Goal: Task Accomplishment & Management: Use online tool/utility

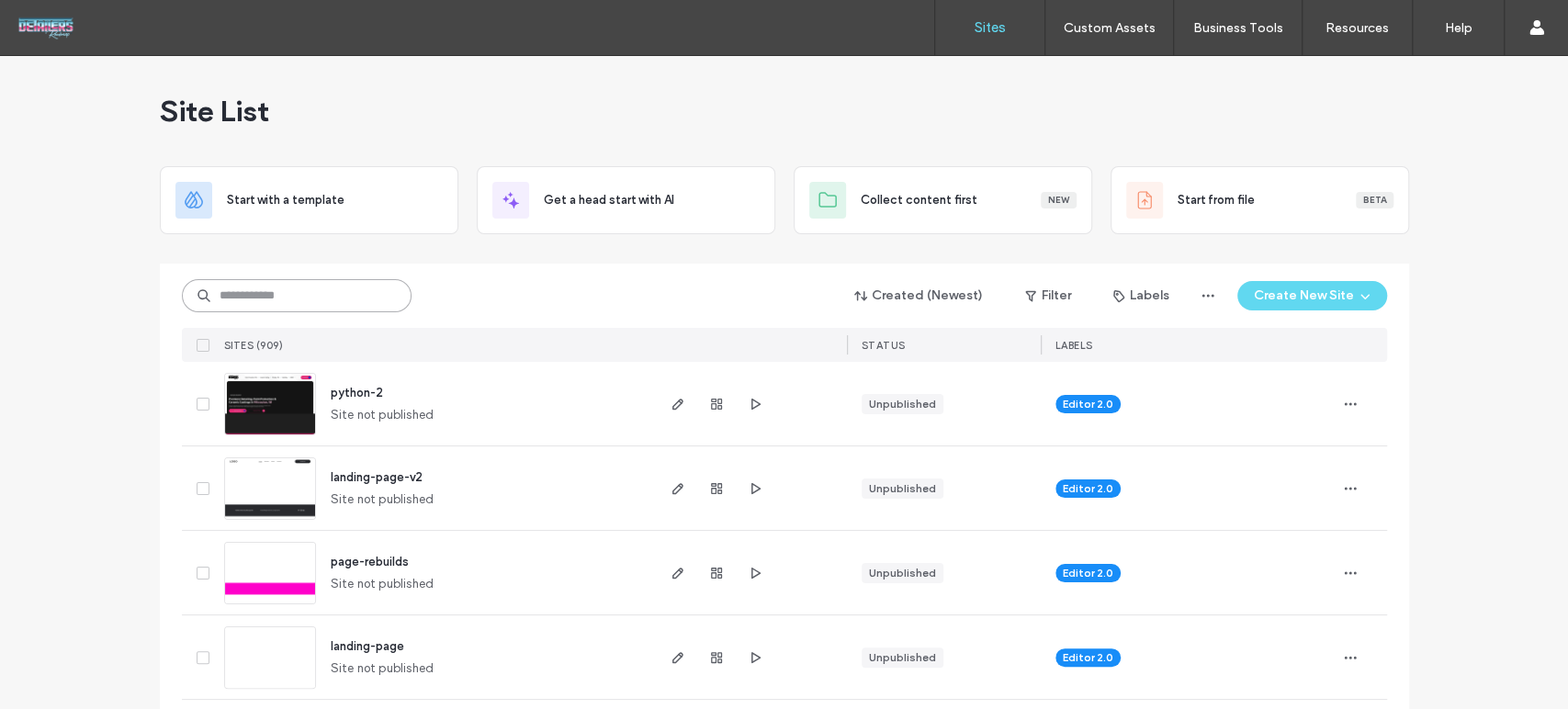
click at [341, 298] on input at bounding box center [296, 295] width 229 height 33
click at [282, 290] on input at bounding box center [296, 295] width 229 height 33
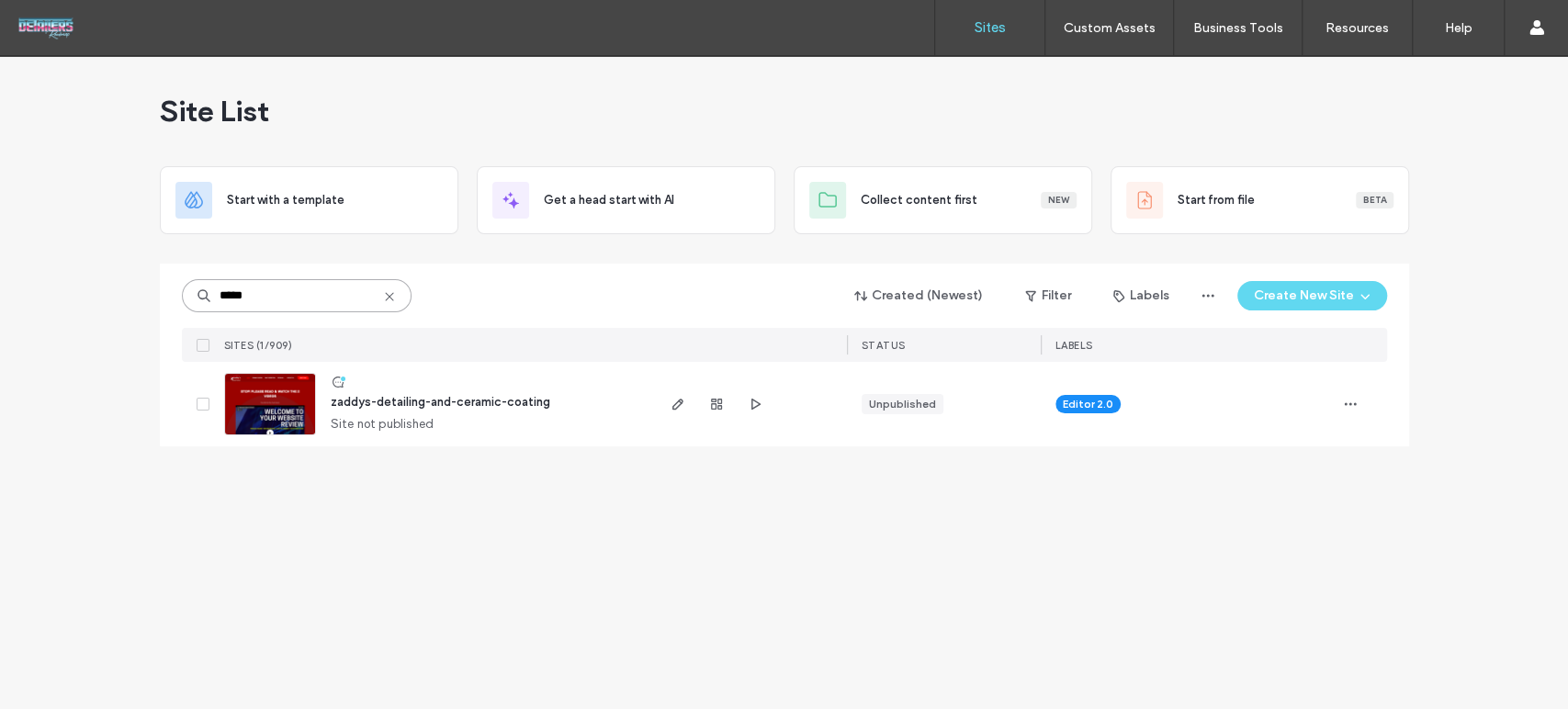
type input "*****"
click at [256, 417] on link at bounding box center [270, 404] width 92 height 63
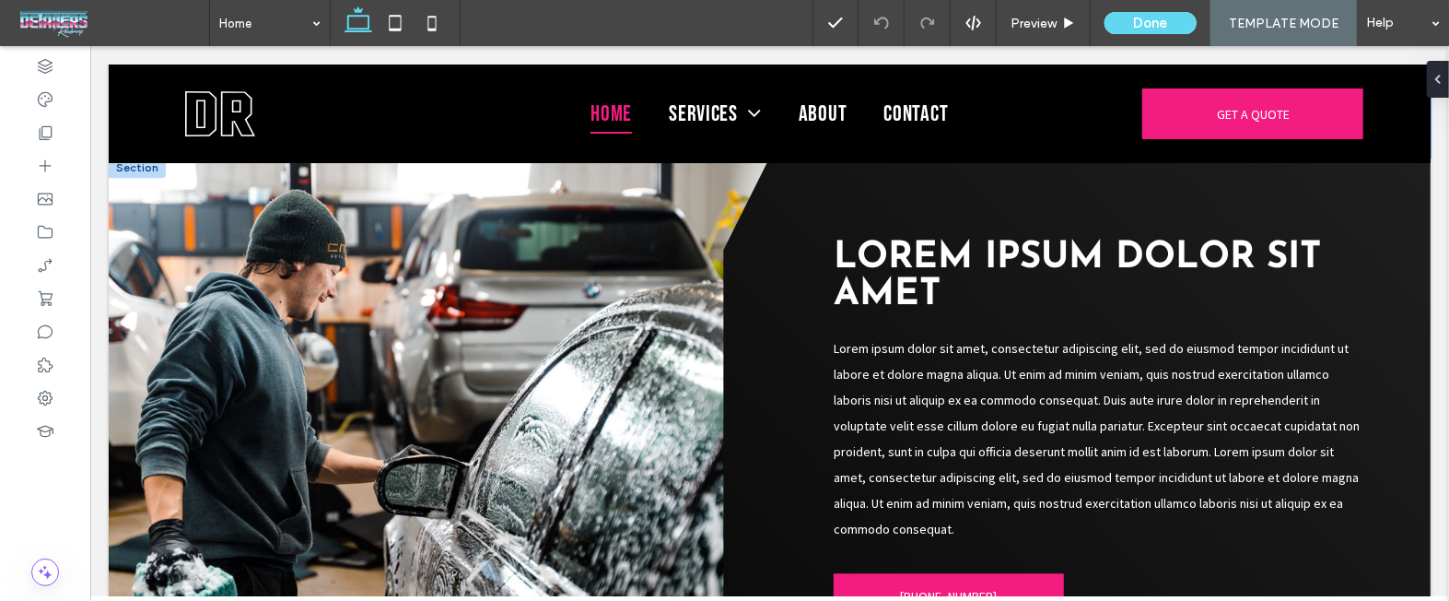
scroll to position [3069, 0]
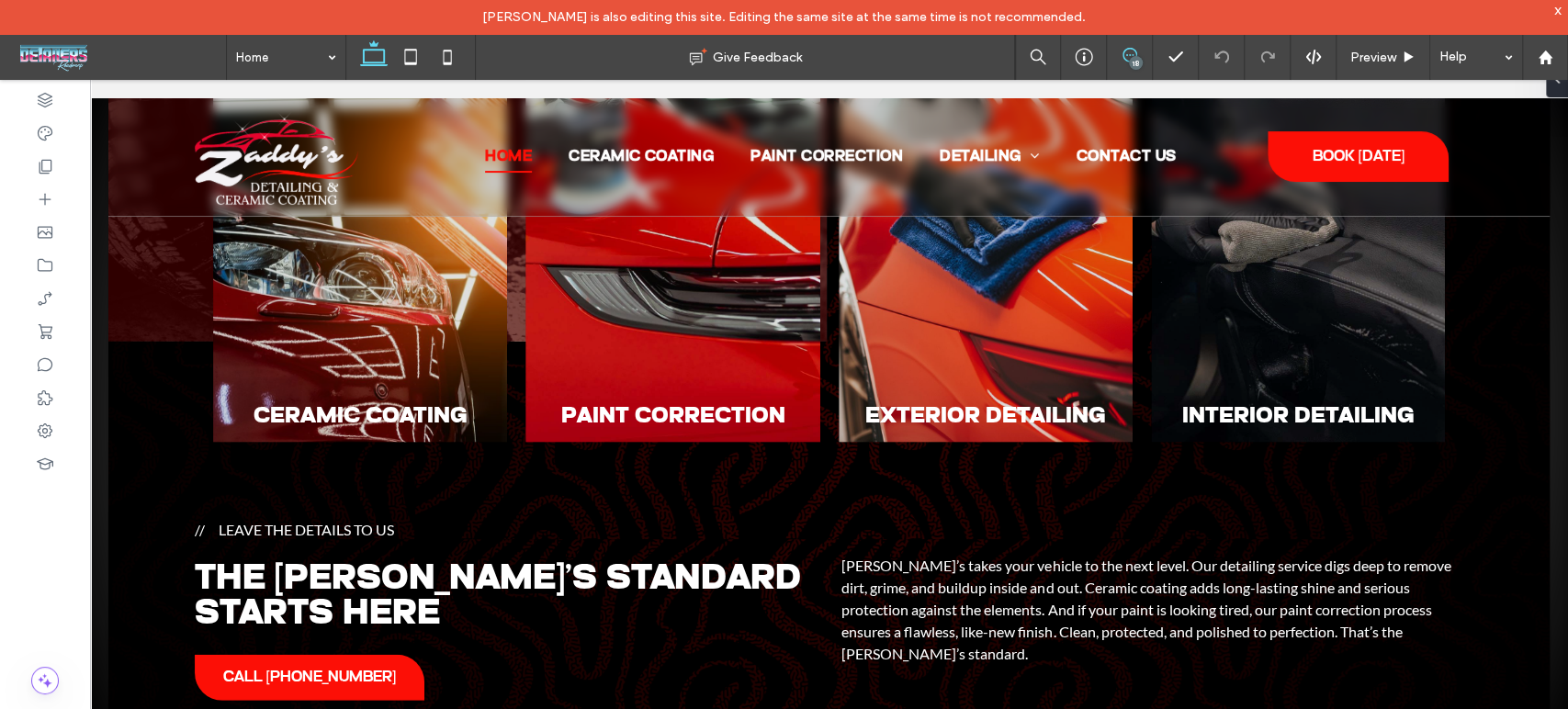
click at [1127, 53] on icon at bounding box center [1129, 55] width 15 height 15
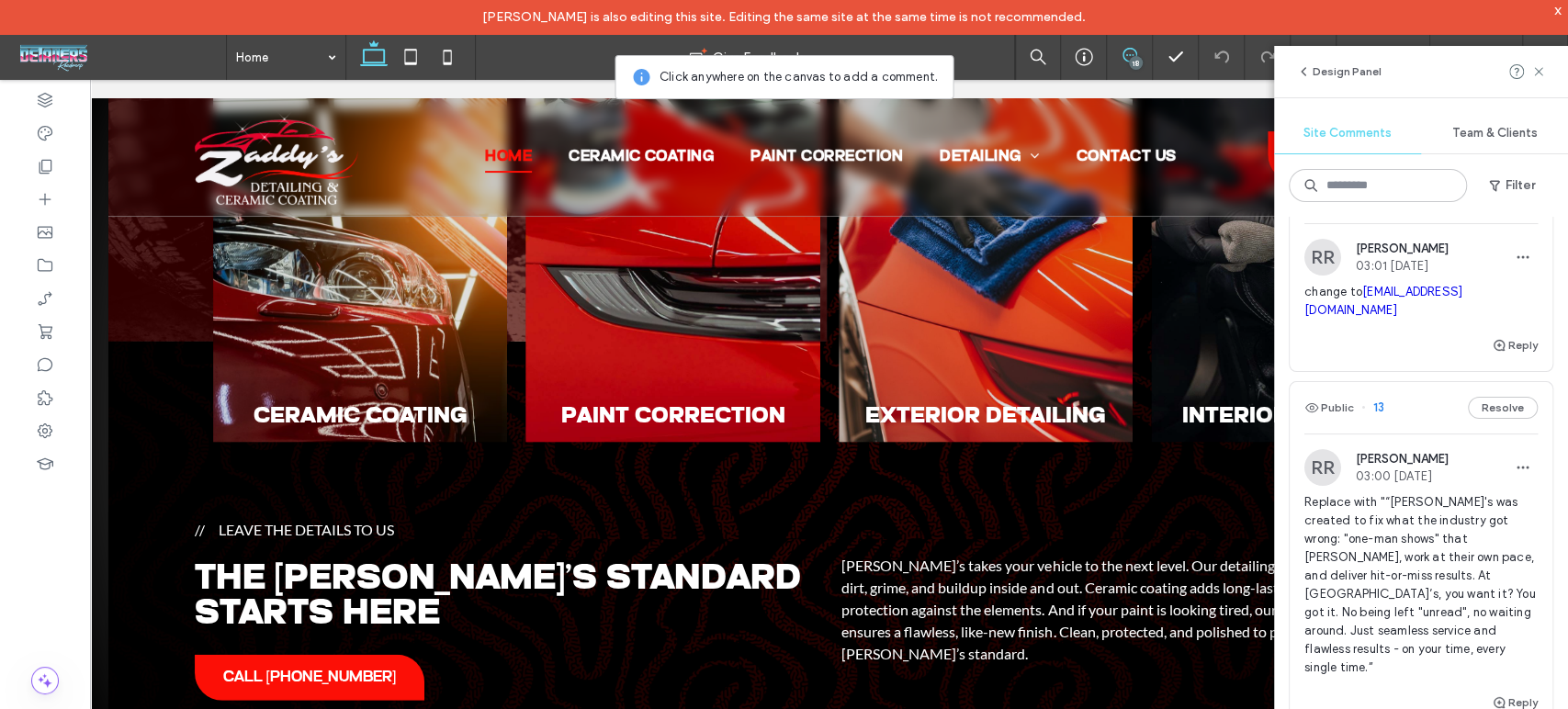
scroll to position [510, 0]
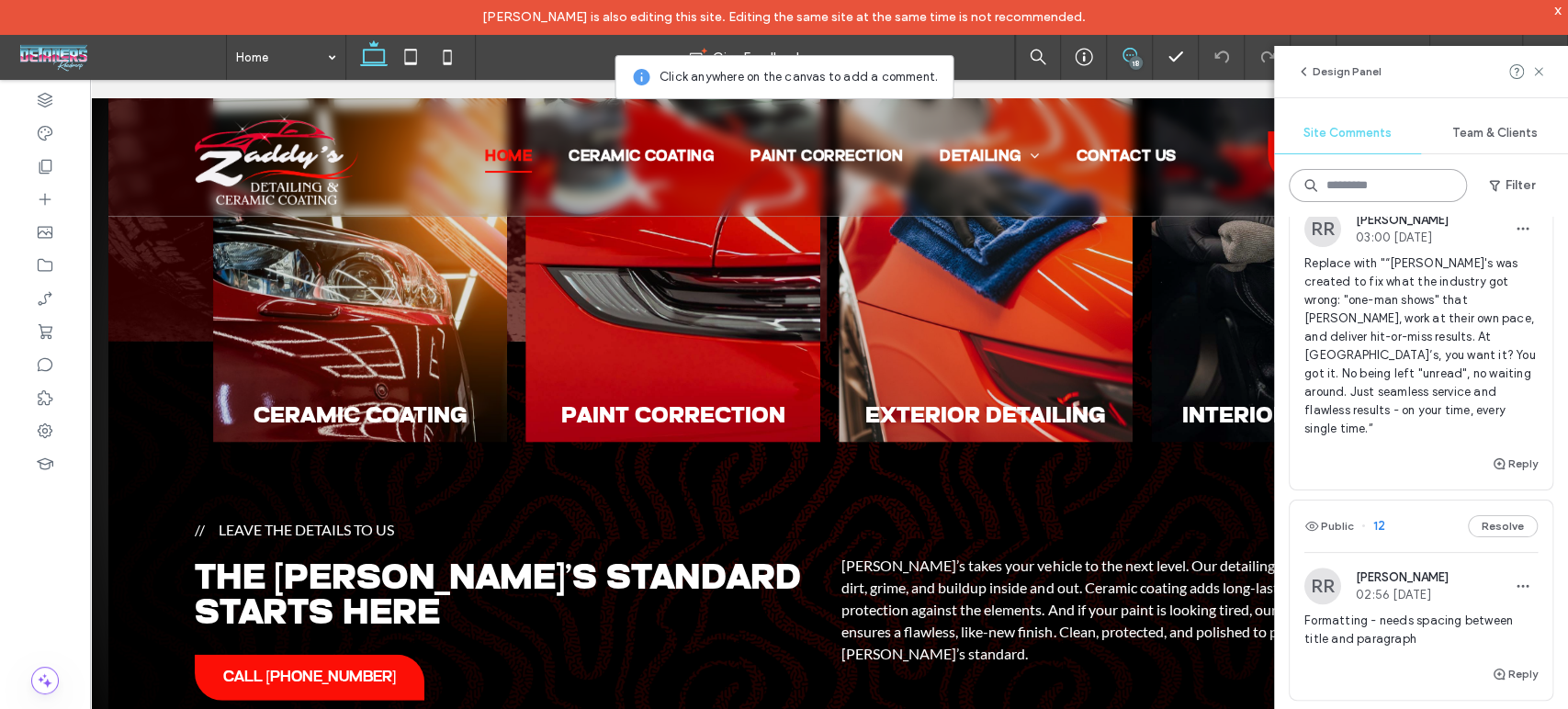
click at [1403, 186] on input at bounding box center [1378, 185] width 178 height 33
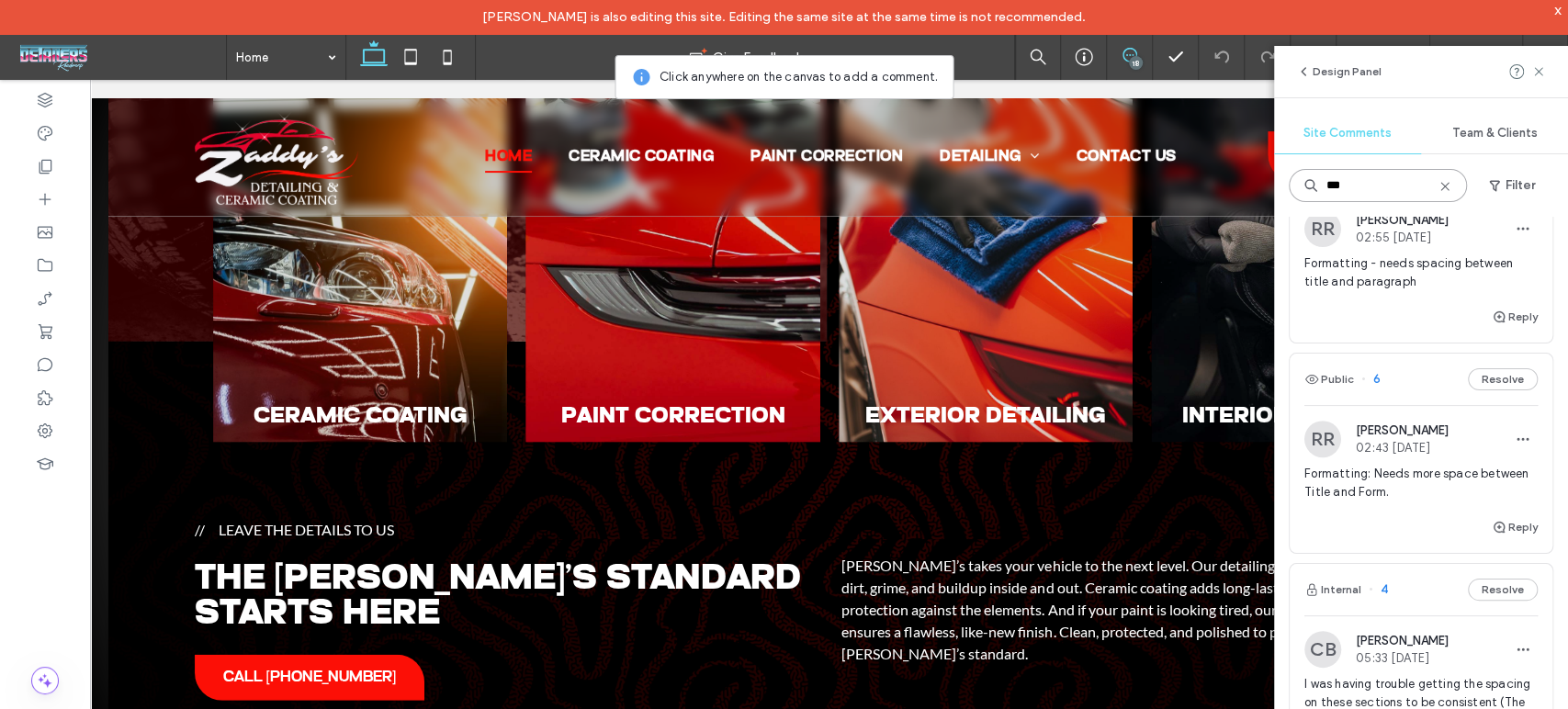
scroll to position [0, 0]
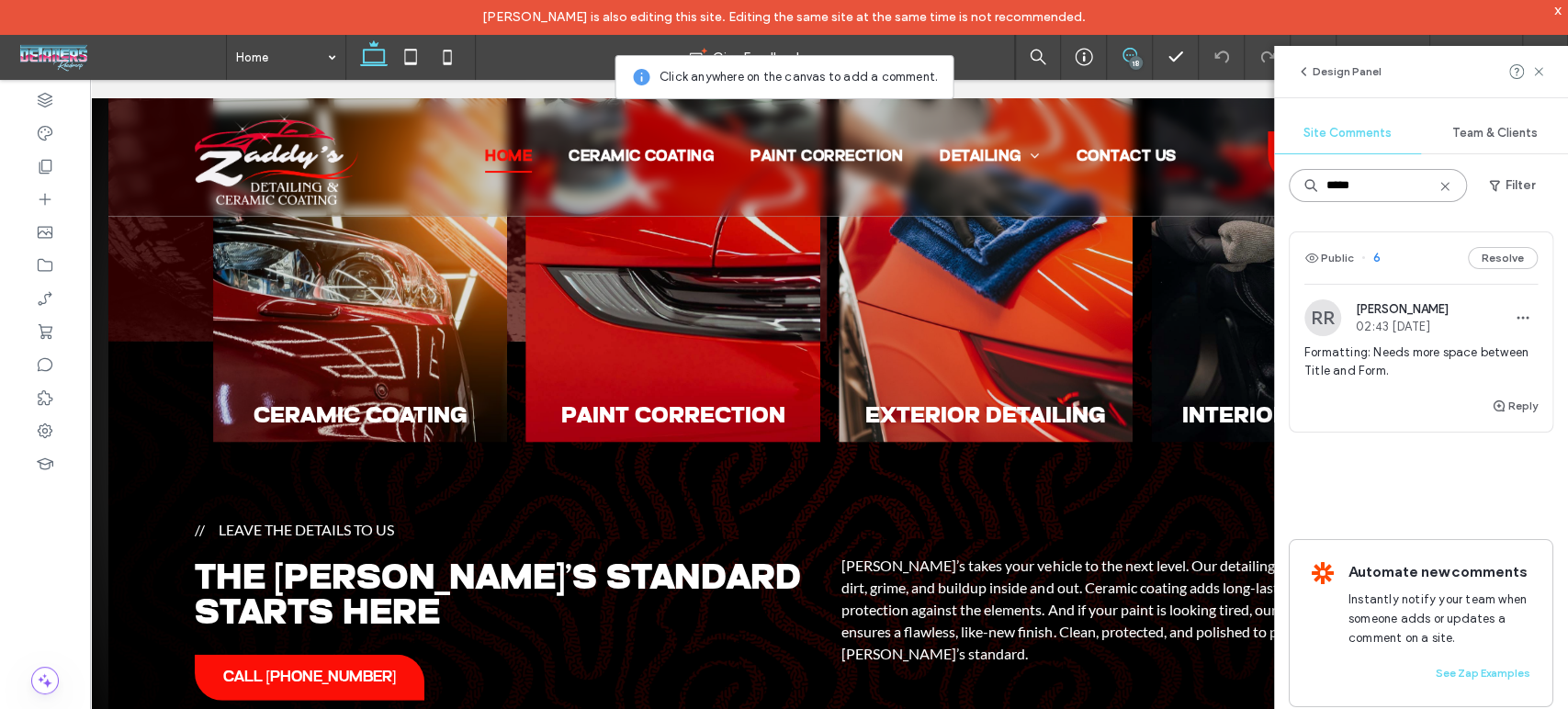
type input "*****"
click at [1360, 344] on span "Formatting: Needs more space between Title and Form." at bounding box center [1420, 362] width 233 height 37
click at [1537, 72] on use at bounding box center [1538, 71] width 8 height 8
click at [1357, 352] on span "Formatting: Needs more space between Title and Form." at bounding box center [1420, 362] width 233 height 37
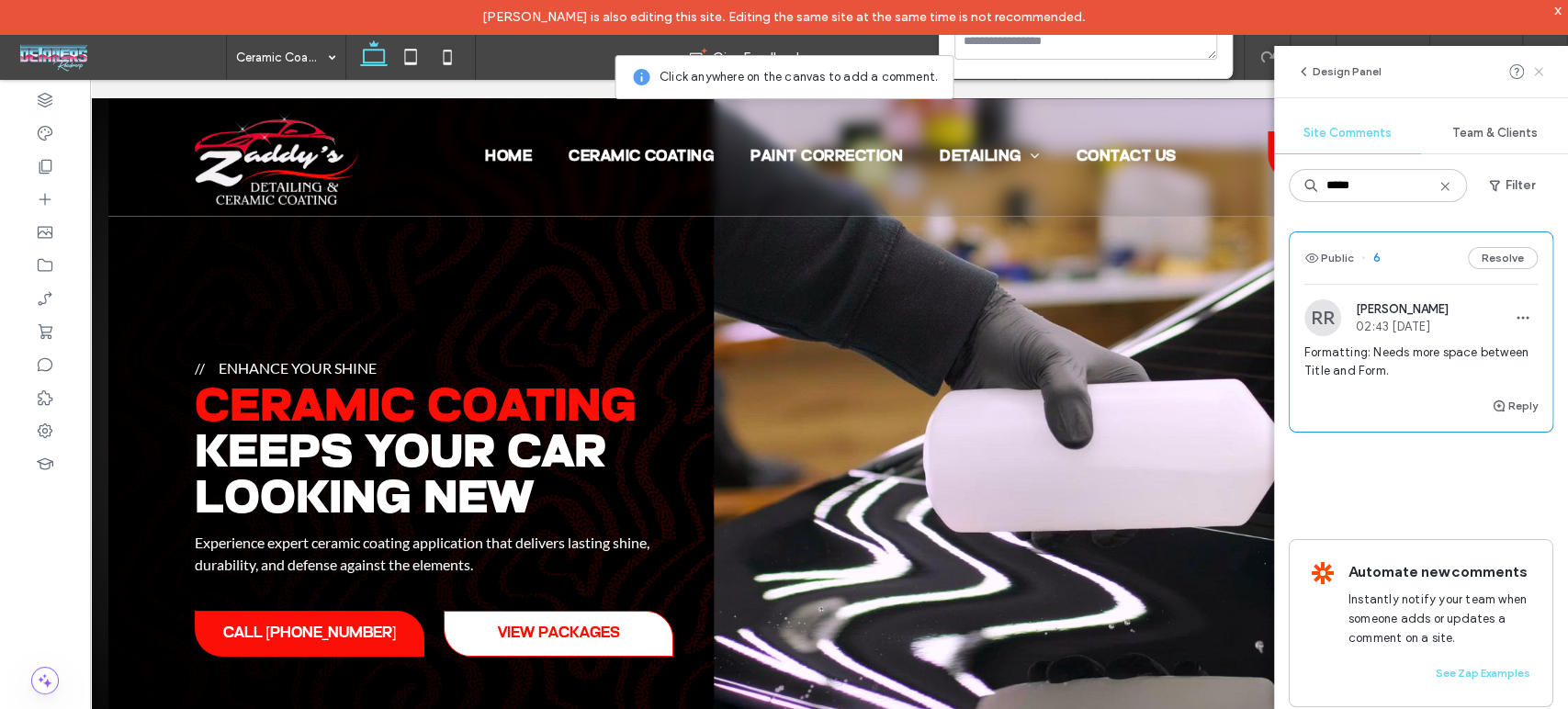
click at [1536, 75] on icon at bounding box center [1538, 71] width 15 height 15
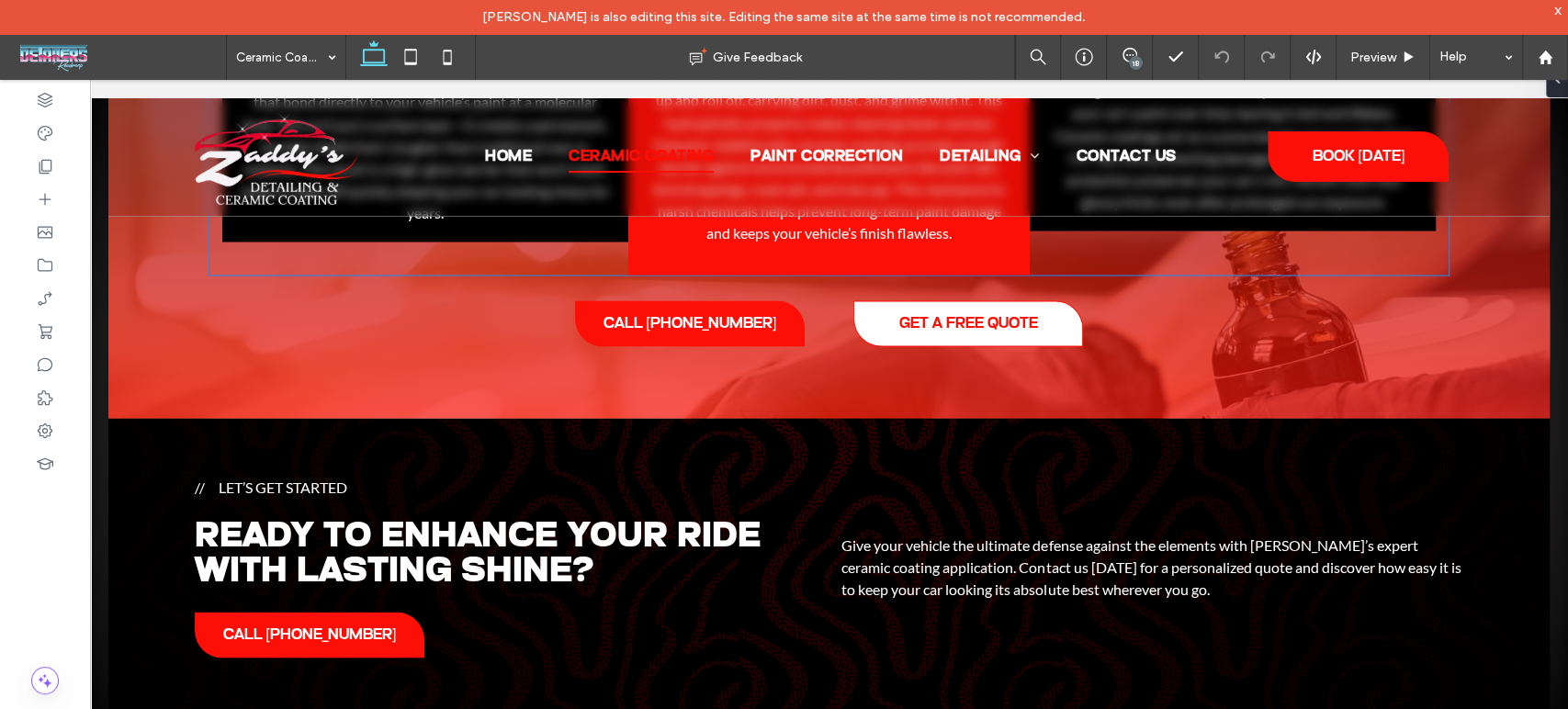
scroll to position [1896, 0]
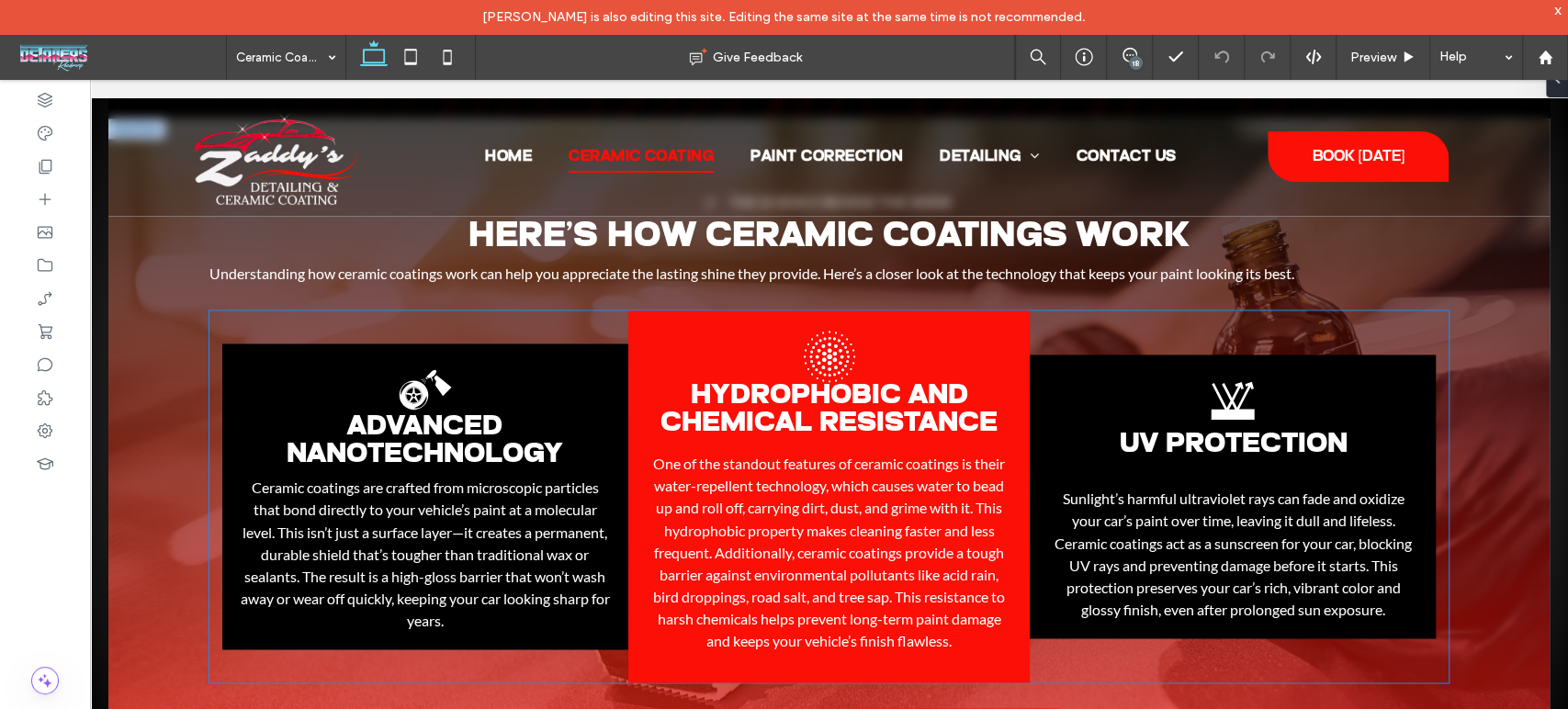
click at [1323, 311] on div "Advanced Nanotechnology Black and white logo of a car wheel with a spray bottle…" at bounding box center [828, 496] width 1239 height 372
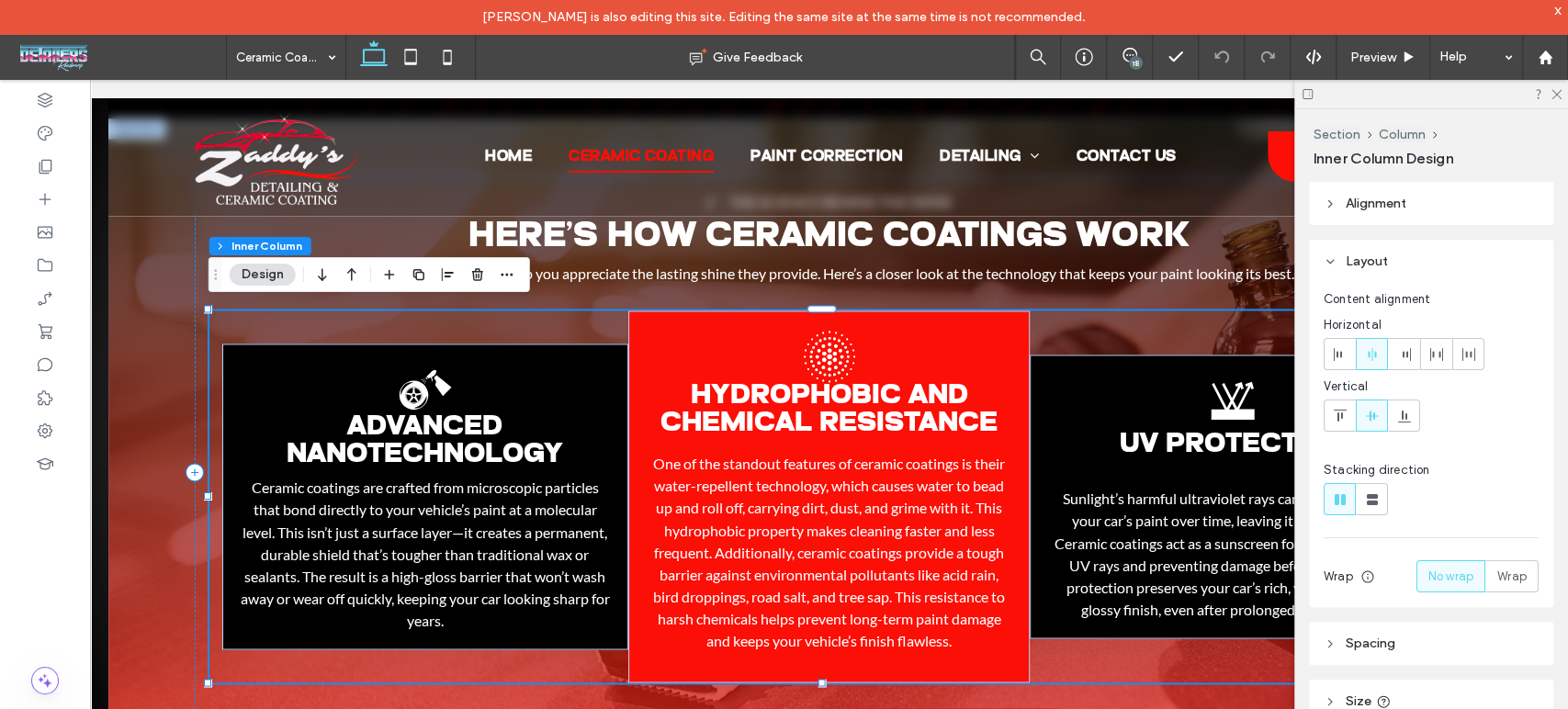
click at [1324, 311] on div "Content alignment Horizontal Vertical" at bounding box center [1431, 364] width 215 height 149
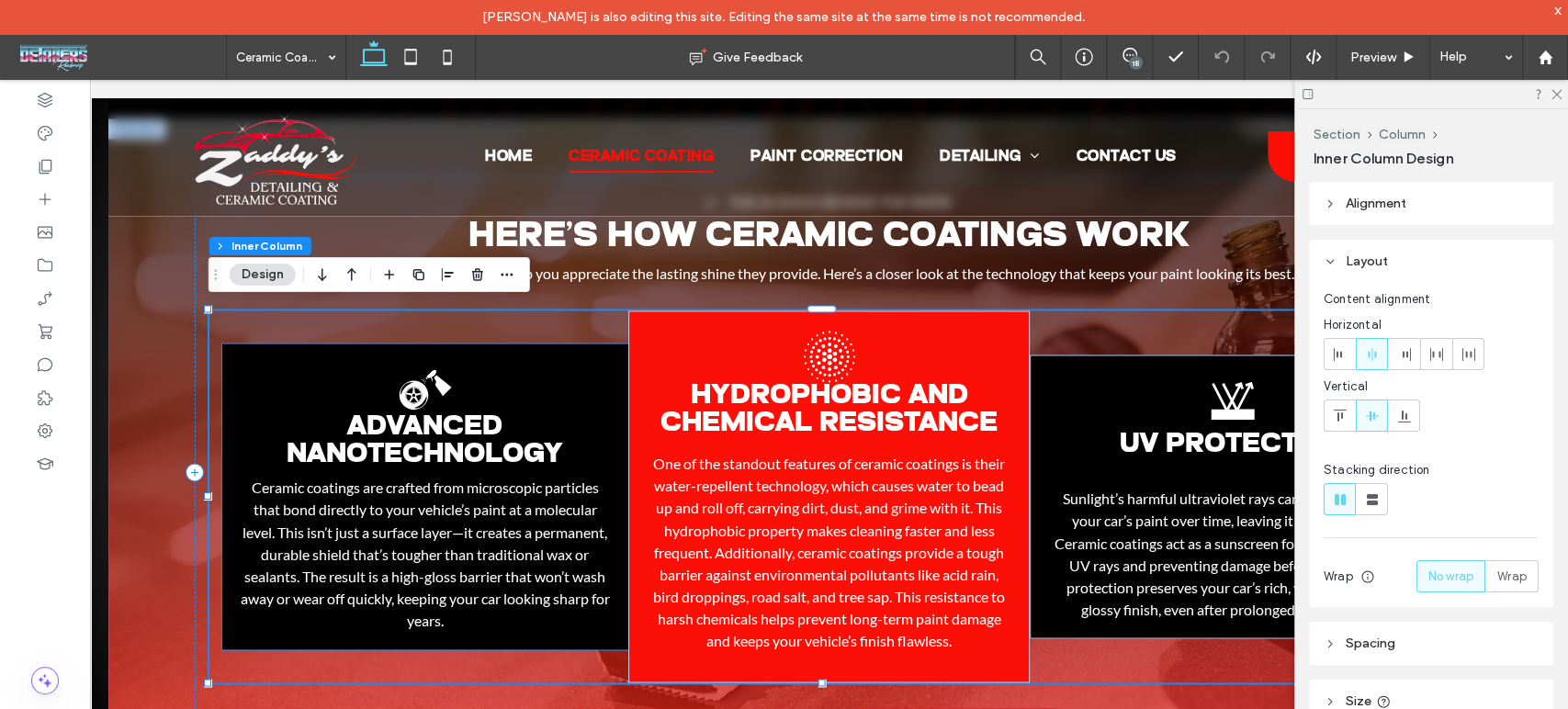
click at [566, 370] on div "Advanced Nanotechnology Black and white logo of a car wheel with a spray bottle…" at bounding box center [425, 497] width 406 height 306
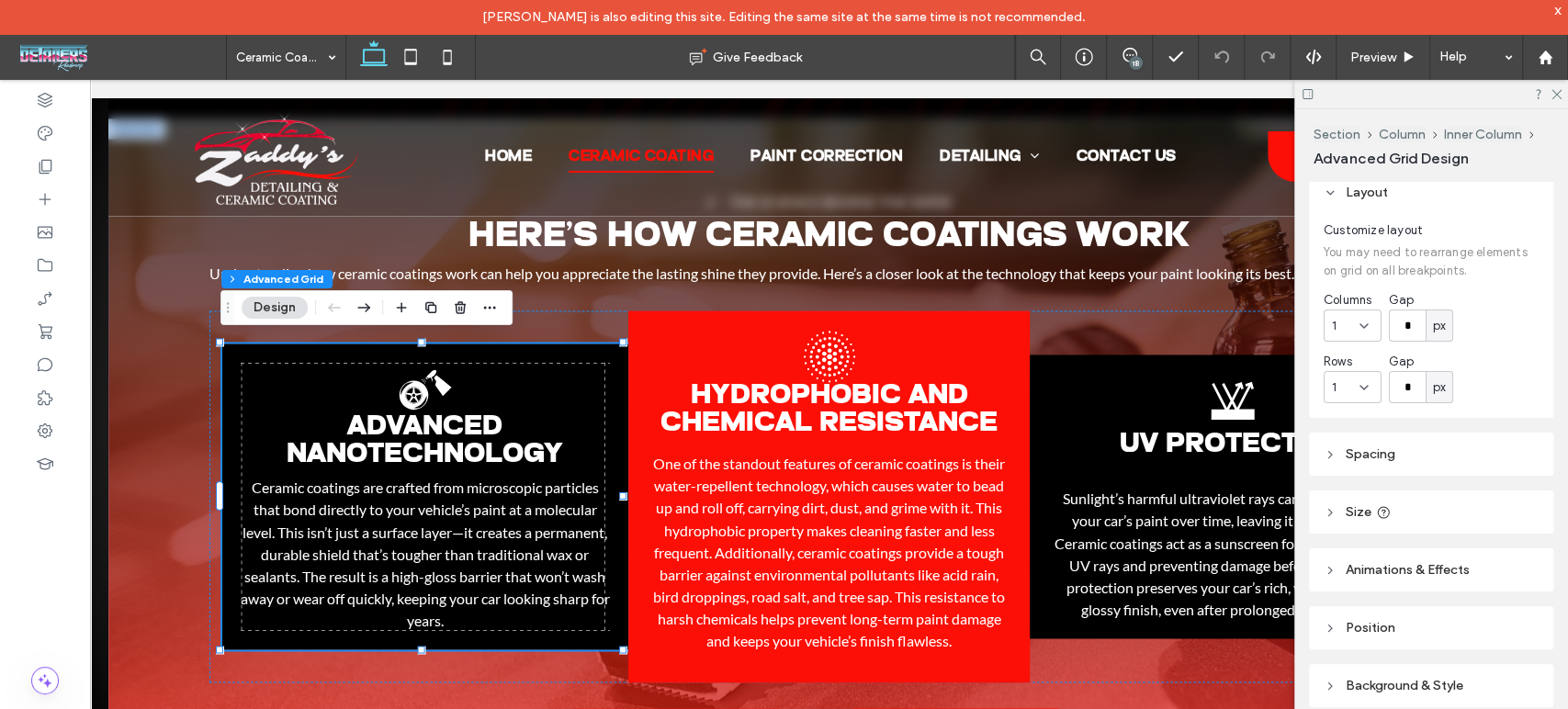
scroll to position [112, 0]
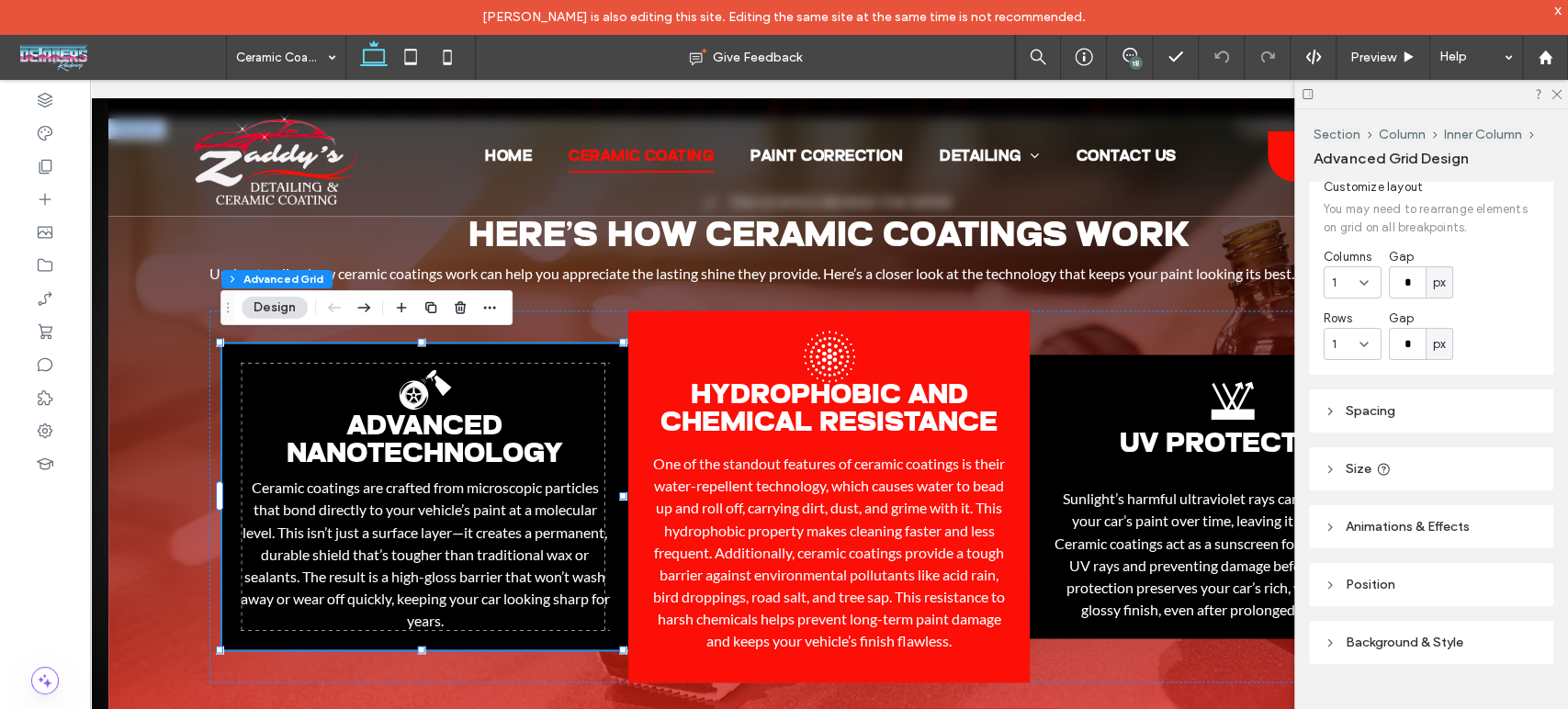
click at [1331, 457] on header "Size" at bounding box center [1430, 469] width 244 height 43
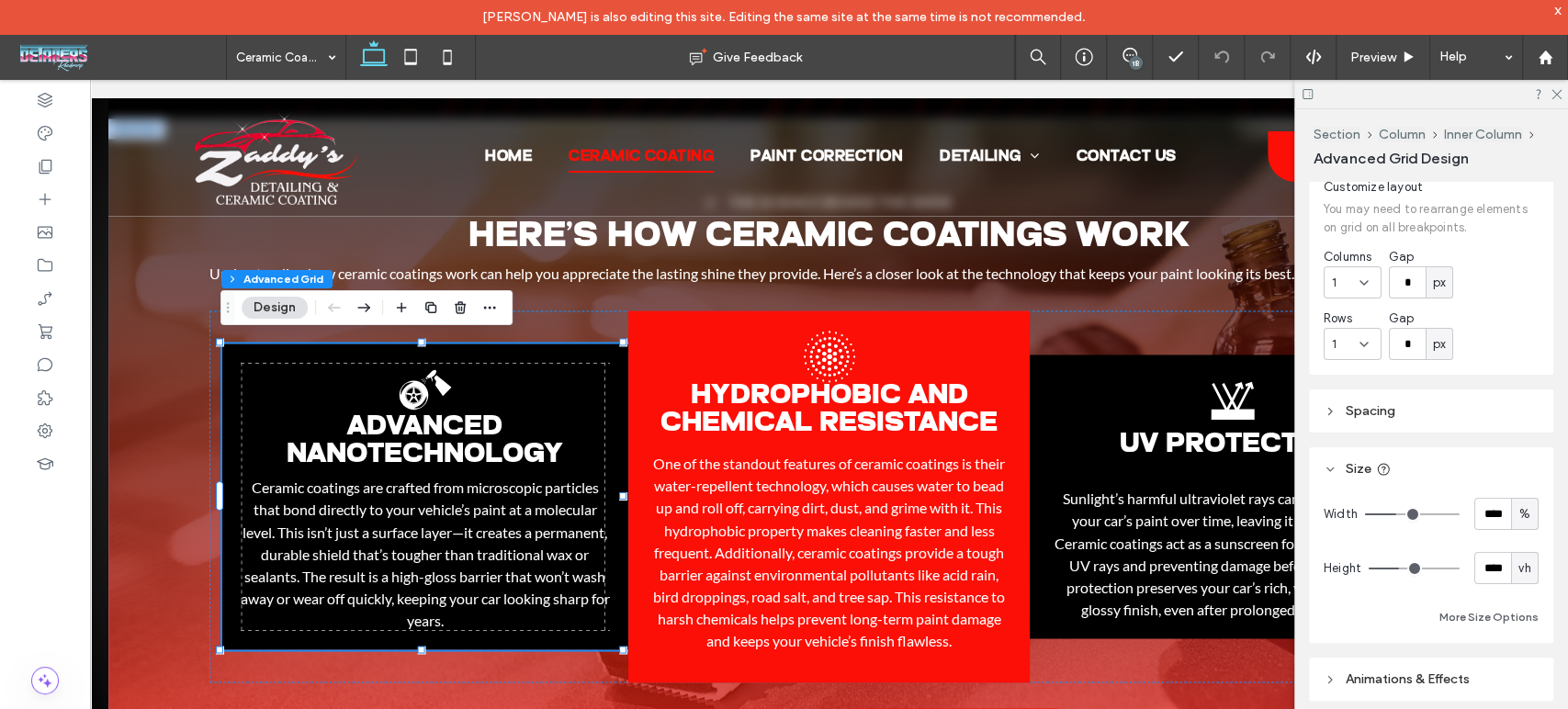
click at [1515, 513] on div "%" at bounding box center [1524, 515] width 18 height 18
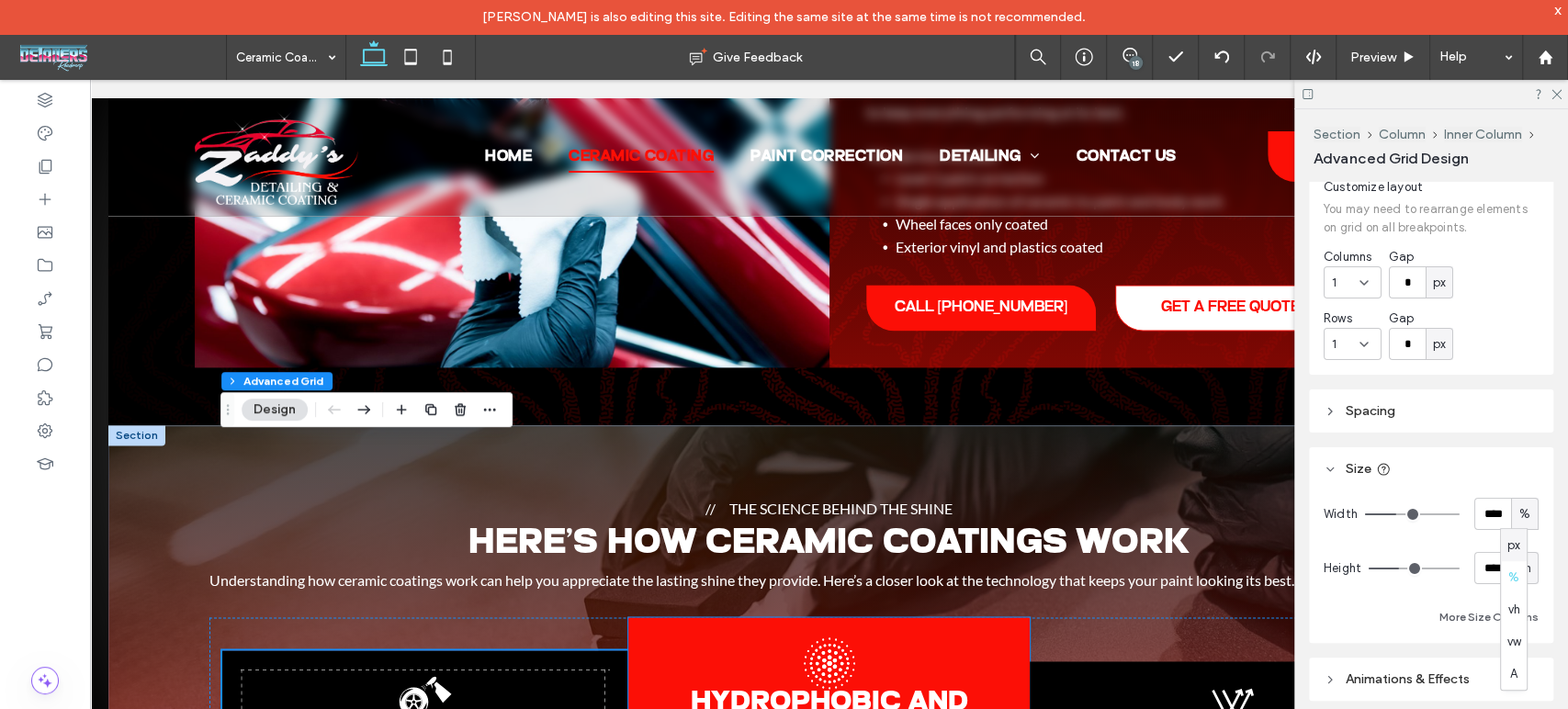
scroll to position [1793, 0]
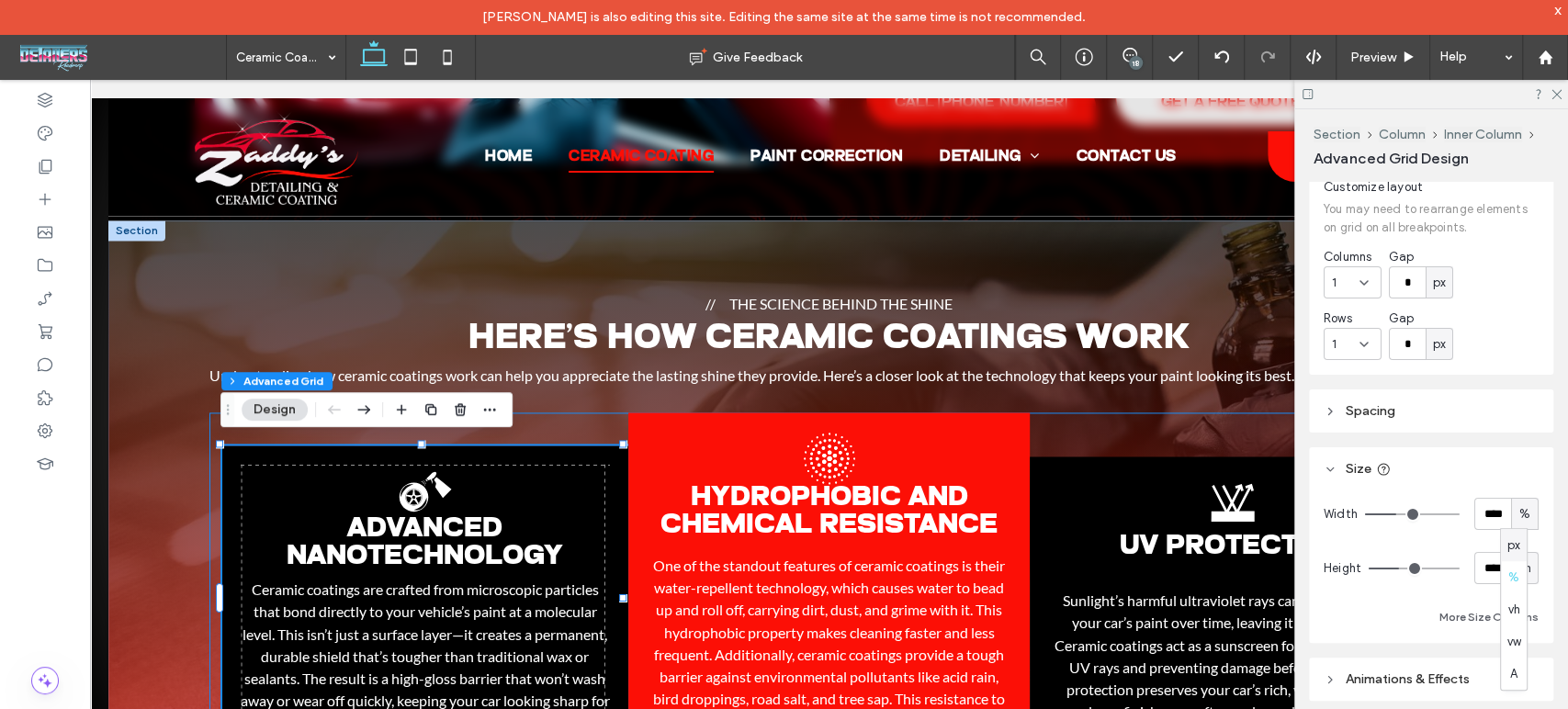
click at [573, 423] on div "Advanced Nanotechnology Black and white logo of a car wheel with a spray bottle…" at bounding box center [828, 598] width 1239 height 372
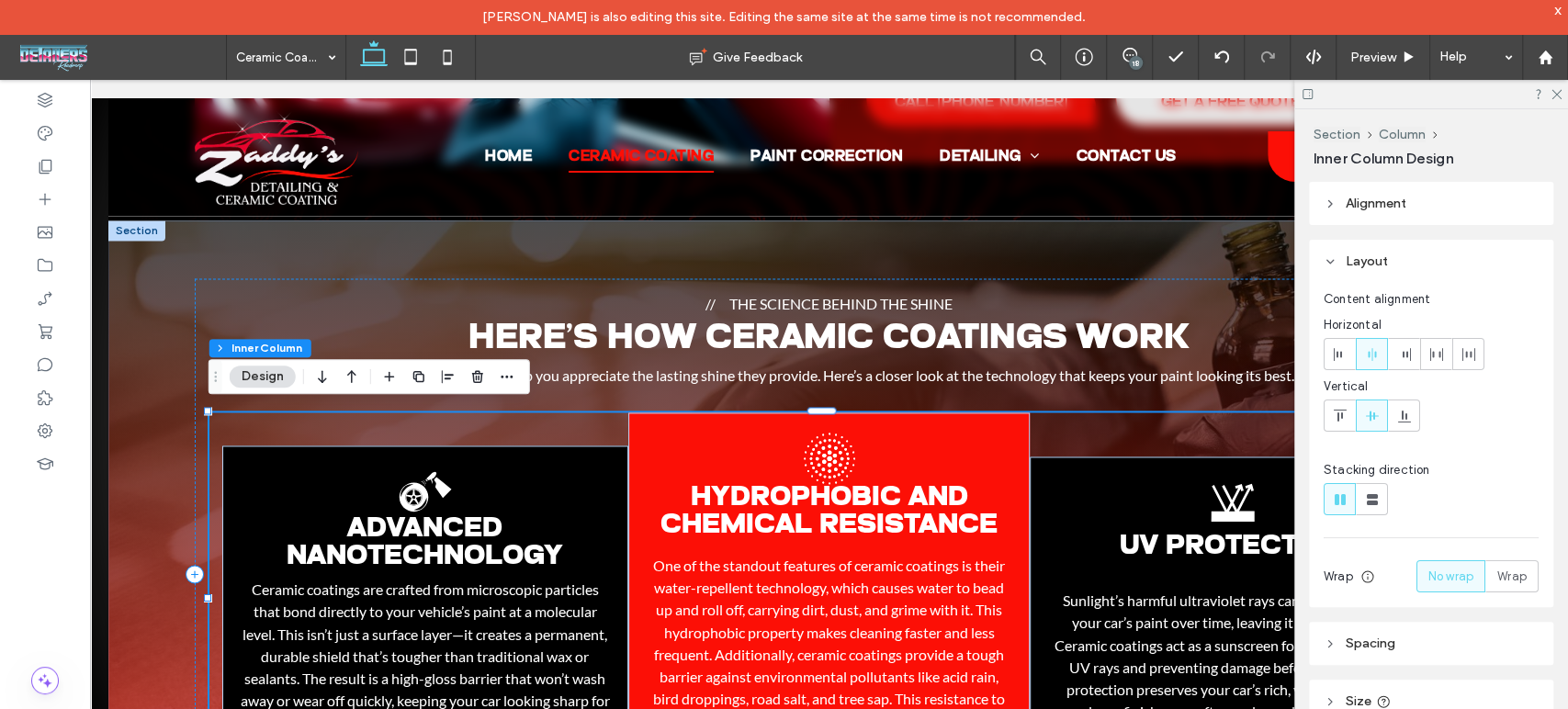
click at [573, 423] on div "Advanced Nanotechnology Black and white logo of a car wheel with a spray bottle…" at bounding box center [828, 598] width 1239 height 372
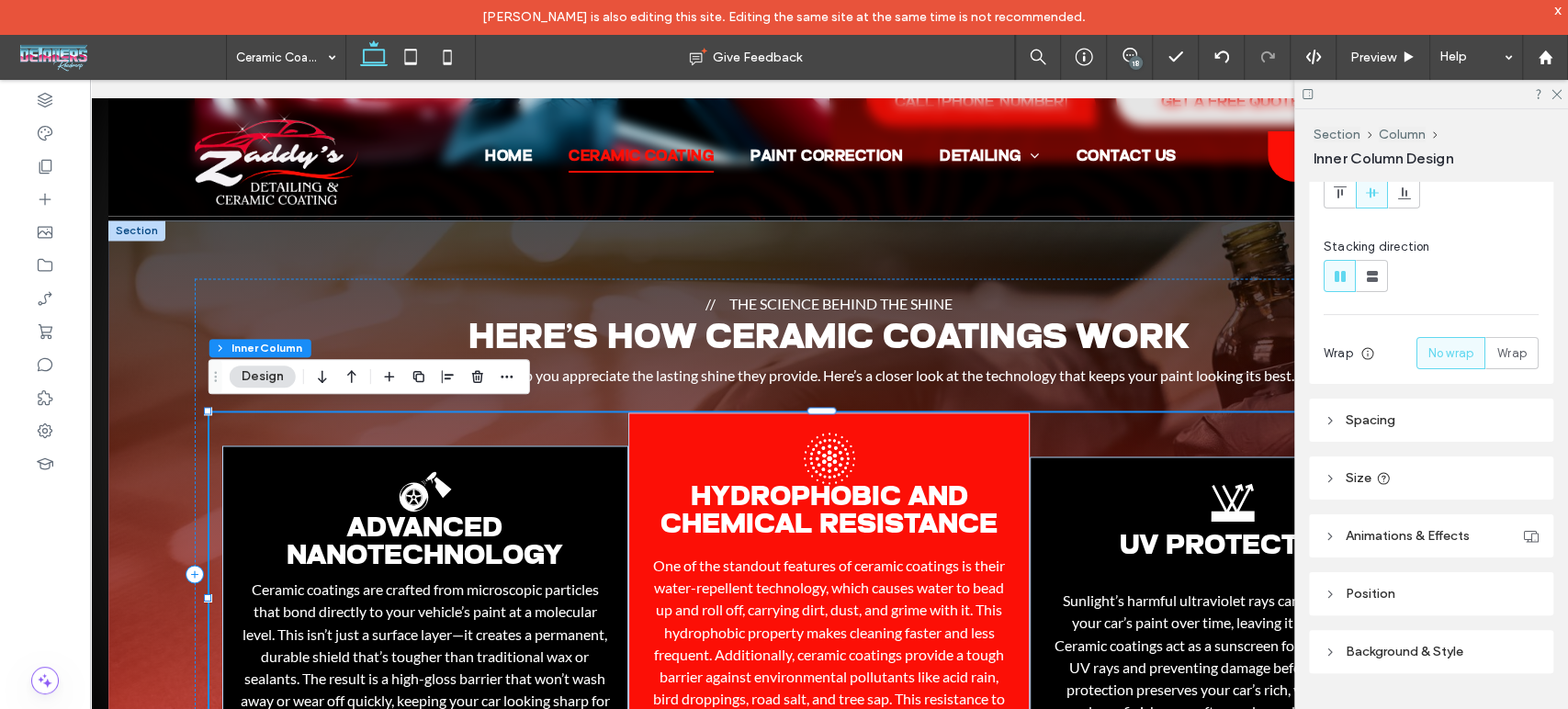
scroll to position [233, 0]
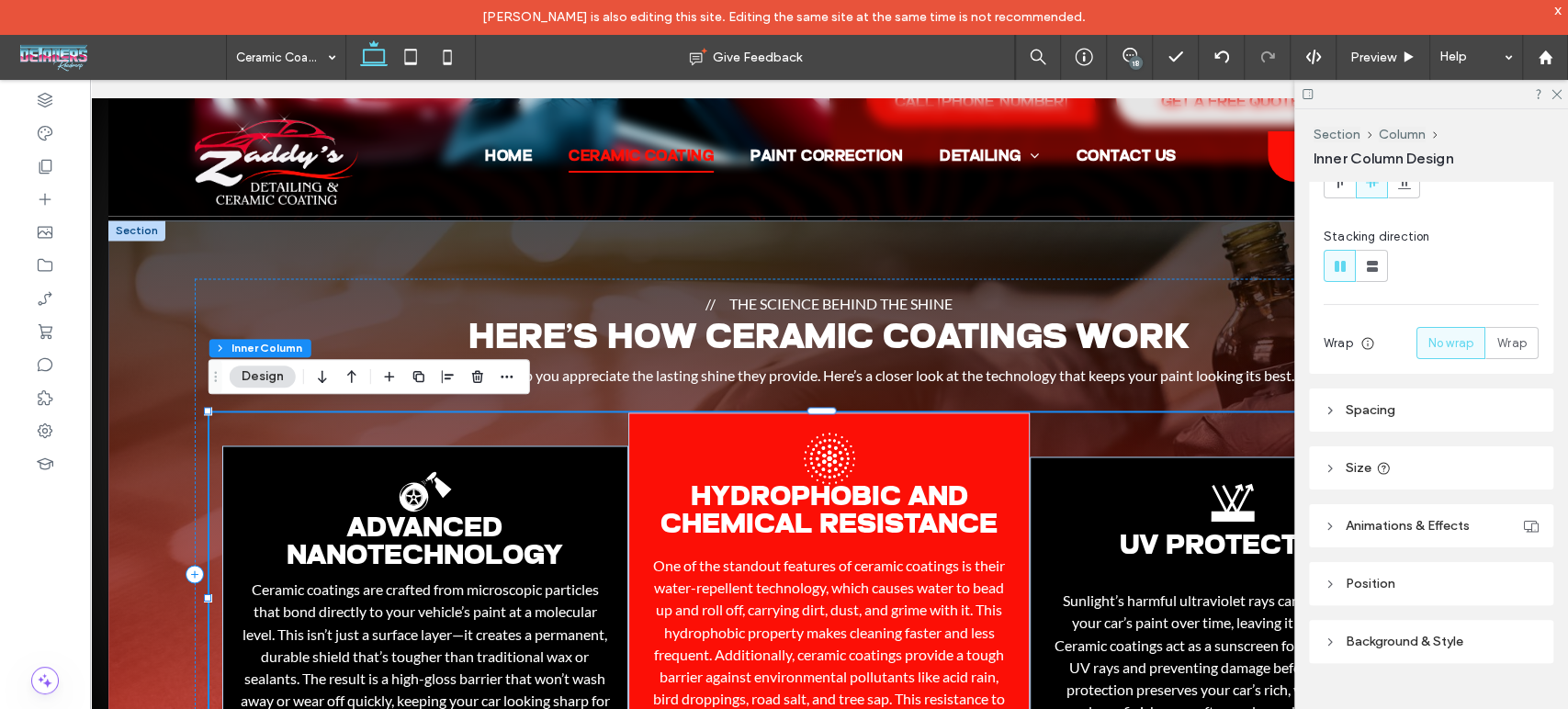
click at [1331, 460] on header "Size" at bounding box center [1430, 468] width 244 height 43
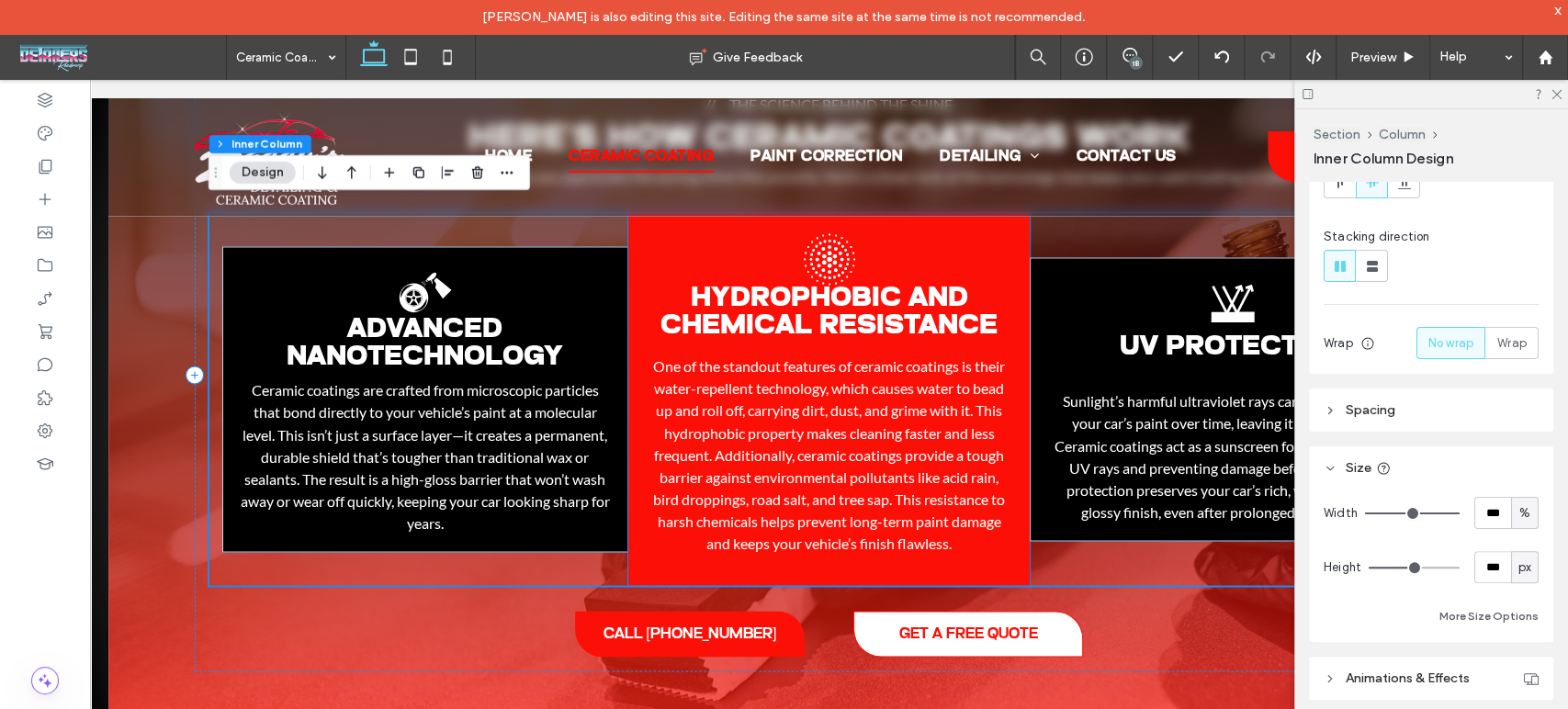
scroll to position [1997, 0]
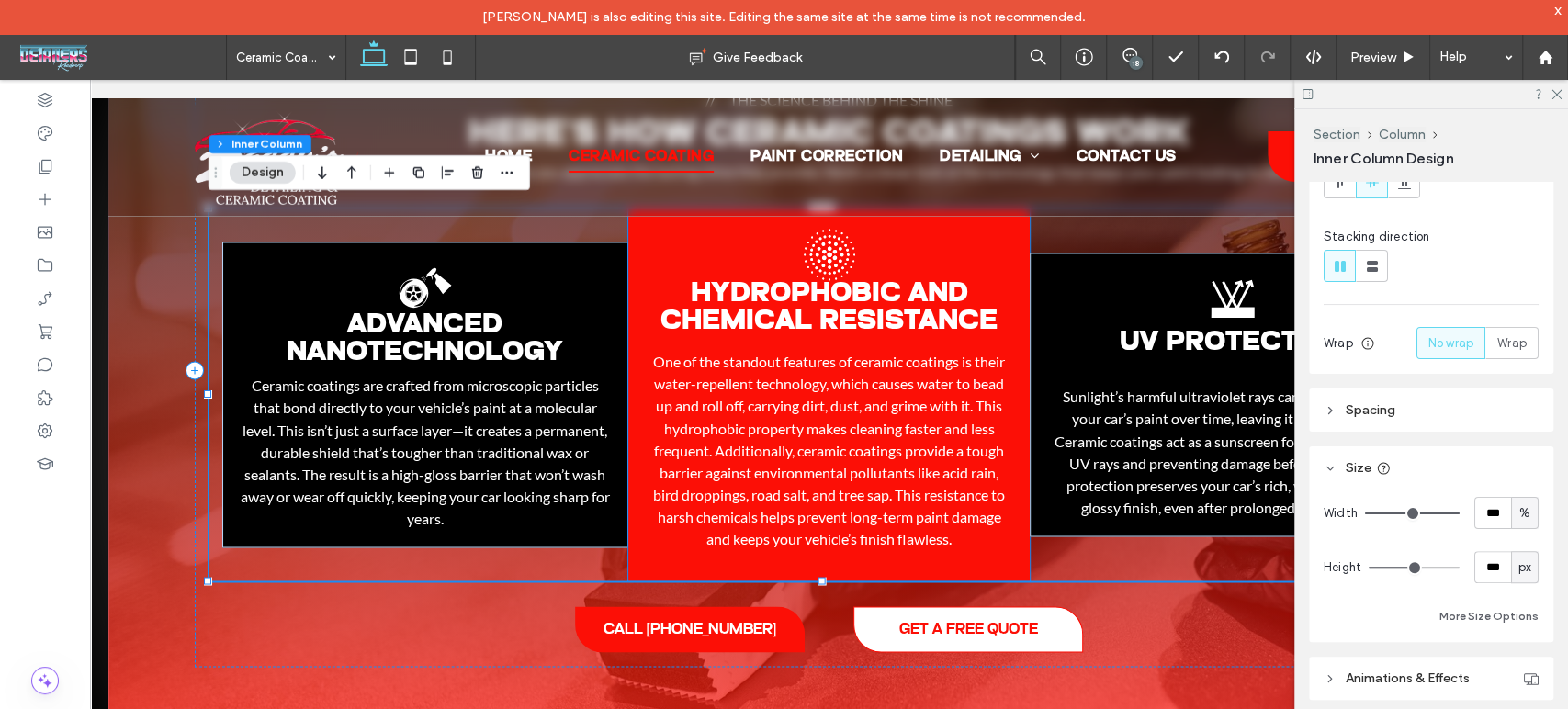
click at [917, 280] on span "Hydrophobic and Chemical Resistance" at bounding box center [828, 308] width 337 height 56
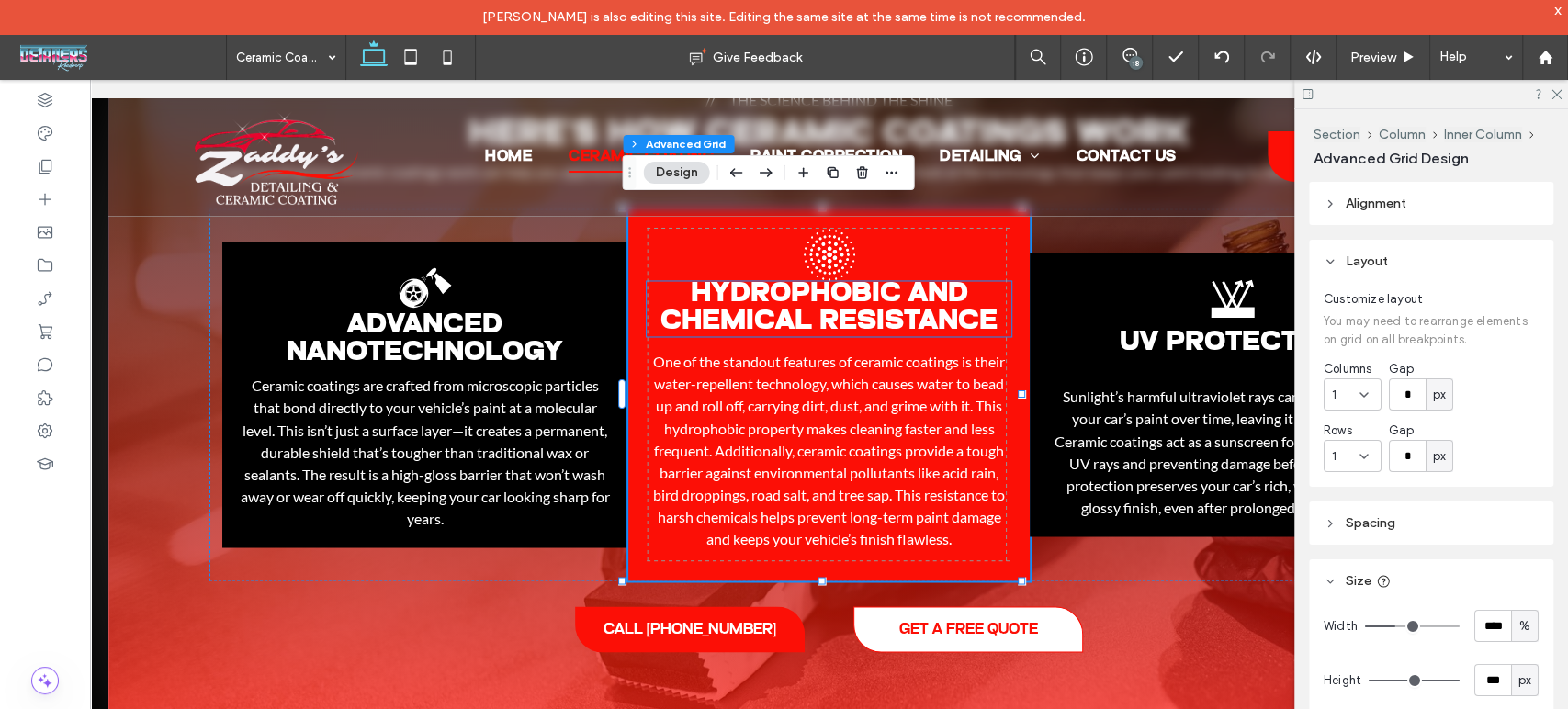
click at [893, 305] on span "Hydrophobic and Chemical Resistance" at bounding box center [828, 308] width 337 height 56
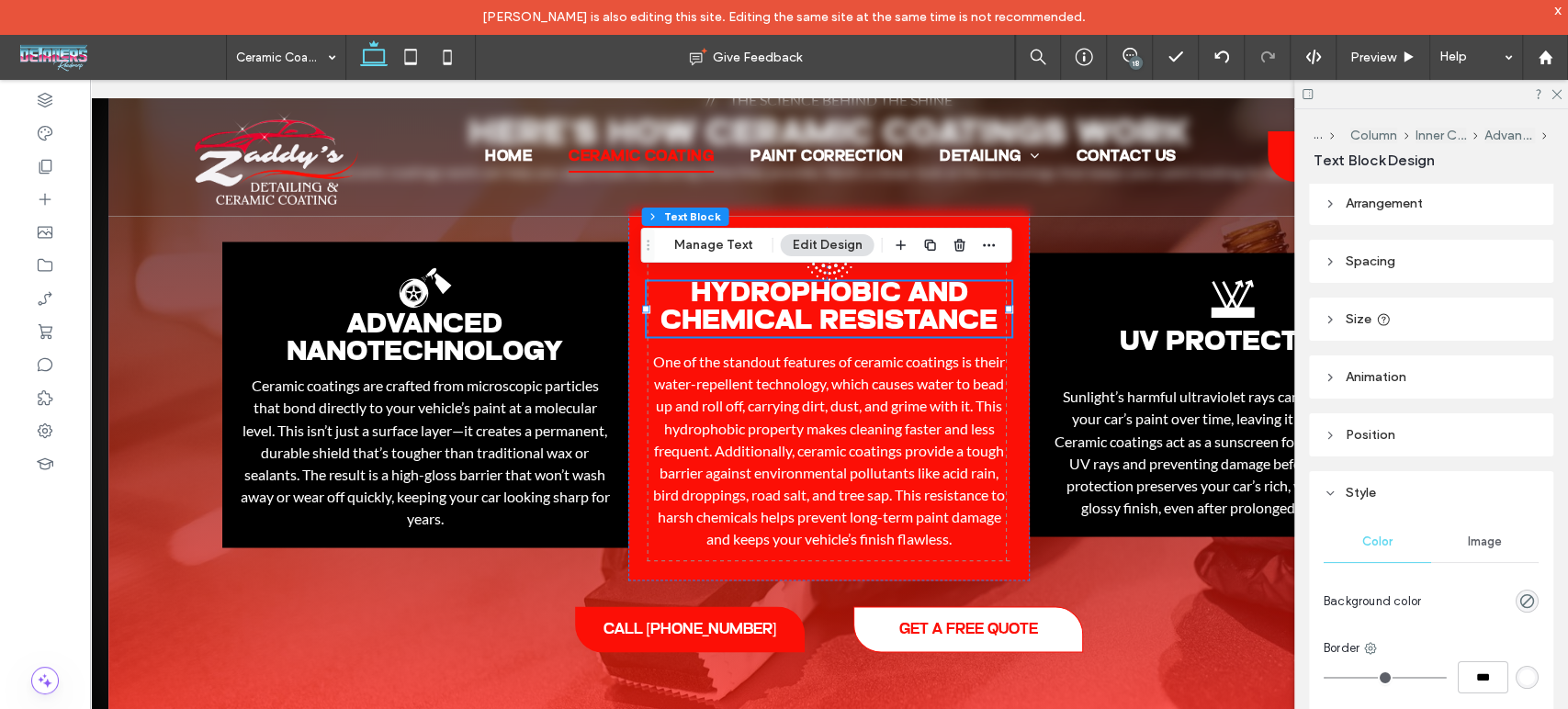
scroll to position [0, 0]
click at [1344, 263] on header "Spacing" at bounding box center [1430, 262] width 244 height 43
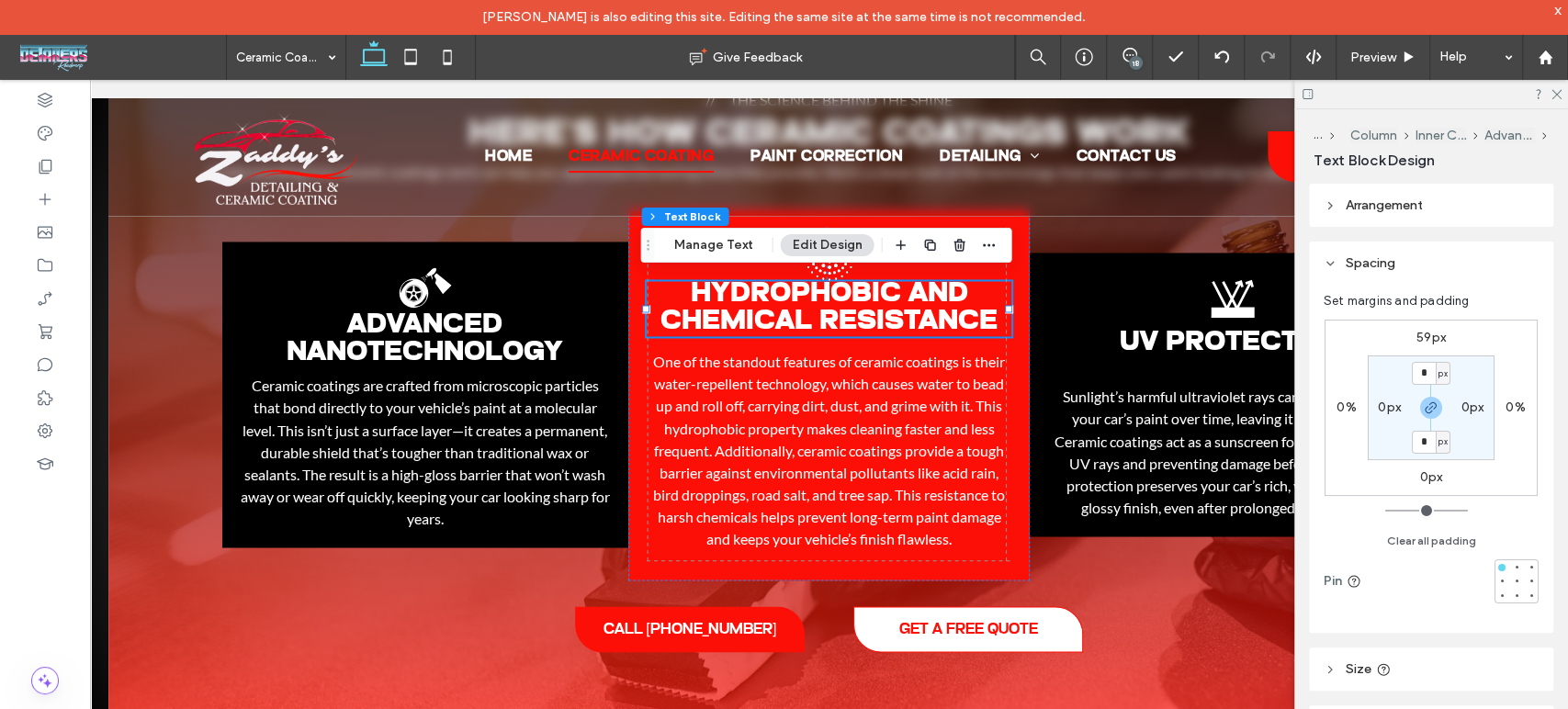
scroll to position [102, 0]
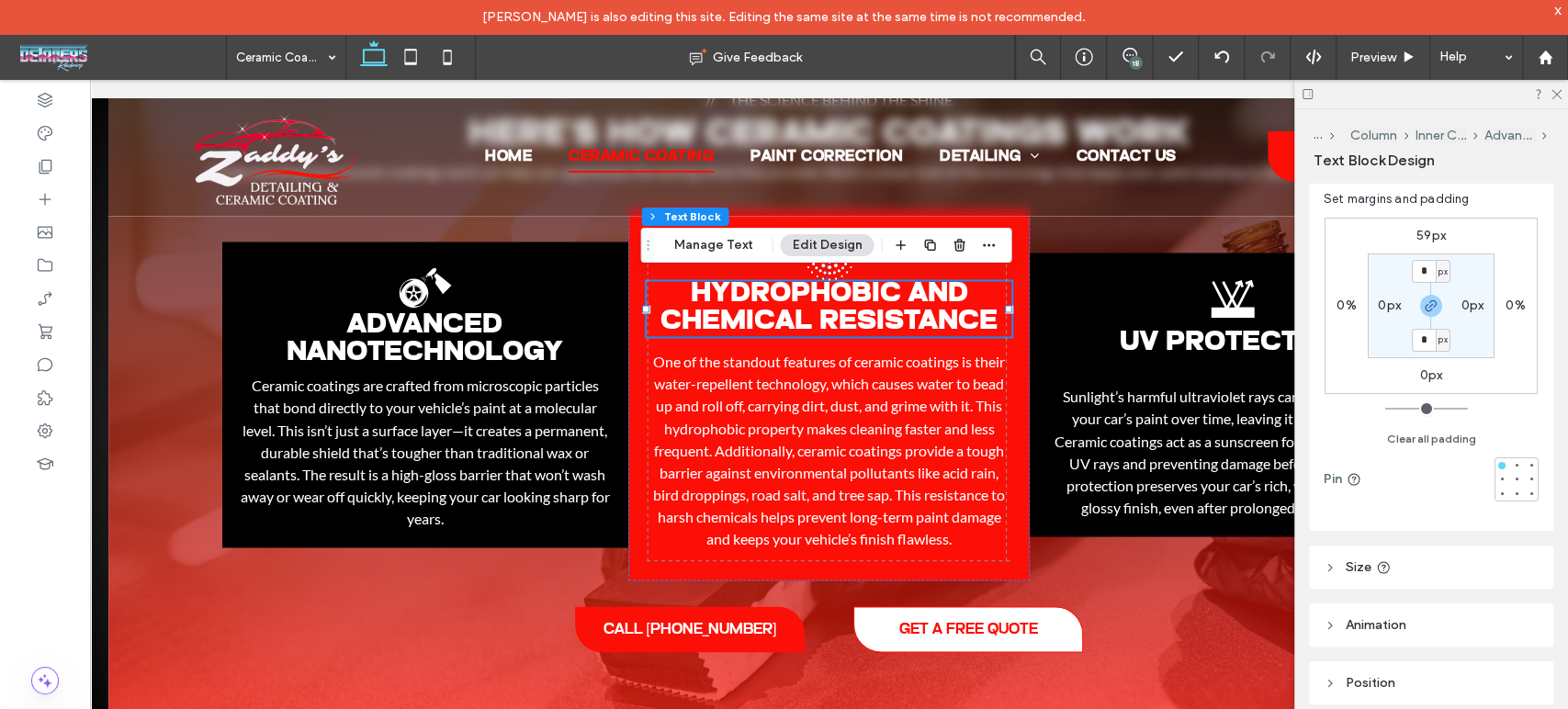
click at [1326, 558] on header "Size" at bounding box center [1430, 566] width 244 height 43
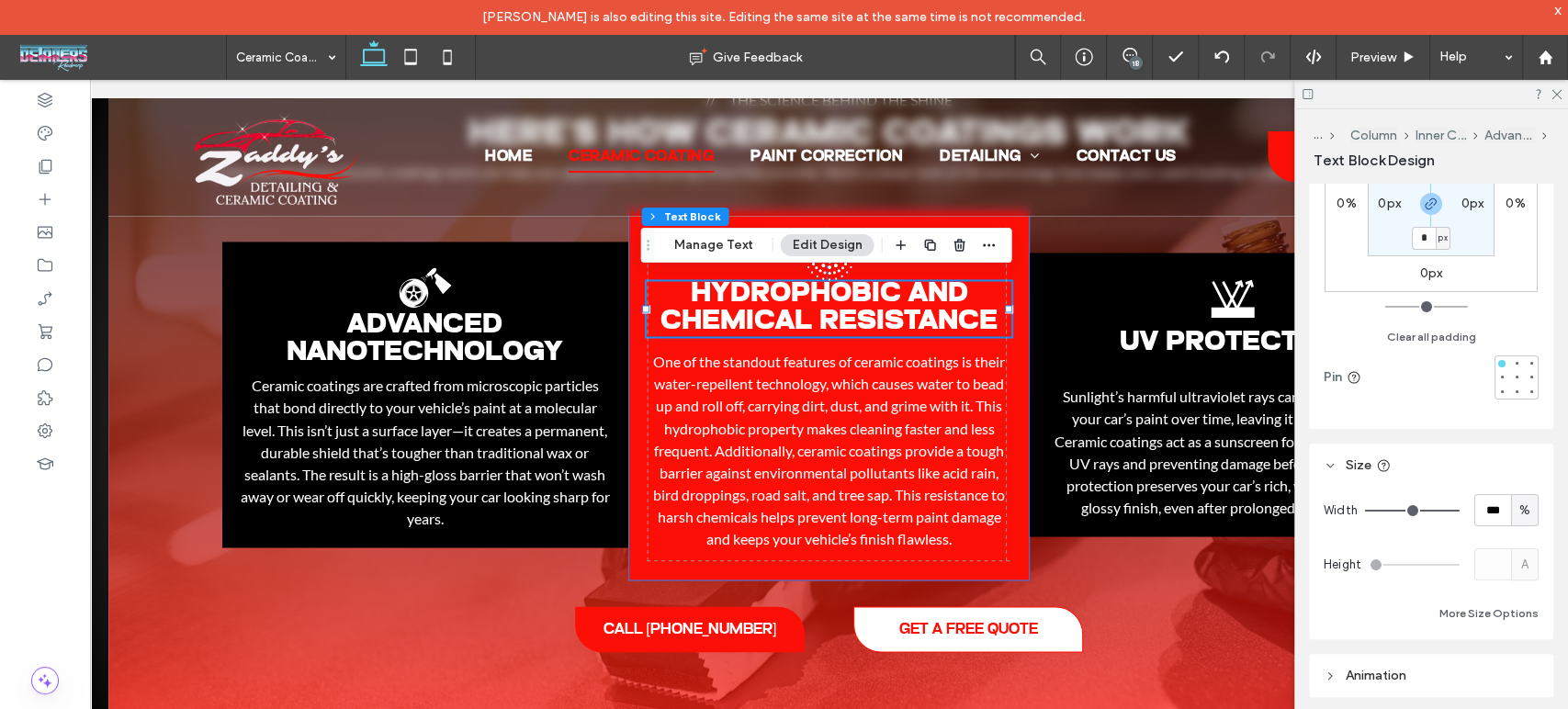
click at [1012, 257] on div "Hydrophobic and Chemical Resistance Black halftone circle in the upper left cor…" at bounding box center [829, 394] width 403 height 372
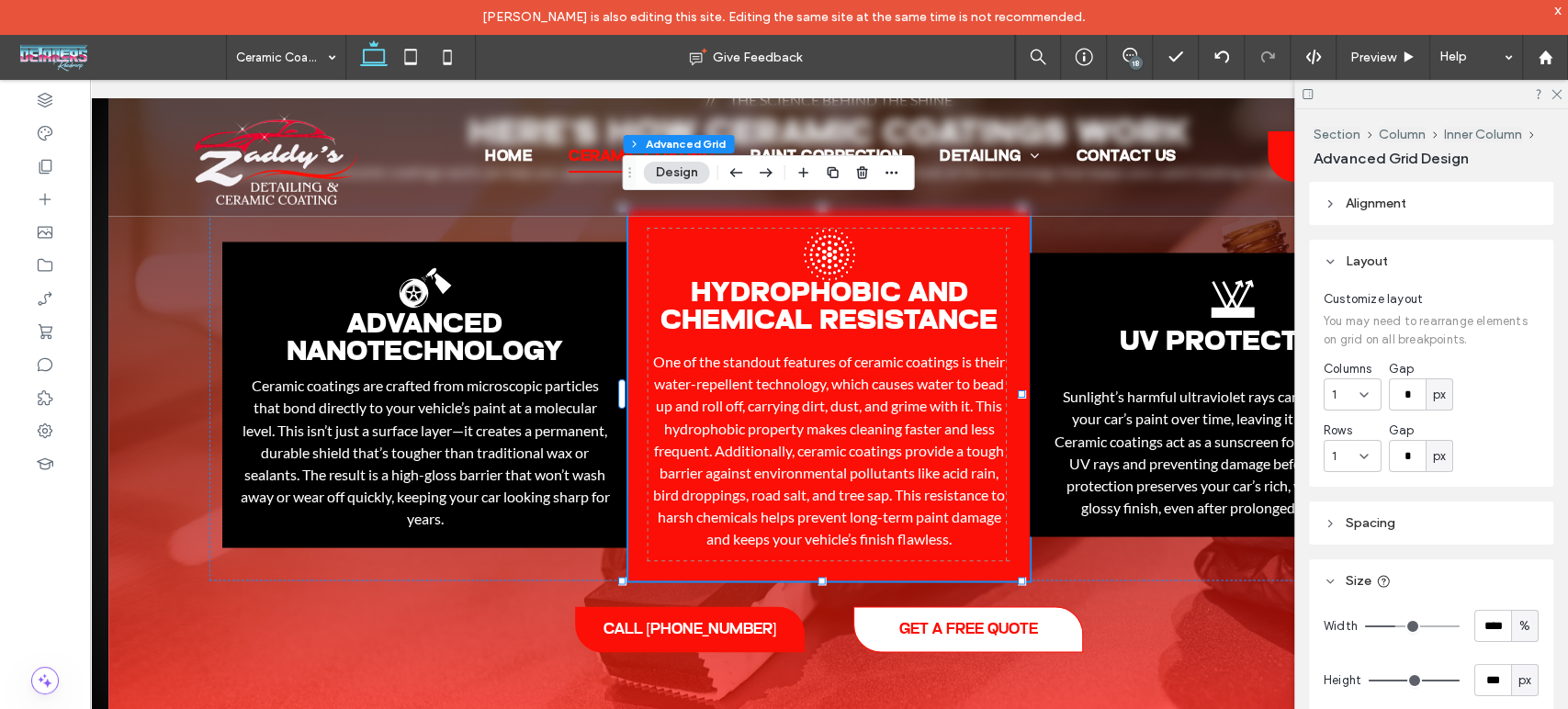
click at [980, 263] on div "Hydrophobic and Chemical Resistance Black halftone circle in the upper left cor…" at bounding box center [829, 394] width 403 height 372
click at [1554, 98] on icon at bounding box center [1555, 94] width 12 height 12
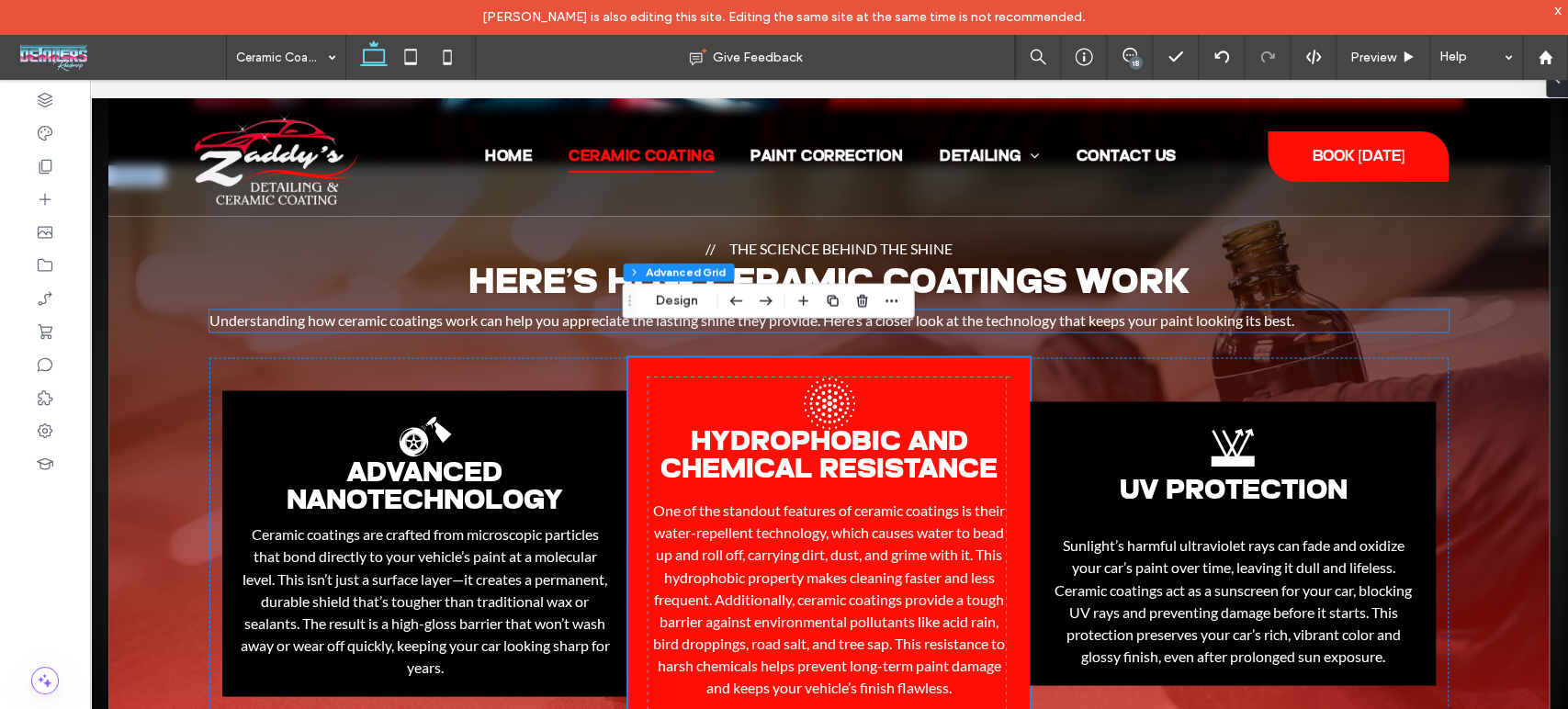
scroll to position [1896, 0]
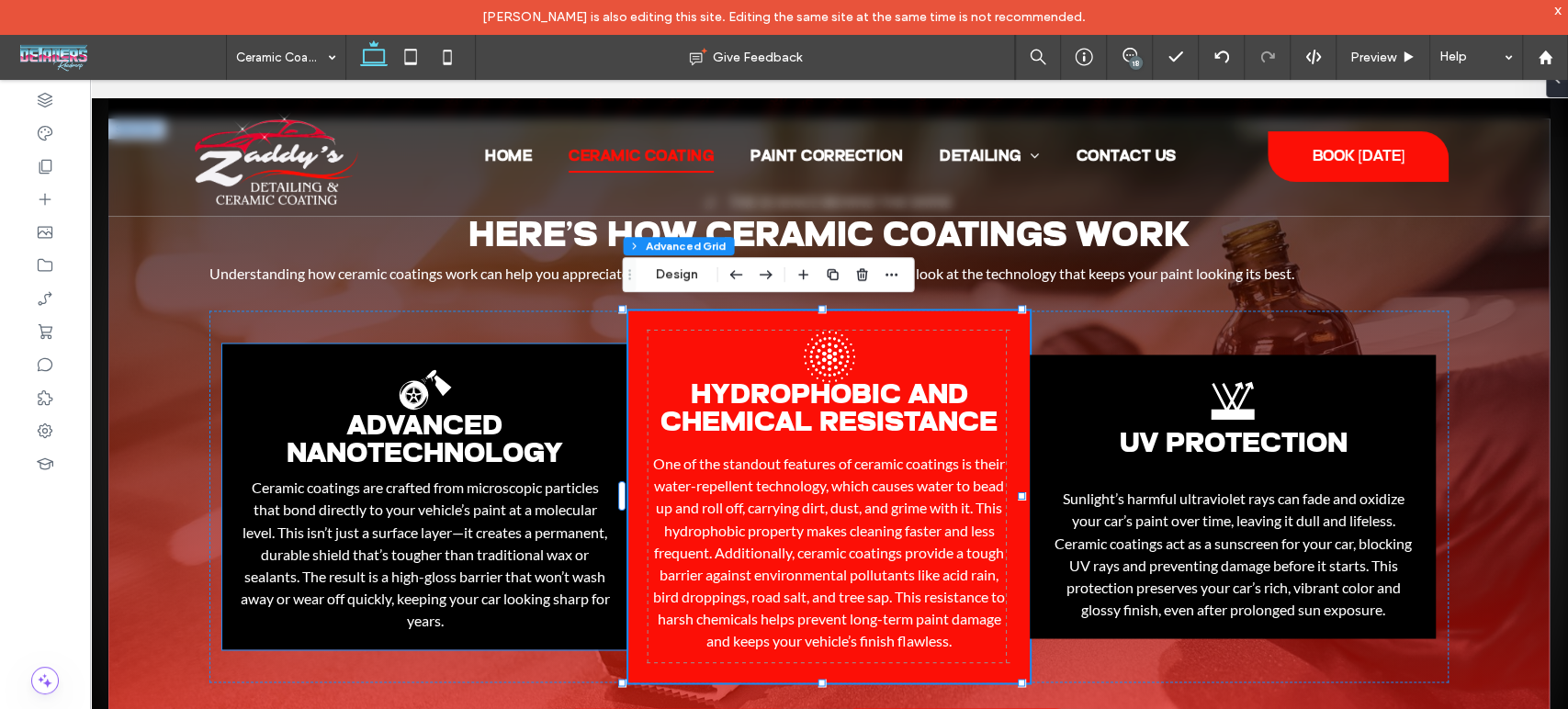
click at [491, 438] on span "Advanced Nanotechnology" at bounding box center [424, 442] width 276 height 56
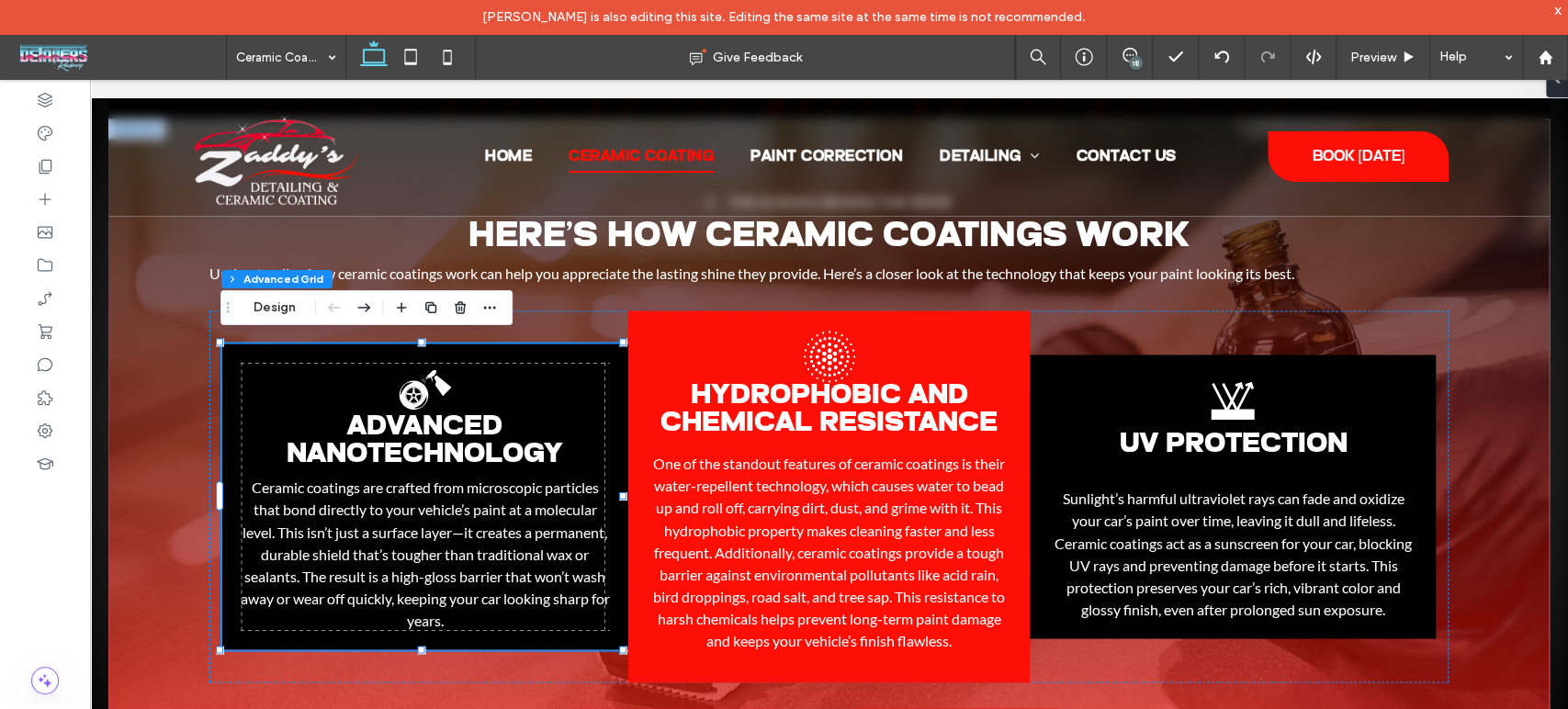
click at [462, 428] on span "Advanced Nanotechnology" at bounding box center [424, 442] width 276 height 56
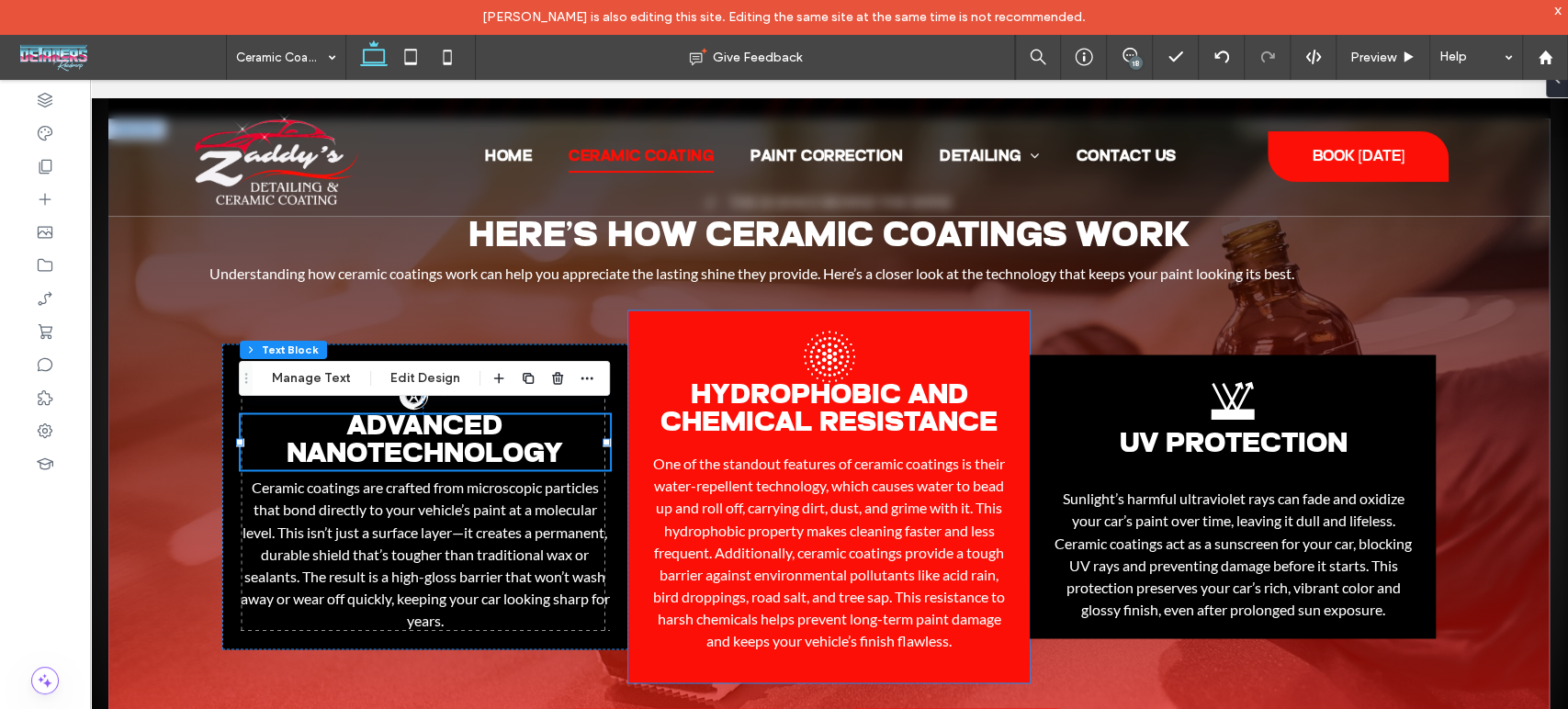
click at [832, 351] on icon at bounding box center [834, 353] width 4 height 4
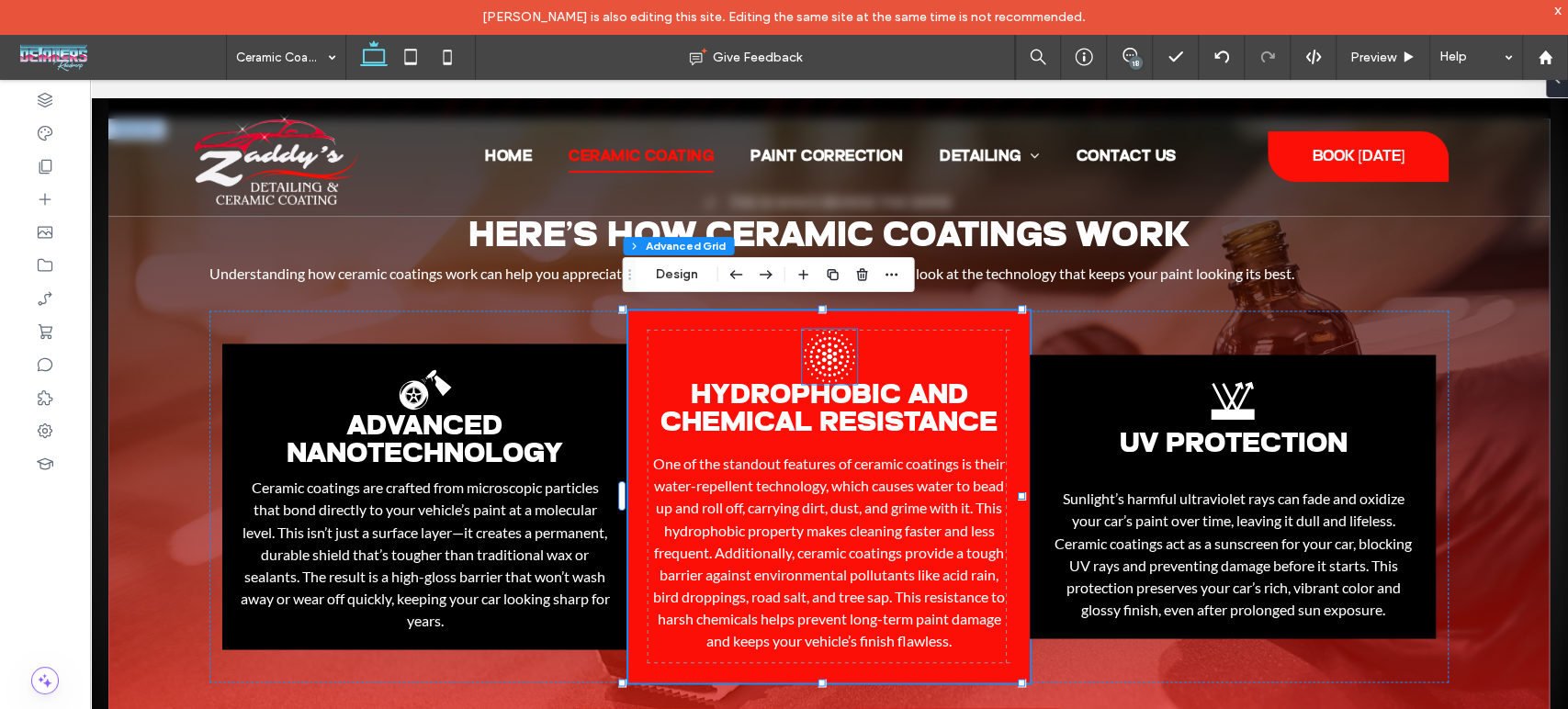
click at [825, 344] on icon "Black halftone circle in the upper left corner on a white background. .st0-1495…" at bounding box center [828, 356] width 55 height 55
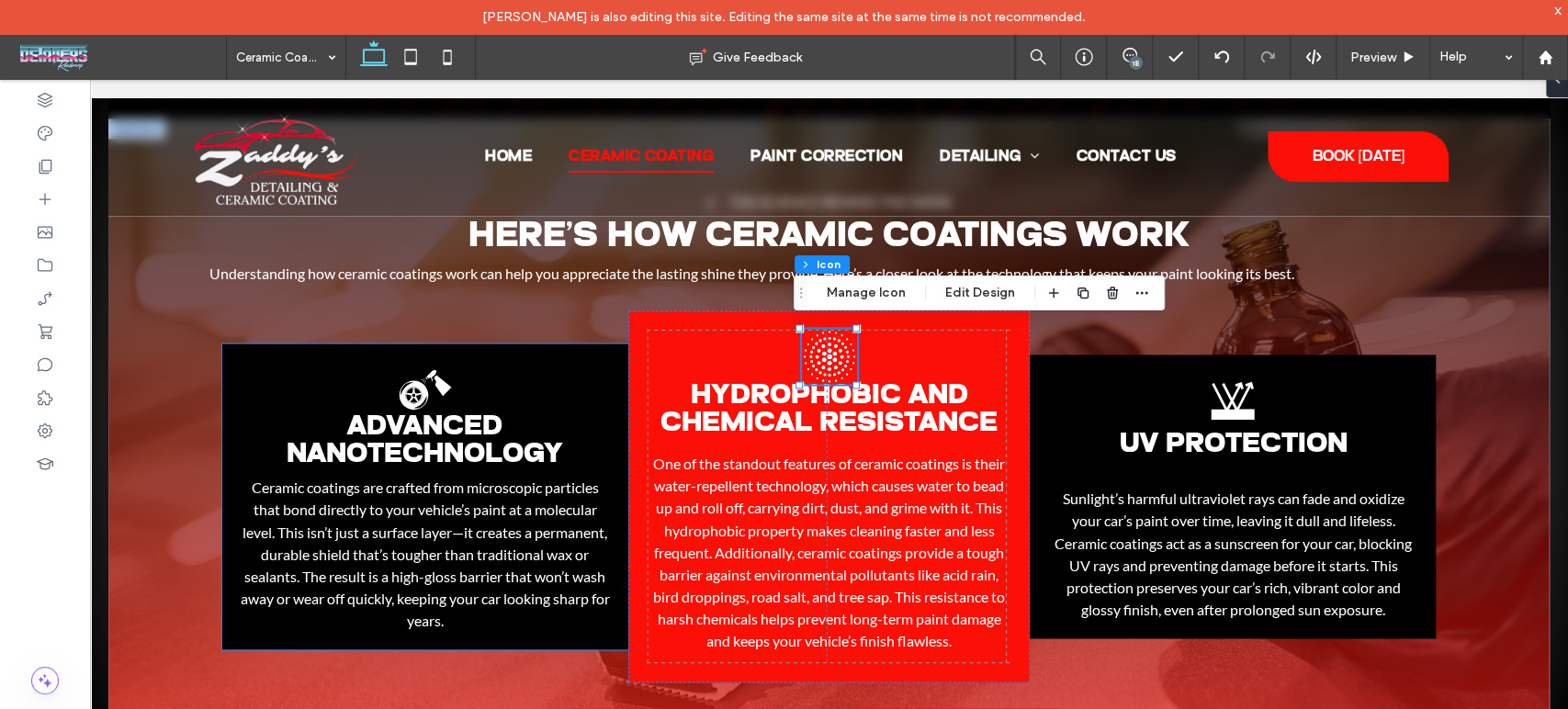
click at [419, 388] on icon at bounding box center [413, 394] width 29 height 29
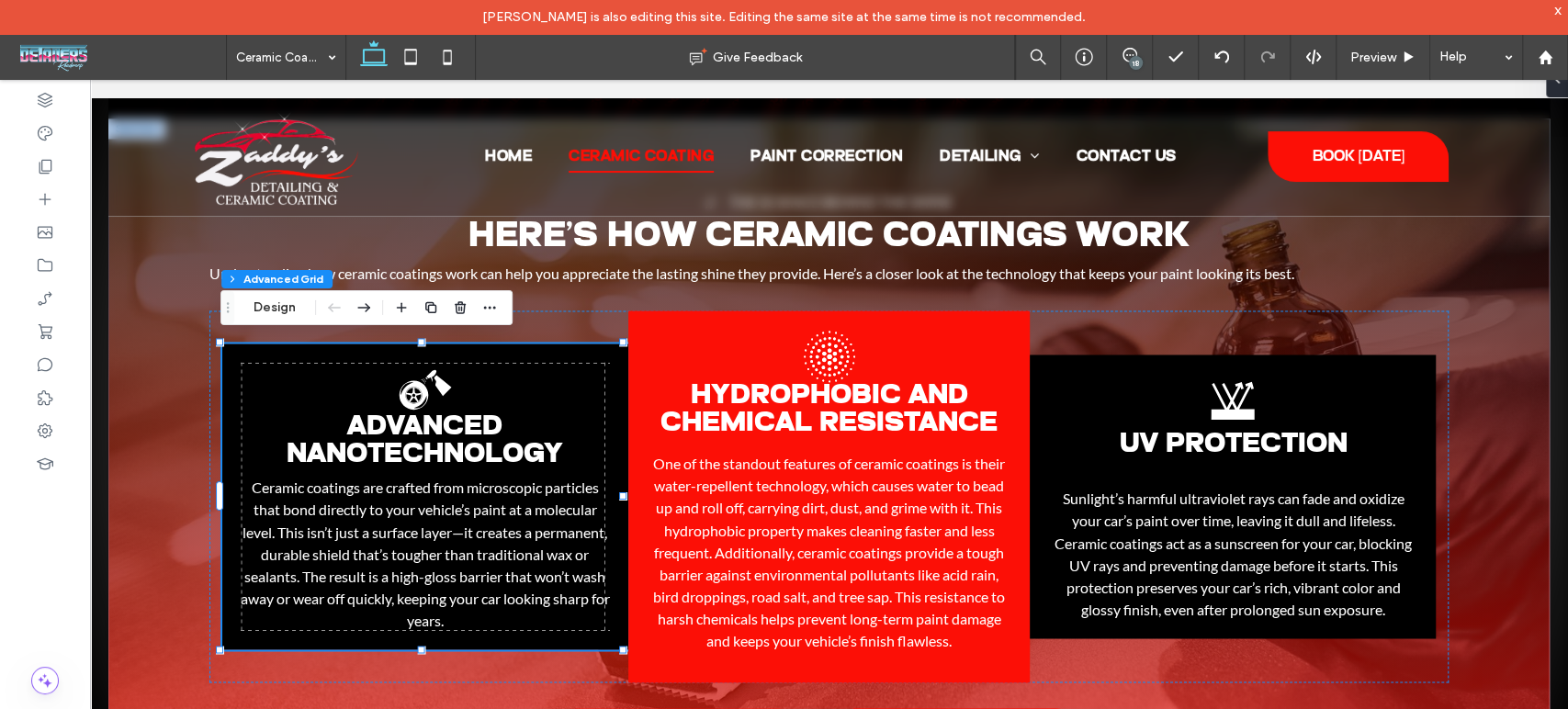
click at [419, 388] on icon at bounding box center [413, 394] width 29 height 29
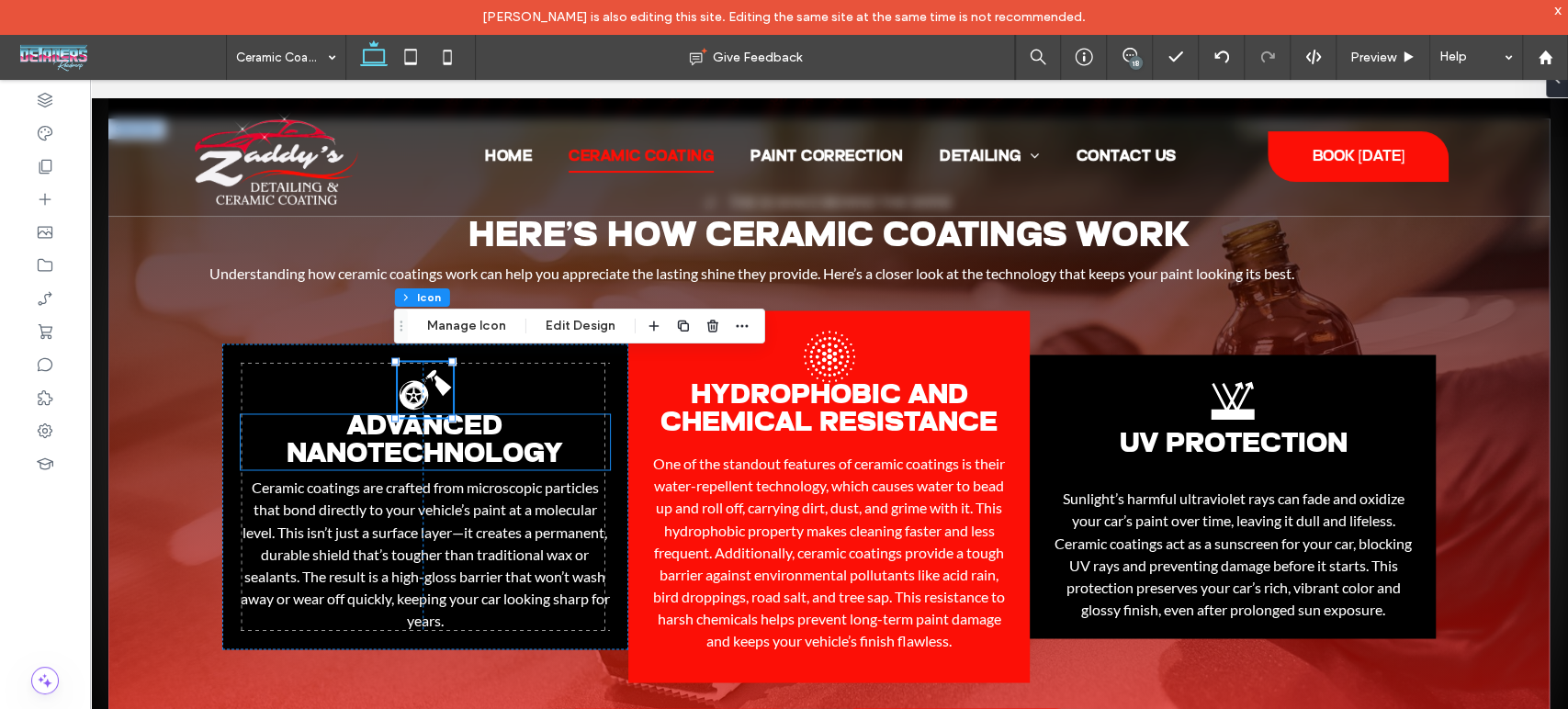
click at [445, 435] on span "Advanced Nanotechnology" at bounding box center [424, 442] width 276 height 56
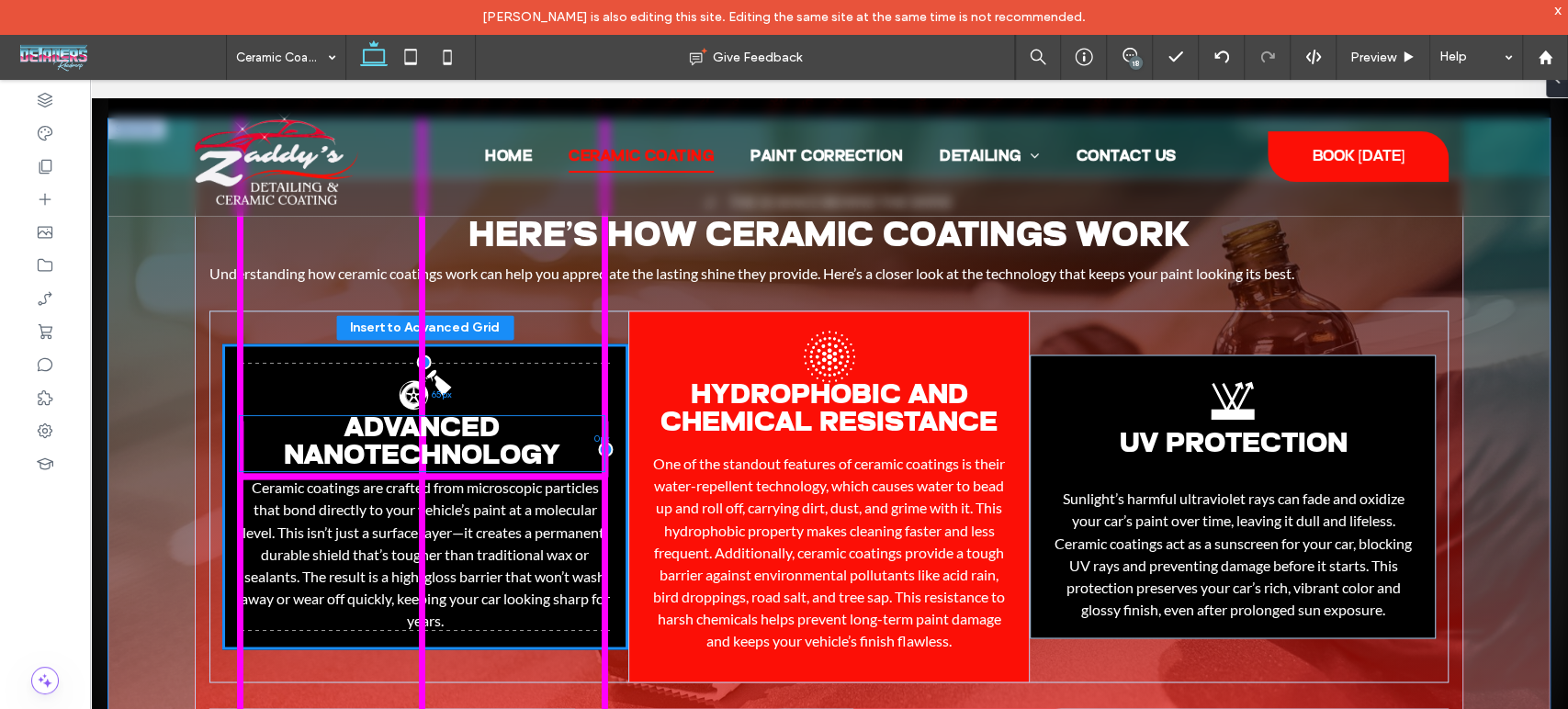
drag, startPoint x: 459, startPoint y: 445, endPoint x: 461, endPoint y: 454, distance: 9.2
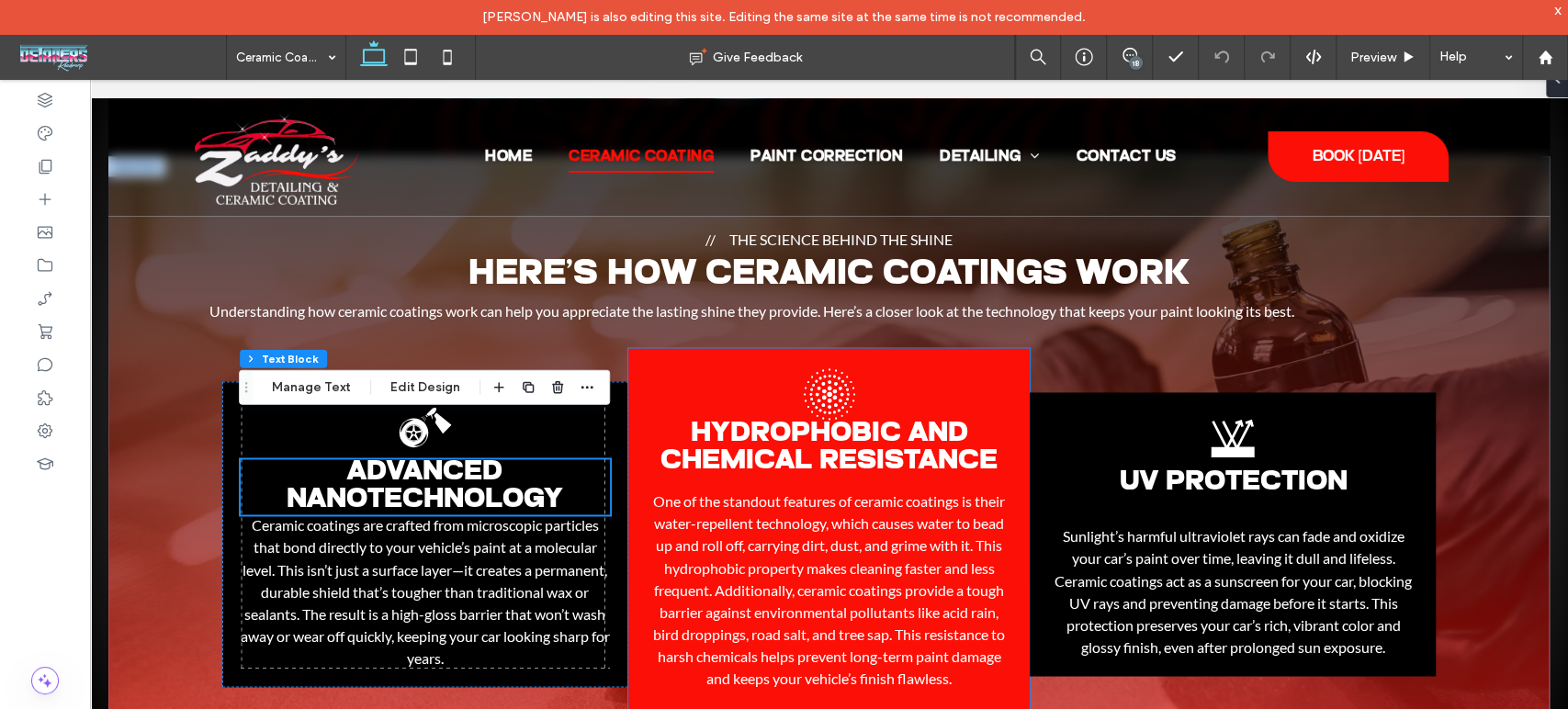
scroll to position [1793, 0]
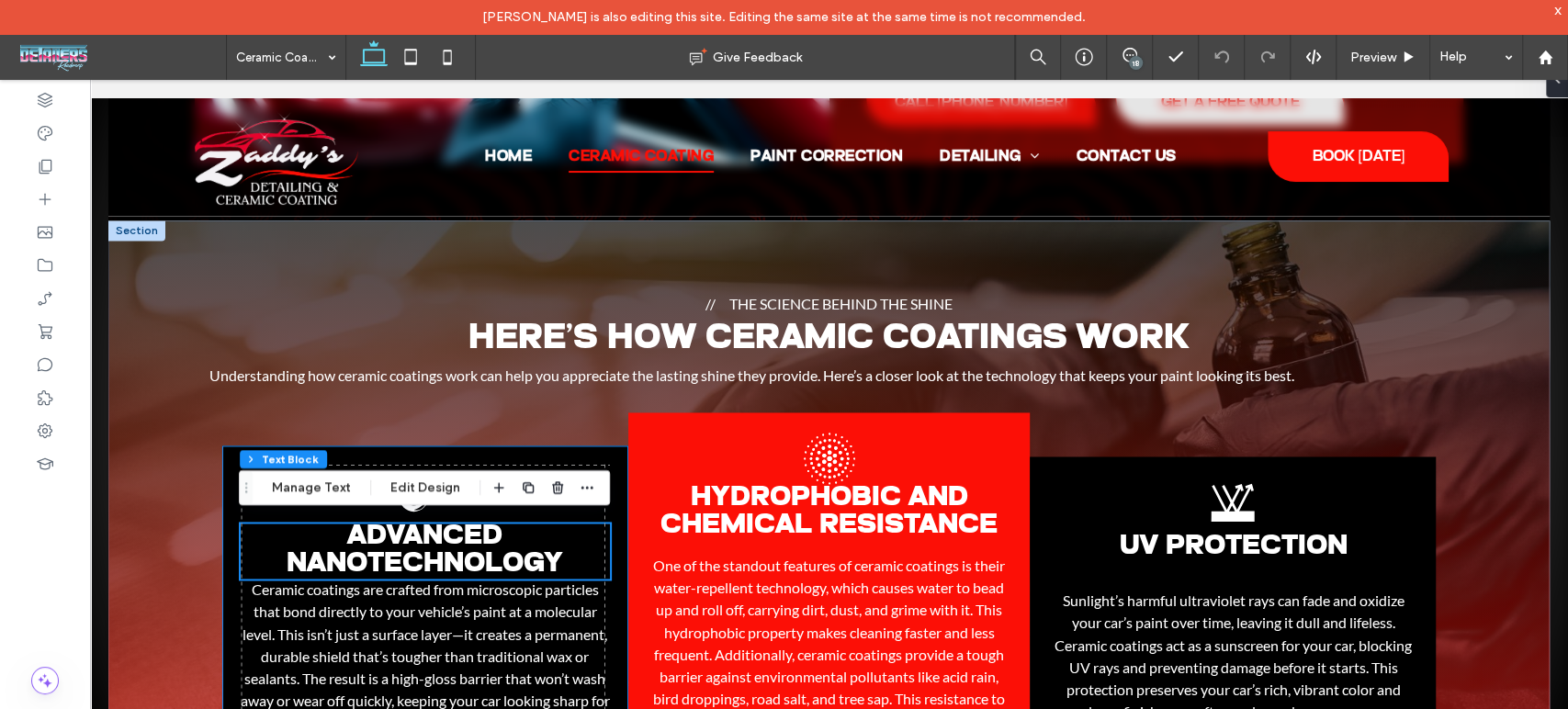
click at [612, 459] on div "Advanced Nanotechnology Black and white logo of a car wheel with a spray bottle…" at bounding box center [425, 598] width 406 height 306
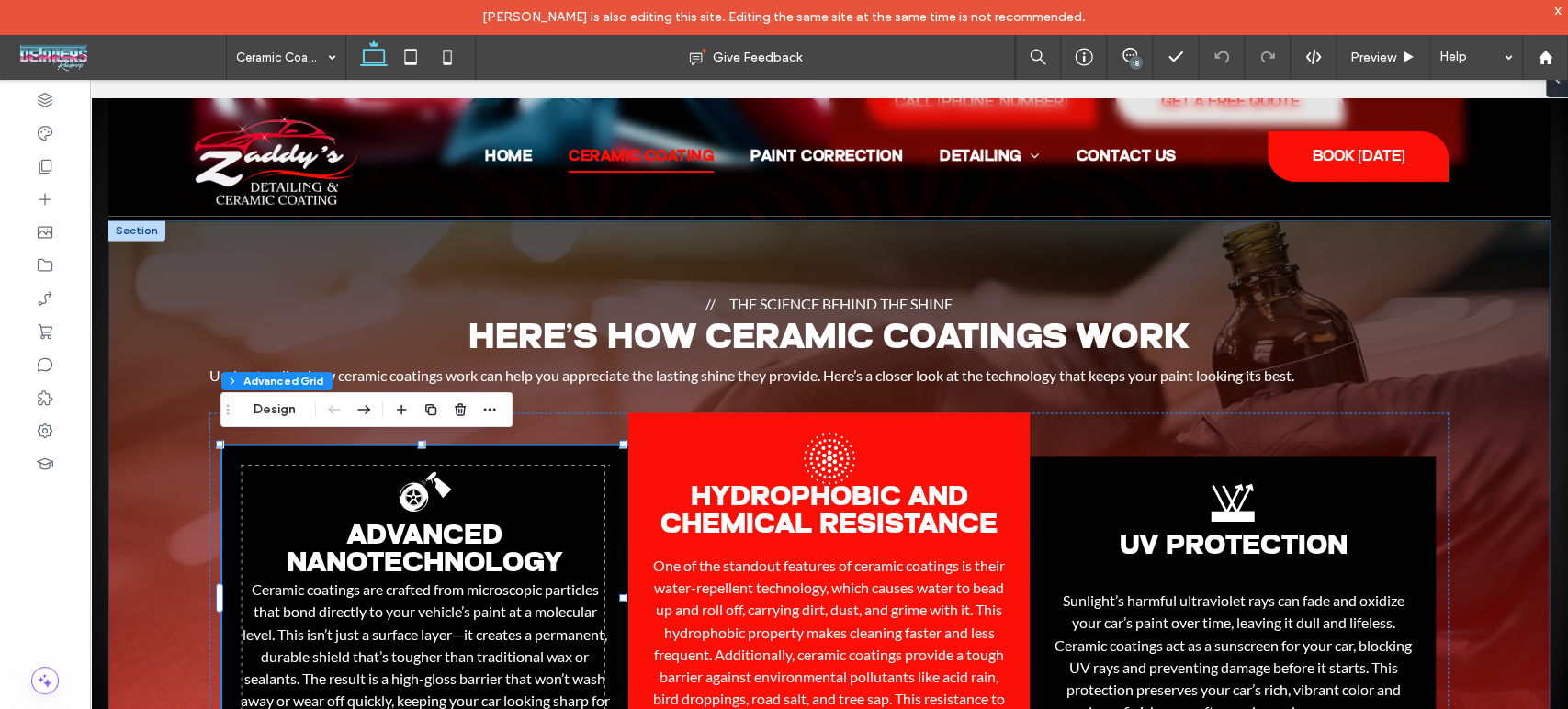
click at [1489, 431] on div "The Science Behind the Shine Here’s How Ceramic Coatings Work Understanding how…" at bounding box center [829, 573] width 1441 height 707
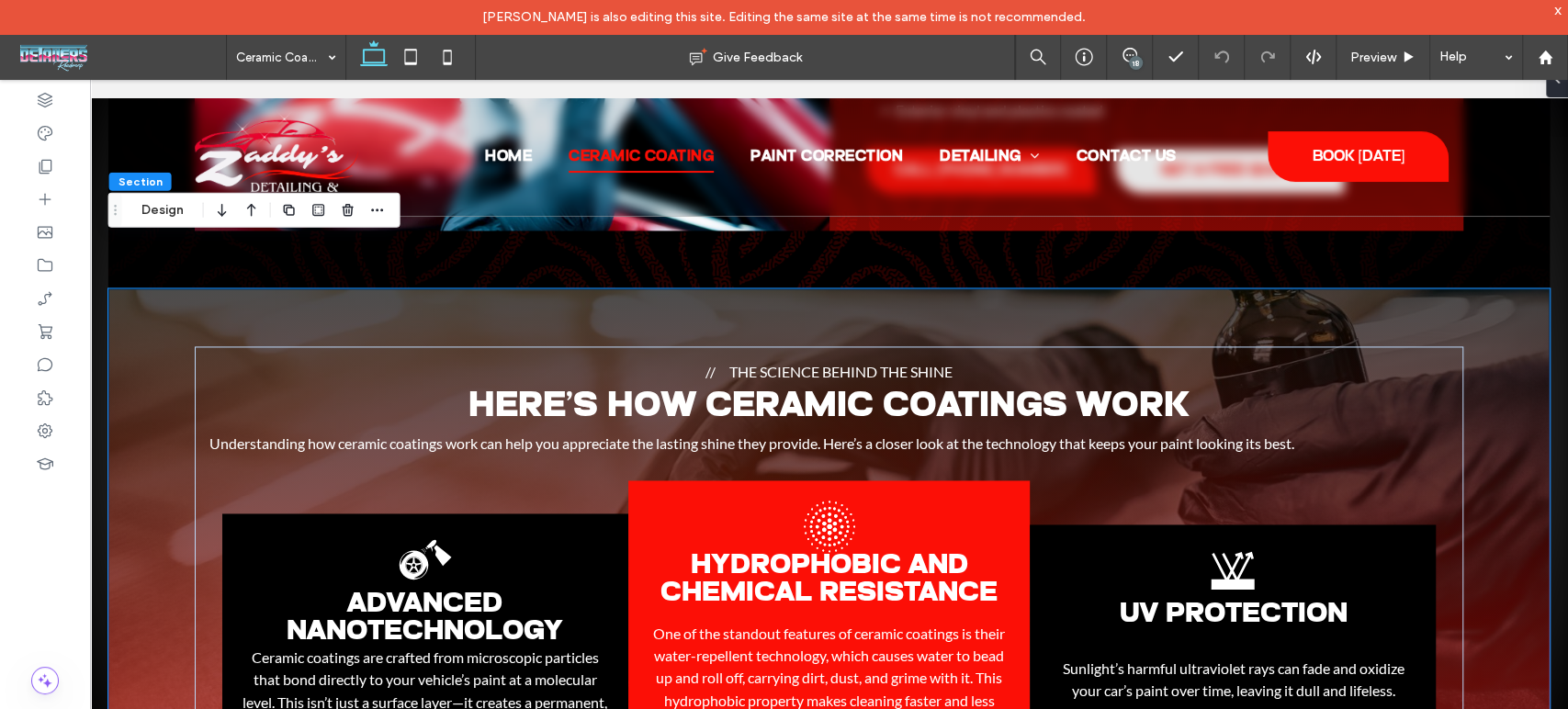
scroll to position [1690, 0]
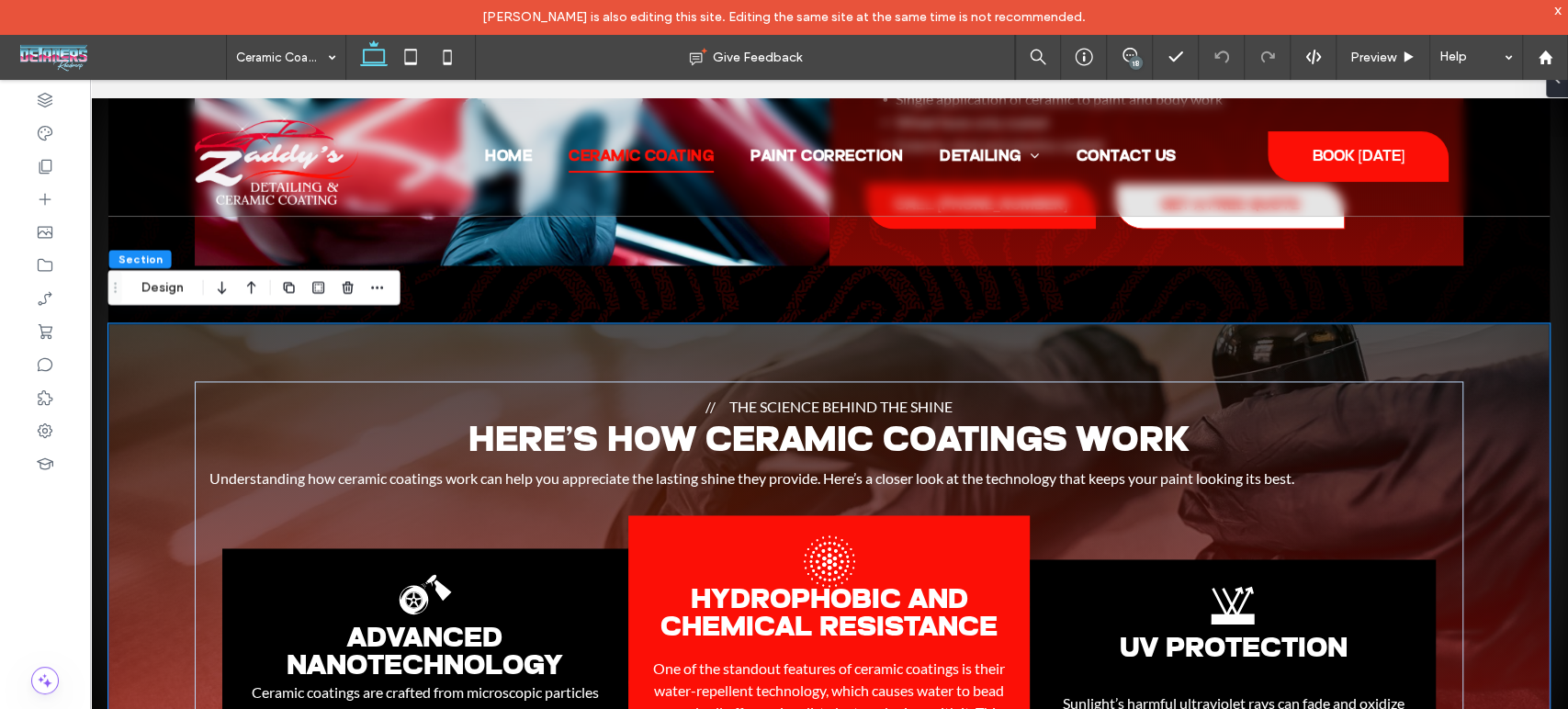
click at [155, 353] on div "The Science Behind the Shine Here’s How Ceramic Coatings Work Understanding how…" at bounding box center [829, 676] width 1441 height 707
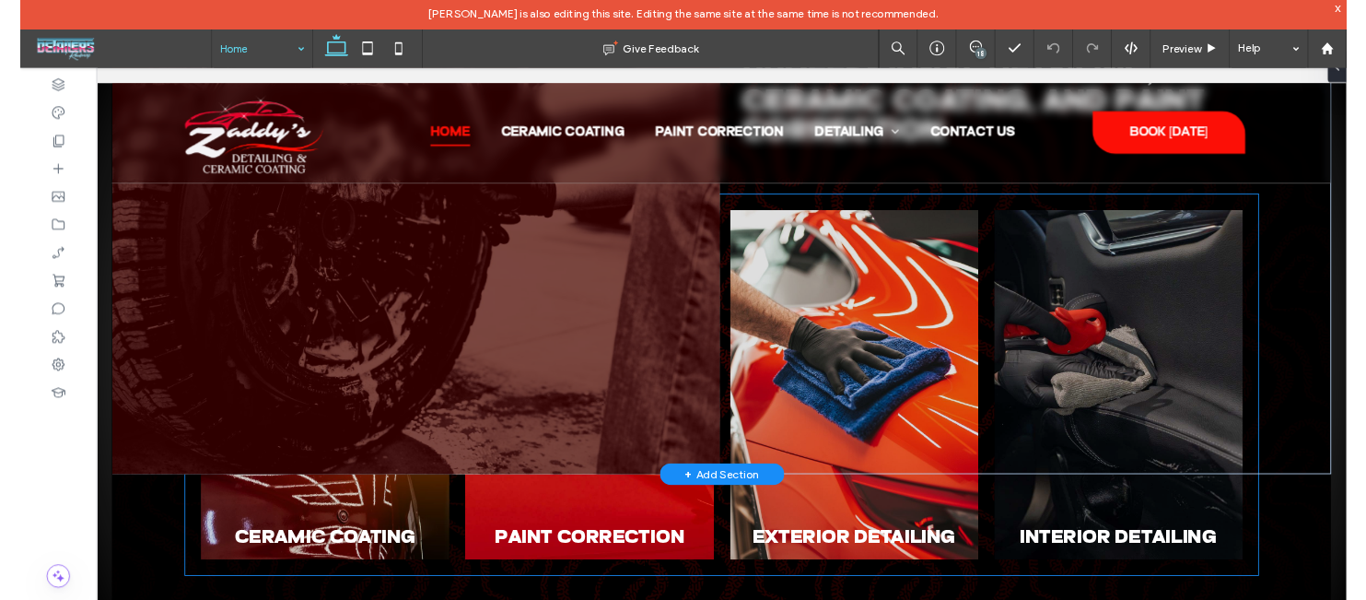
scroll to position [2764, 0]
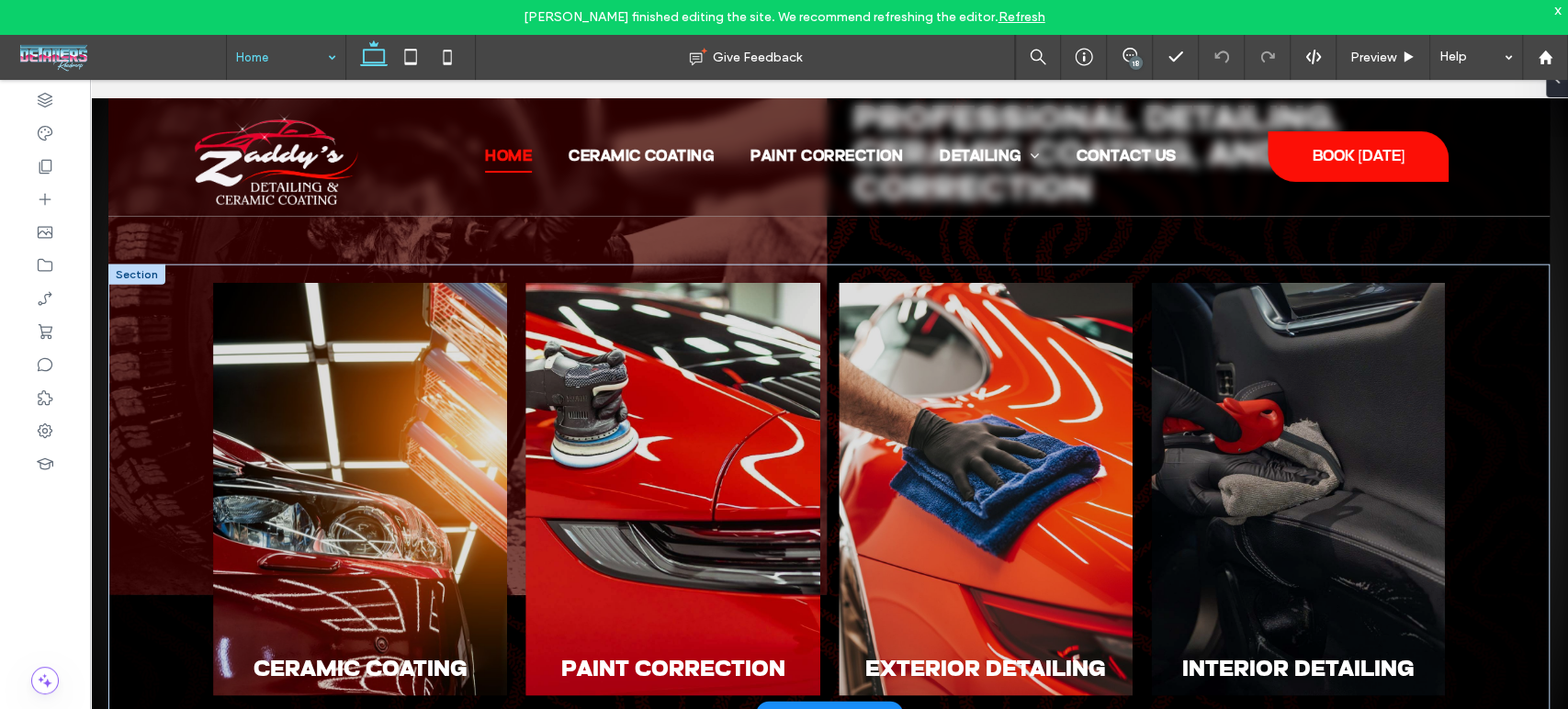
click at [125, 271] on div at bounding box center [137, 274] width 57 height 20
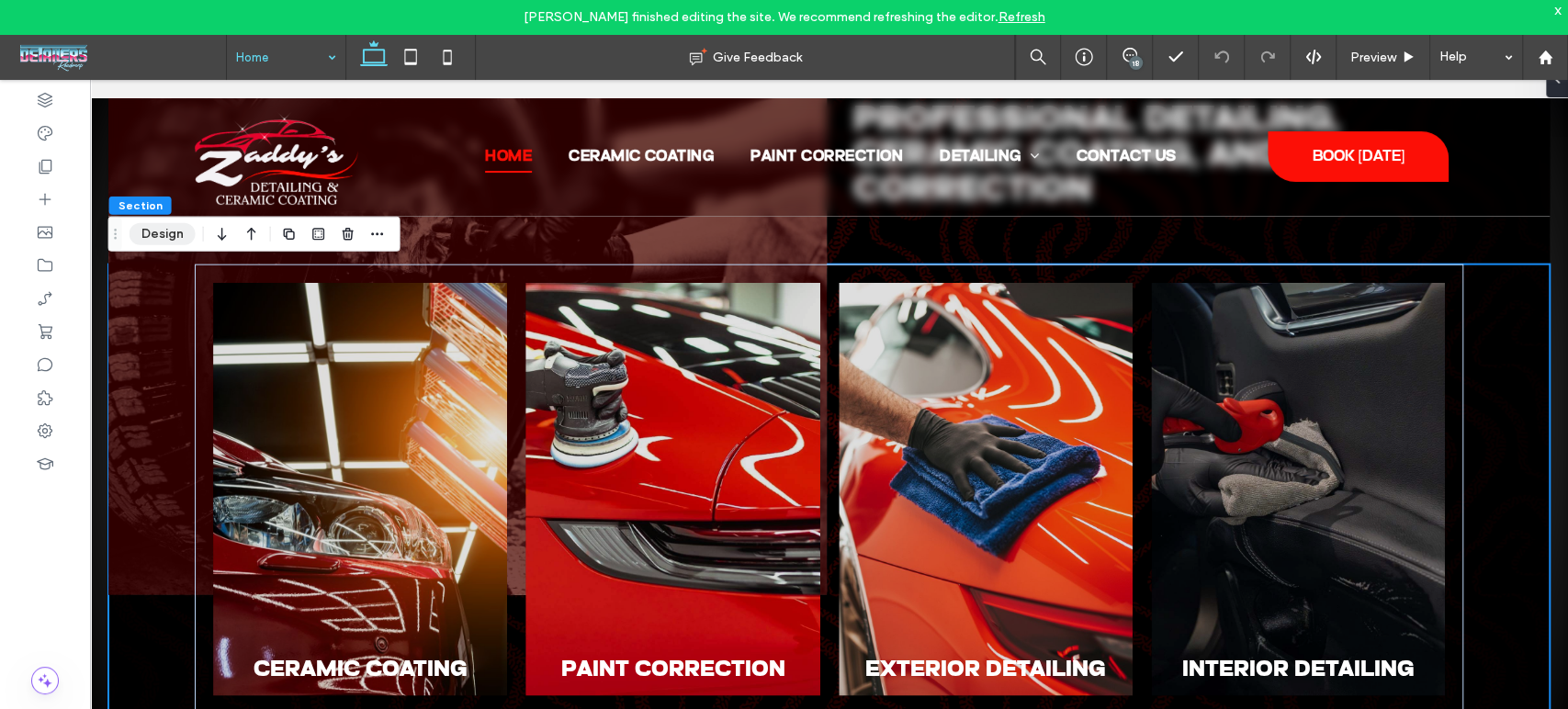
click at [139, 239] on button "Design" at bounding box center [162, 234] width 66 height 22
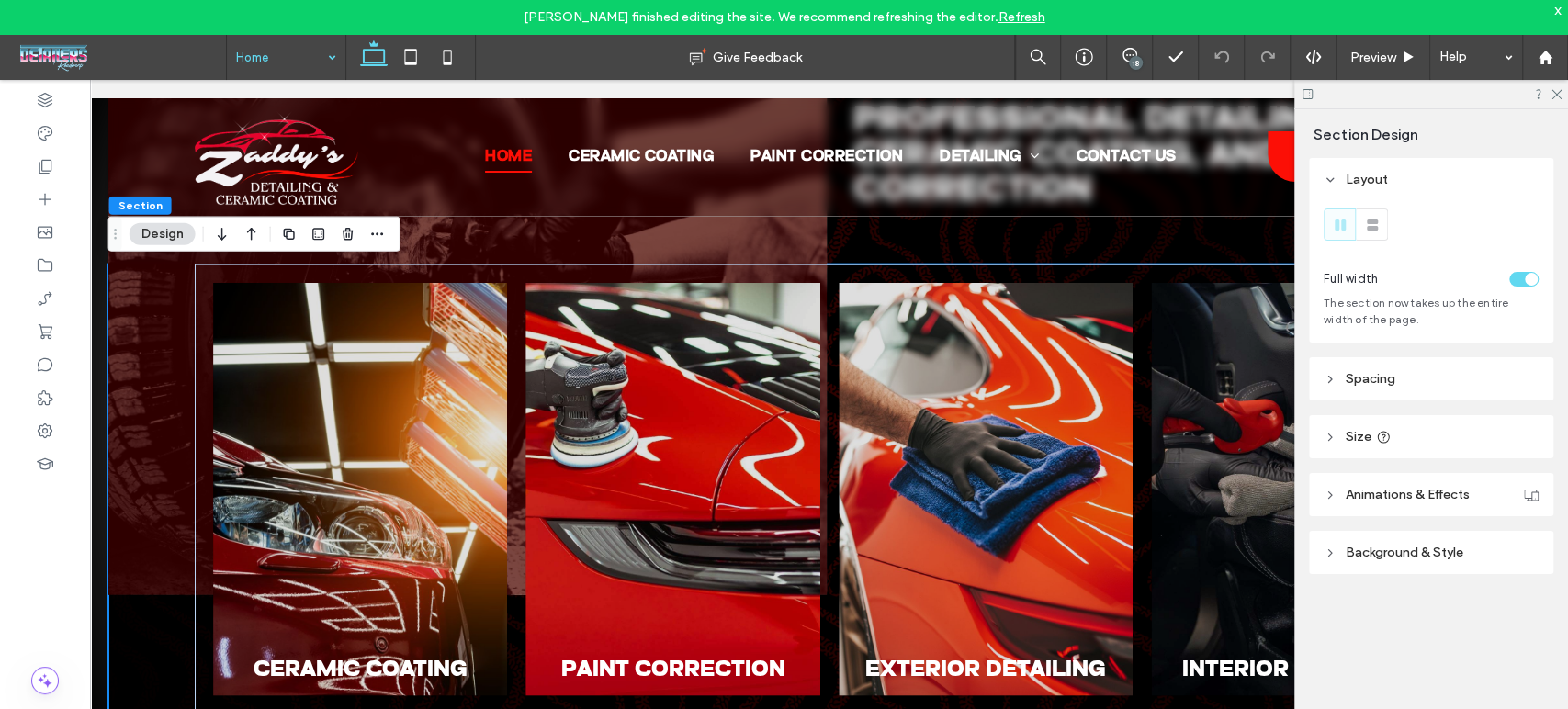
click at [1327, 429] on header "Size" at bounding box center [1430, 436] width 244 height 43
click at [1330, 385] on icon at bounding box center [1330, 379] width 13 height 13
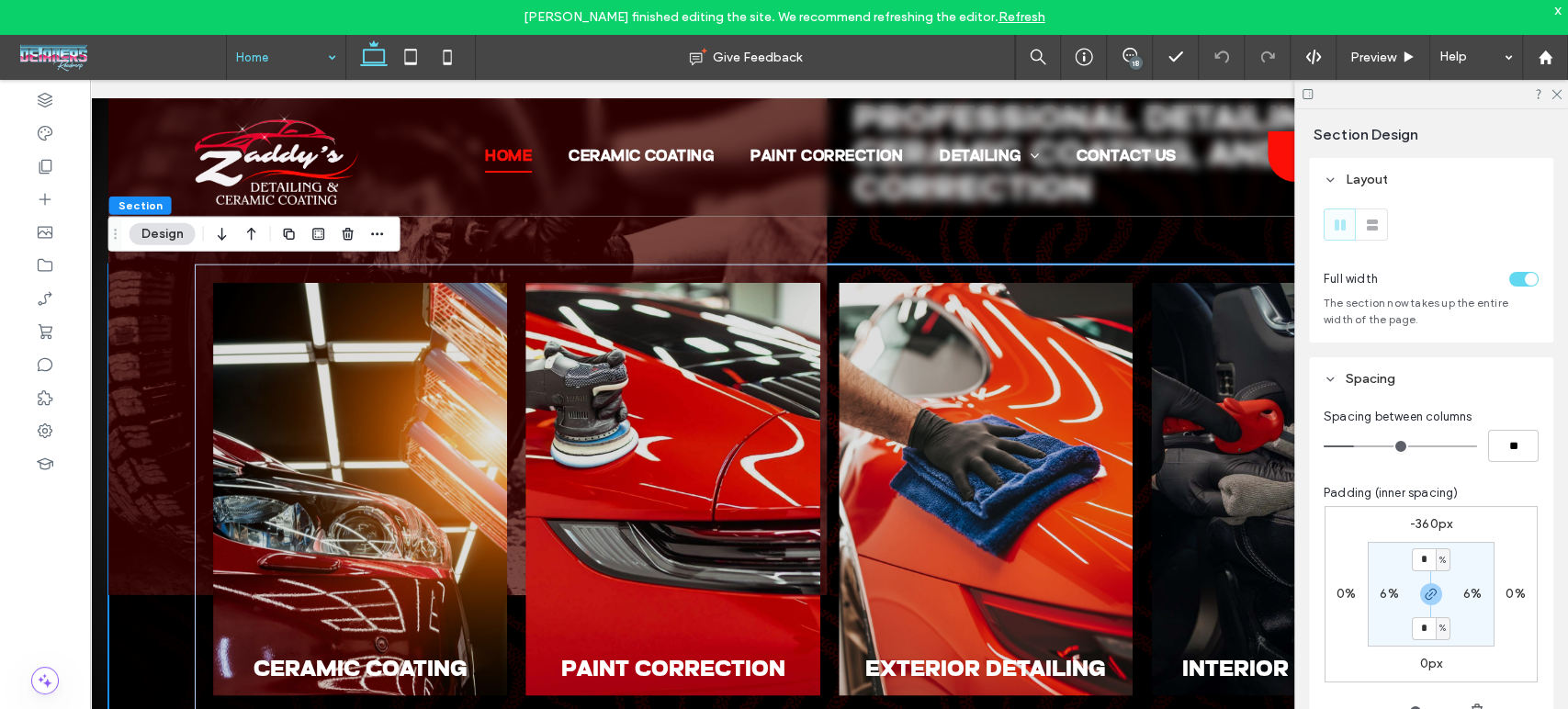
click at [1330, 385] on icon at bounding box center [1330, 379] width 13 height 13
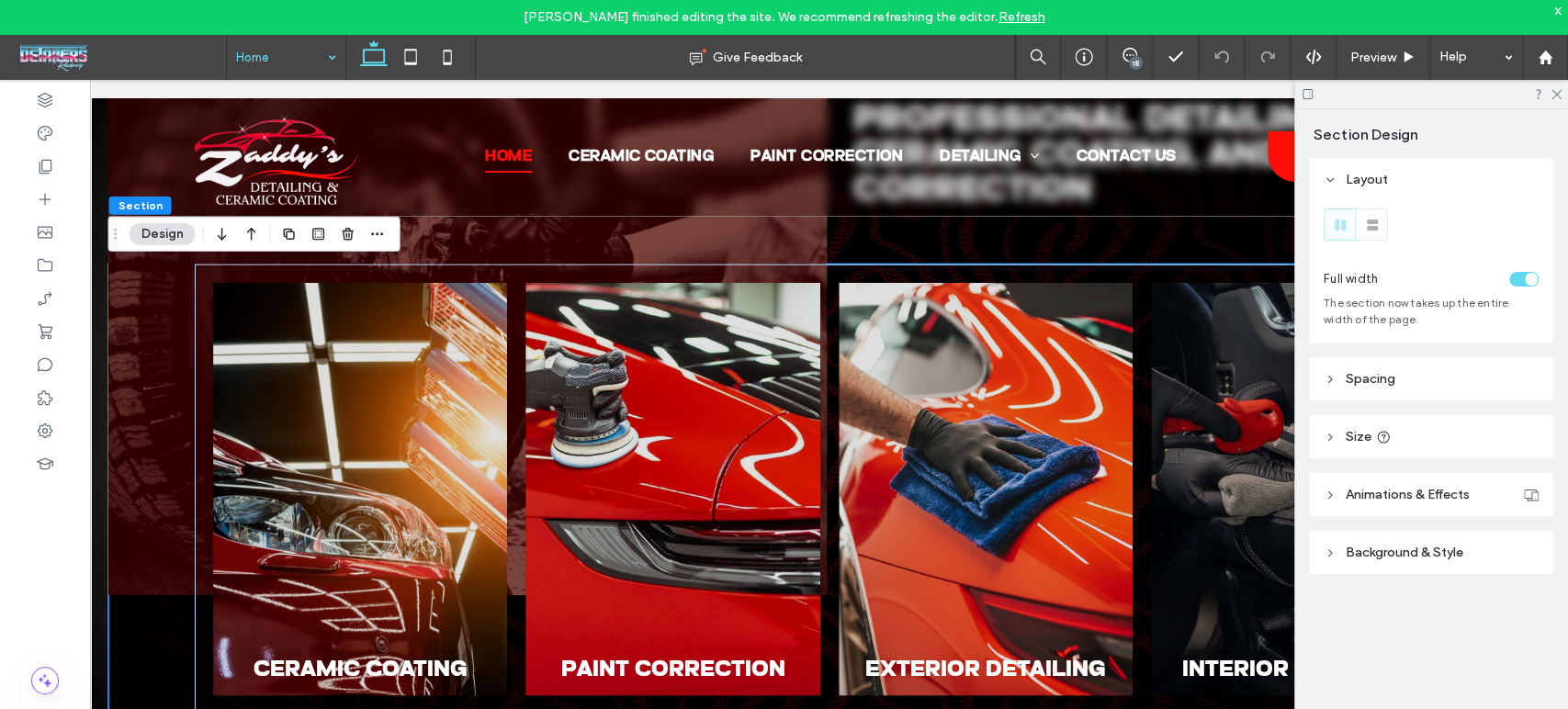
click at [1330, 385] on icon at bounding box center [1330, 379] width 13 height 13
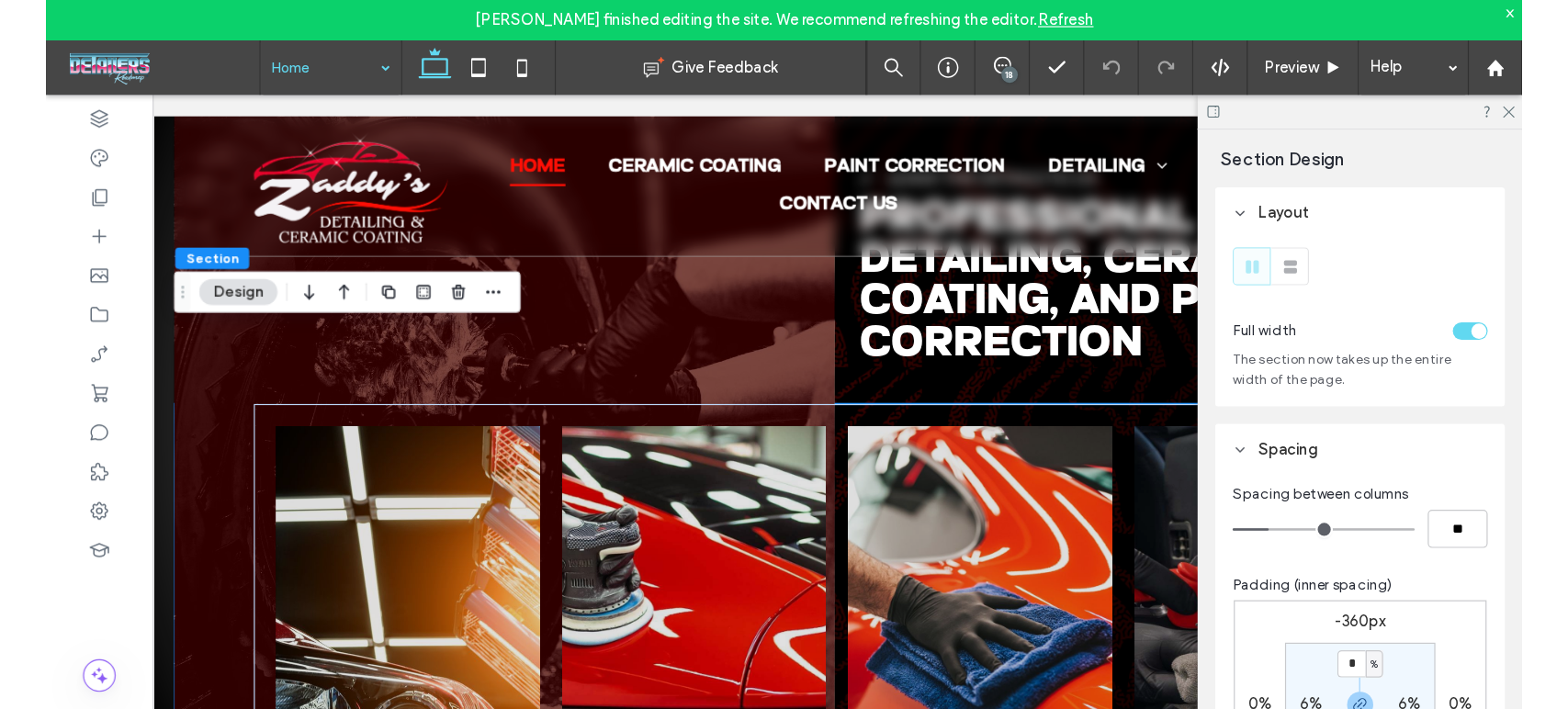
scroll to position [2743, 0]
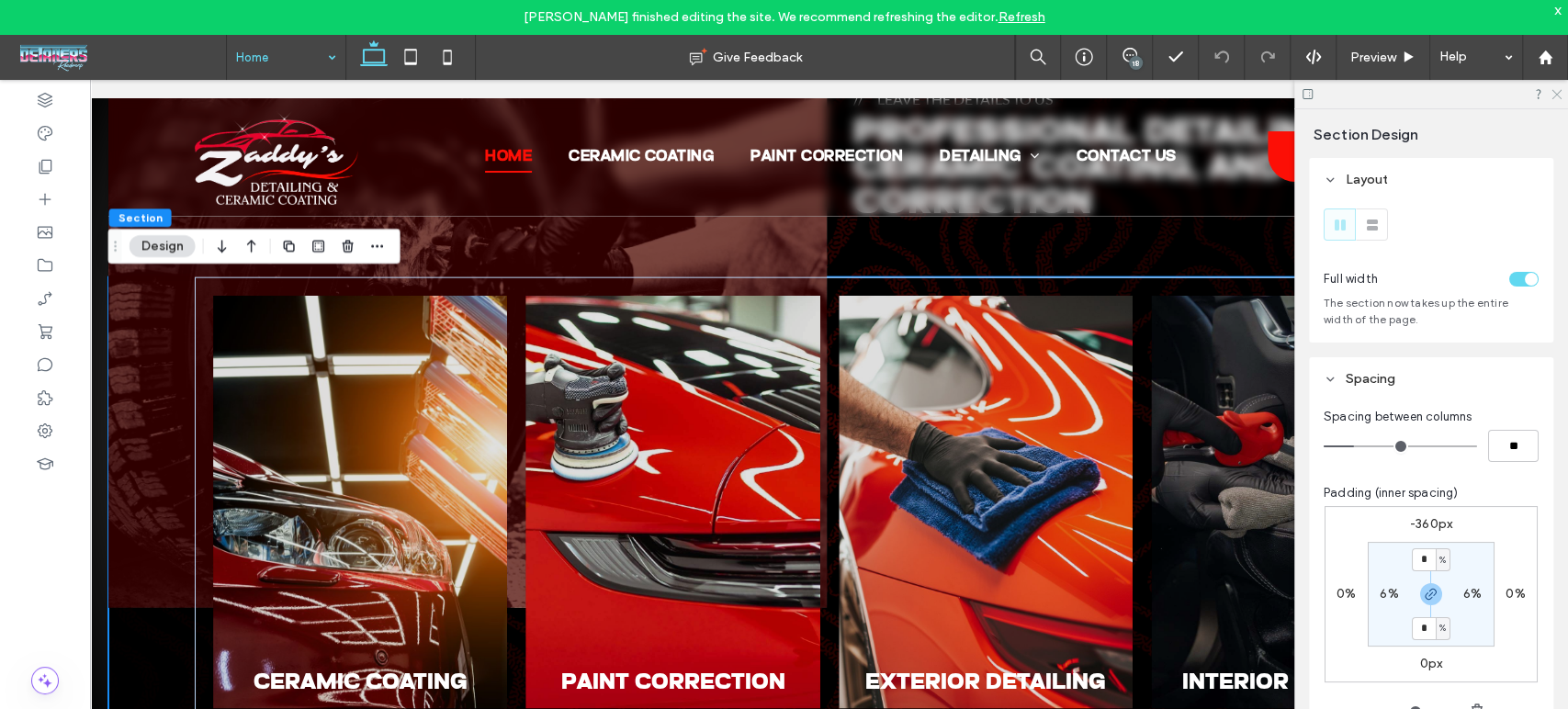
click at [1556, 92] on icon at bounding box center [1555, 94] width 12 height 12
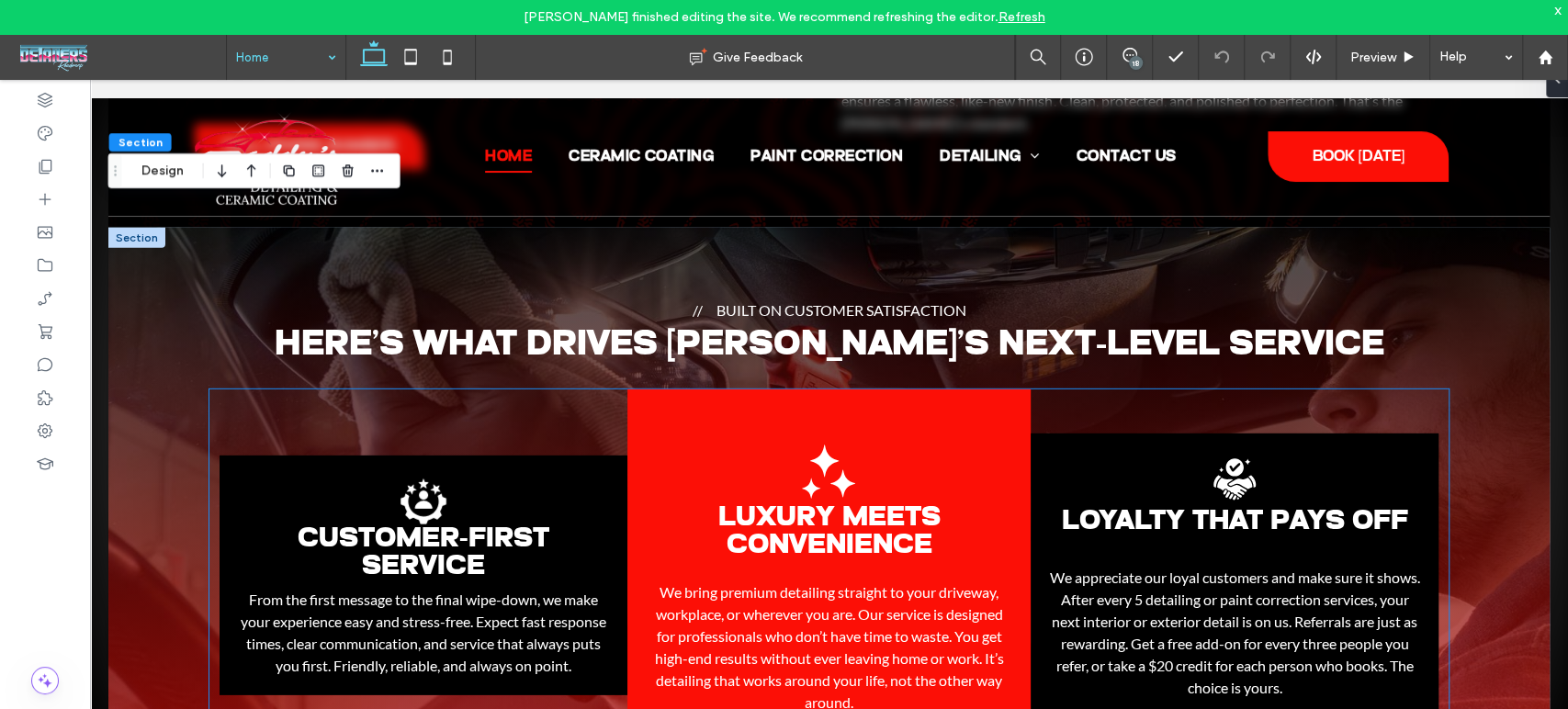
scroll to position [3663, 0]
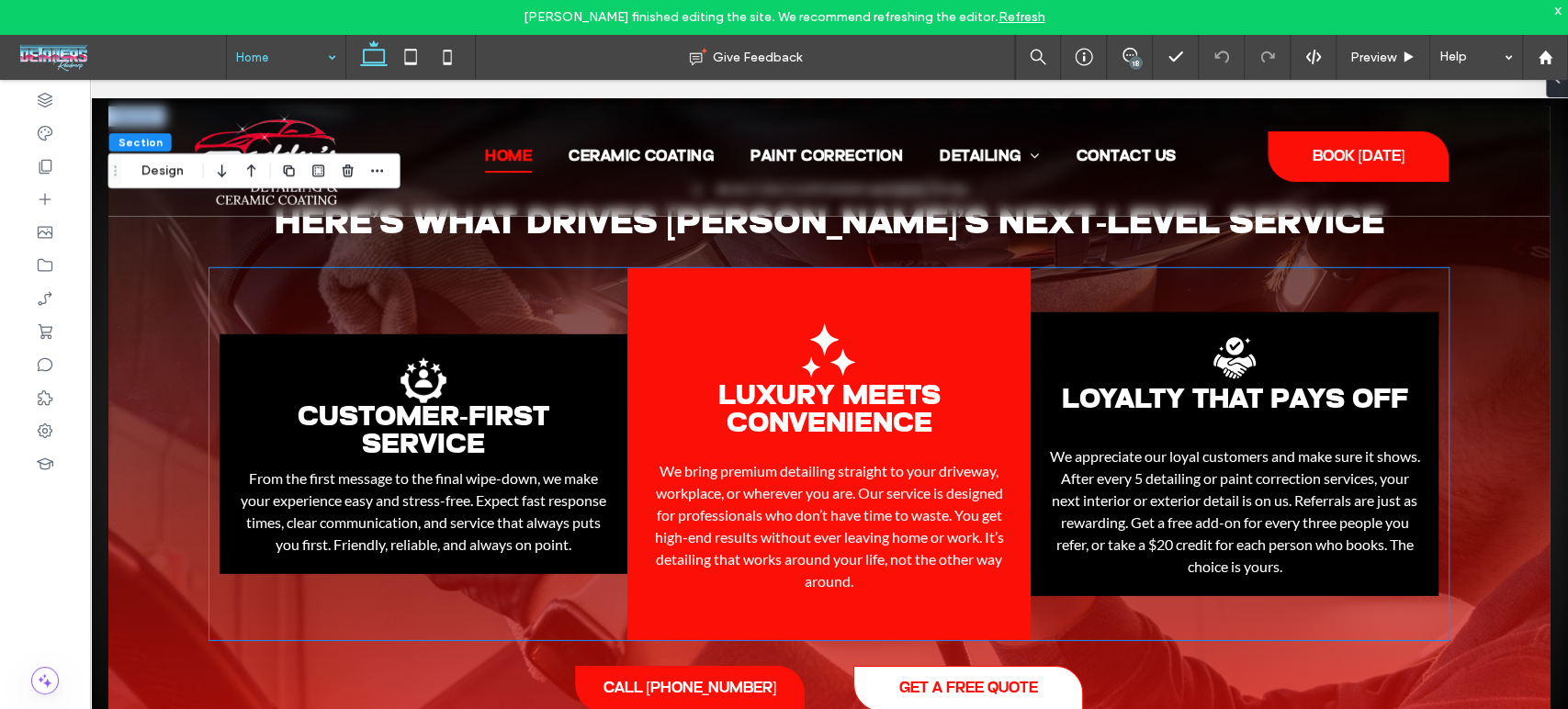
click at [496, 377] on div "Customer-First Service .st0-1206222708-1206222708{display:none;} .st1-120622270…" at bounding box center [423, 454] width 408 height 239
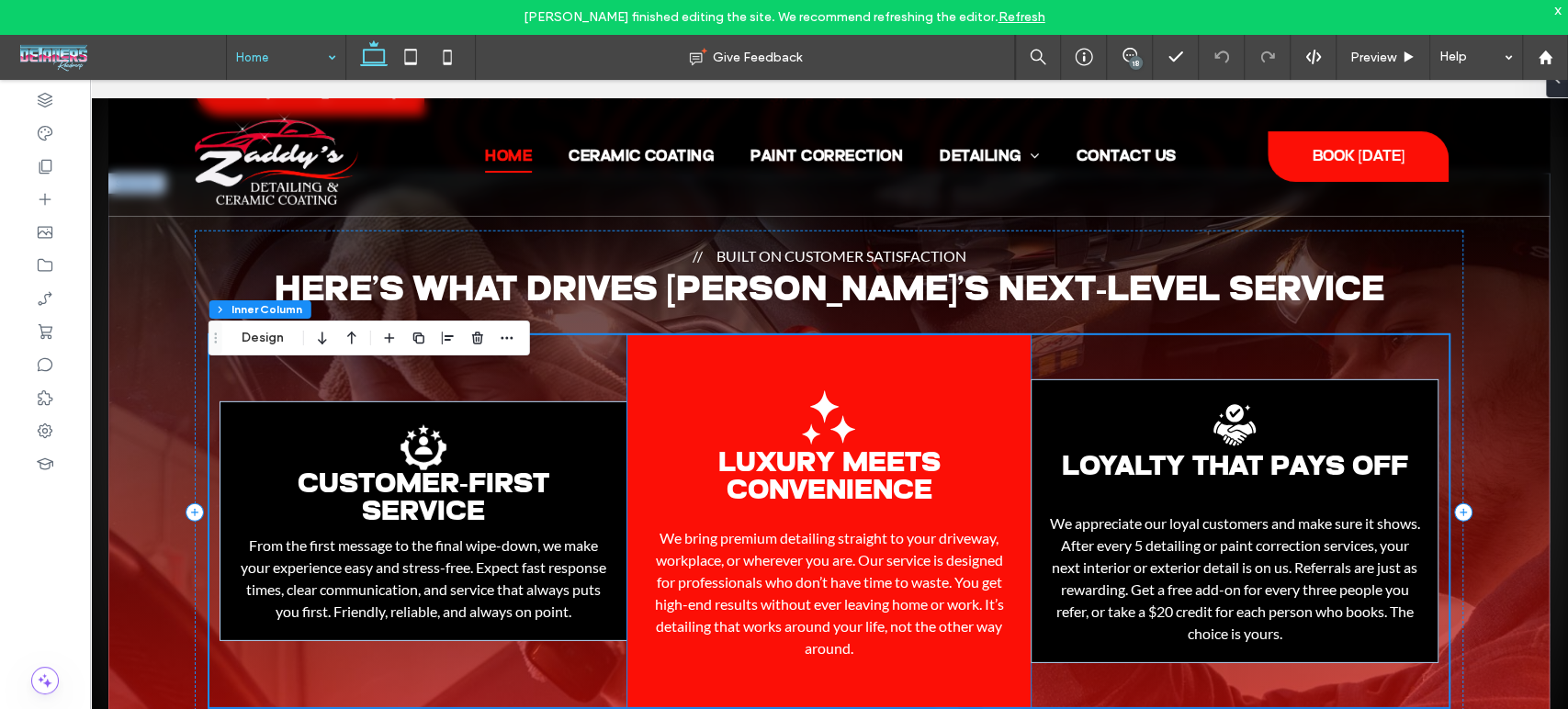
scroll to position [3560, 0]
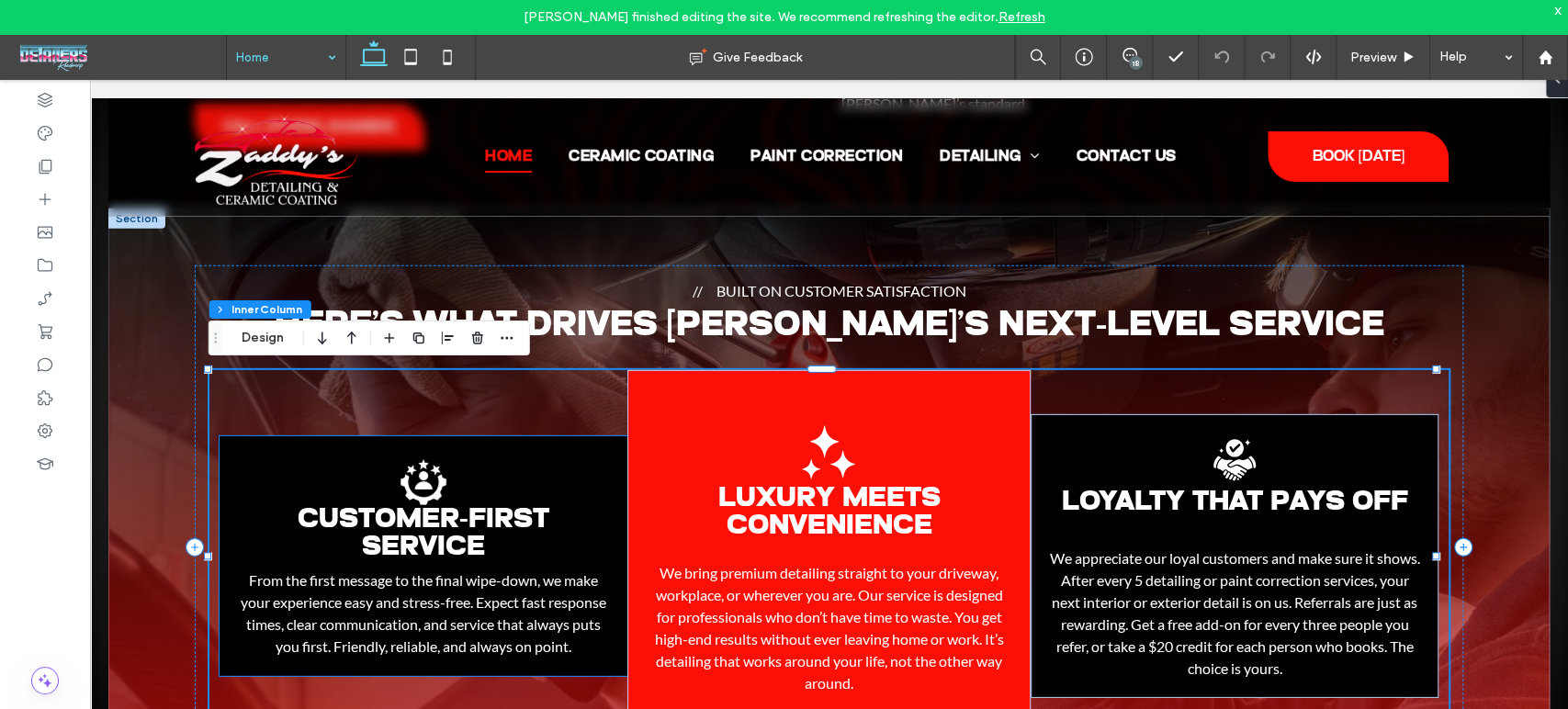
click at [546, 462] on div "Customer-First Service .st0-1206222708-1206222708{display:none;} .st1-120622270…" at bounding box center [423, 556] width 408 height 239
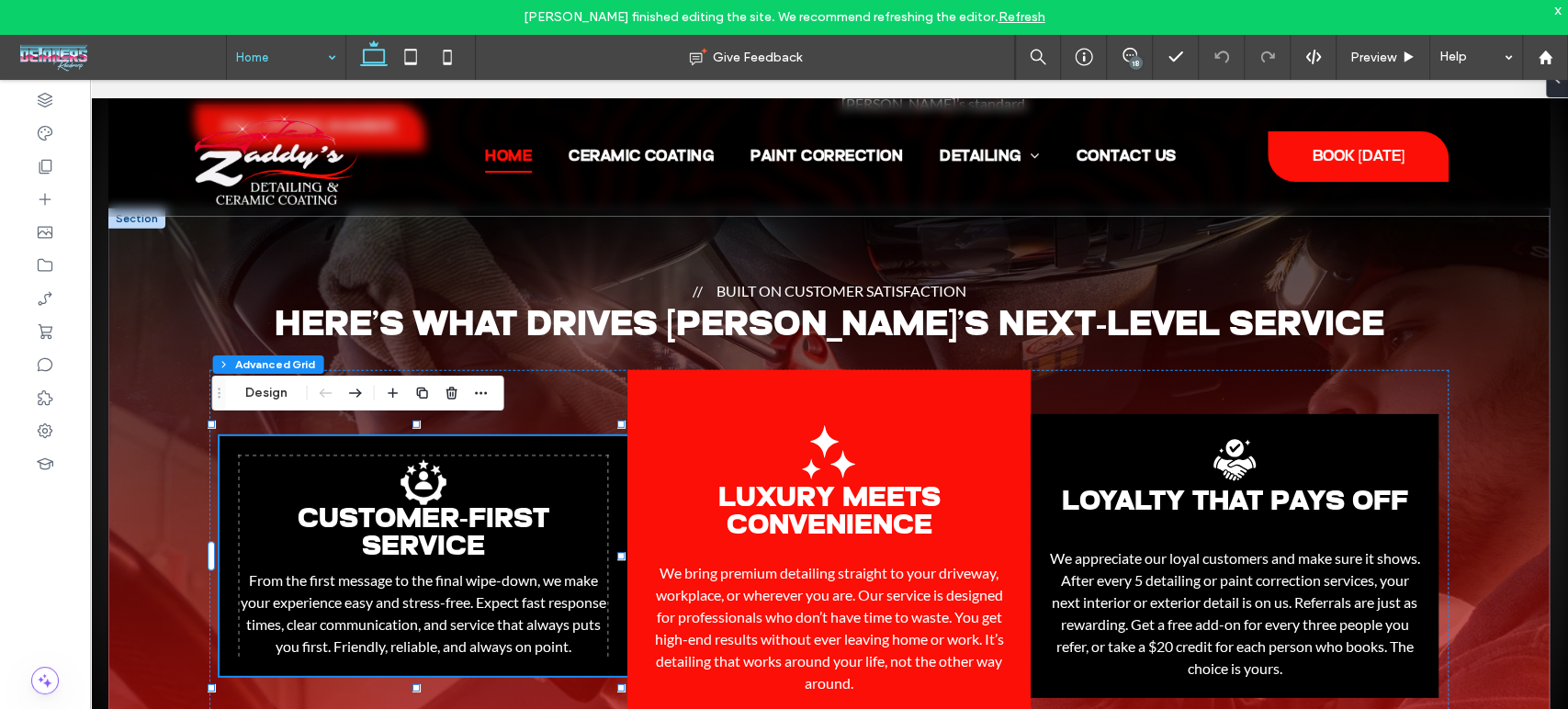
click at [582, 437] on div "Customer-First Service .st0-1206222708-1206222708{display:none;} .st1-120622270…" at bounding box center [423, 556] width 408 height 239
click at [263, 392] on button "Design" at bounding box center [266, 393] width 66 height 22
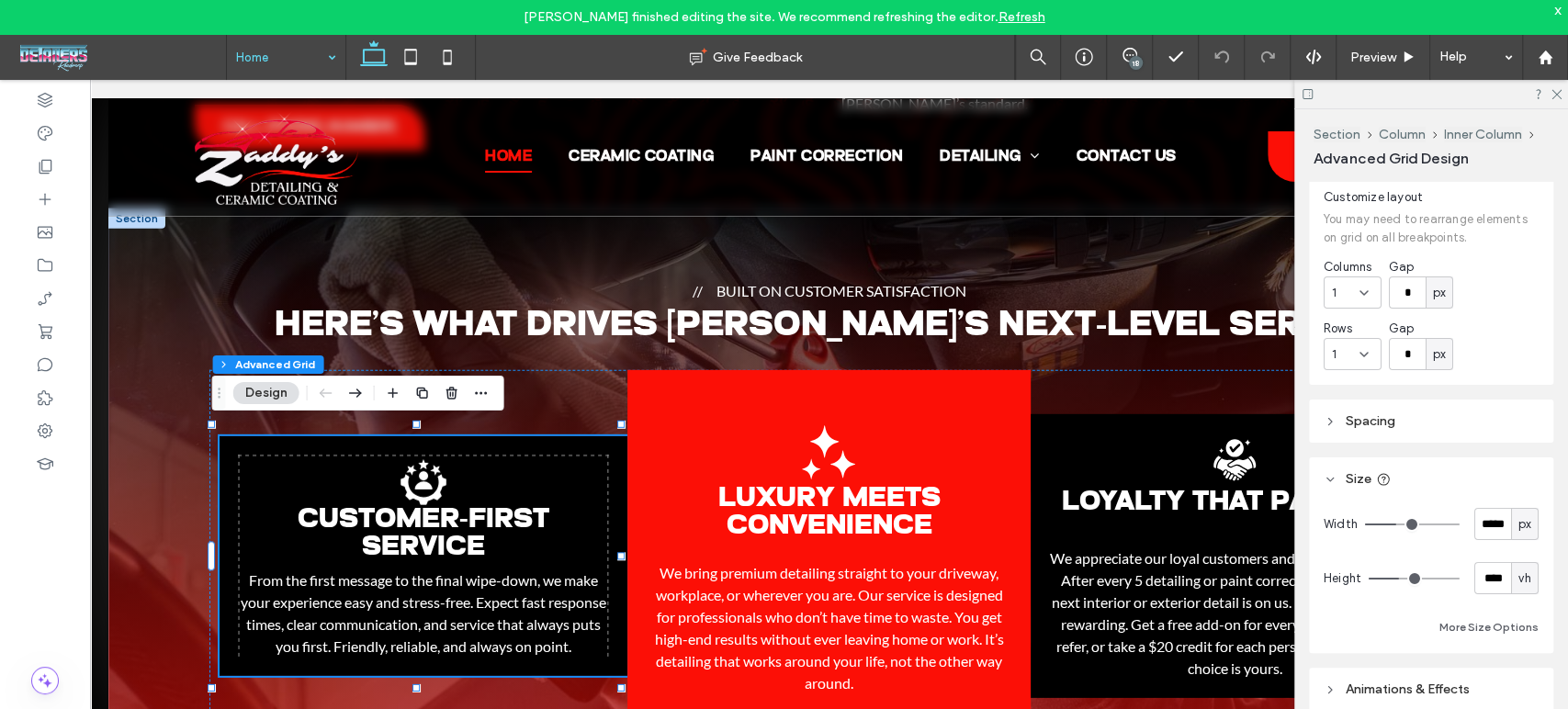
click at [1561, 93] on div at bounding box center [1430, 94] width 274 height 29
click at [1556, 88] on icon at bounding box center [1555, 94] width 12 height 12
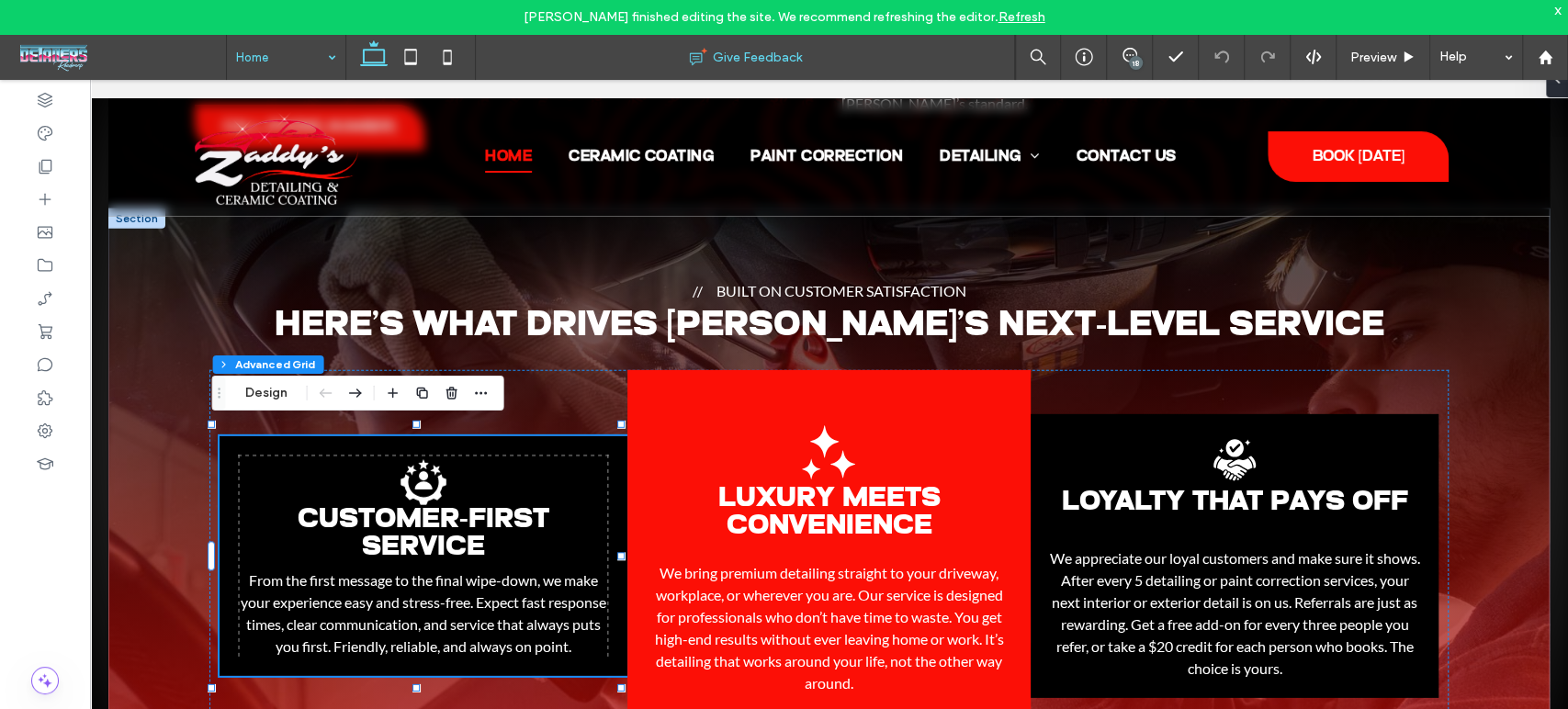
click at [823, 59] on div "Give Feedback" at bounding box center [745, 57] width 538 height 18
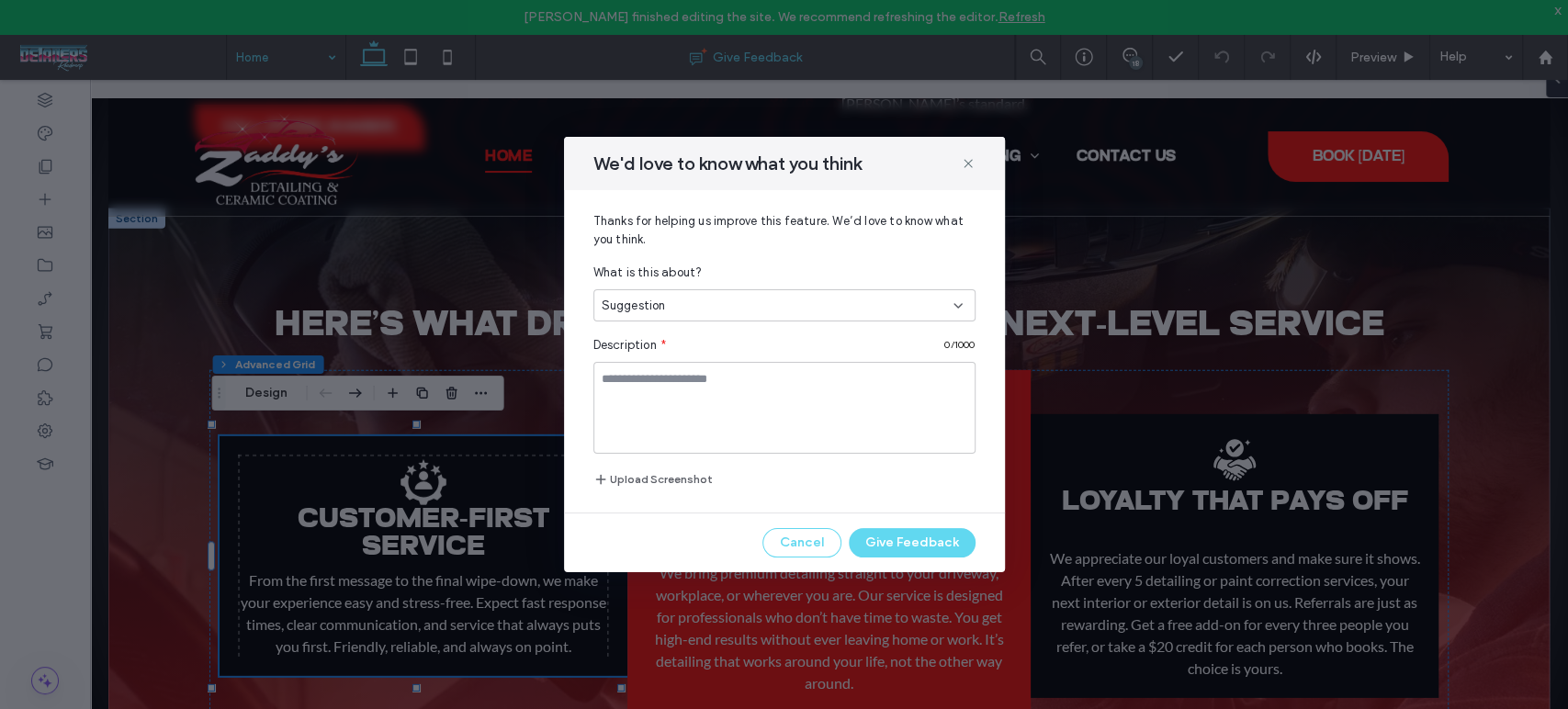
click at [823, 59] on div "We'd love to know what you think Thanks for helping us improve this feature. We…" at bounding box center [784, 354] width 1568 height 709
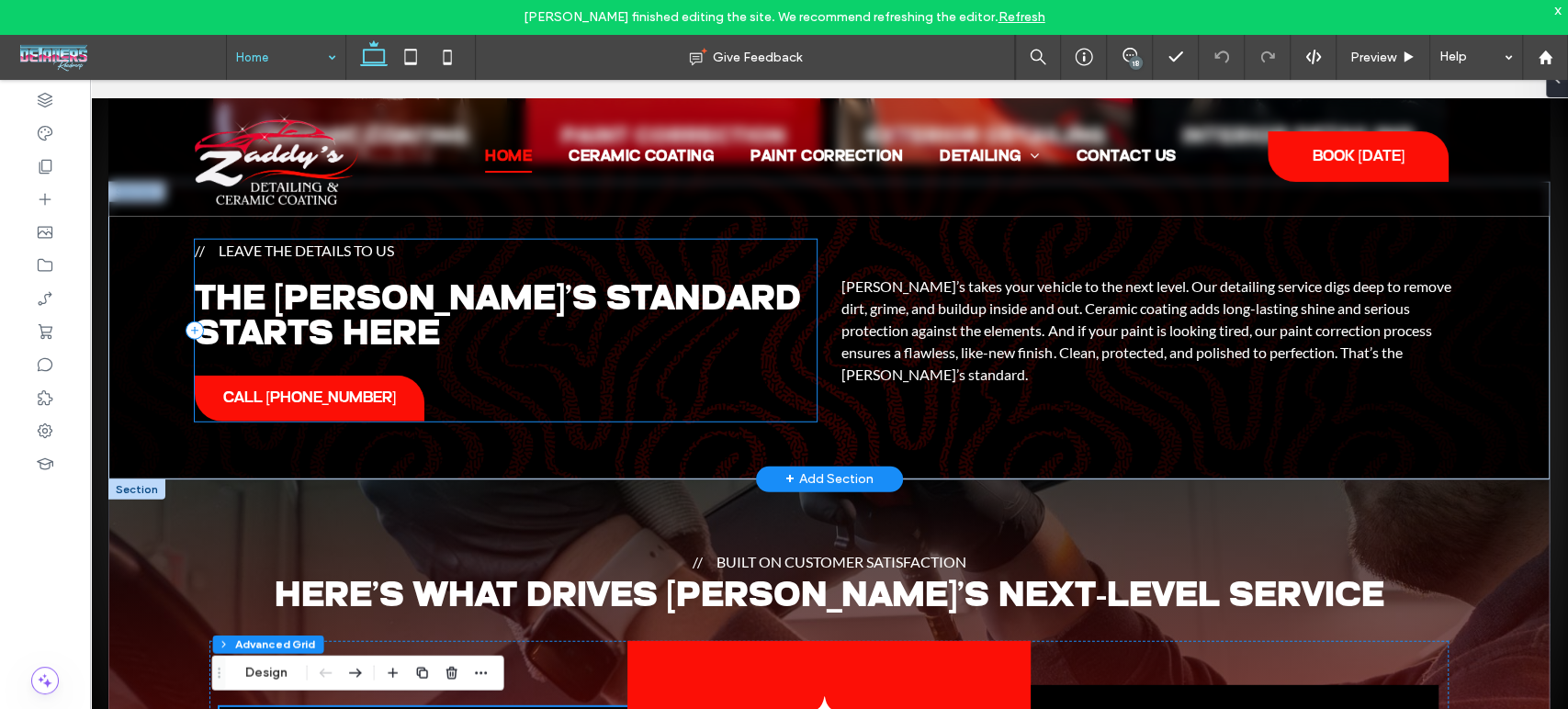
scroll to position [3254, 0]
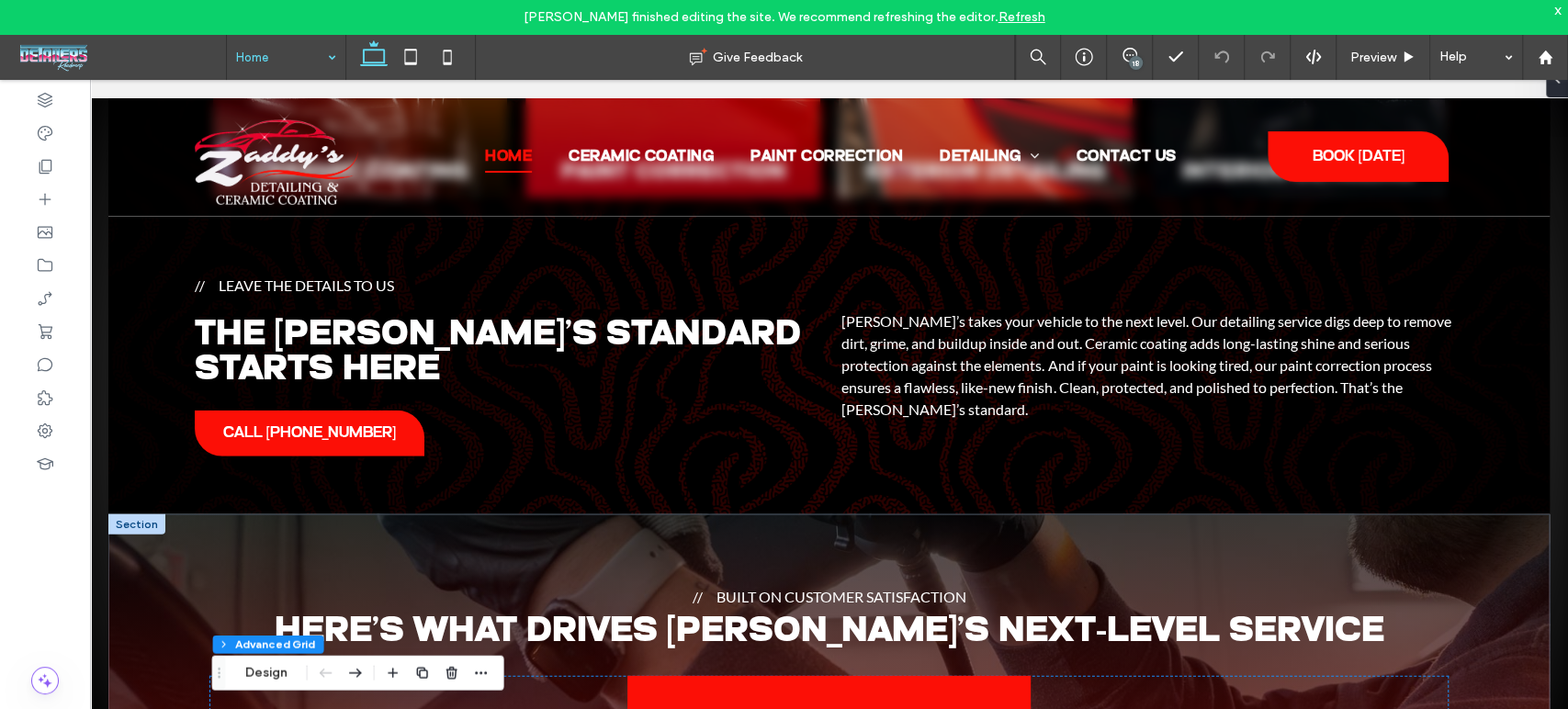
click at [140, 521] on div at bounding box center [137, 525] width 57 height 20
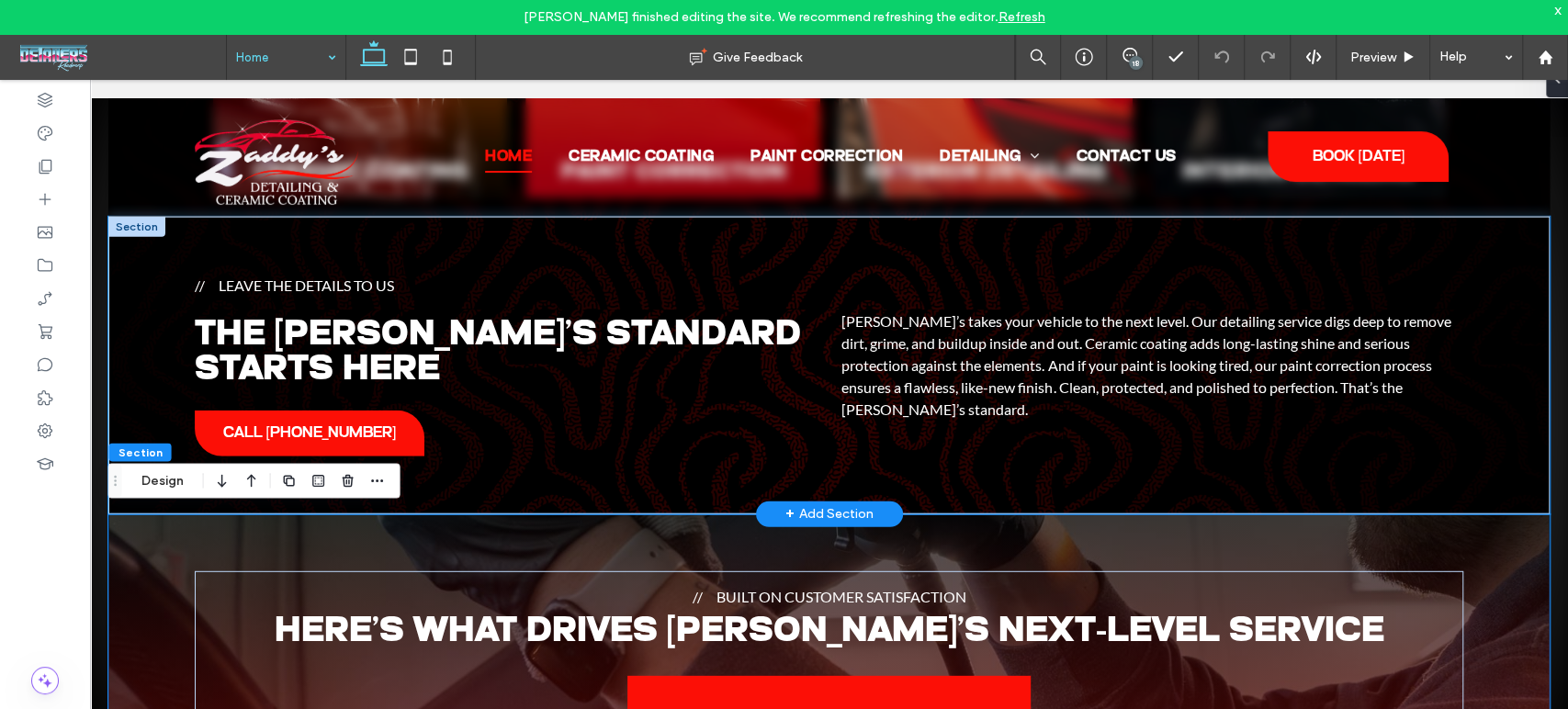
scroll to position [3458, 0]
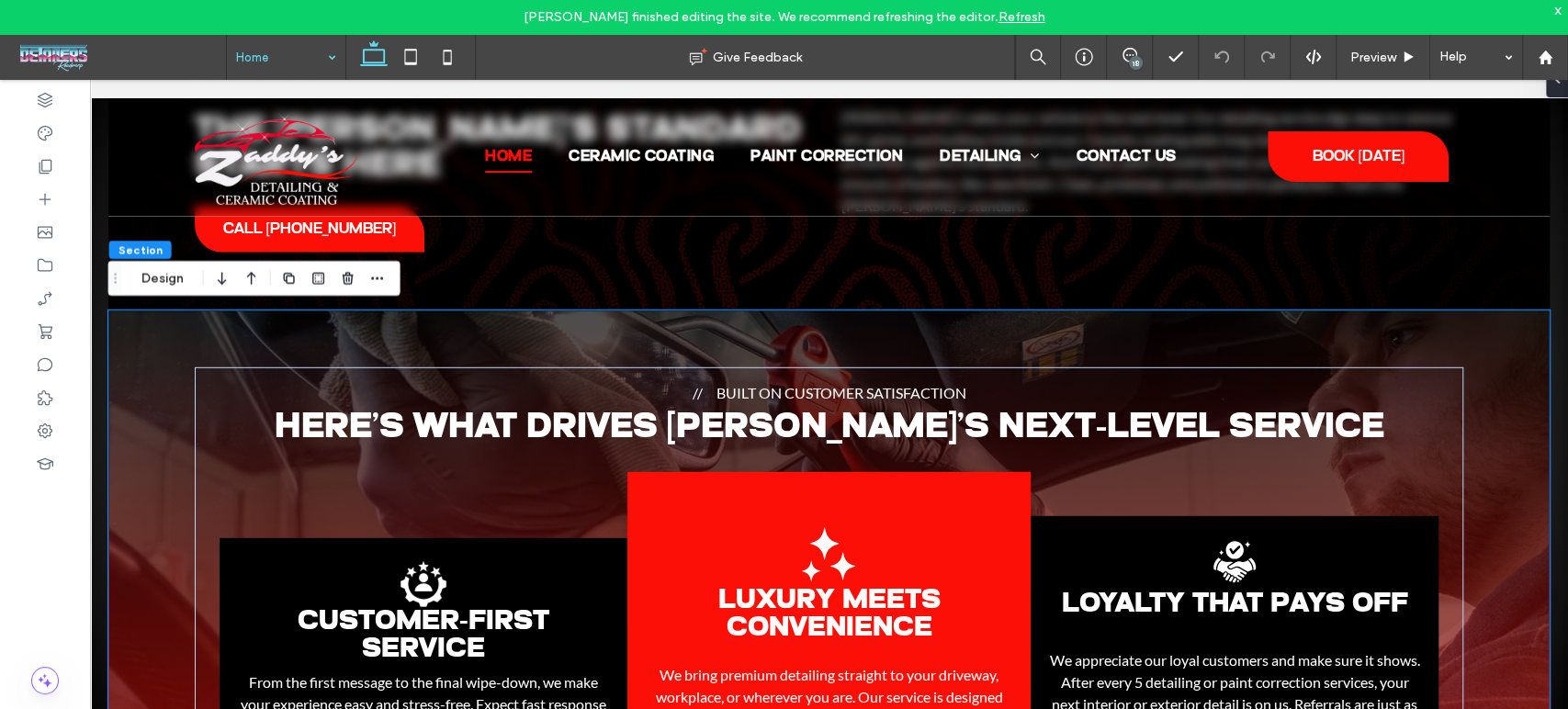
click at [144, 372] on div "Built on Customer Satisfaction Here’s What Drives Zaddy’s Next-Level Service Cu…" at bounding box center [829, 649] width 1441 height 678
click at [901, 315] on div "Built on Customer Satisfaction Here’s What Drives Zaddy’s Next-Level Service Cu…" at bounding box center [829, 649] width 1441 height 678
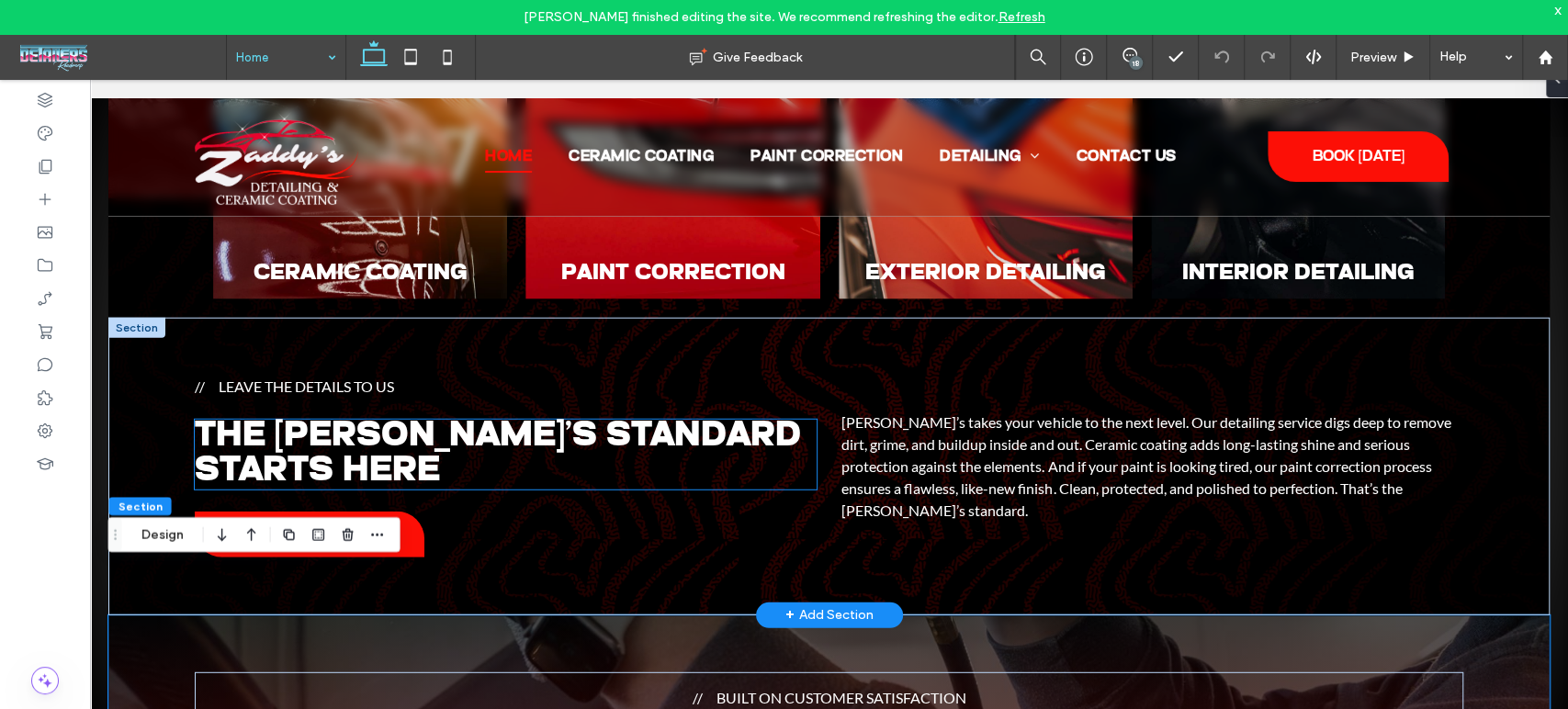
scroll to position [3152, 0]
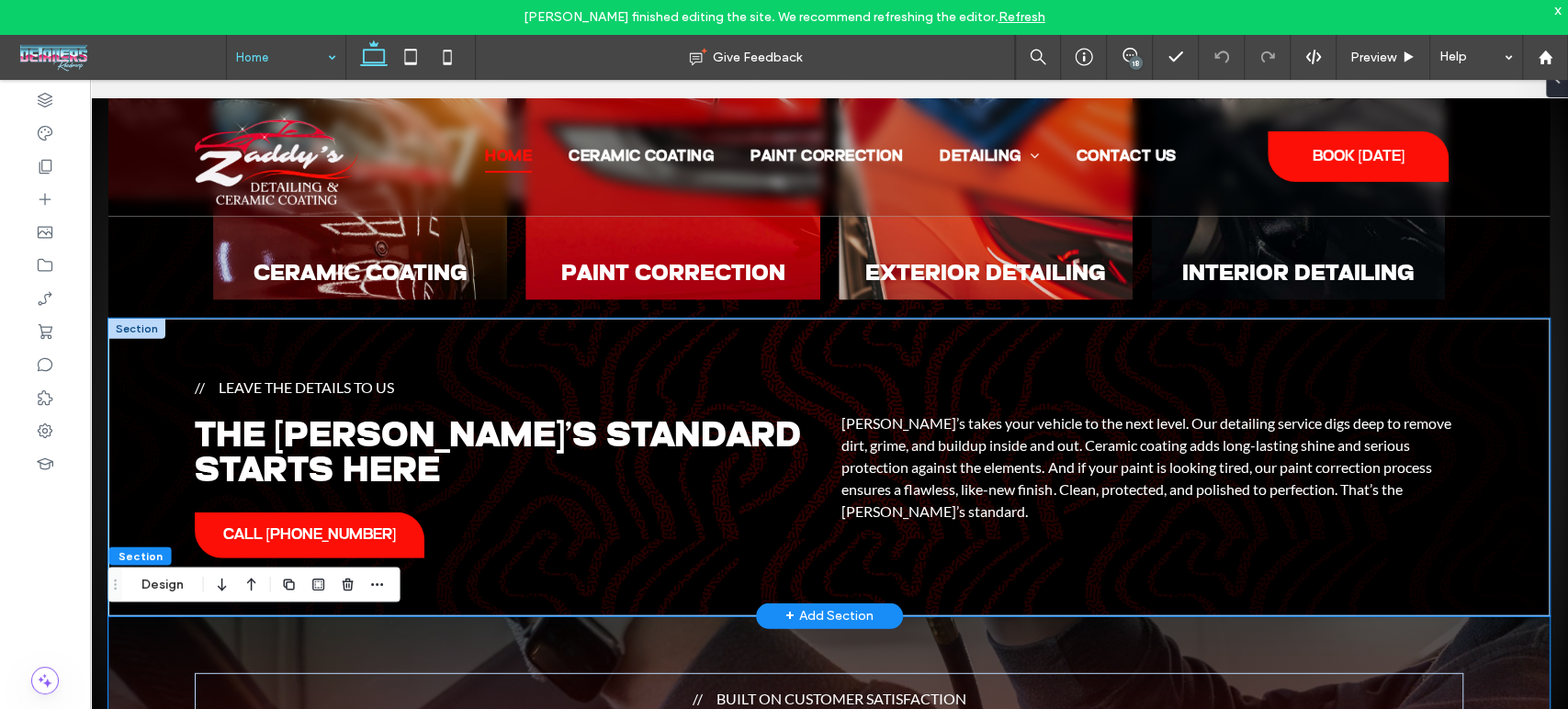
click at [590, 571] on div "Leave the Details to Us The Zaddy’s Standard Starts Here CALL (631) 615-1208 Za…" at bounding box center [829, 468] width 1441 height 298
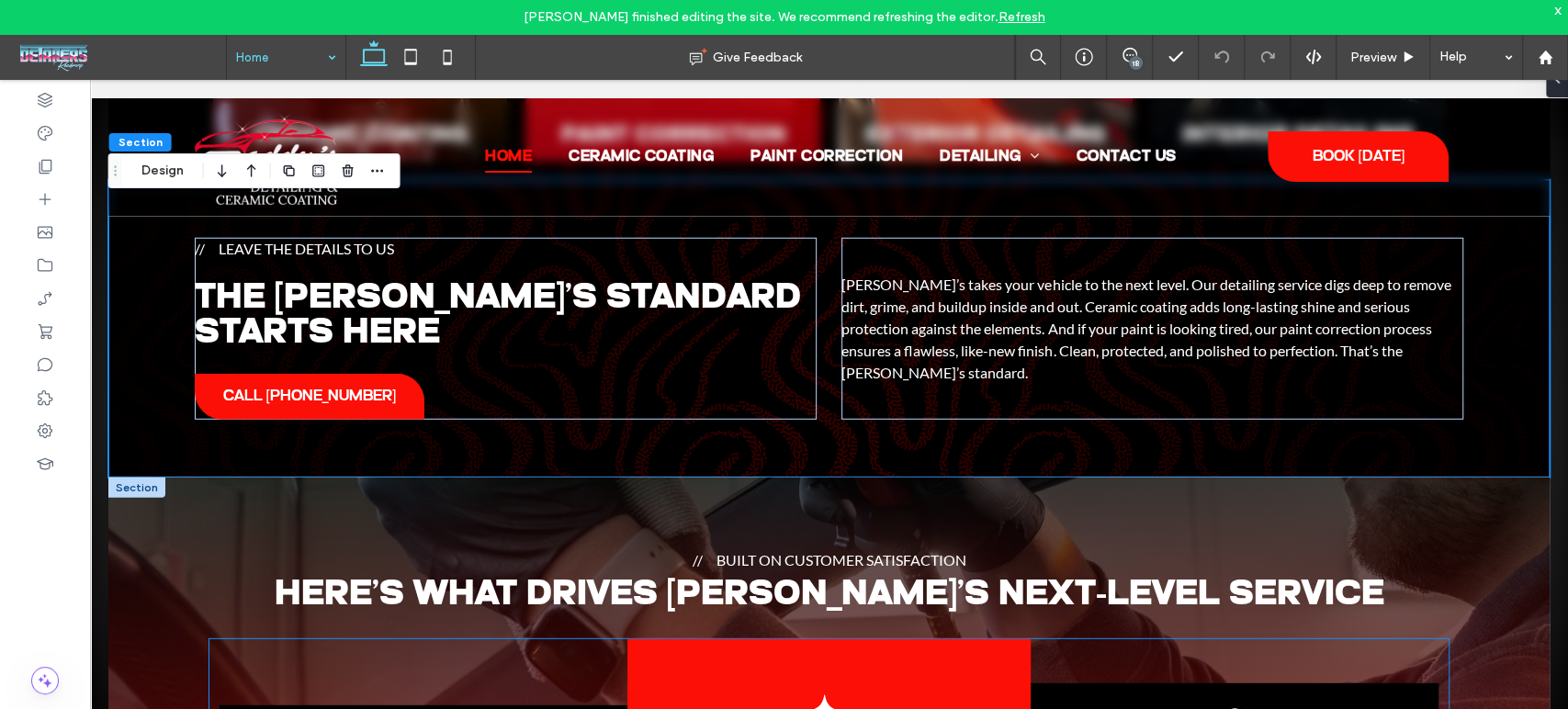
scroll to position [3458, 0]
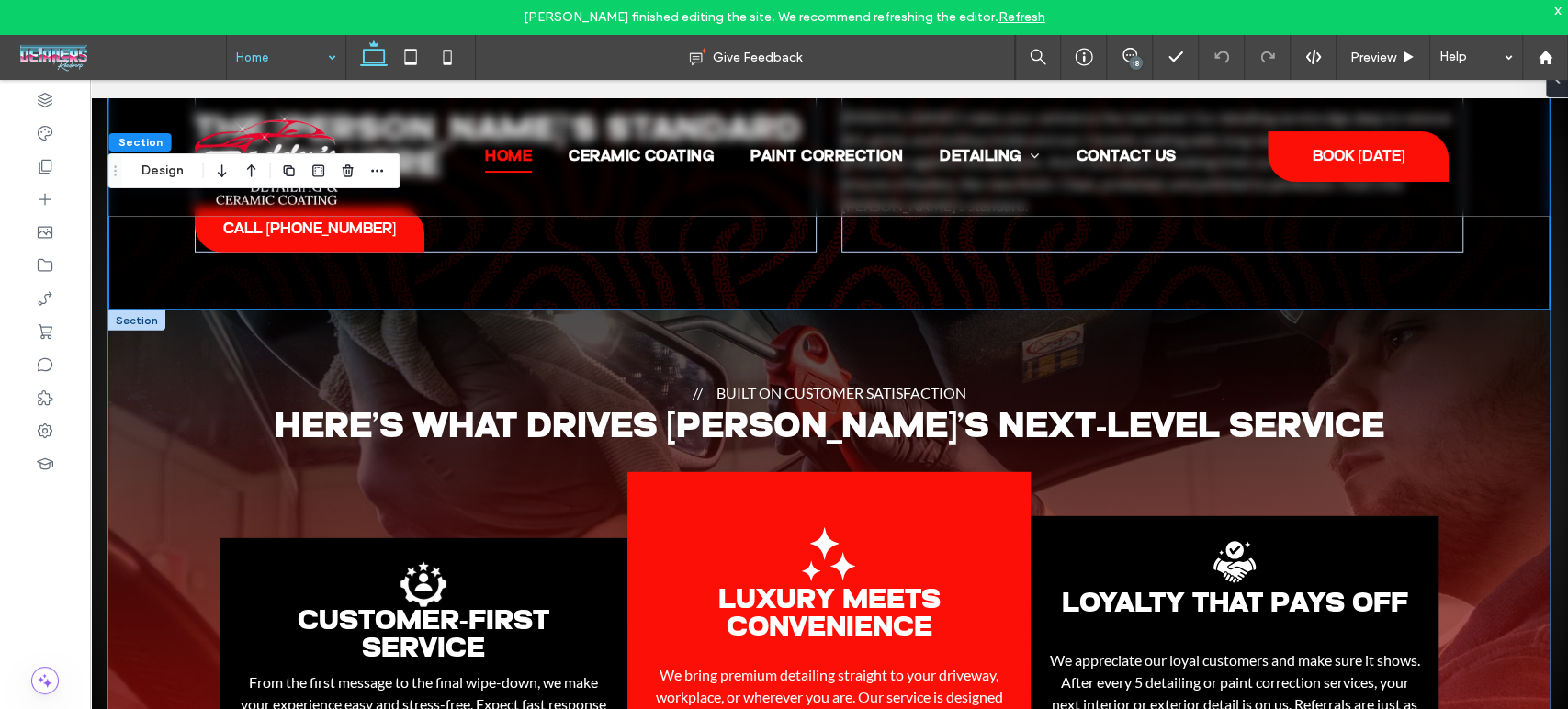
click at [151, 356] on div "Built on Customer Satisfaction Here’s What Drives Zaddy’s Next-Level Service Cu…" at bounding box center [829, 649] width 1441 height 678
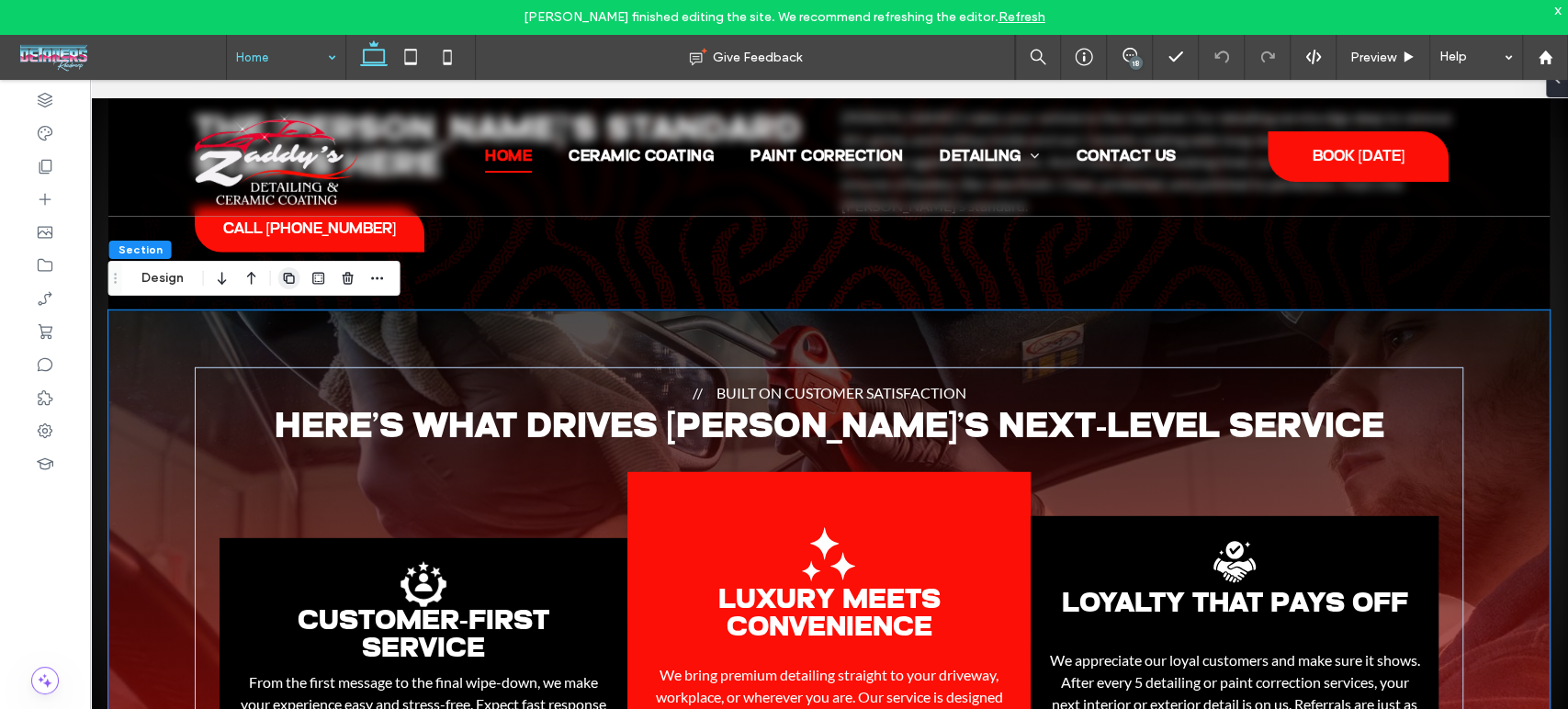
click at [286, 282] on icon "button" at bounding box center [289, 278] width 15 height 15
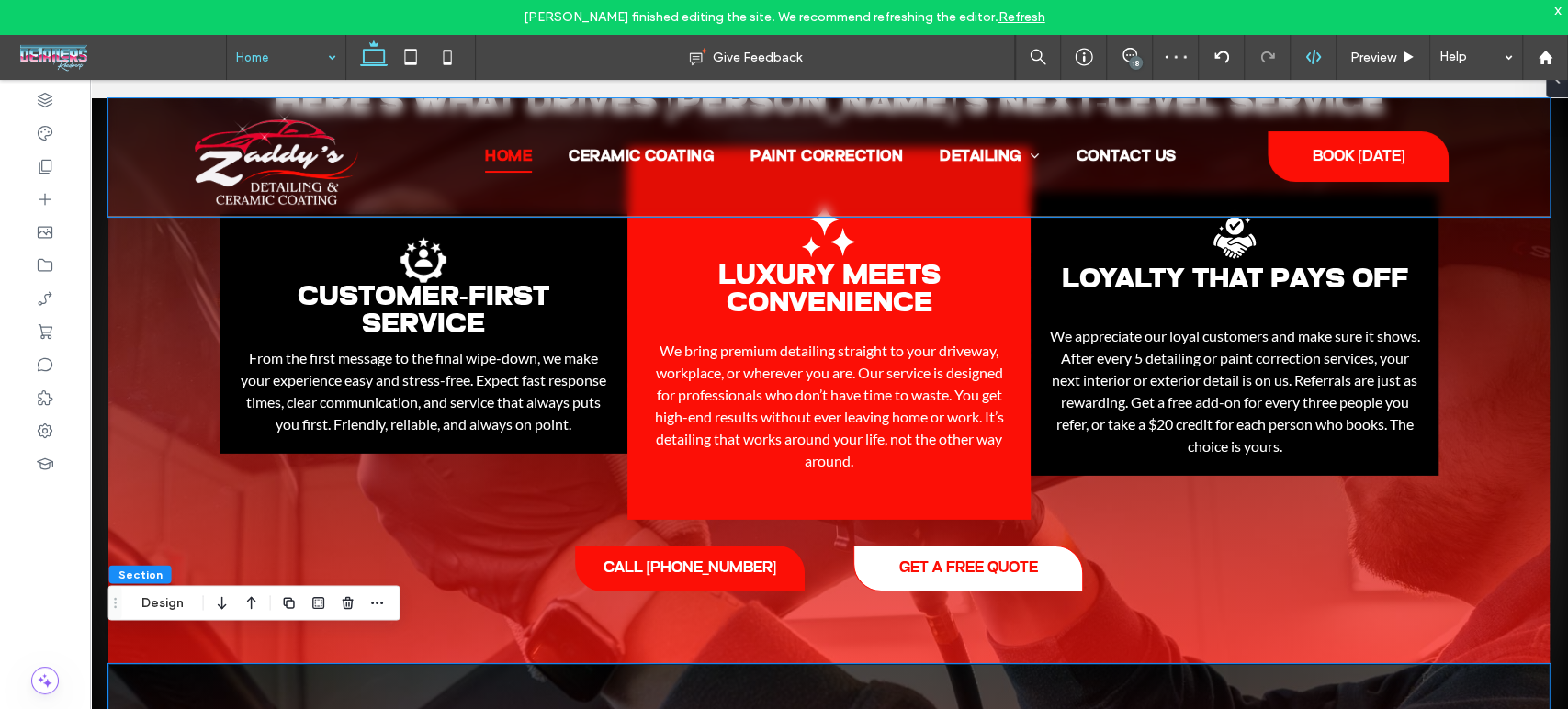
scroll to position [3863, 0]
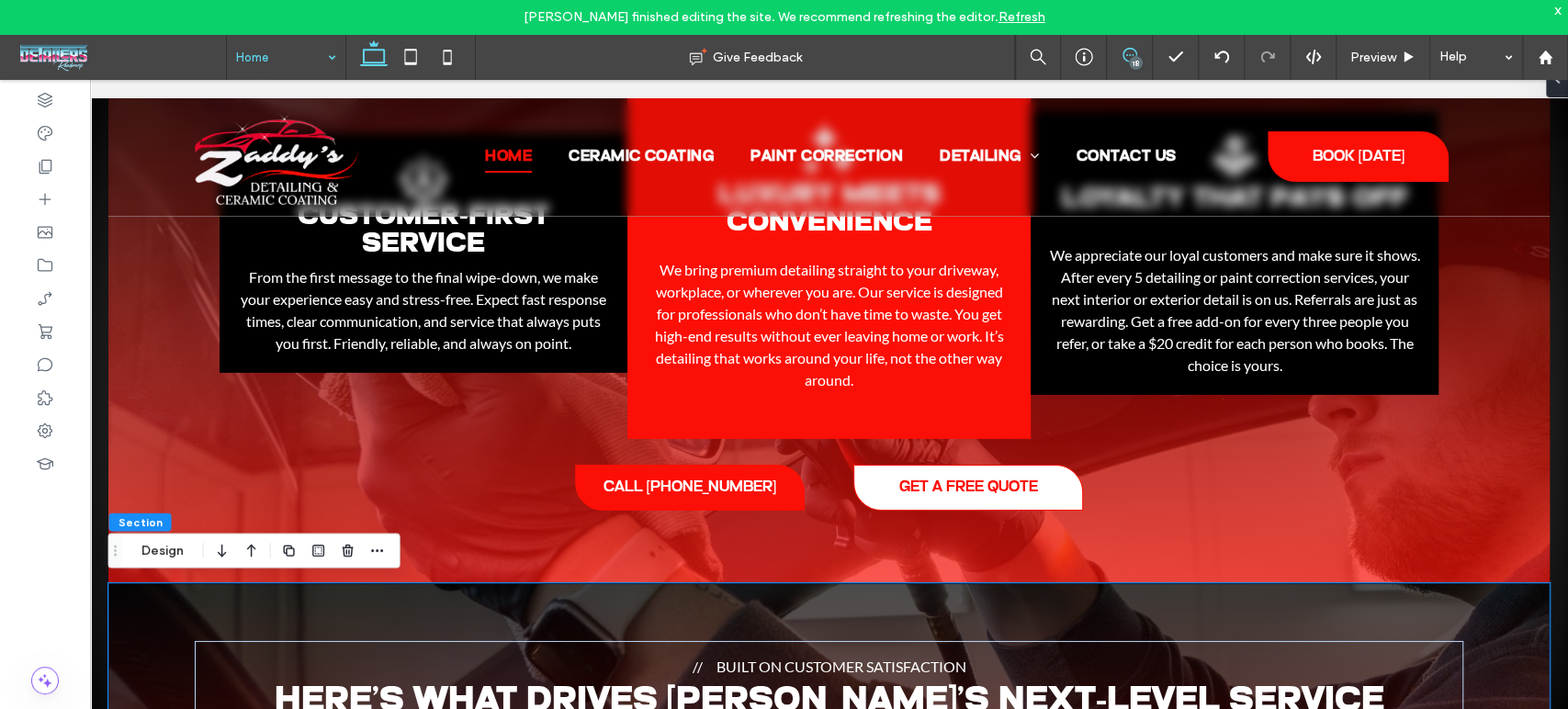
click at [1135, 50] on icon at bounding box center [1129, 55] width 15 height 15
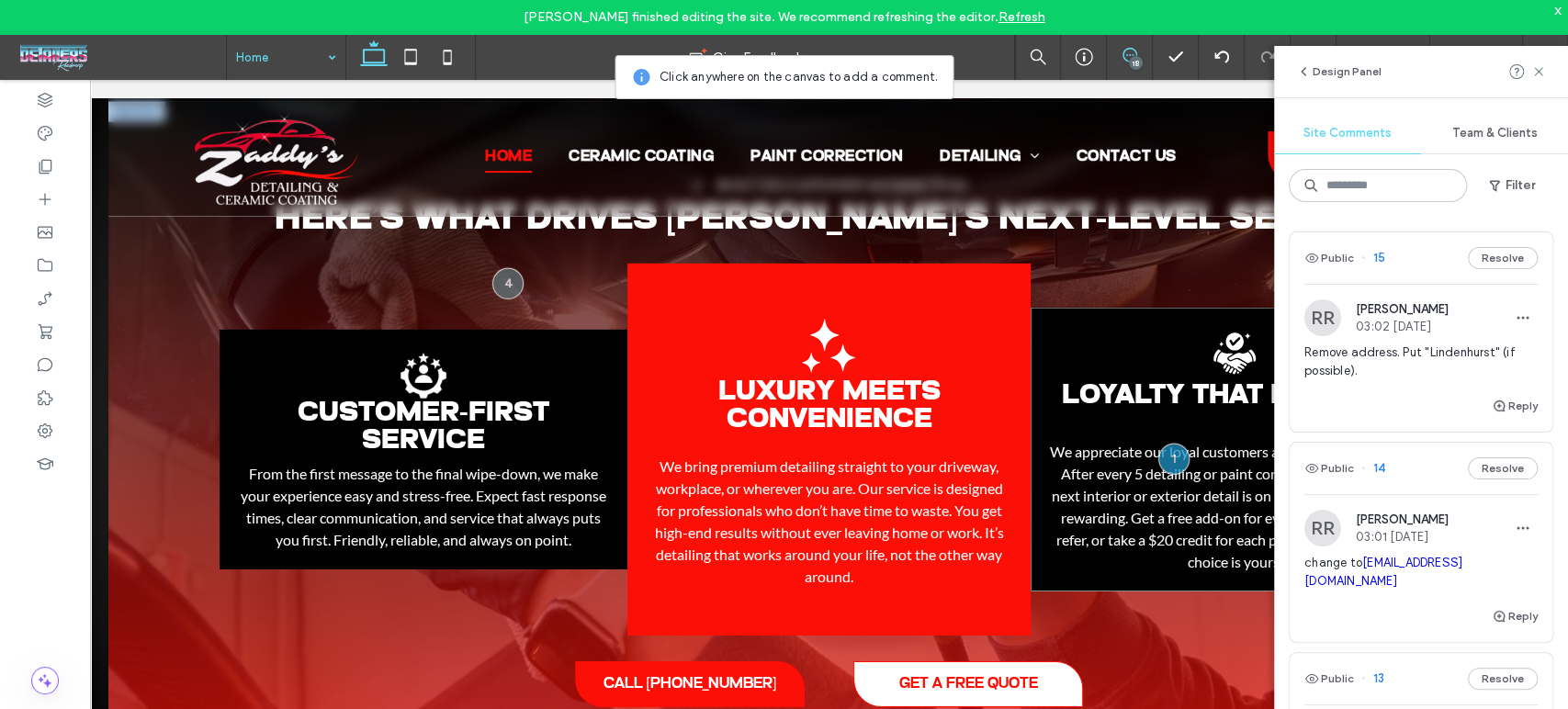
scroll to position [3660, 0]
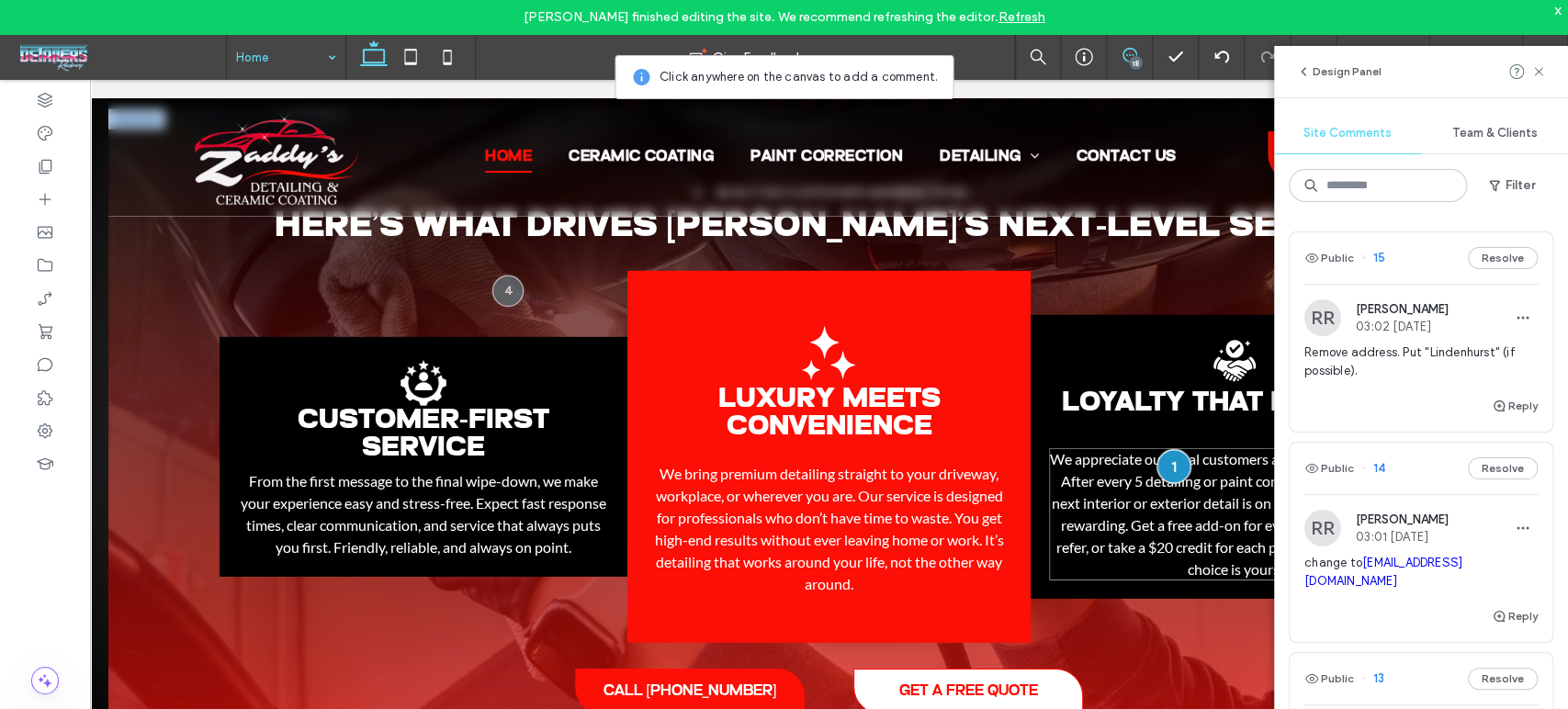
click at [1156, 462] on div at bounding box center [1173, 467] width 34 height 34
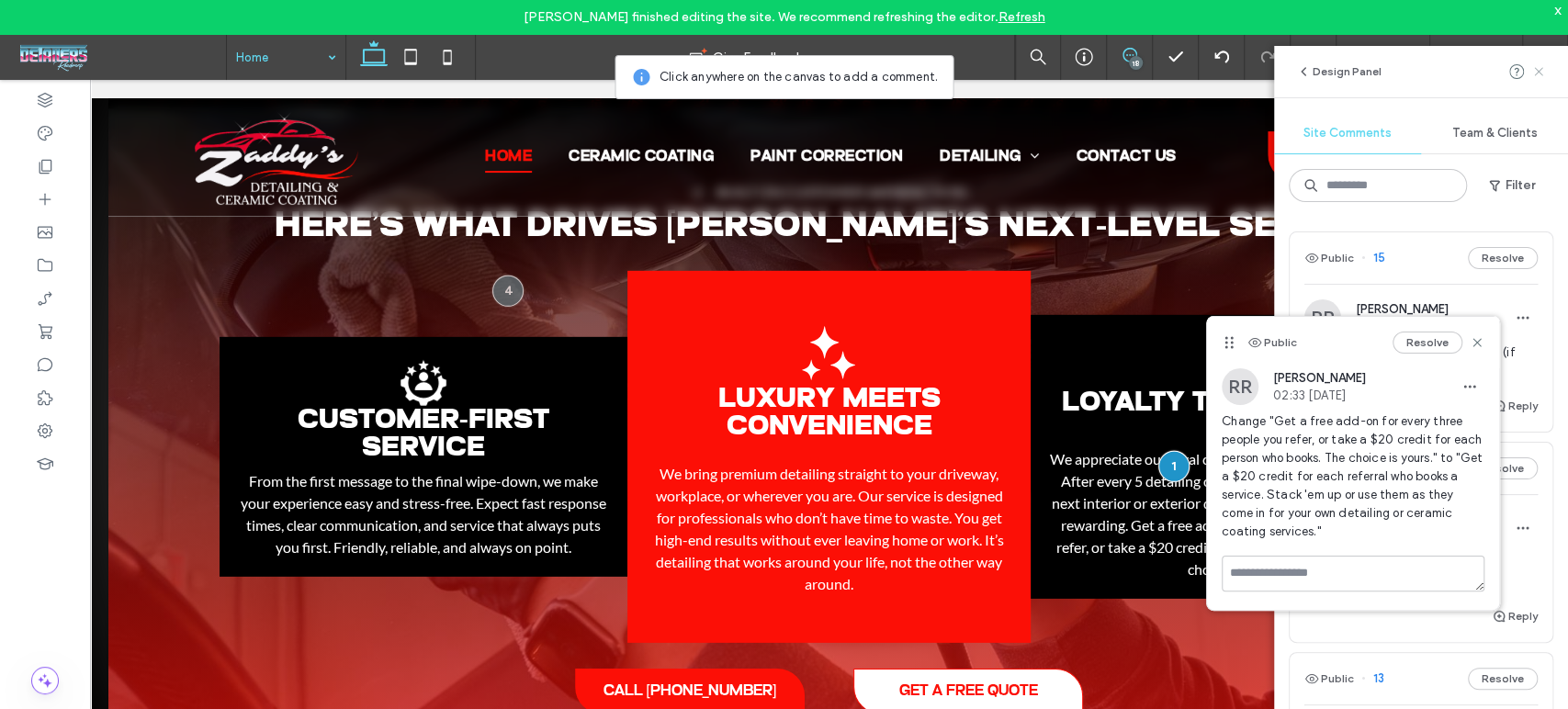
click at [1536, 74] on icon at bounding box center [1538, 71] width 15 height 15
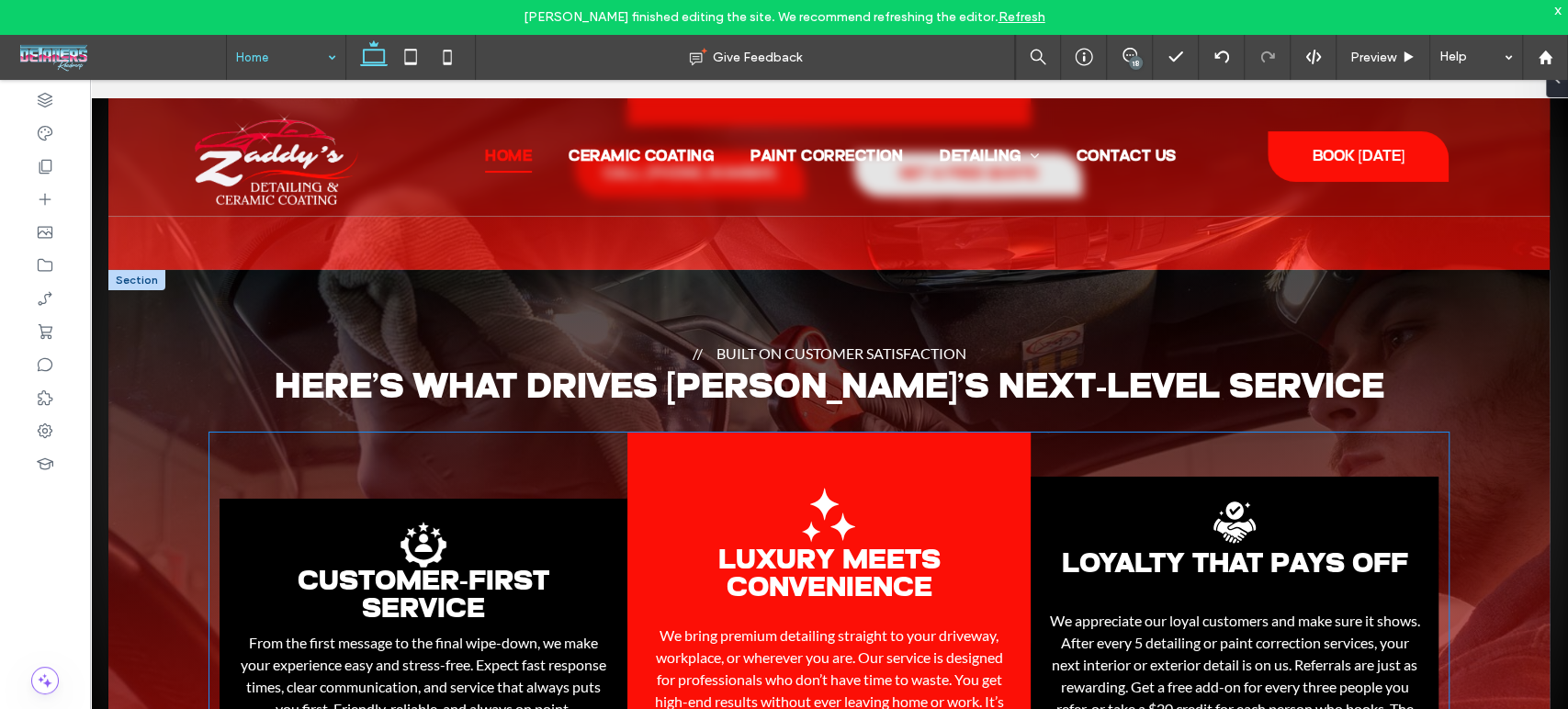
scroll to position [4271, 0]
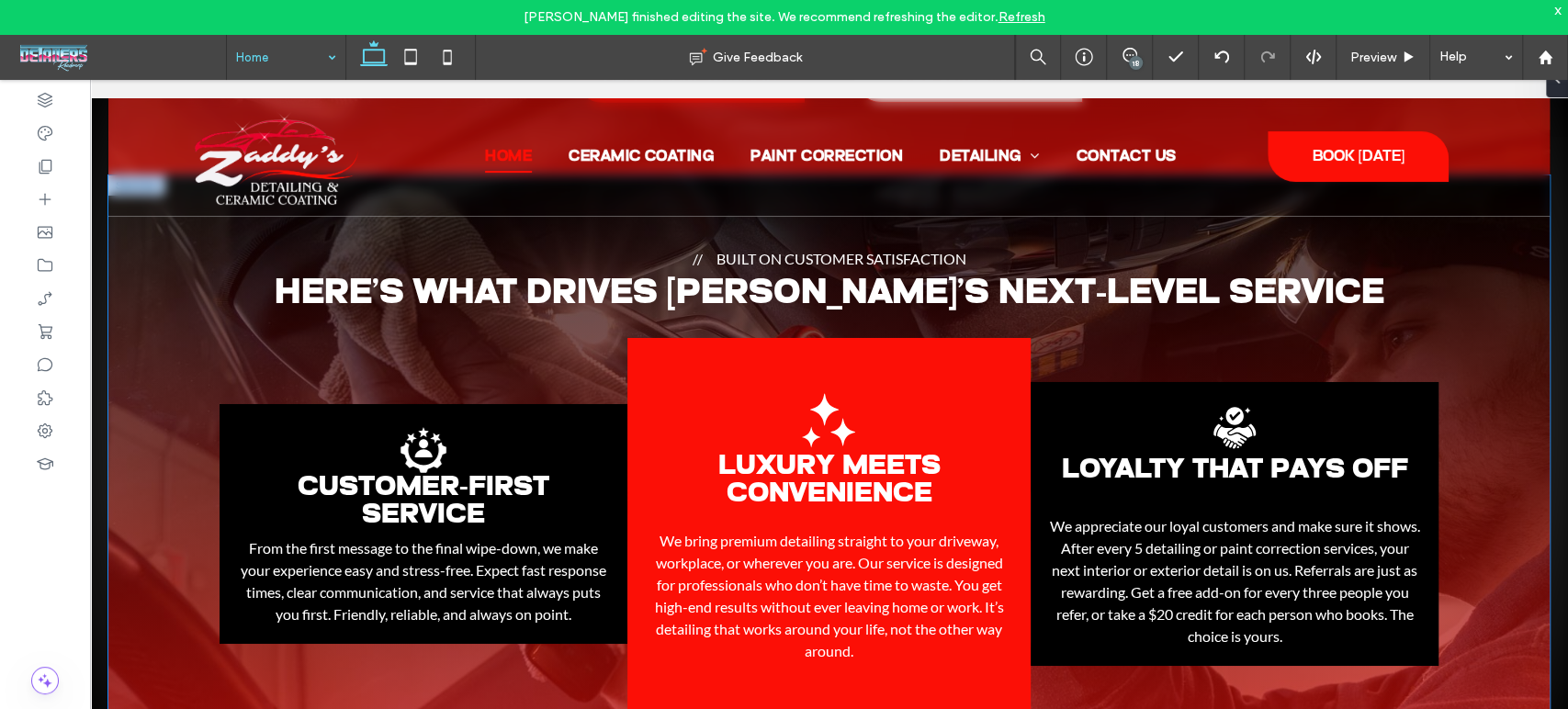
click at [1234, 227] on div "Built on Customer Satisfaction Here’s What Drives Zaddy’s Next-Level Service Cu…" at bounding box center [829, 515] width 1441 height 678
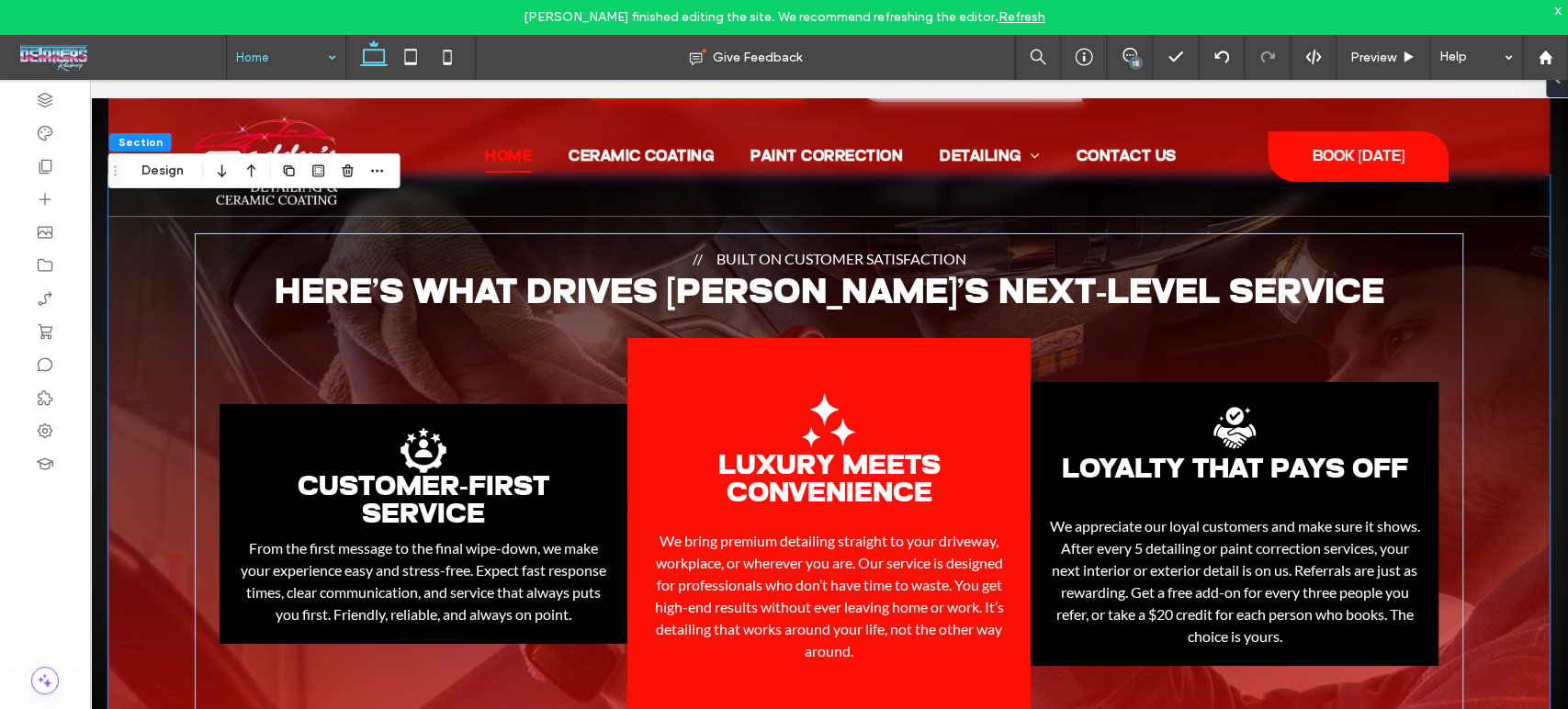
click at [1234, 227] on div "Built on Customer Satisfaction Here’s What Drives Zaddy’s Next-Level Service Cu…" at bounding box center [829, 515] width 1441 height 678
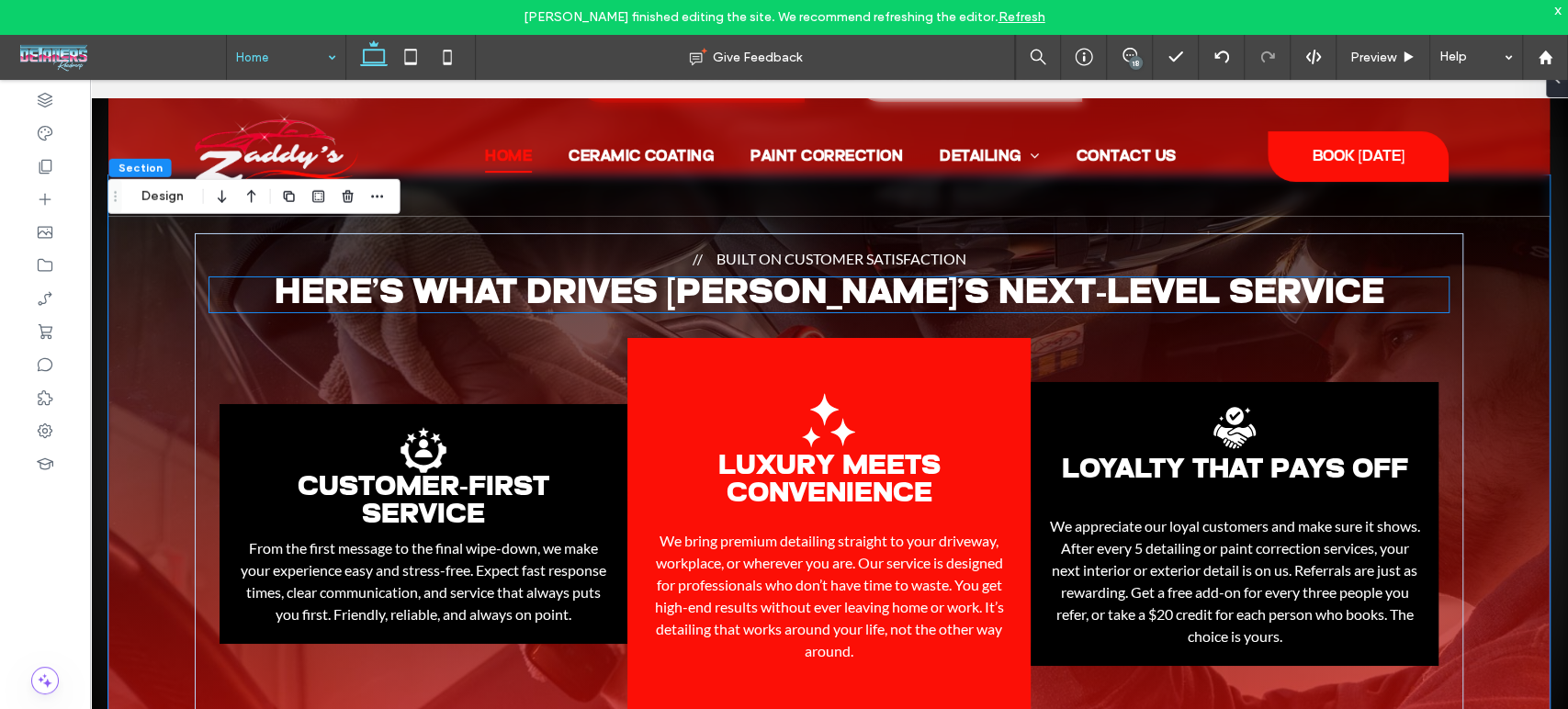
scroll to position [4169, 0]
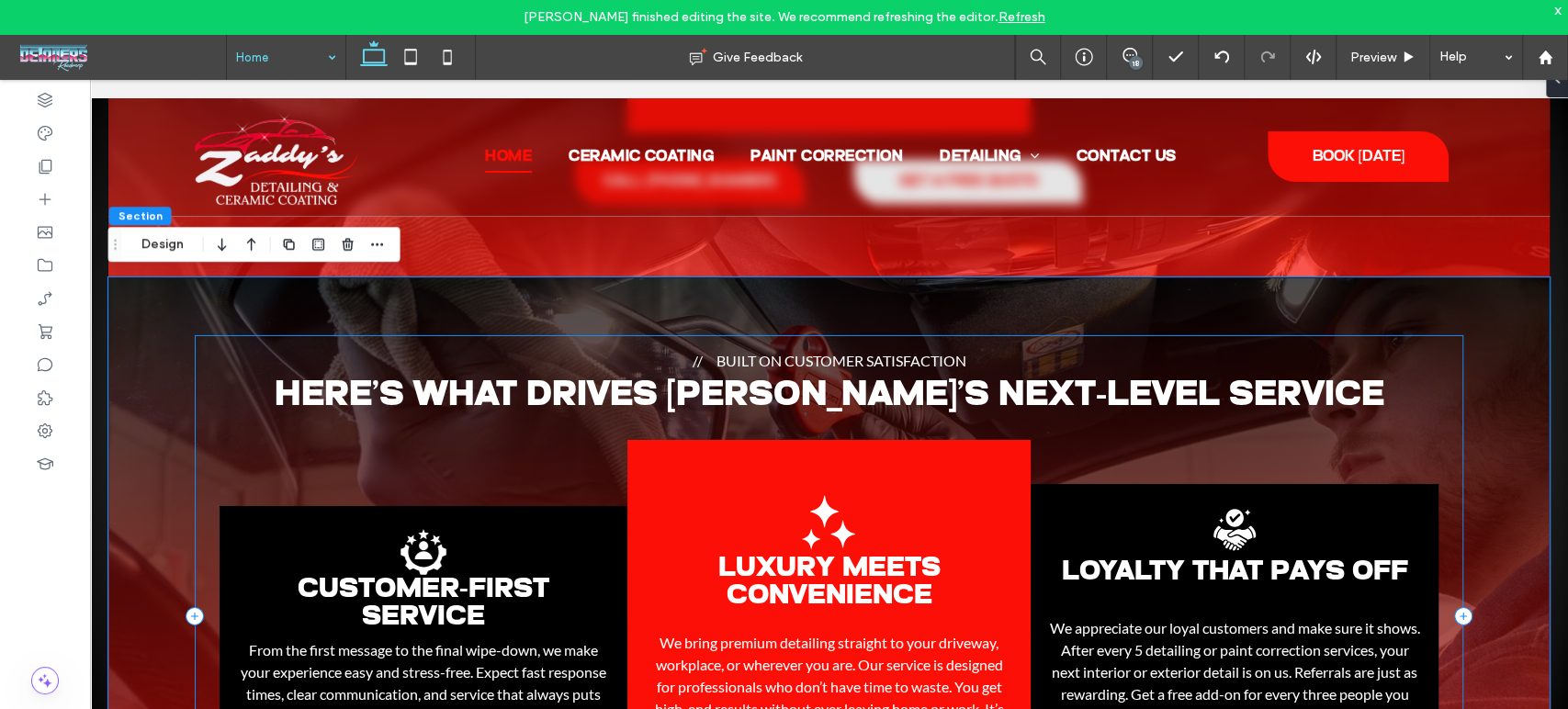
click at [1432, 416] on div "Built on Customer Satisfaction Here’s What Drives Zaddy’s Next-Level Service Cu…" at bounding box center [828, 616] width 1268 height 563
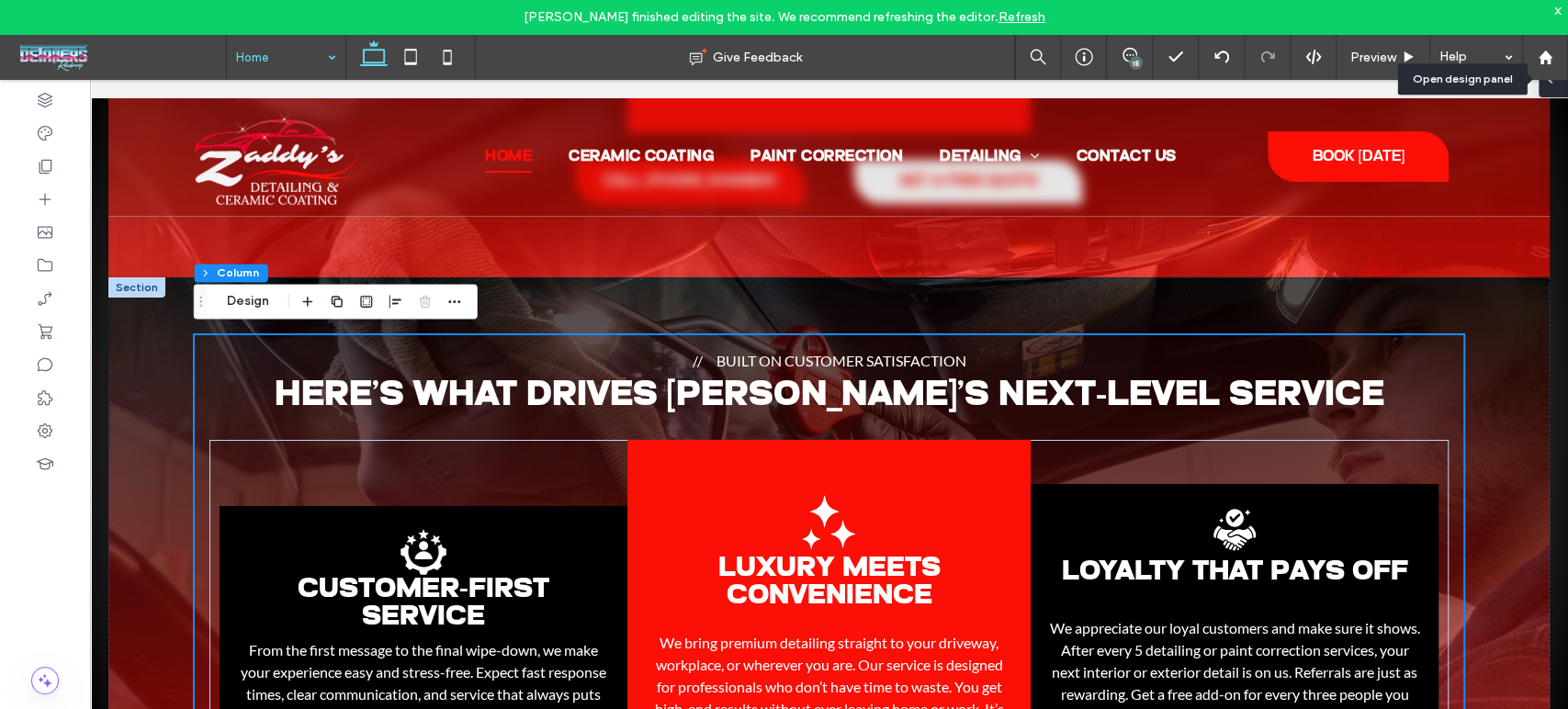
click at [1556, 92] on span at bounding box center [1549, 79] width 15 height 37
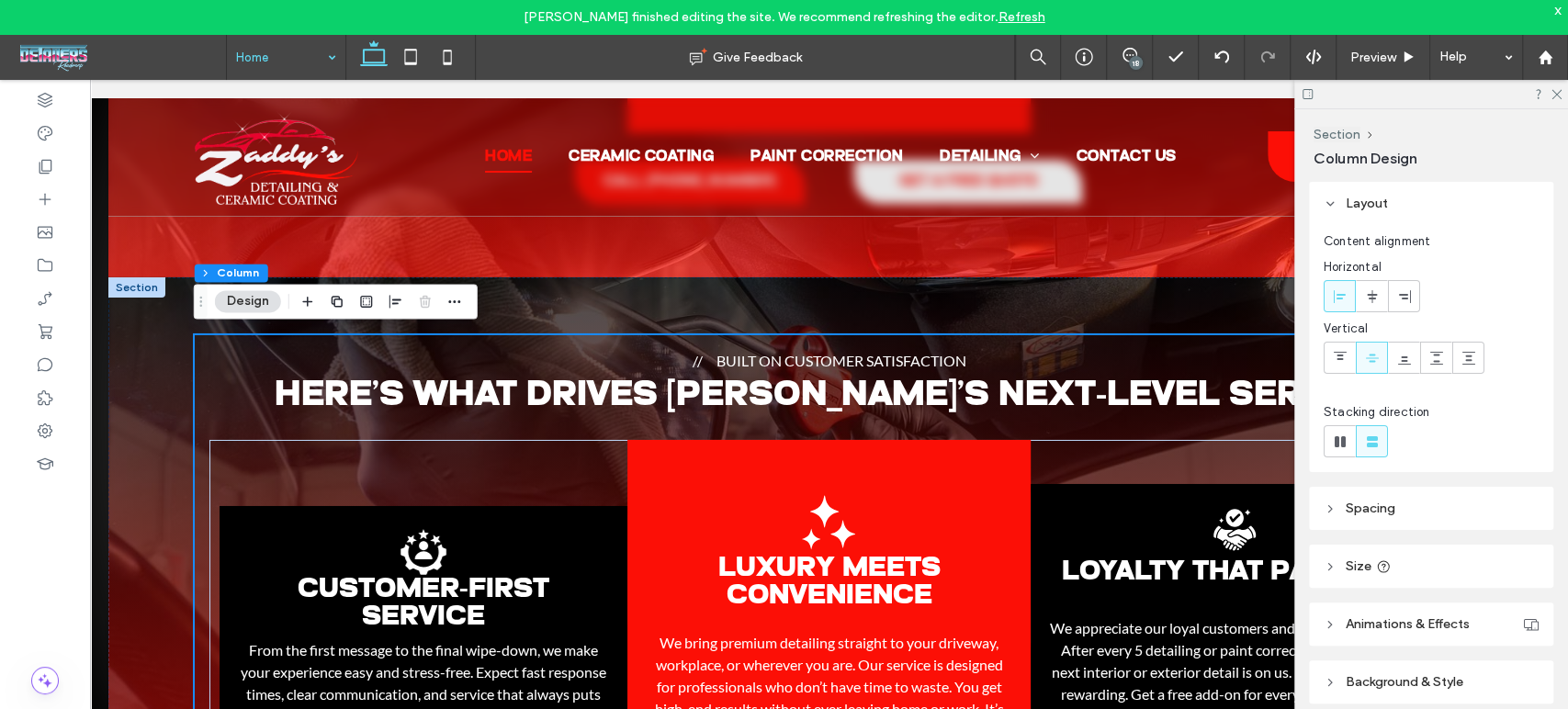
click at [1556, 18] on div "Nick Clement finished editing the site. We recommend refreshing the editor. Ref…" at bounding box center [784, 17] width 1568 height 34
click at [1556, 9] on div "x" at bounding box center [1558, 10] width 8 height 16
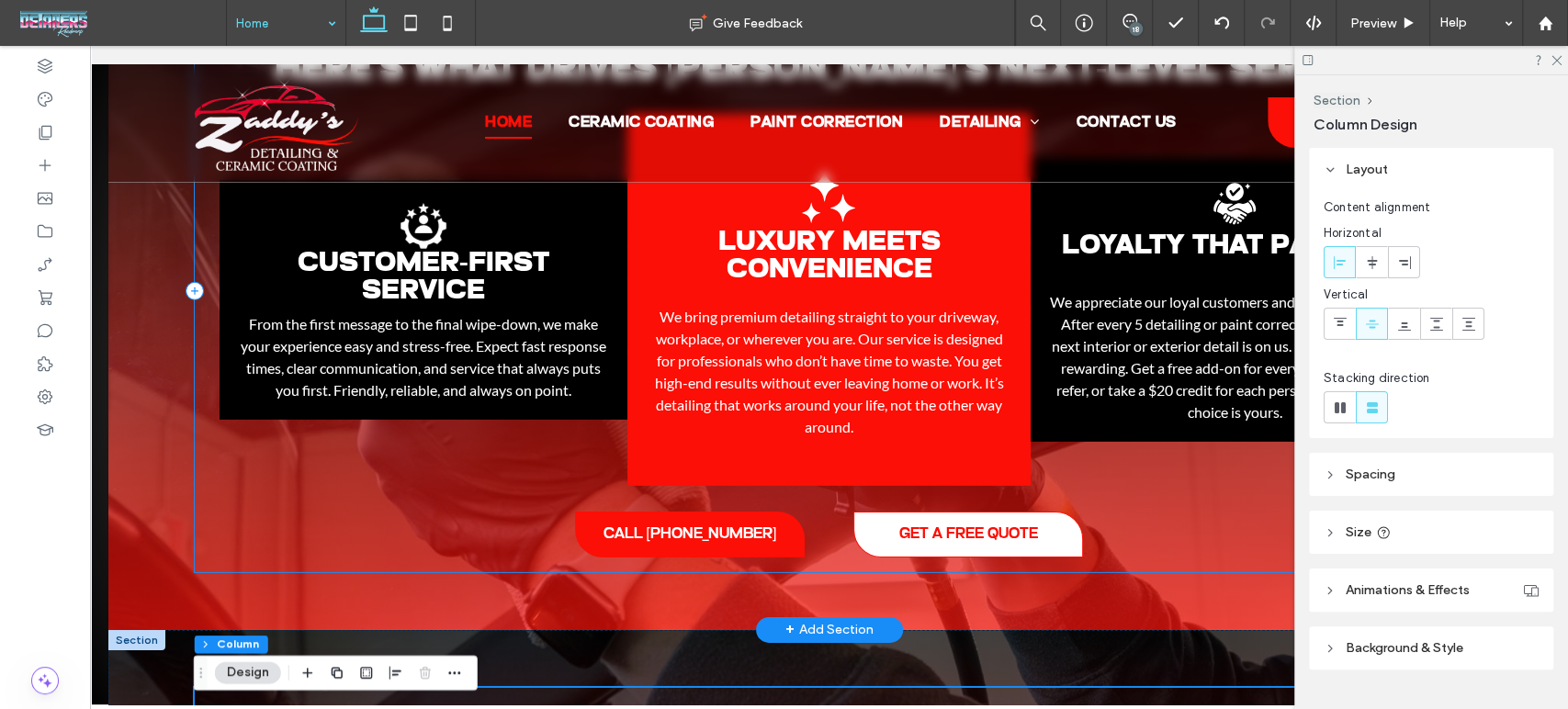
scroll to position [3660, 0]
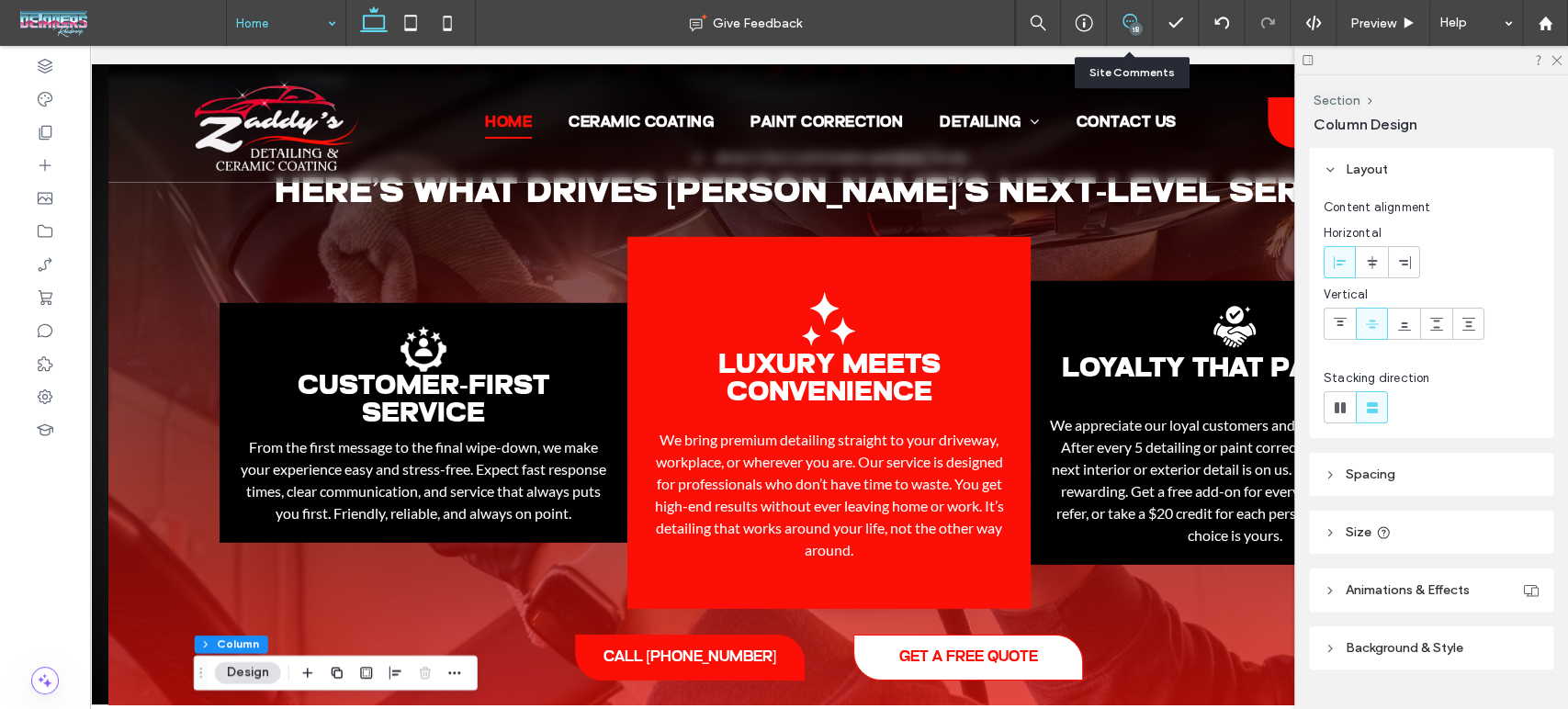
click at [1125, 14] on icon at bounding box center [1129, 21] width 15 height 15
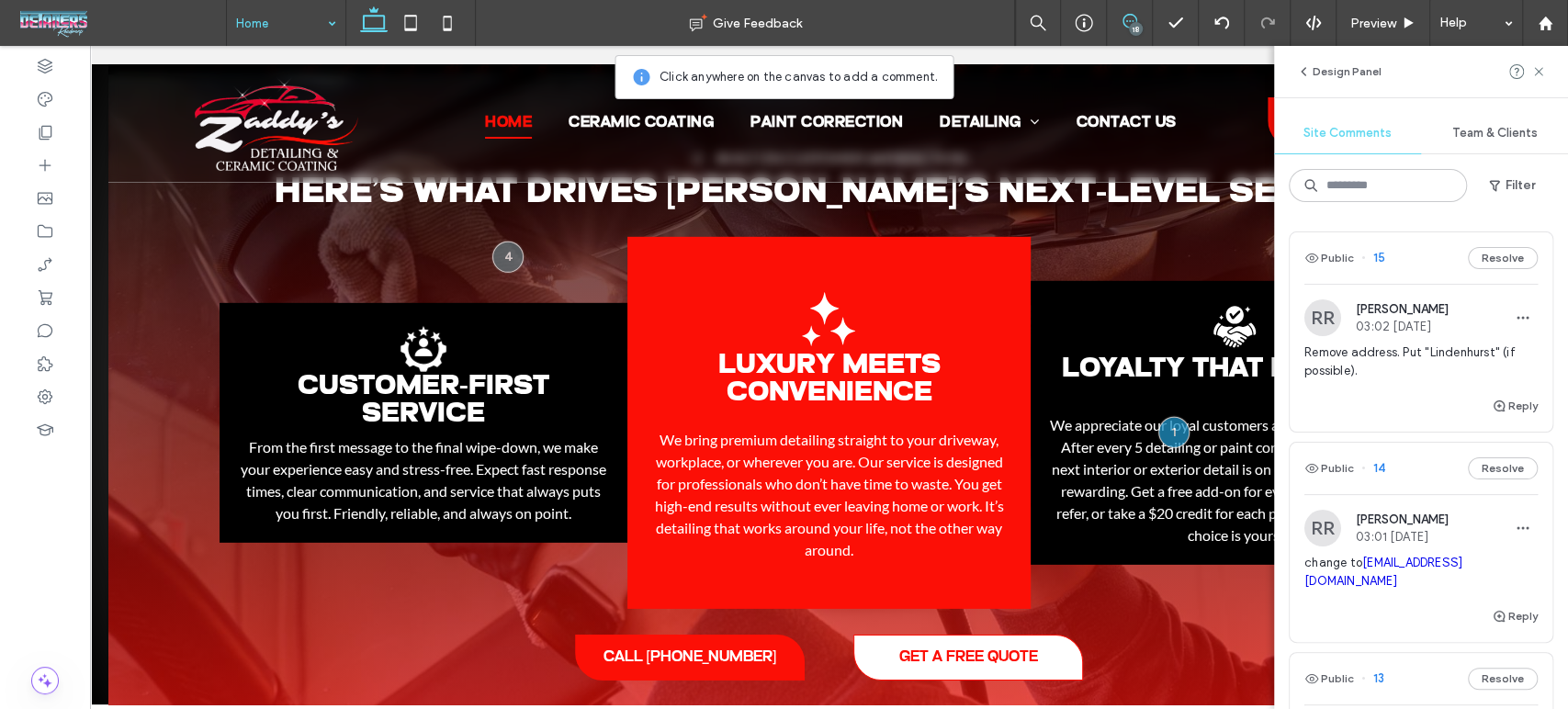
click at [1125, 14] on icon at bounding box center [1129, 21] width 15 height 15
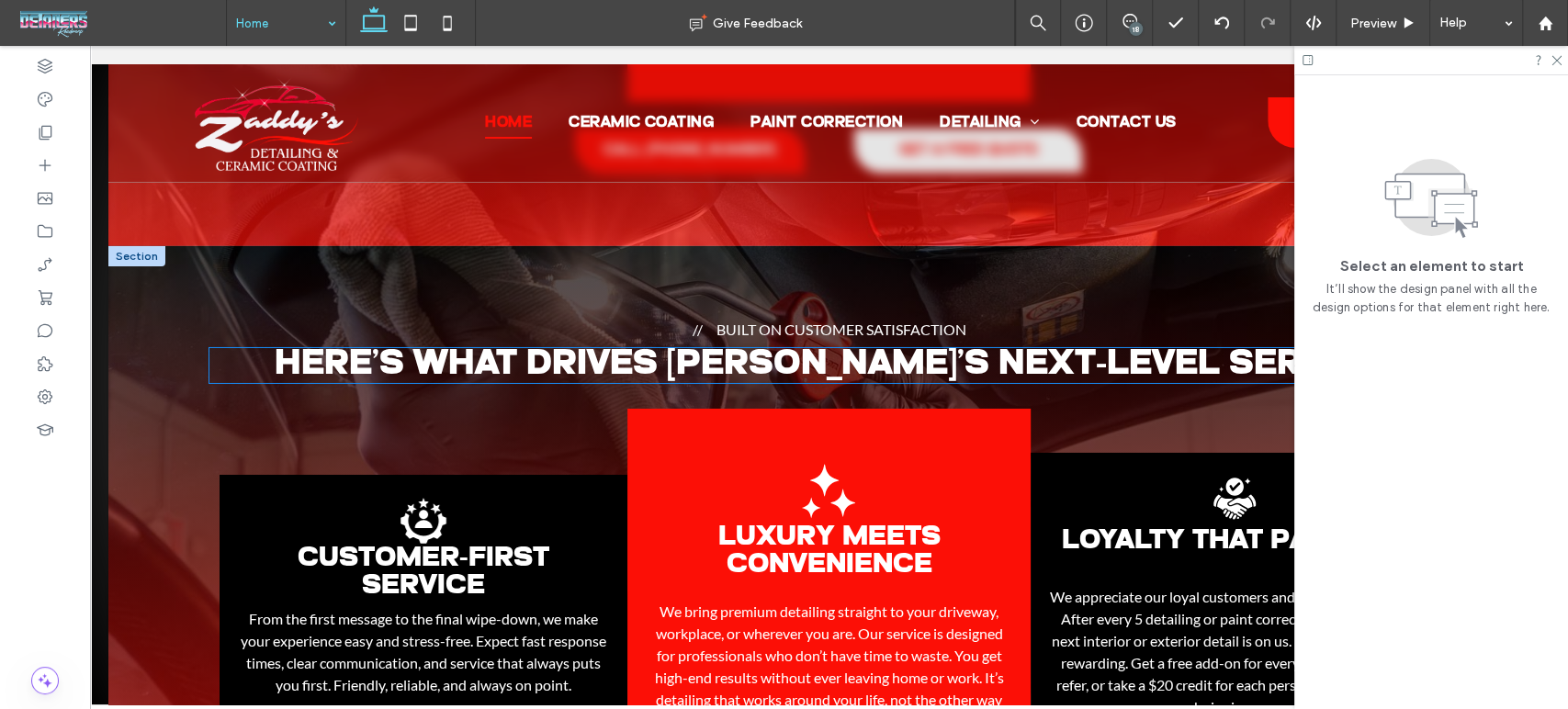
scroll to position [4271, 0]
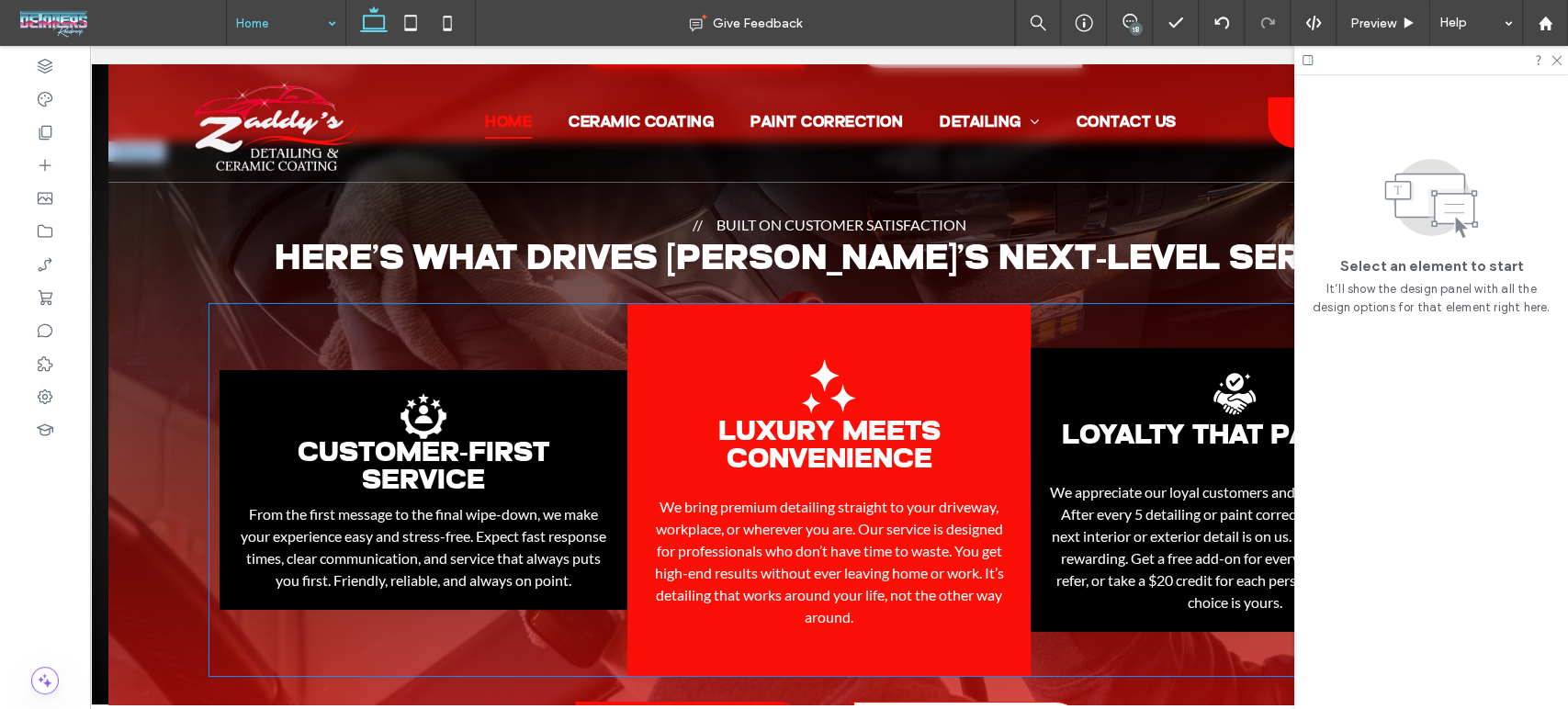
click at [938, 459] on h3 "Luxury Meets Convenience" at bounding box center [829, 447] width 367 height 55
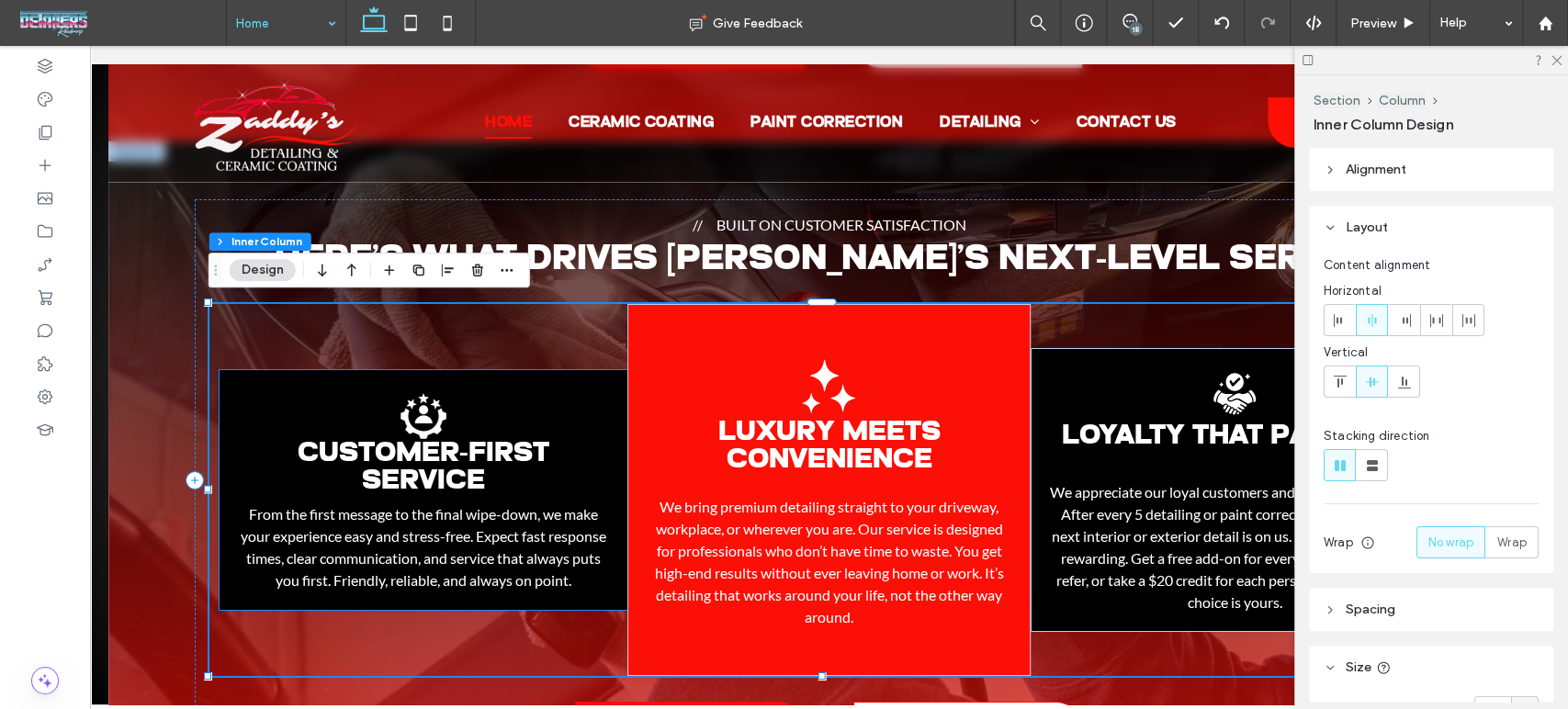
click at [603, 380] on div "Customer-First Service .st0-1206222708-1206222708{display:none;} .st1-120622270…" at bounding box center [423, 490] width 408 height 239
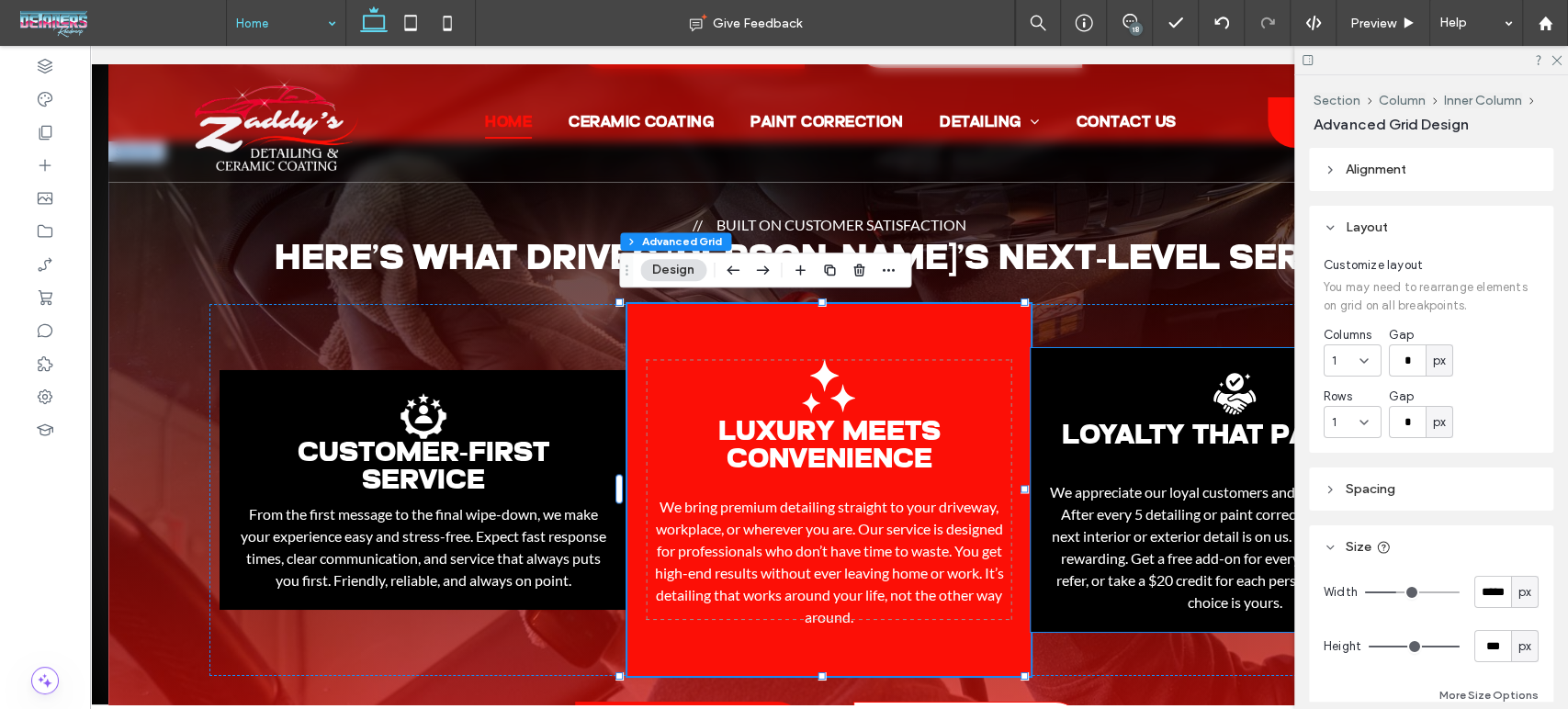
click at [1107, 380] on div ".st0-1472006506-1472006506{display:none;} .st1-1472006506-1472006506{display:in…" at bounding box center [1234, 490] width 408 height 284
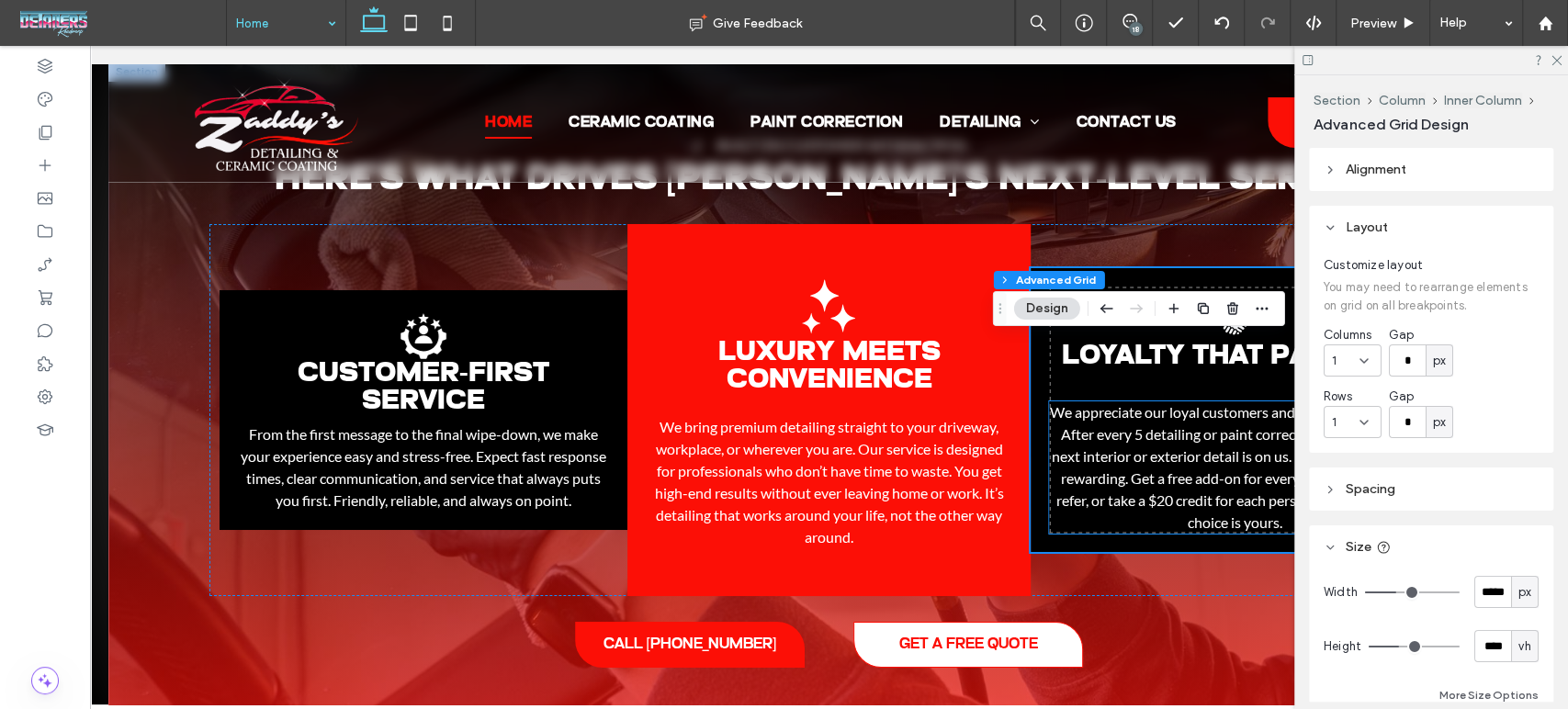
scroll to position [4374, 0]
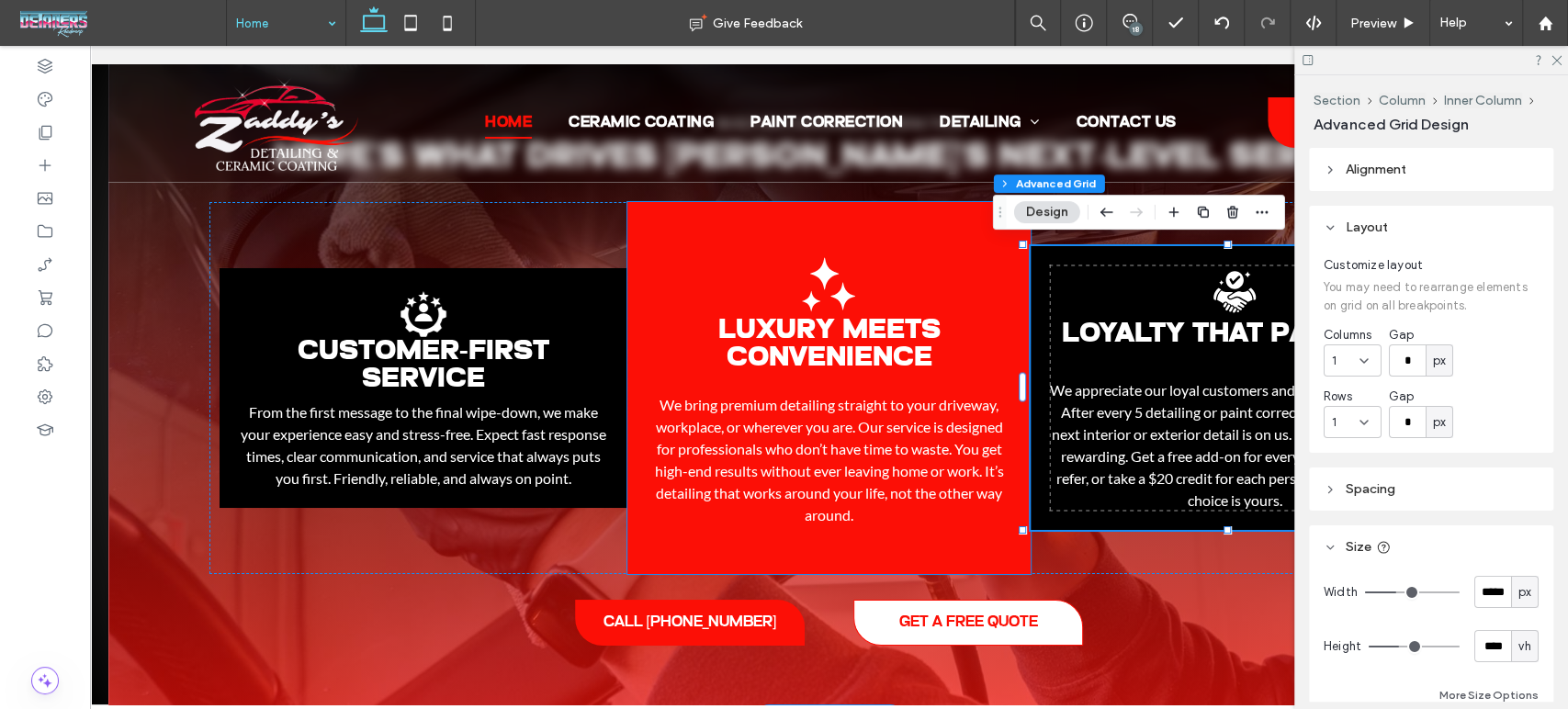
click at [849, 359] on span "Luxury Meets Convenience" at bounding box center [828, 345] width 222 height 56
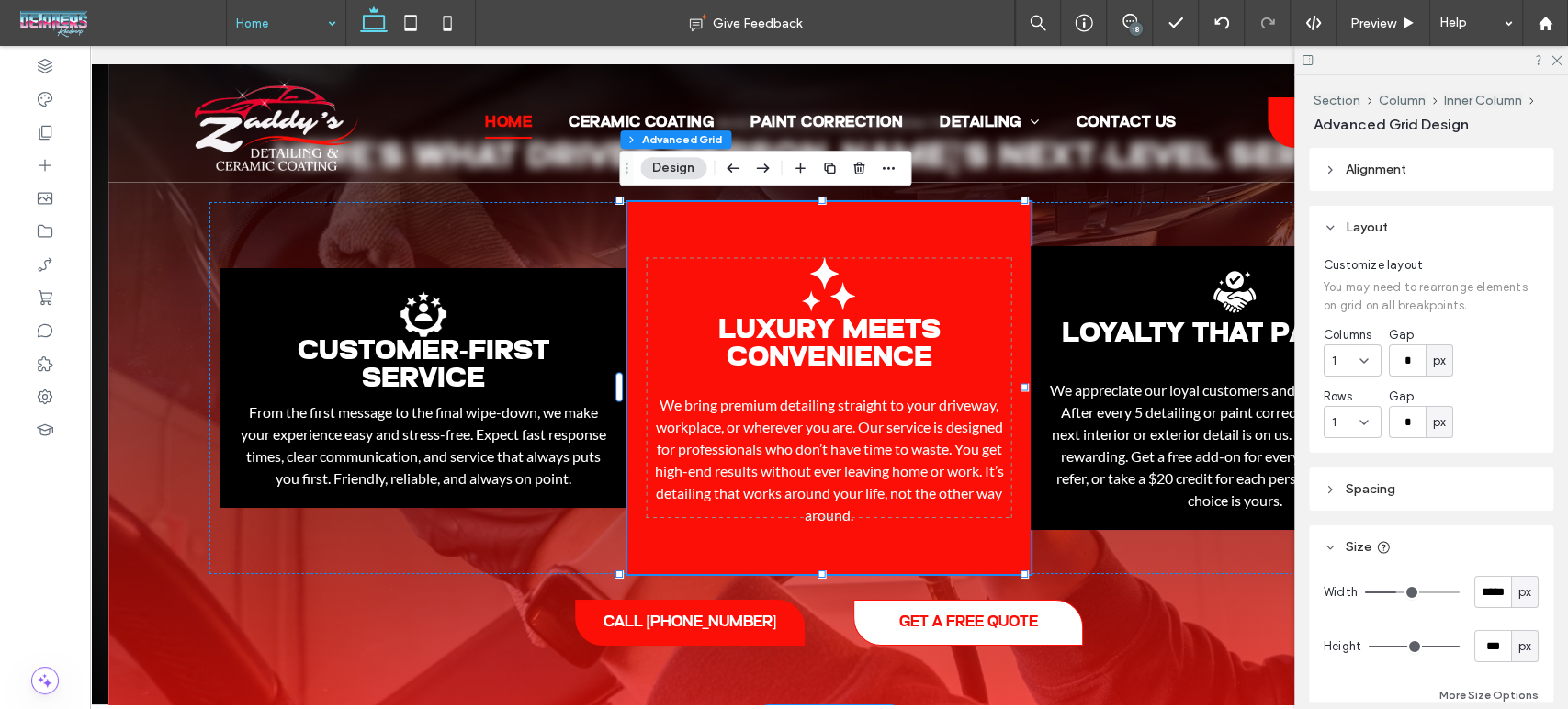
click at [849, 359] on span "Luxury Meets Convenience" at bounding box center [828, 345] width 222 height 56
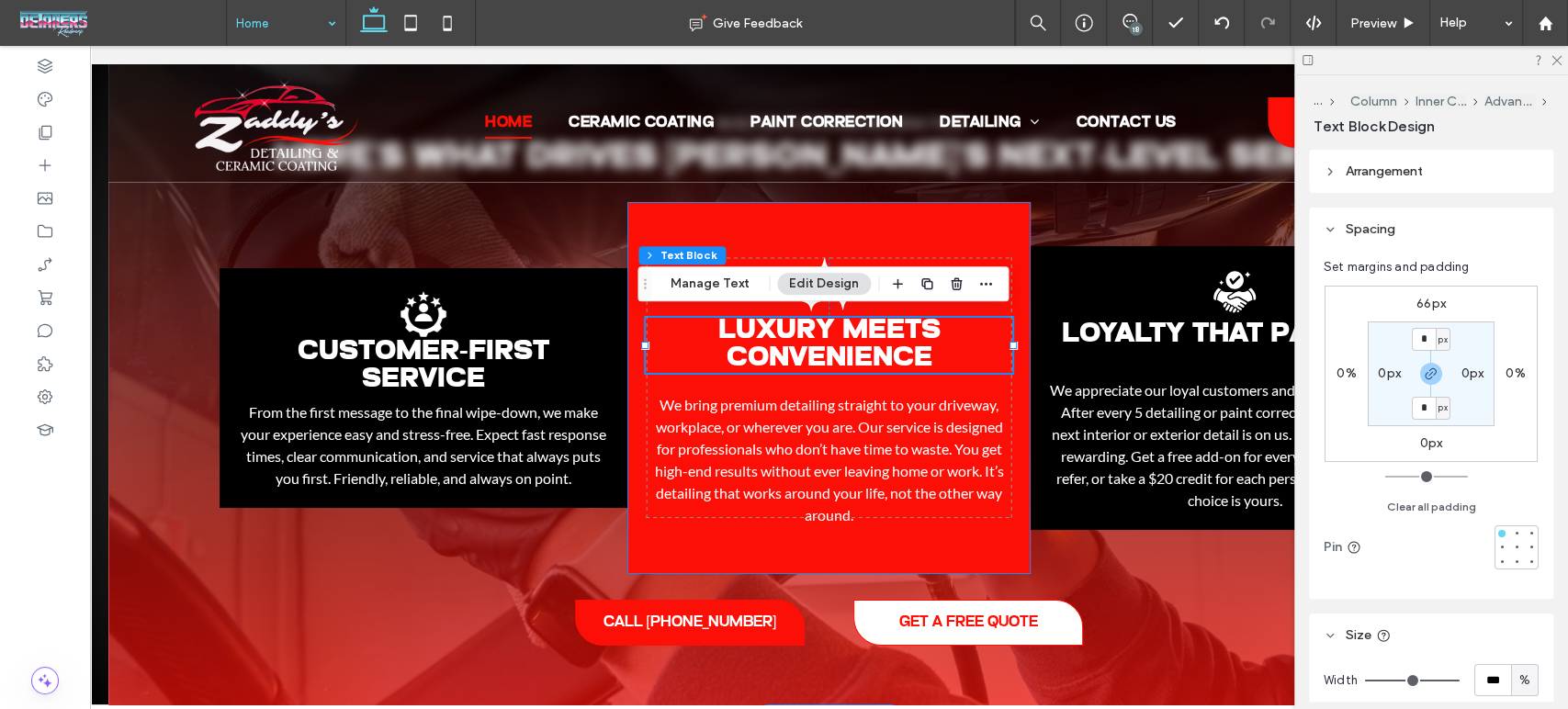
click at [883, 227] on div "Luxury Meets Convenience Black dot pattern in concentric circles, radiating out…" at bounding box center [828, 388] width 403 height 372
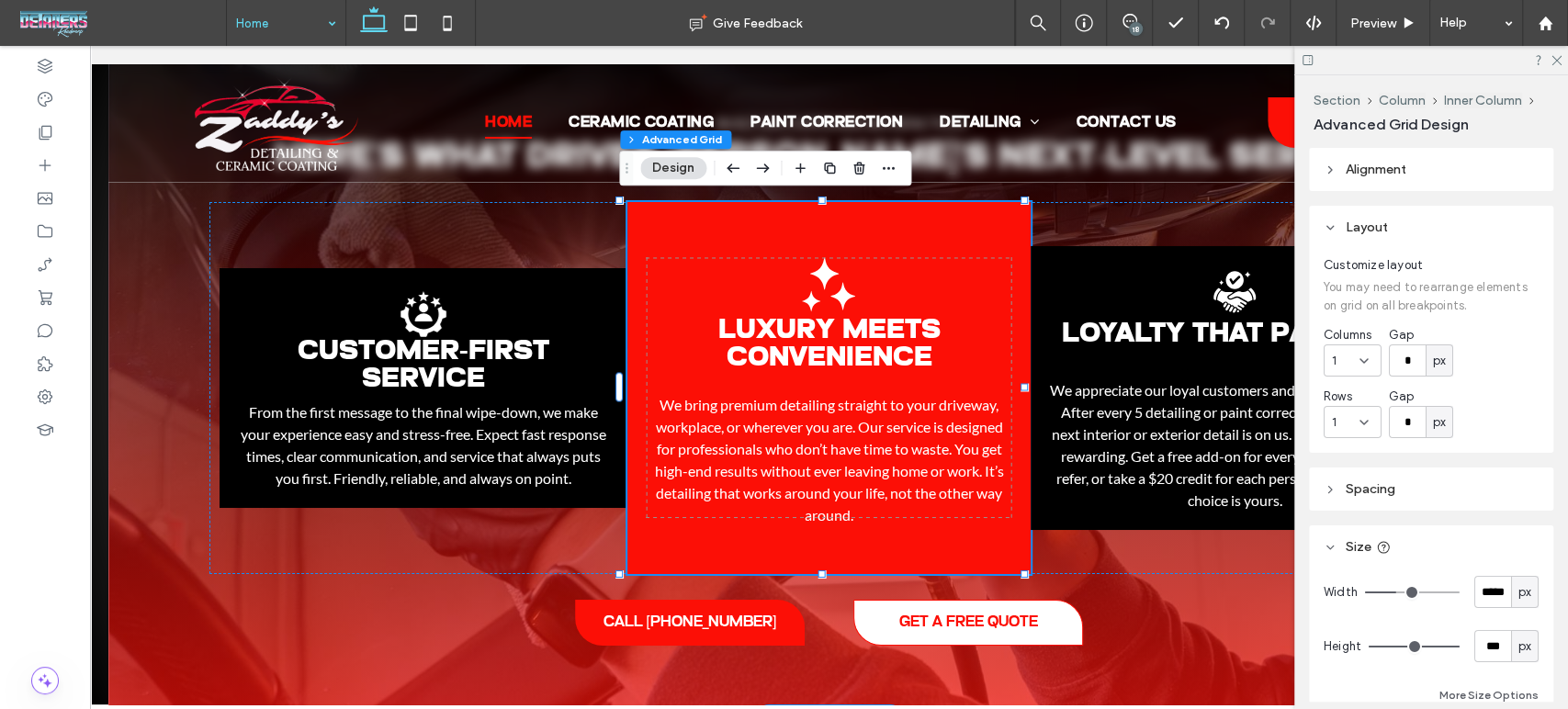
click at [874, 276] on div "Luxury Meets Convenience Black dot pattern in concentric circles, radiating out…" at bounding box center [828, 388] width 403 height 372
click at [846, 277] on icon "Black dot pattern in concentric circles, radiating outward." at bounding box center [827, 284] width 55 height 55
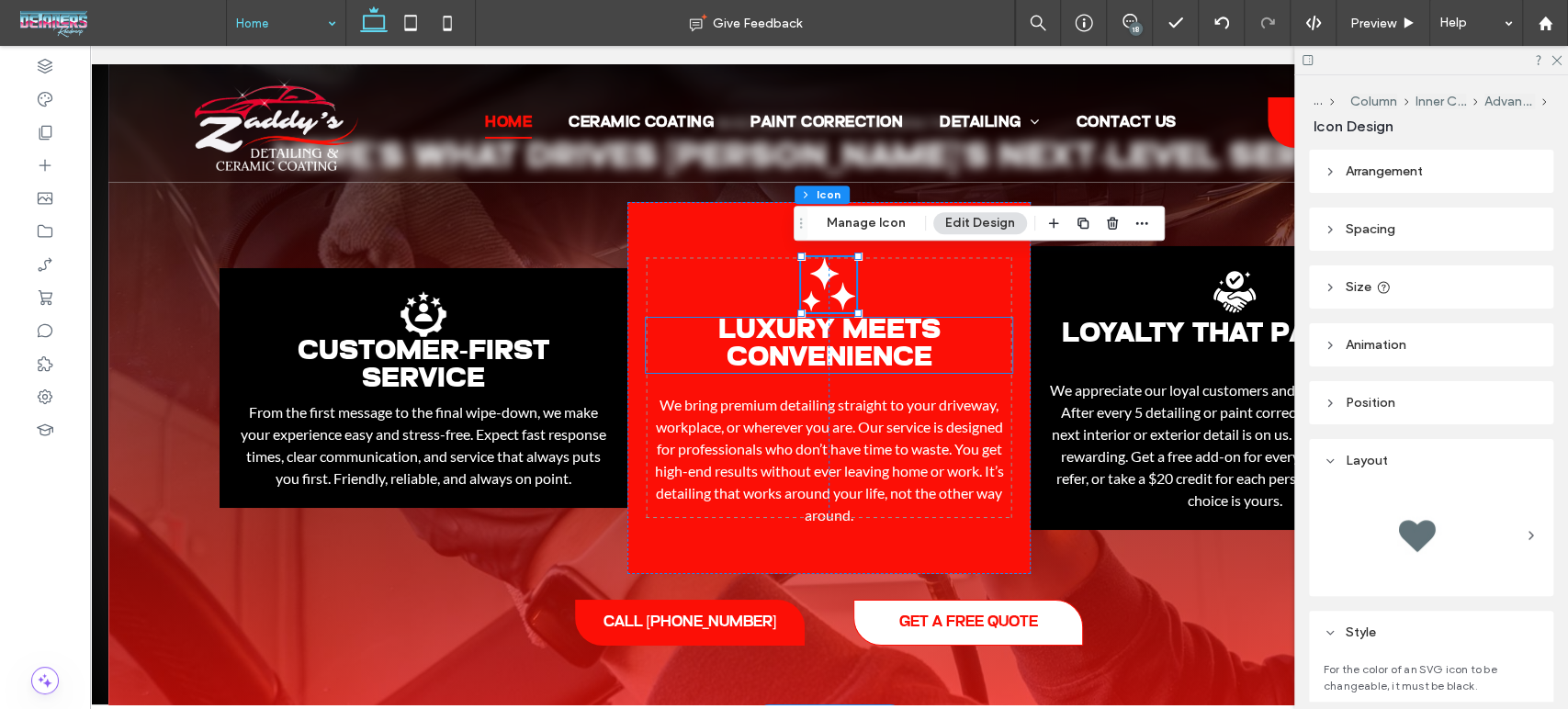
click at [879, 342] on span "Luxury Meets Convenience" at bounding box center [828, 345] width 222 height 56
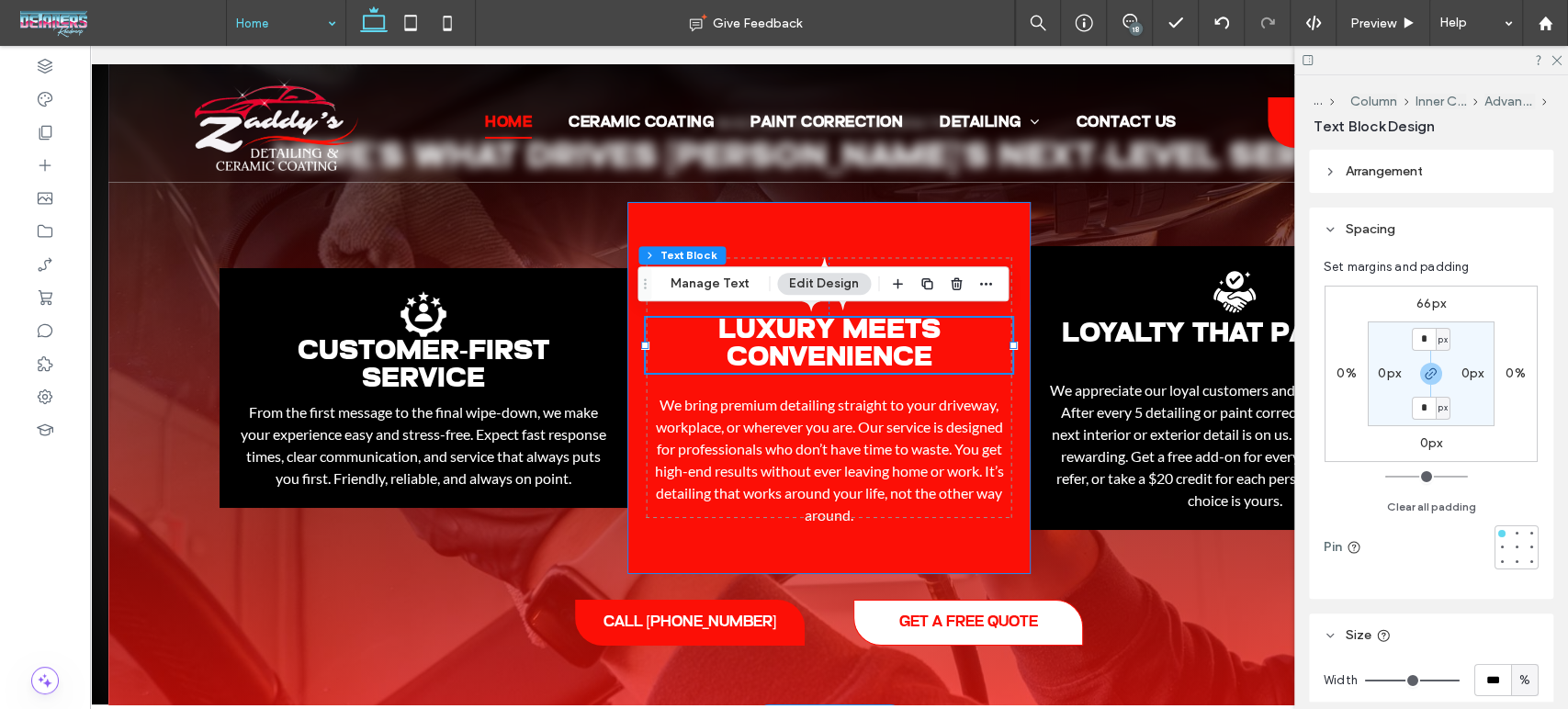
click at [958, 260] on div "Luxury Meets Convenience Black dot pattern in concentric circles, radiating out…" at bounding box center [828, 388] width 403 height 372
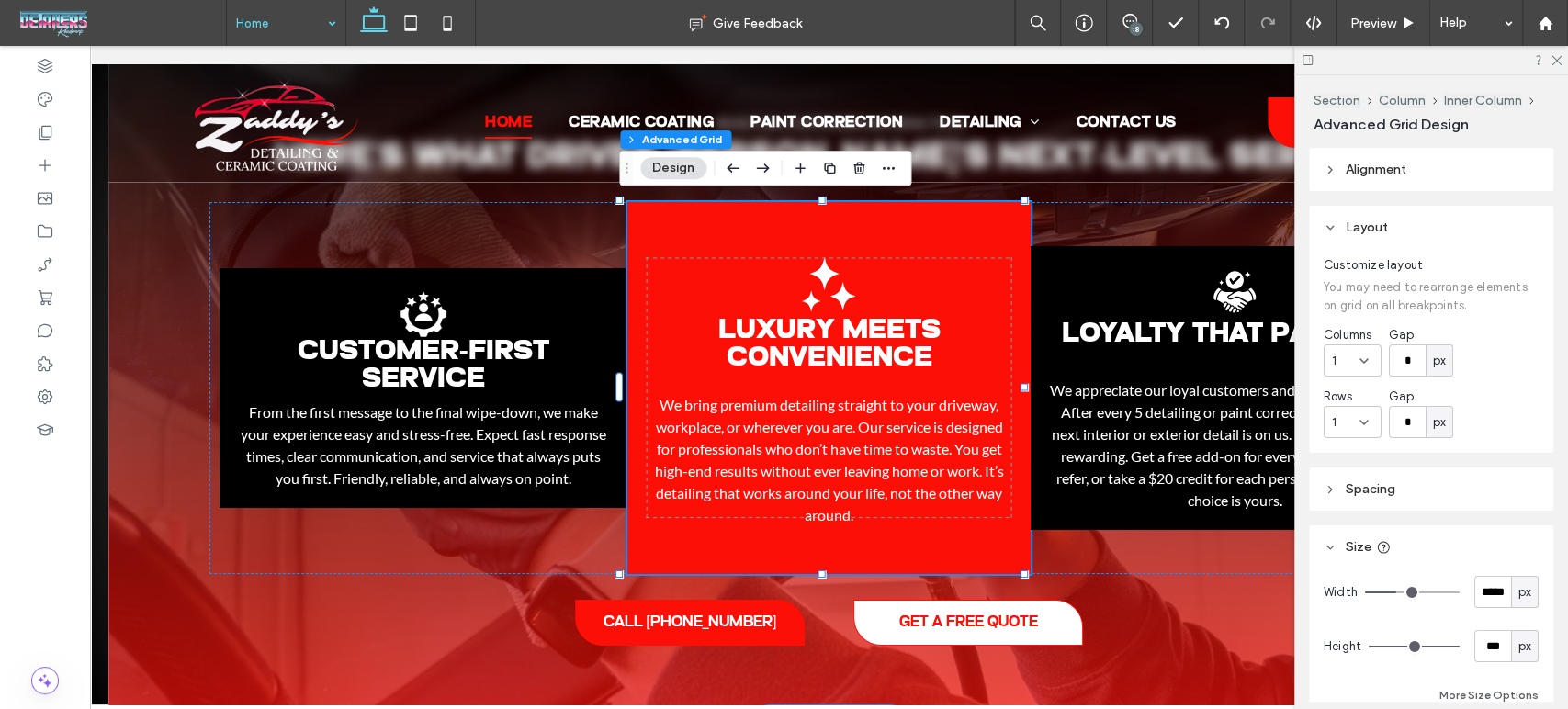
click at [958, 260] on div "Luxury Meets Convenience Black dot pattern in concentric circles, radiating out…" at bounding box center [828, 388] width 403 height 372
click at [963, 290] on div "Luxury Meets Convenience Black dot pattern in concentric circles, radiating out…" at bounding box center [828, 388] width 403 height 372
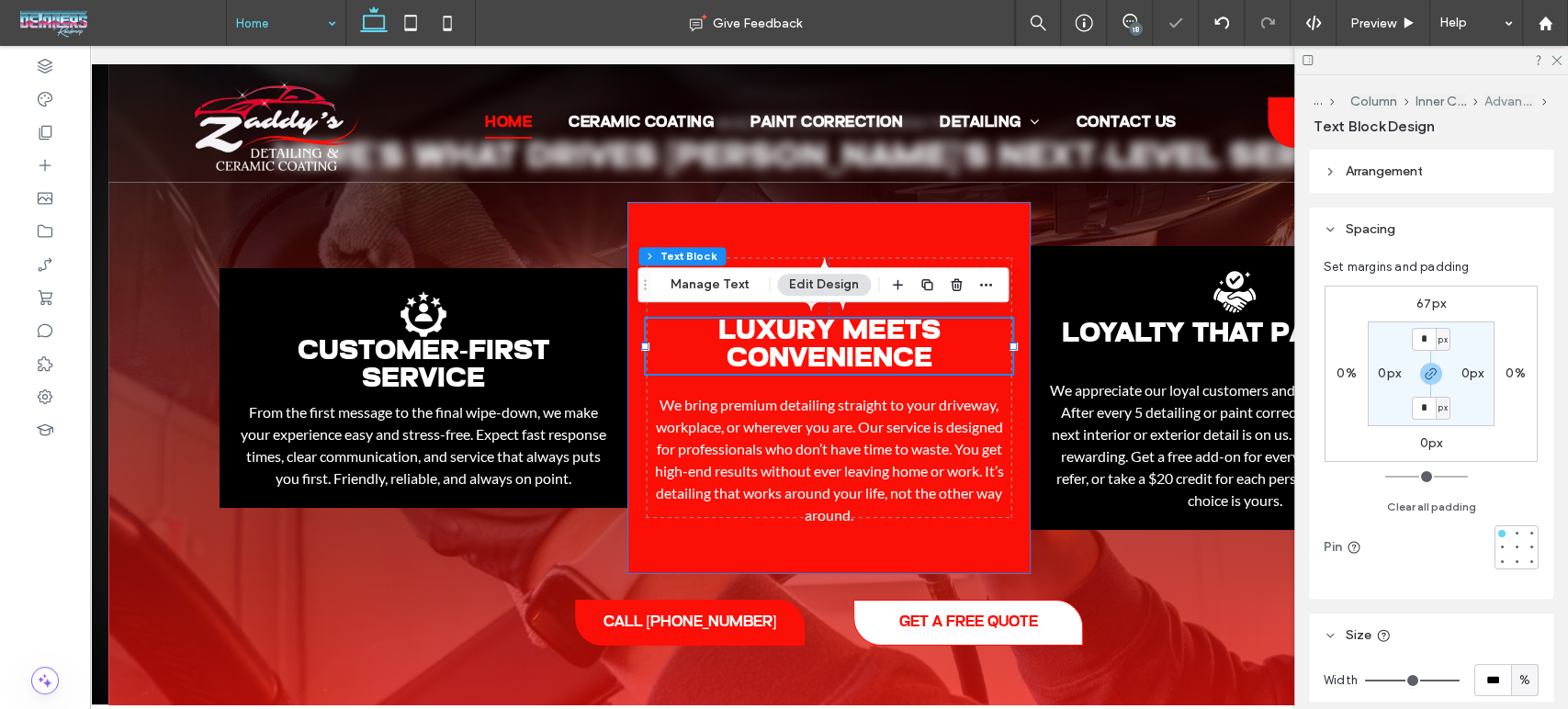
click at [1513, 105] on button "Advanced Grid" at bounding box center [1509, 102] width 51 height 16
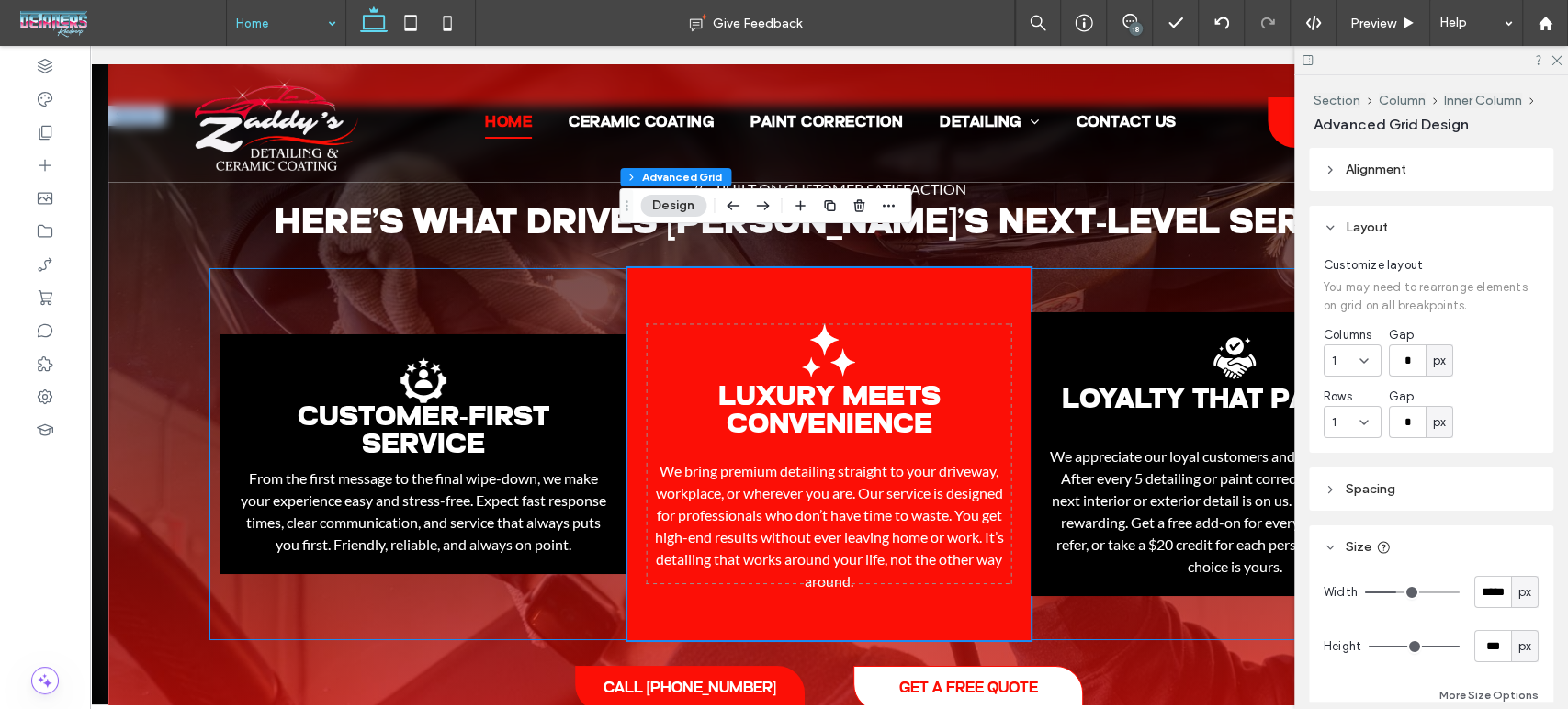
scroll to position [4271, 0]
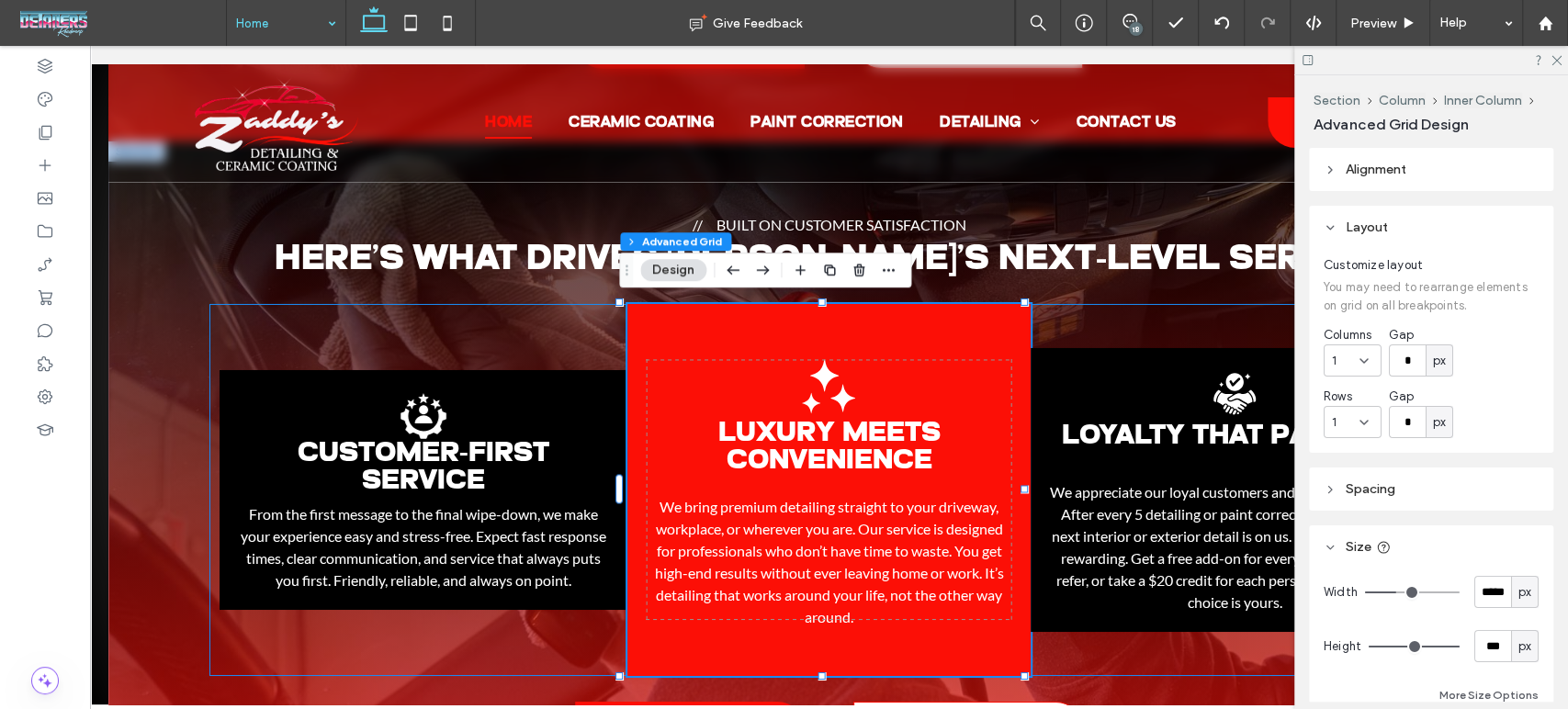
click at [521, 331] on div "Customer-First Service .st0-1206222708-1206222708{display:none;} .st1-120622270…" at bounding box center [828, 490] width 1239 height 372
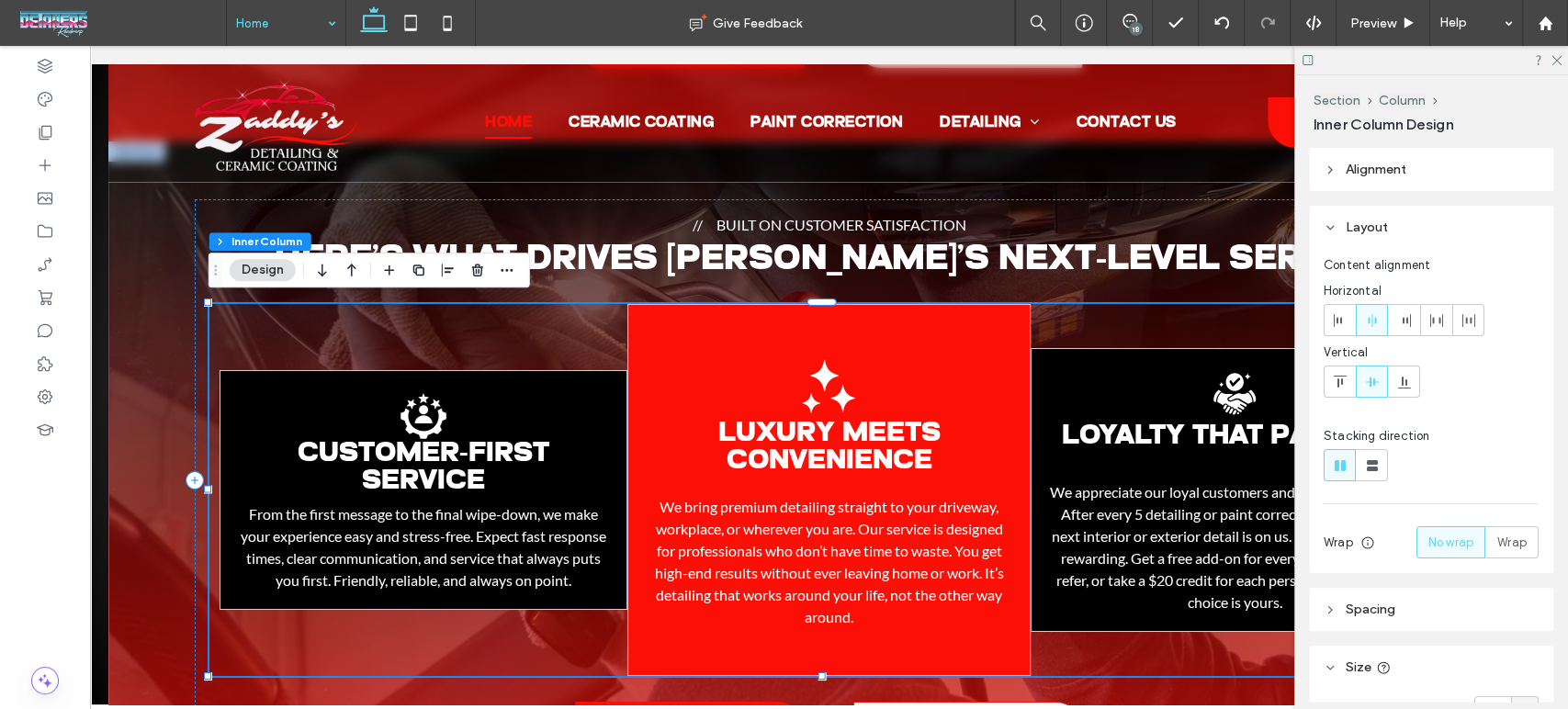
click at [1182, 317] on div "Customer-First Service .st0-1206222708-1206222708{display:none;} .st1-120622270…" at bounding box center [828, 490] width 1239 height 372
click at [1156, 319] on div "Customer-First Service .st0-1206222708-1206222708{display:none;} .st1-120622270…" at bounding box center [828, 490] width 1239 height 372
click at [964, 342] on div "Luxury Meets Convenience Black dot pattern in concentric circles, radiating out…" at bounding box center [828, 490] width 403 height 372
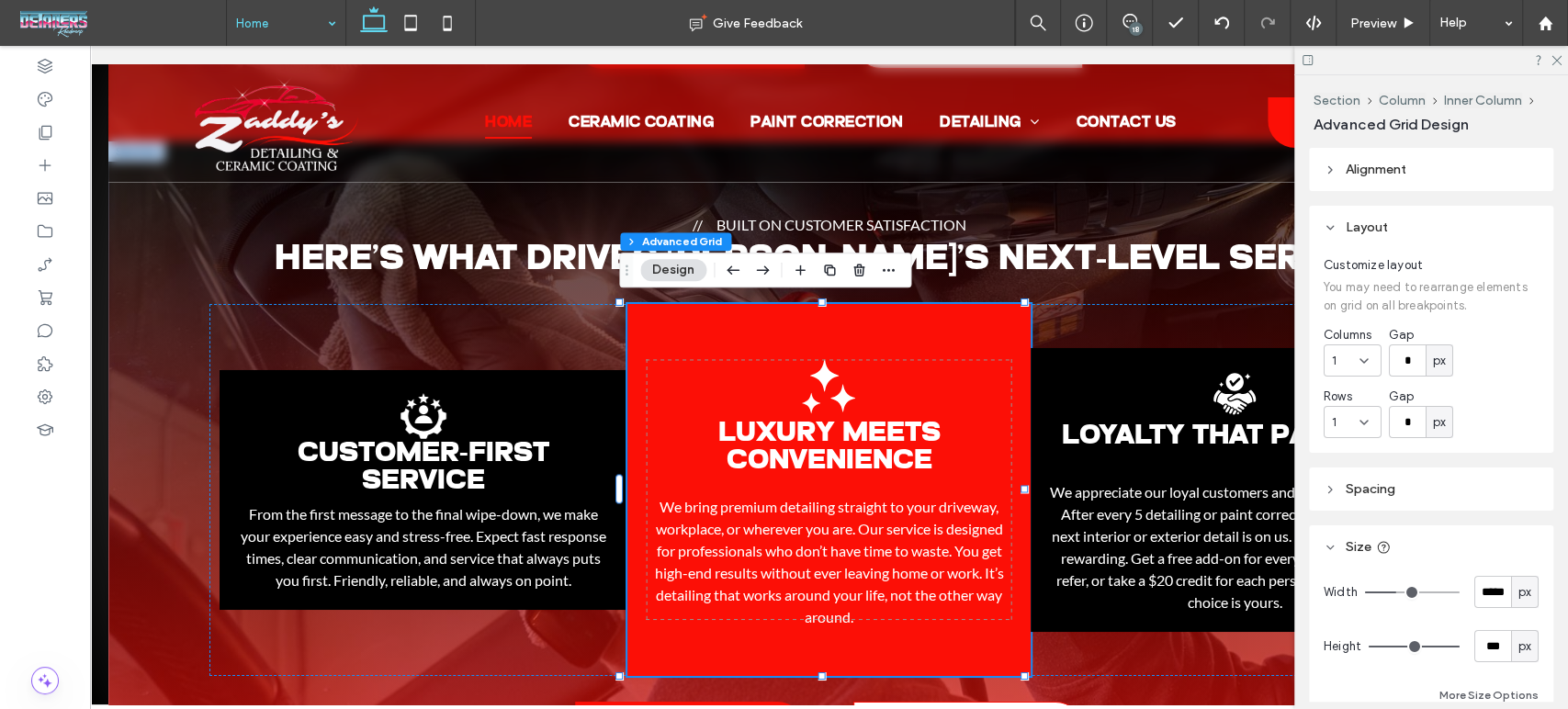
click at [964, 342] on div "Luxury Meets Convenience Black dot pattern in concentric circles, radiating out…" at bounding box center [828, 490] width 403 height 372
click at [43, 160] on icon at bounding box center [45, 166] width 18 height 18
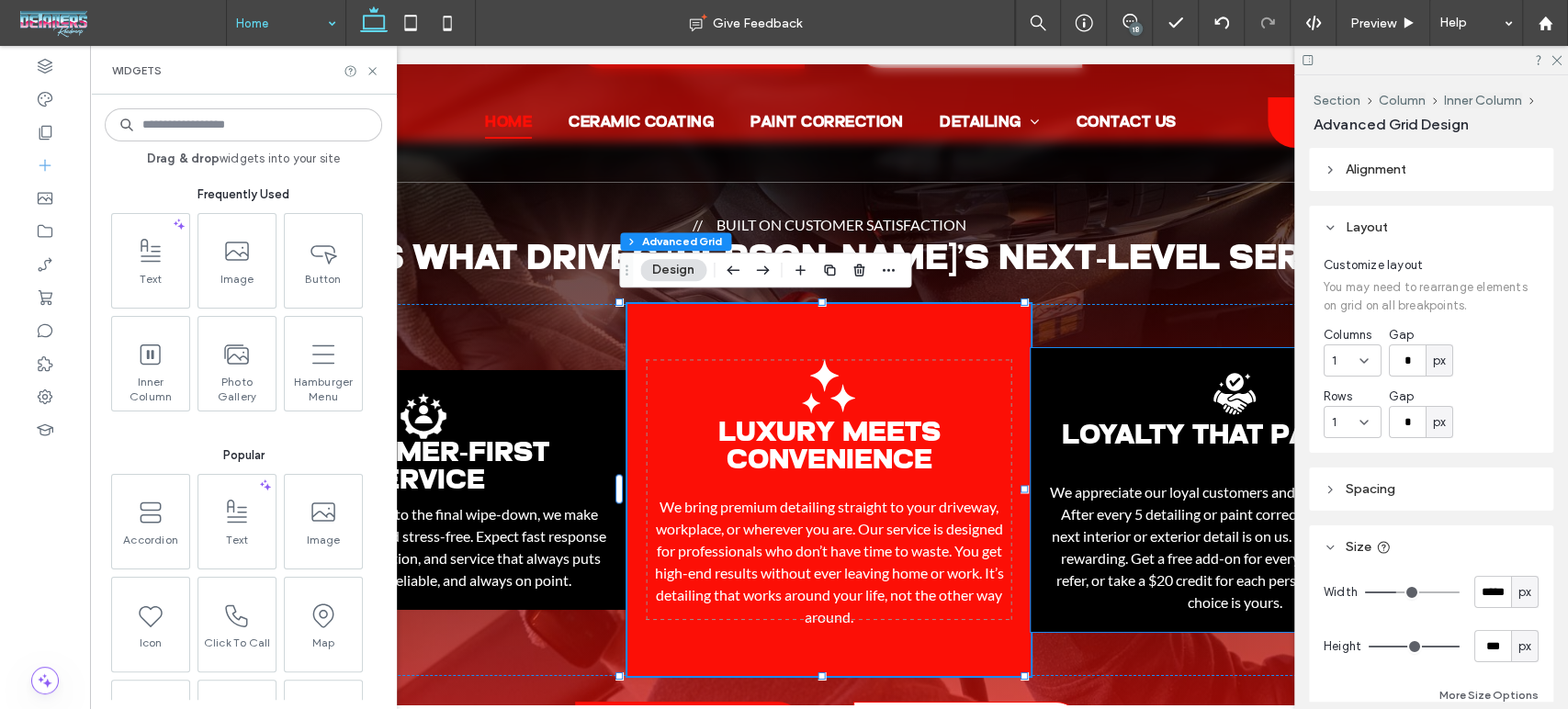
click at [1100, 375] on div ".st0-1472006506-1472006506{display:none;} .st1-1472006506-1472006506{display:in…" at bounding box center [1234, 490] width 408 height 284
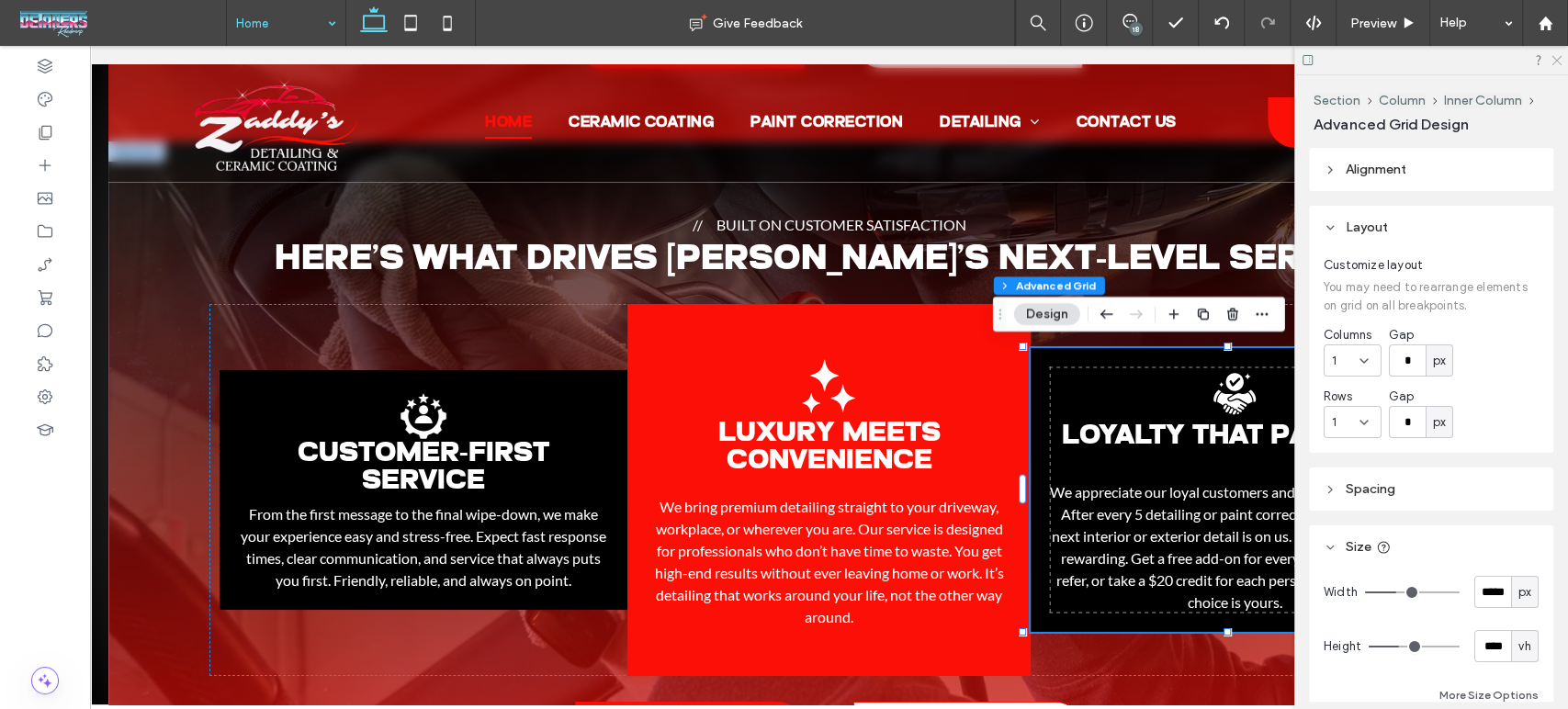
click at [1550, 60] on icon at bounding box center [1555, 59] width 12 height 12
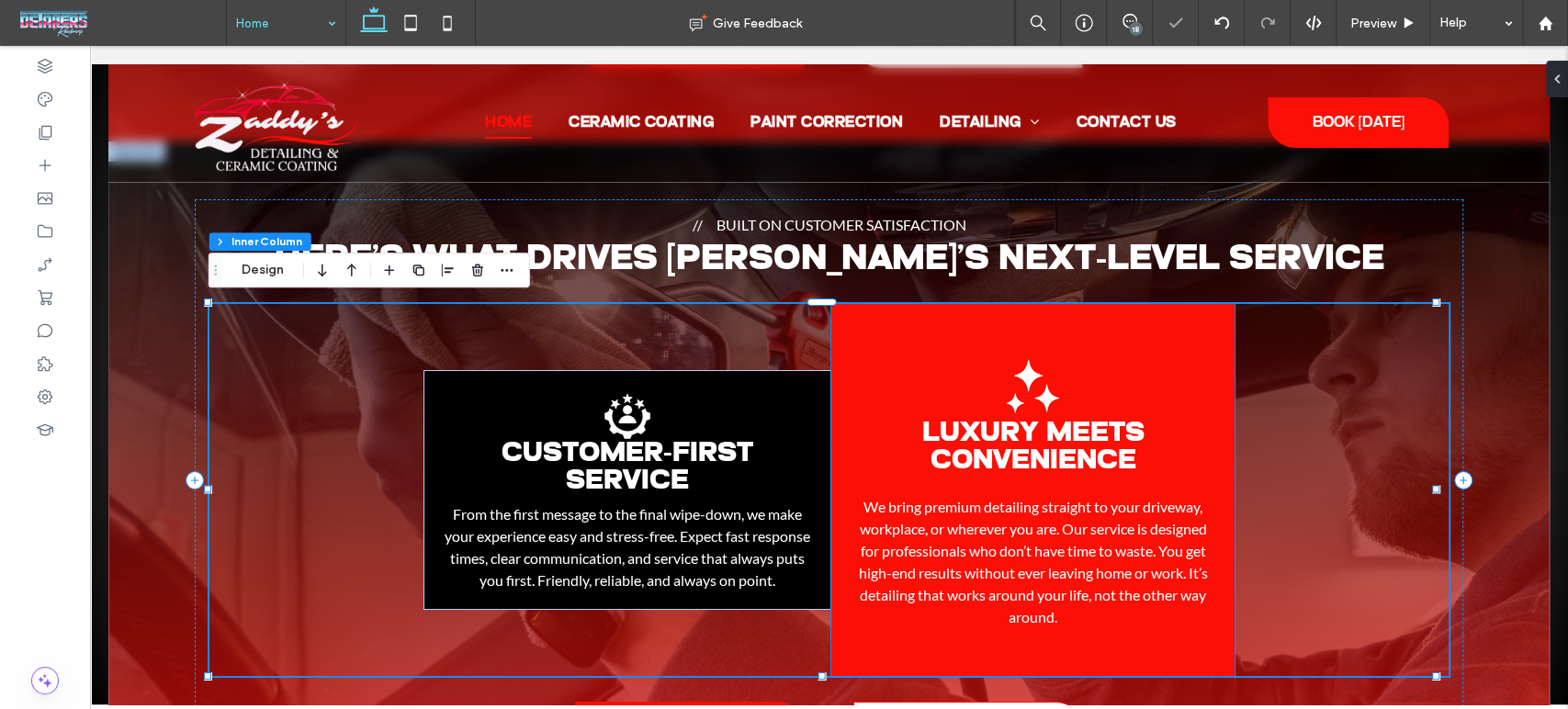
click at [1146, 444] on h3 "Luxury Meets Convenience" at bounding box center [1033, 448] width 367 height 55
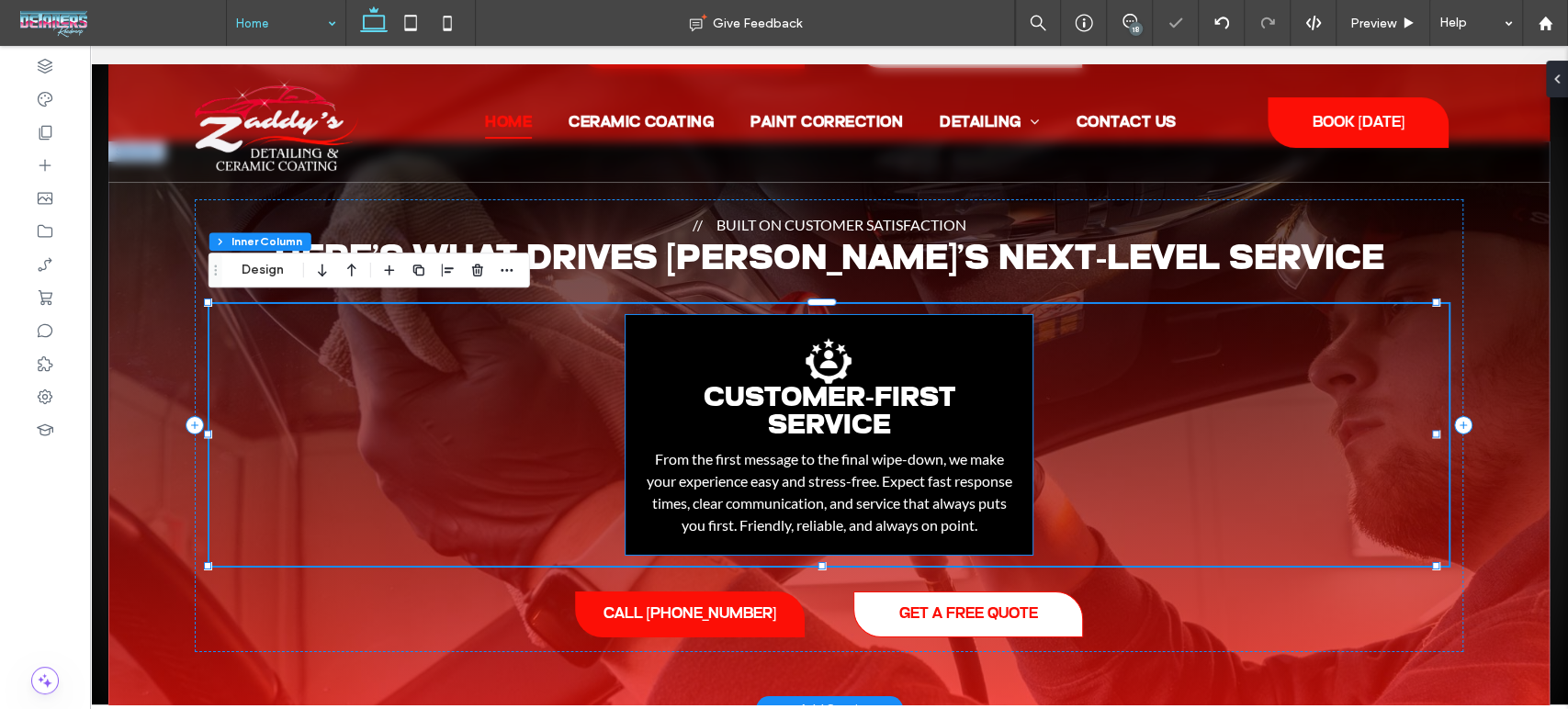
click at [933, 391] on span "Customer-First Service" at bounding box center [828, 413] width 251 height 56
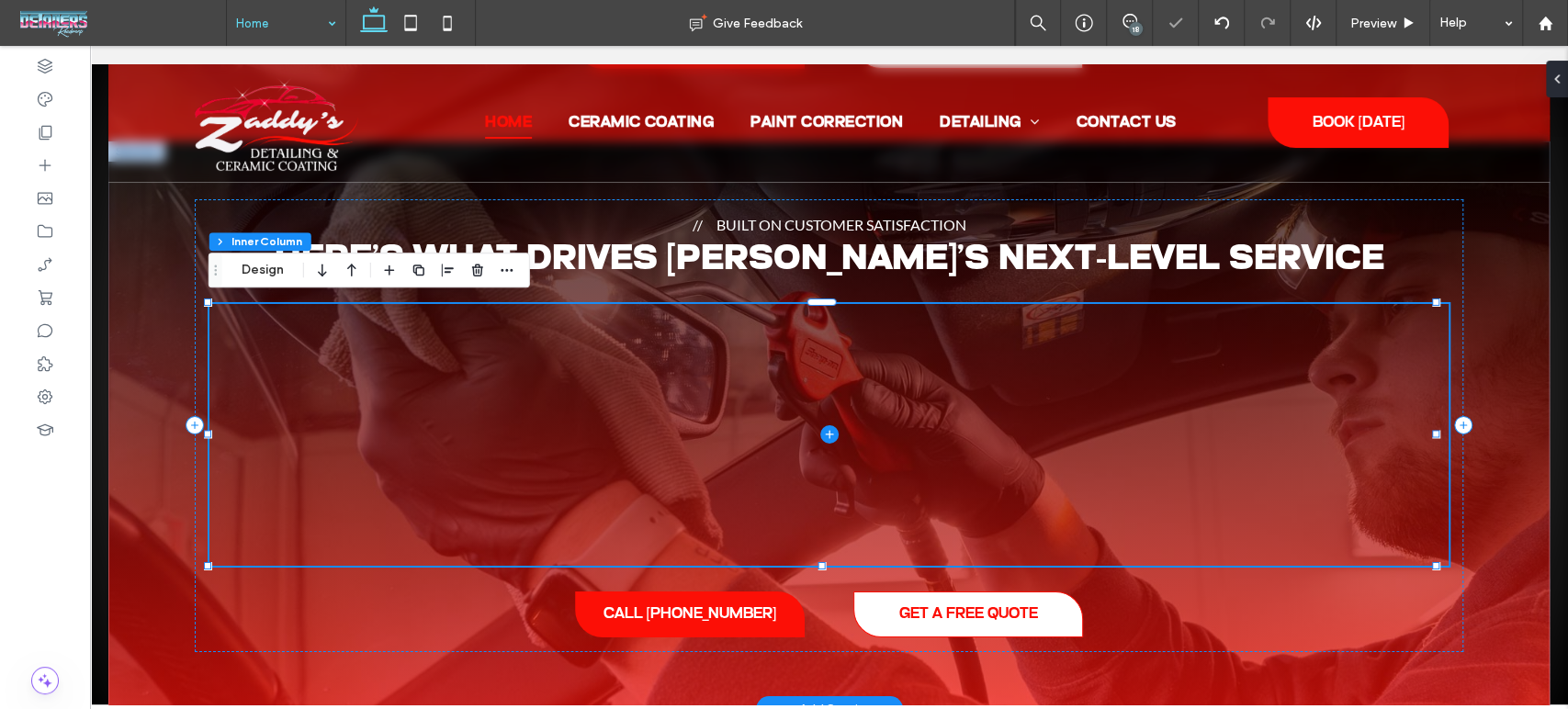
click at [1118, 421] on span at bounding box center [828, 435] width 1239 height 262
click at [42, 138] on use at bounding box center [46, 133] width 13 height 14
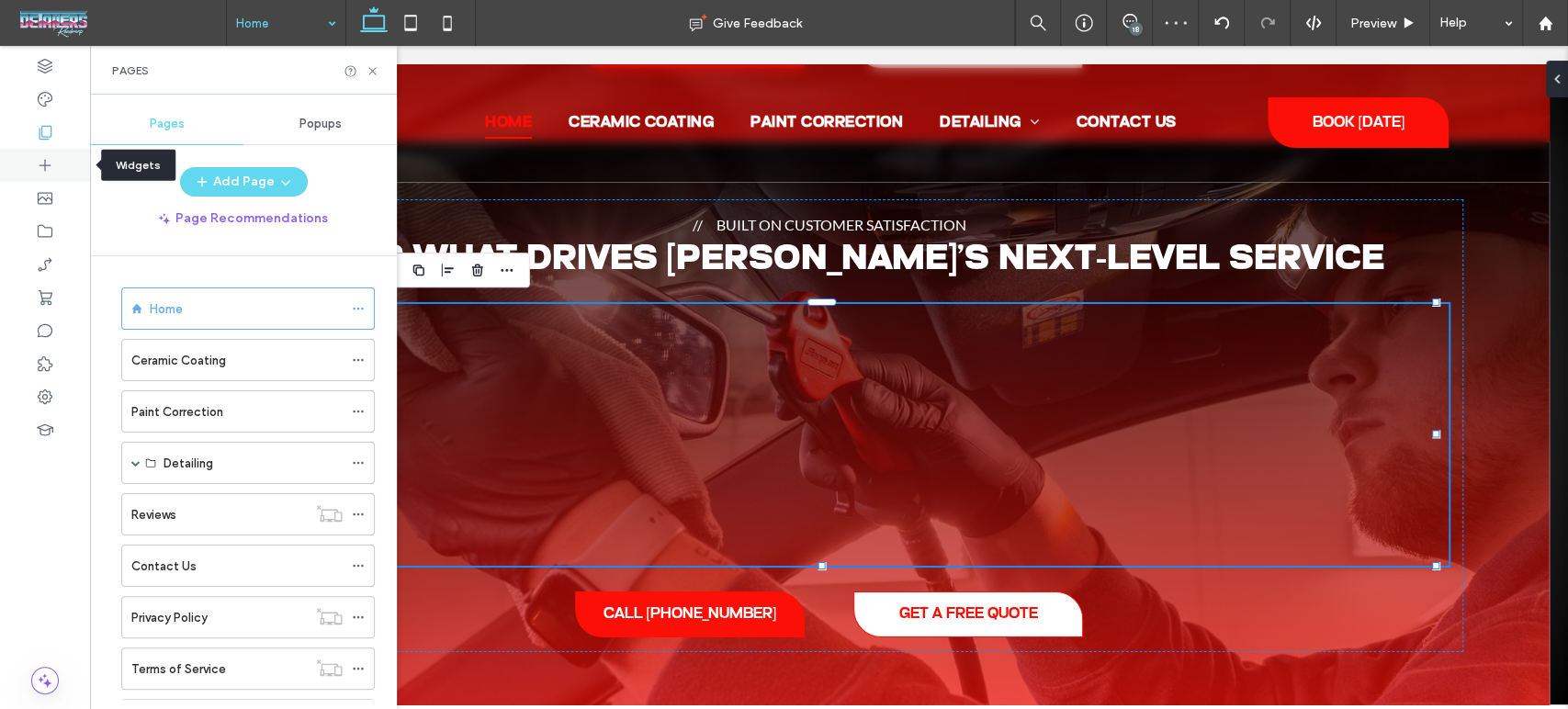
click at [44, 163] on icon at bounding box center [45, 166] width 18 height 18
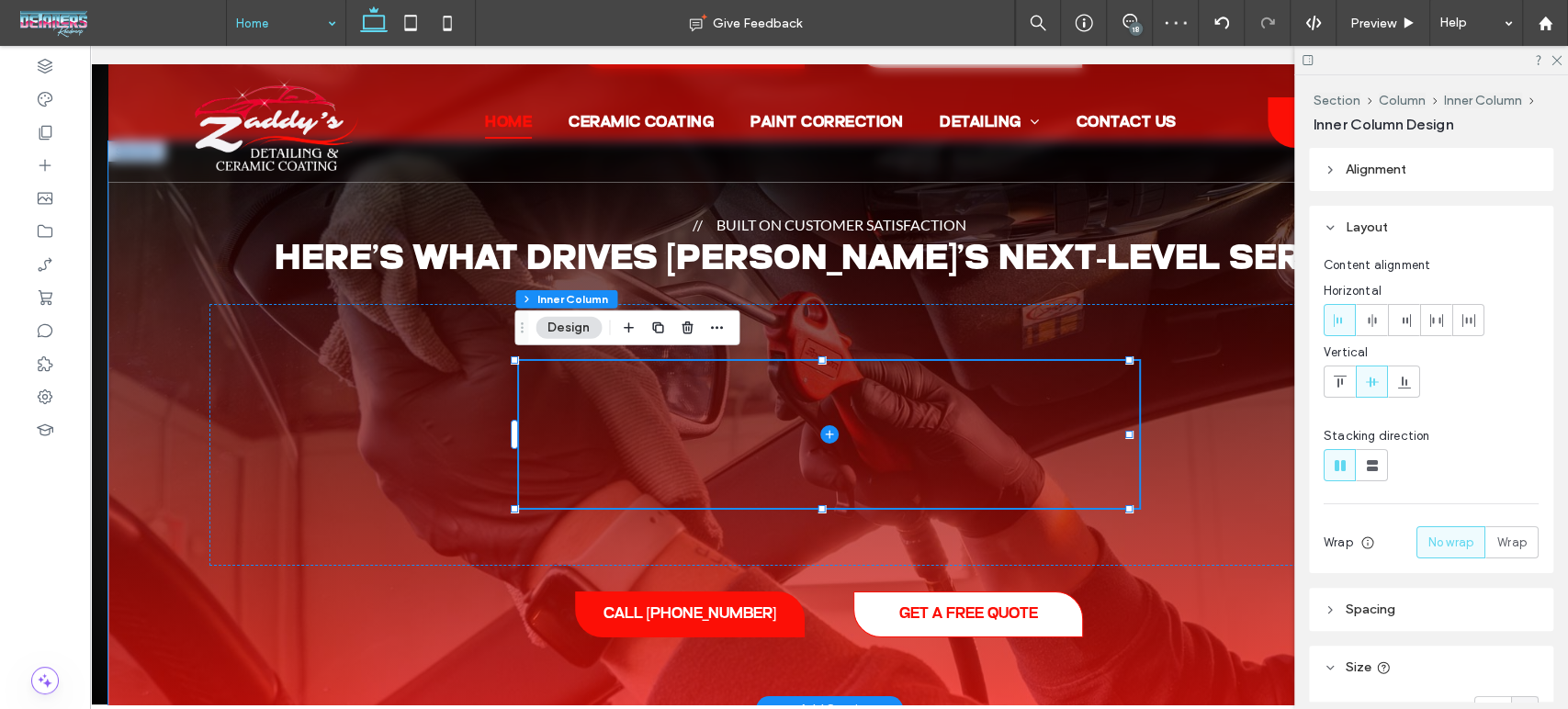
click at [858, 417] on span at bounding box center [828, 434] width 619 height 147
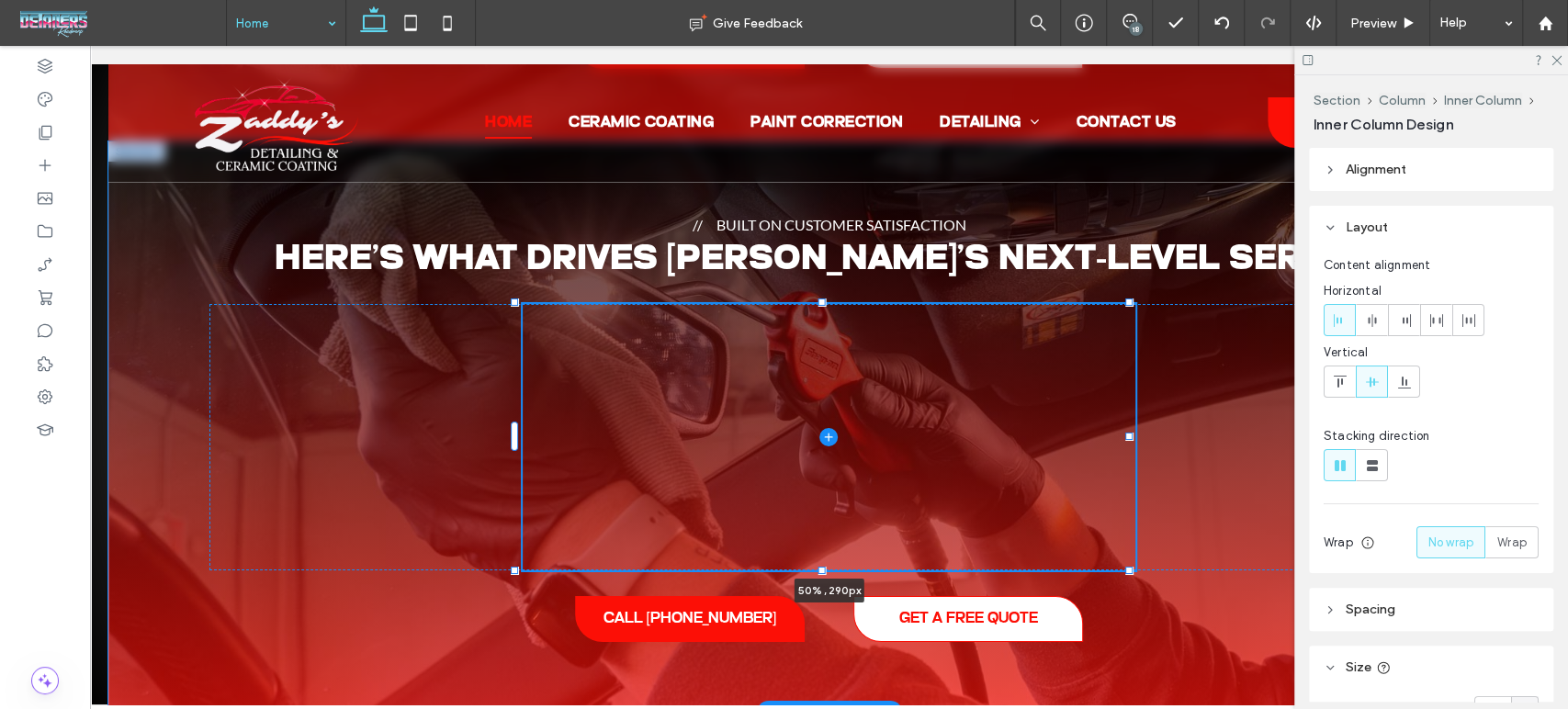
drag, startPoint x: 820, startPoint y: 357, endPoint x: 831, endPoint y: 298, distance: 60.0
click at [831, 298] on div "Built on Customer Satisfaction Here’s What Drives Zaddy’s Next-Level Service 50…" at bounding box center [829, 428] width 1441 height 573
type input "***"
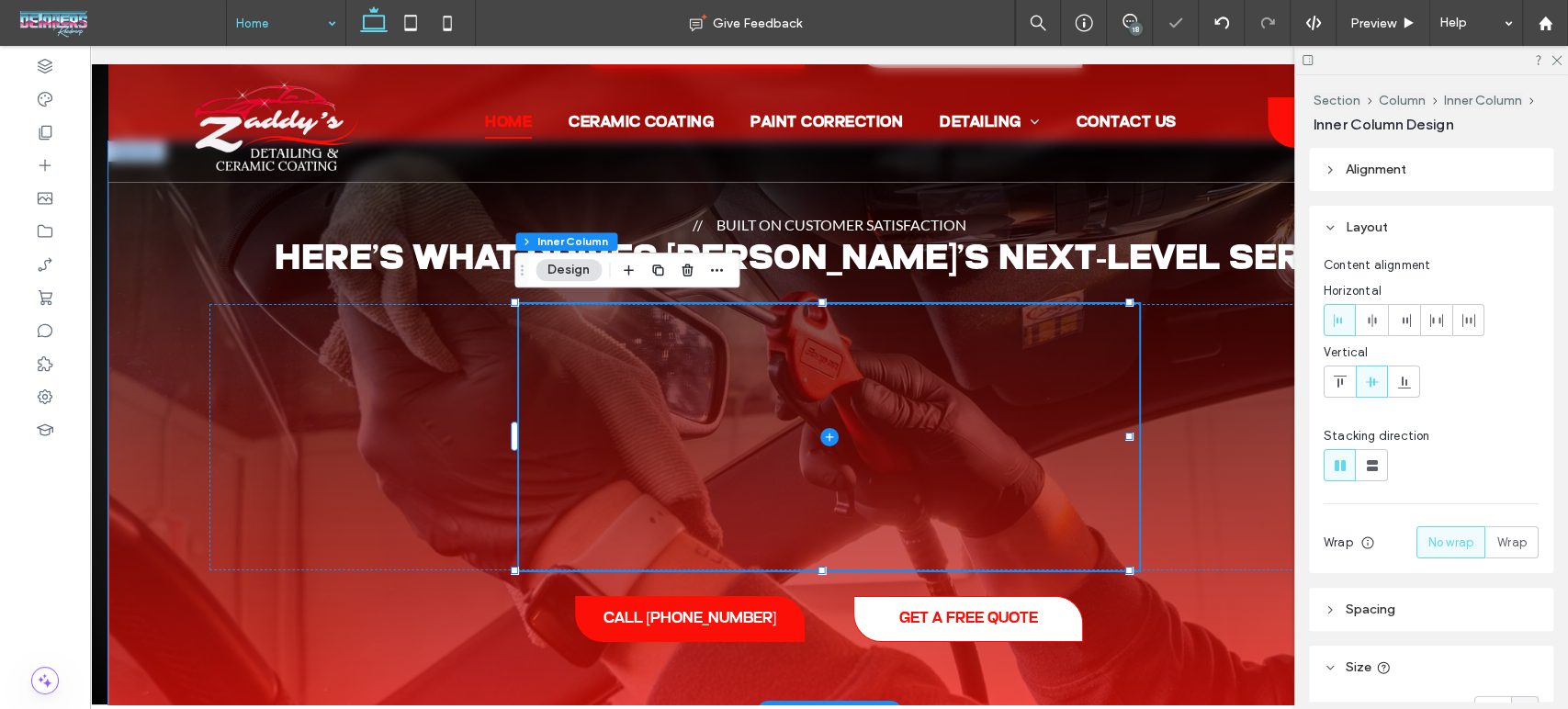
click at [860, 391] on span at bounding box center [828, 437] width 619 height 266
click at [658, 271] on icon "button" at bounding box center [657, 270] width 15 height 15
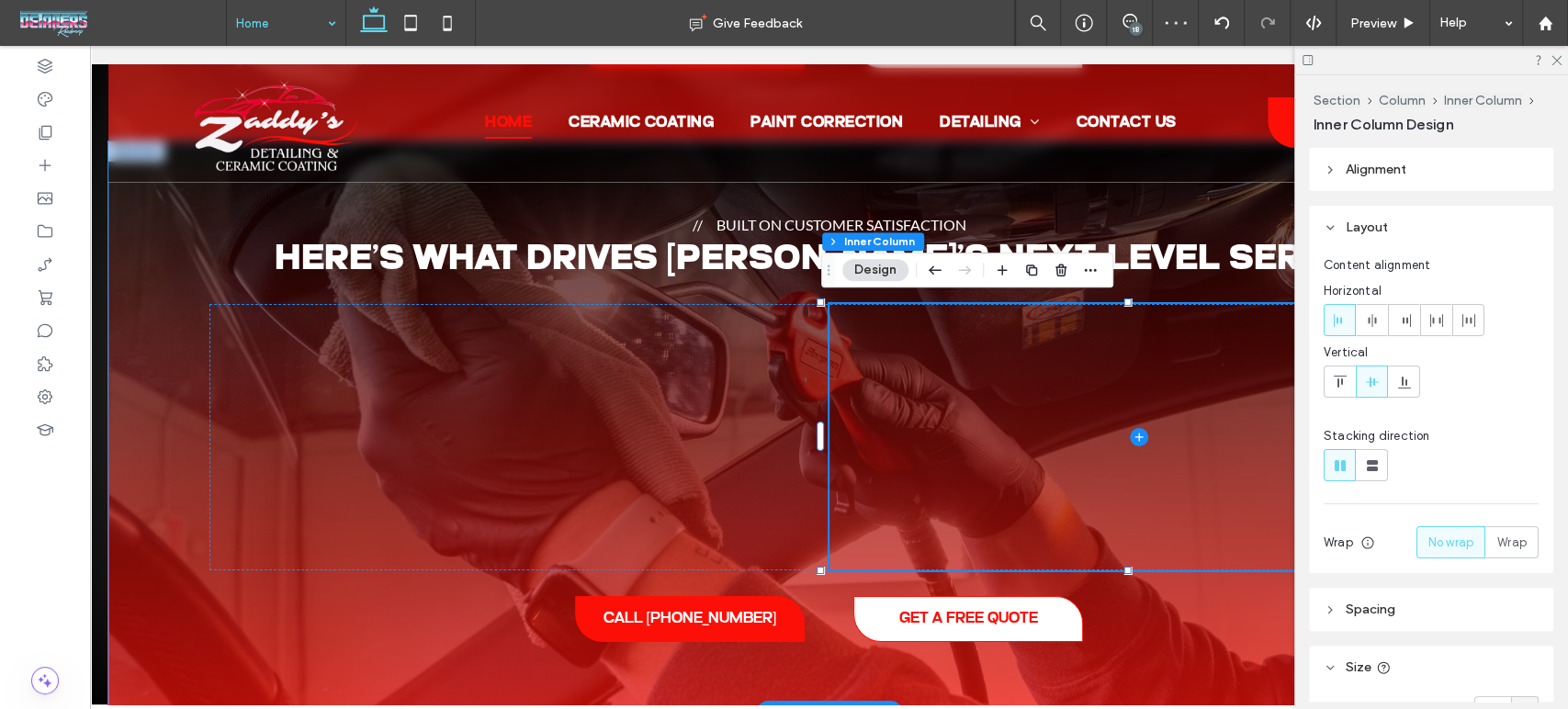
click at [901, 436] on span at bounding box center [1138, 437] width 619 height 266
click at [1031, 271] on icon "button" at bounding box center [1031, 270] width 15 height 15
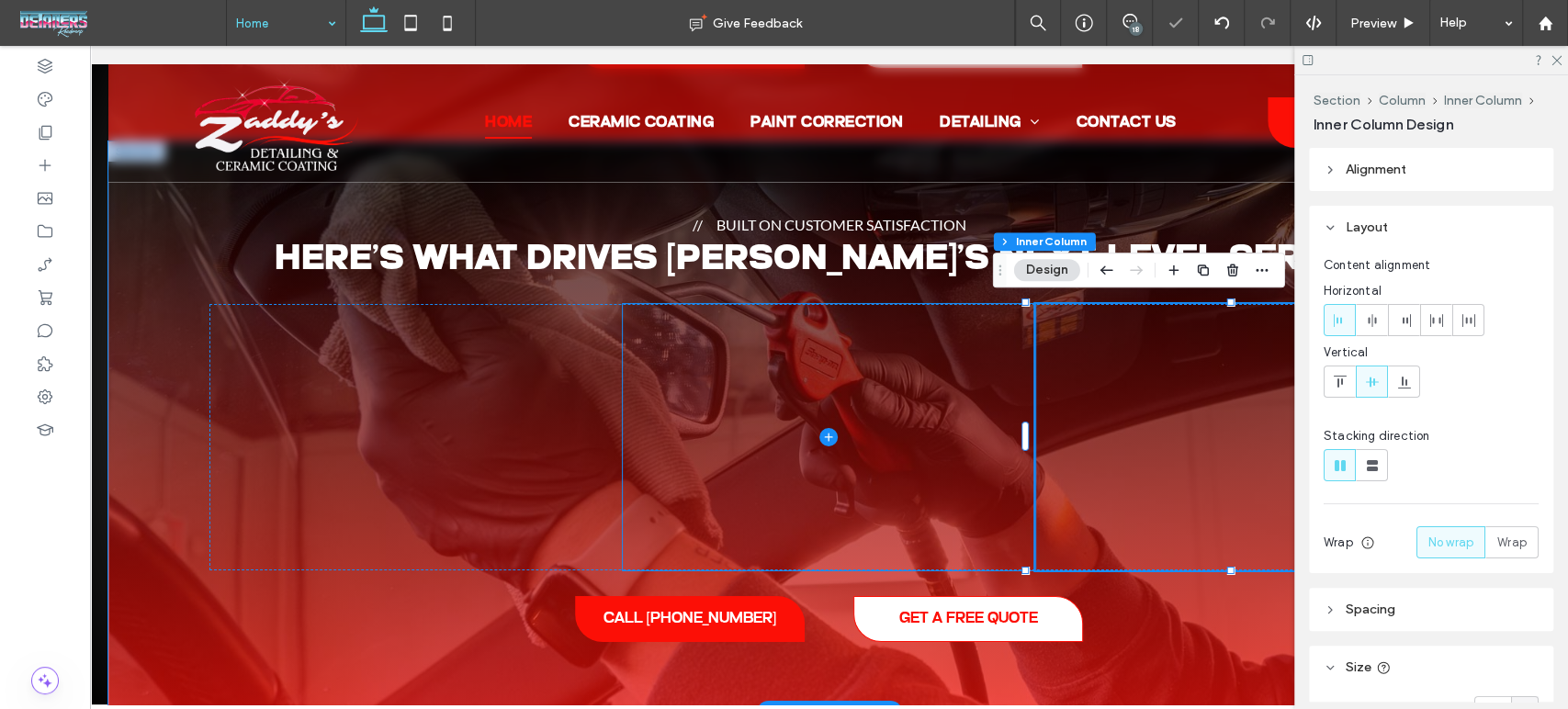
click at [891, 454] on span at bounding box center [829, 437] width 414 height 266
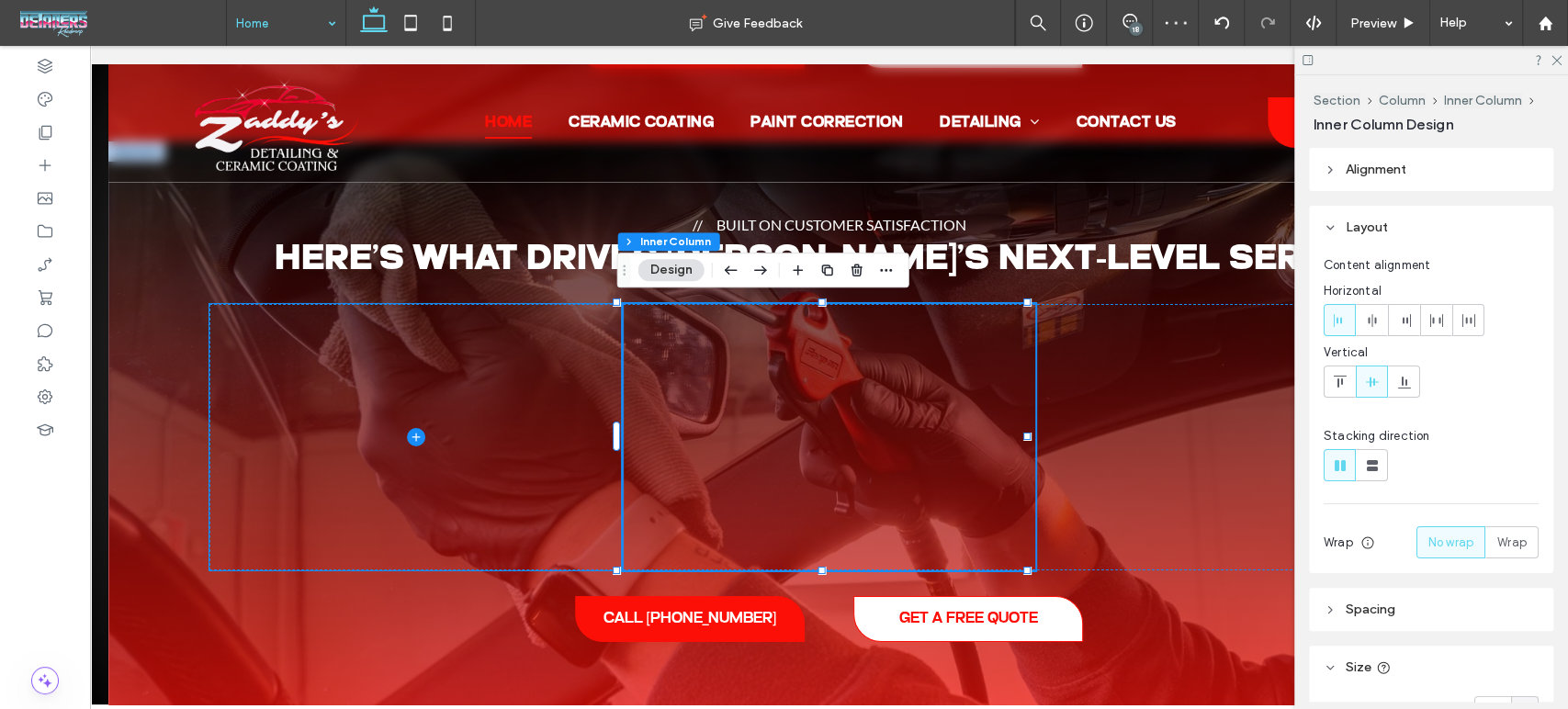
click at [540, 452] on span at bounding box center [416, 437] width 414 height 266
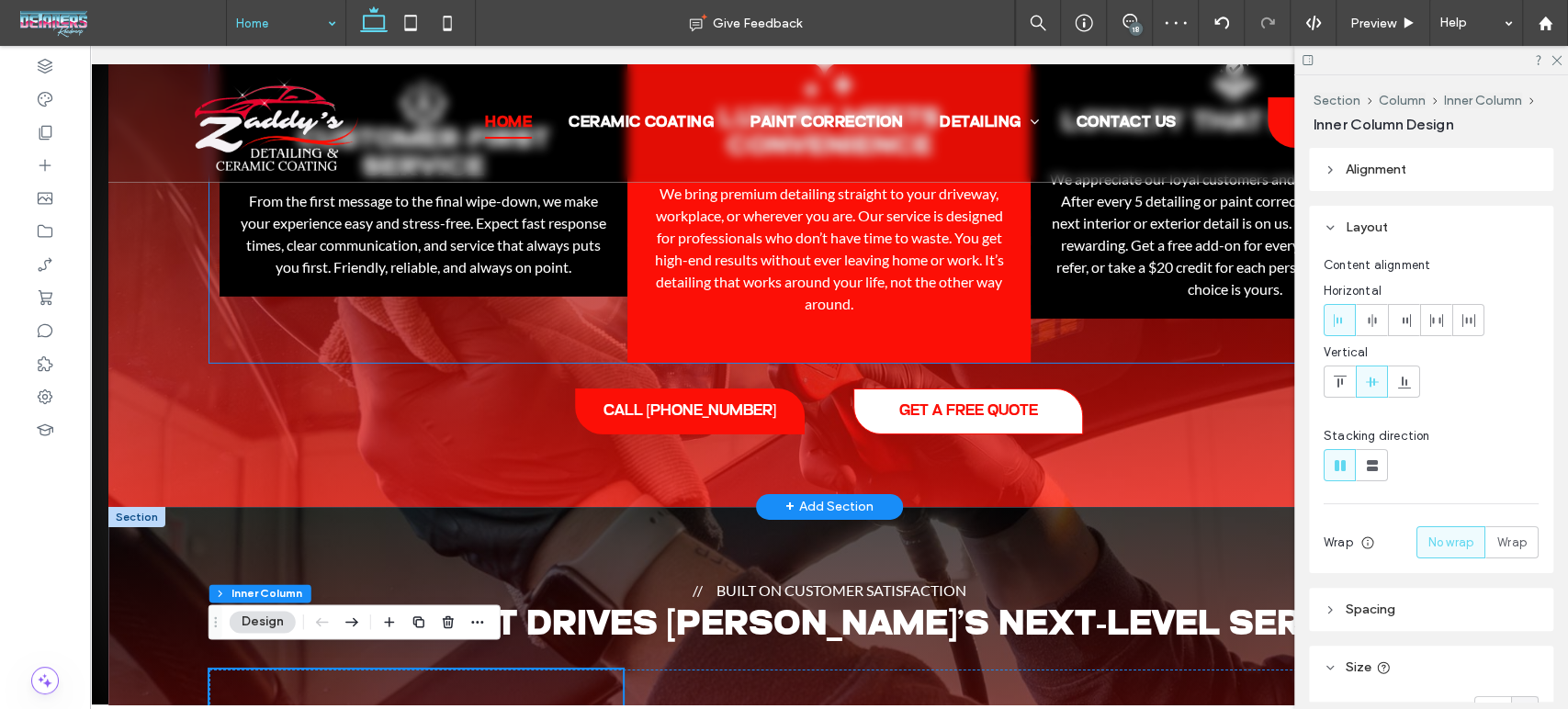
scroll to position [3863, 0]
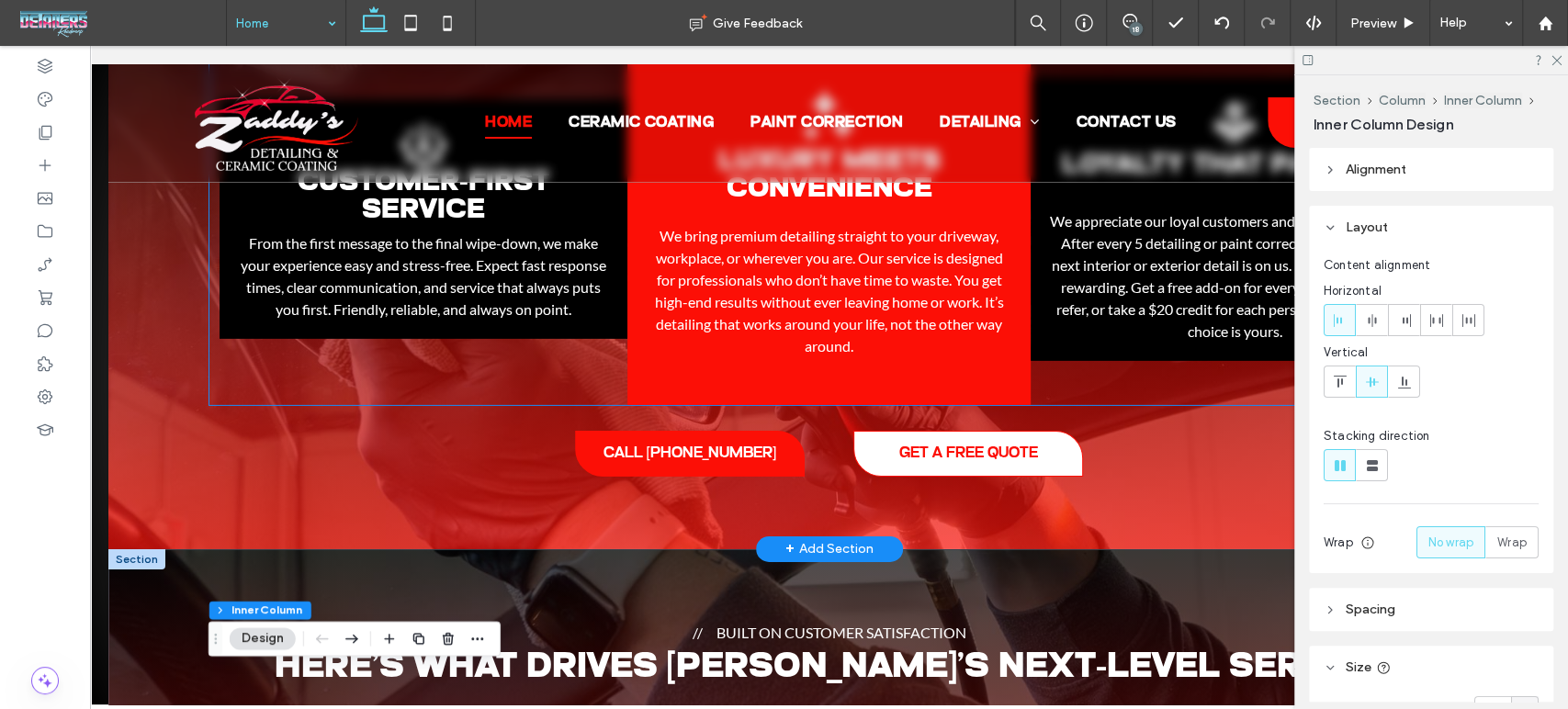
click at [550, 333] on div "Customer-First Service .st0-1206222708-1206222708{display:none;} .st1-120622270…" at bounding box center [423, 219] width 408 height 239
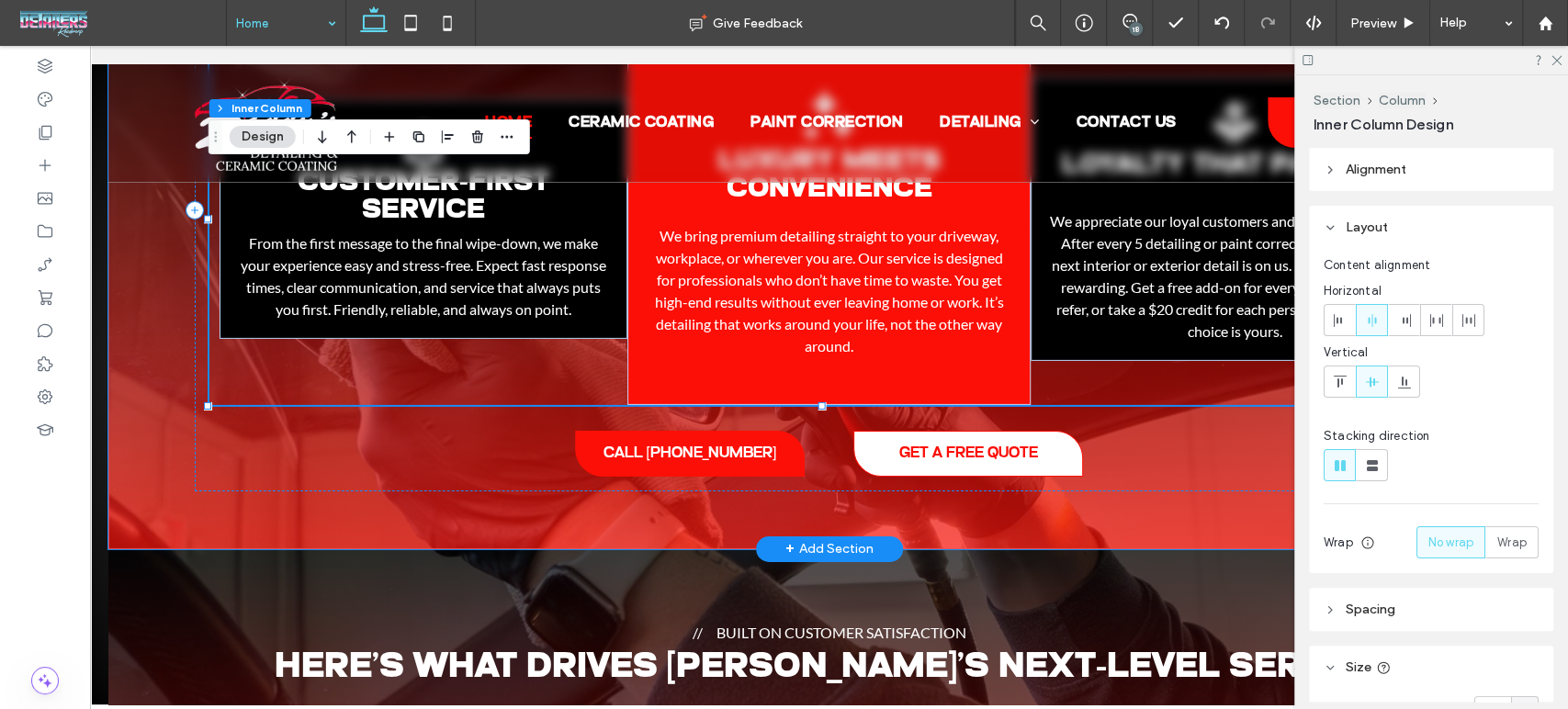
click at [550, 333] on div "Customer-First Service .st0-1206222708-1206222708{display:none;} .st1-120622270…" at bounding box center [423, 219] width 408 height 239
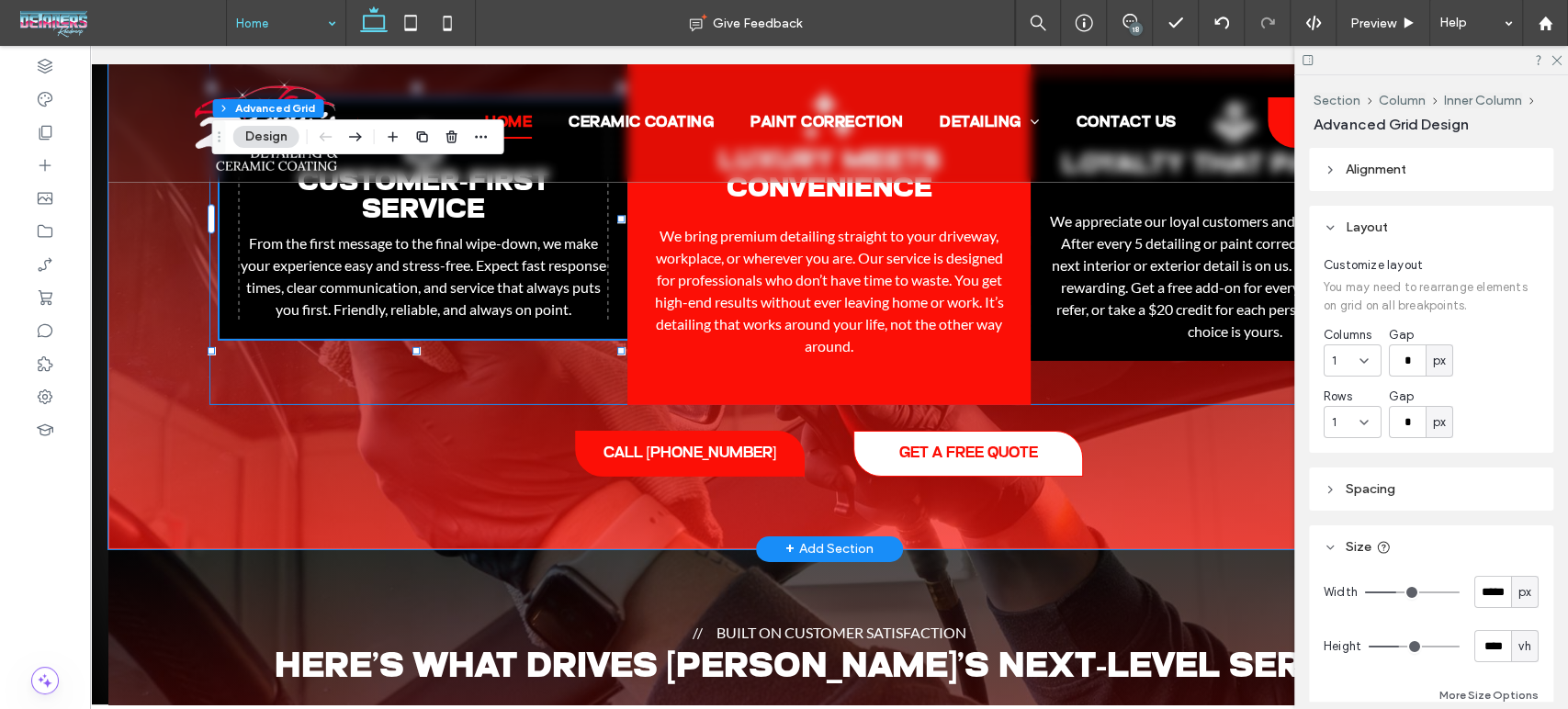
click at [574, 339] on div "Customer-First Service .st0-1206222708-1206222708{display:none;} .st1-120622270…" at bounding box center [423, 219] width 408 height 239
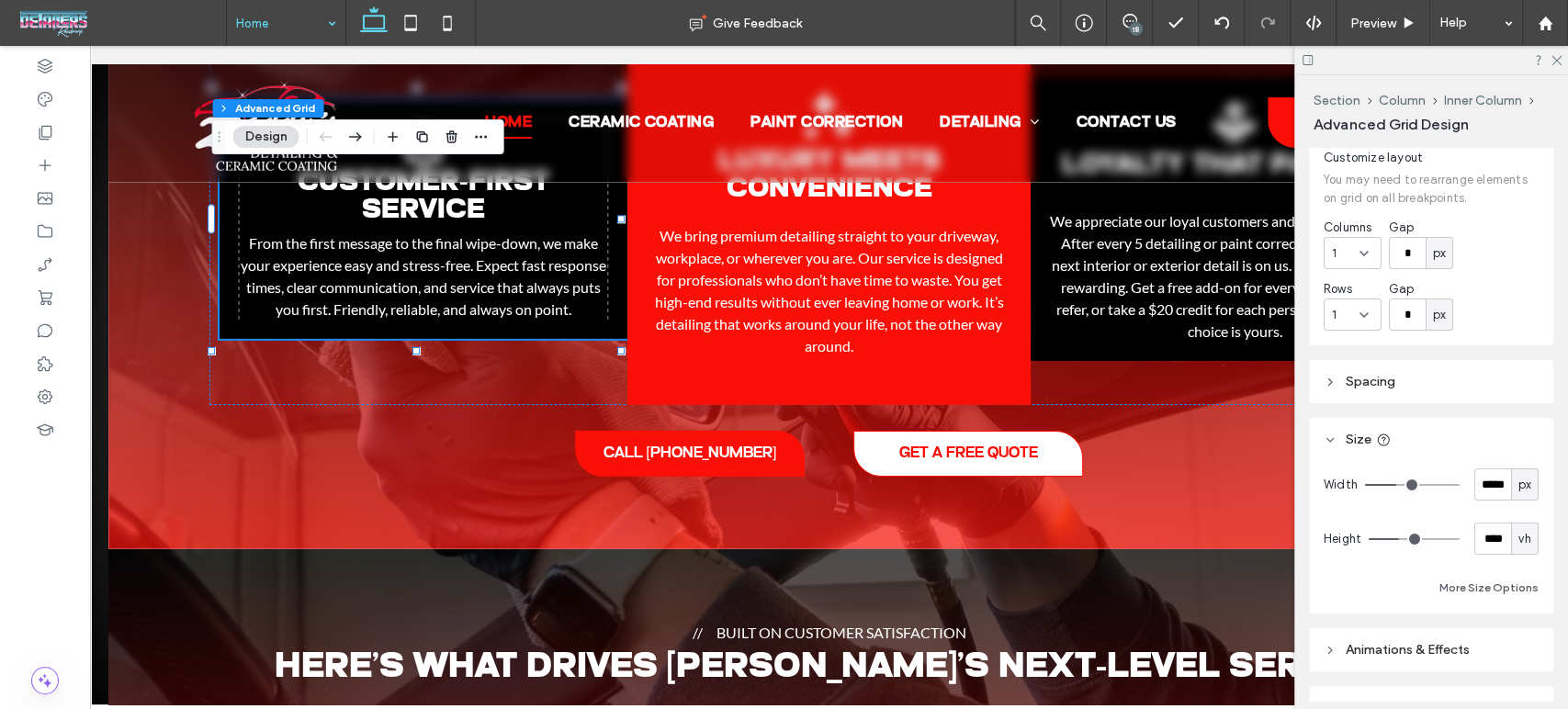
scroll to position [204, 0]
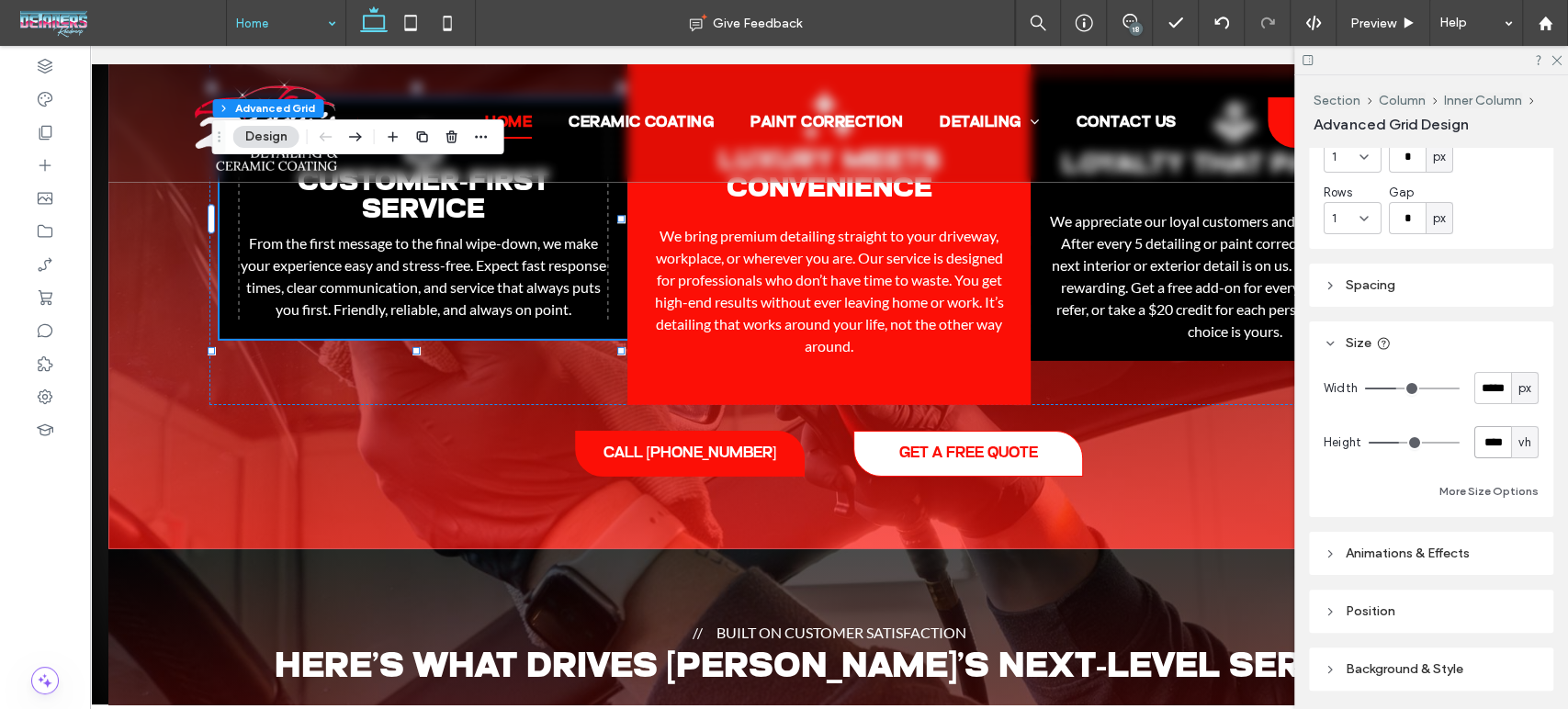
click at [1479, 451] on input "****" at bounding box center [1492, 443] width 37 height 32
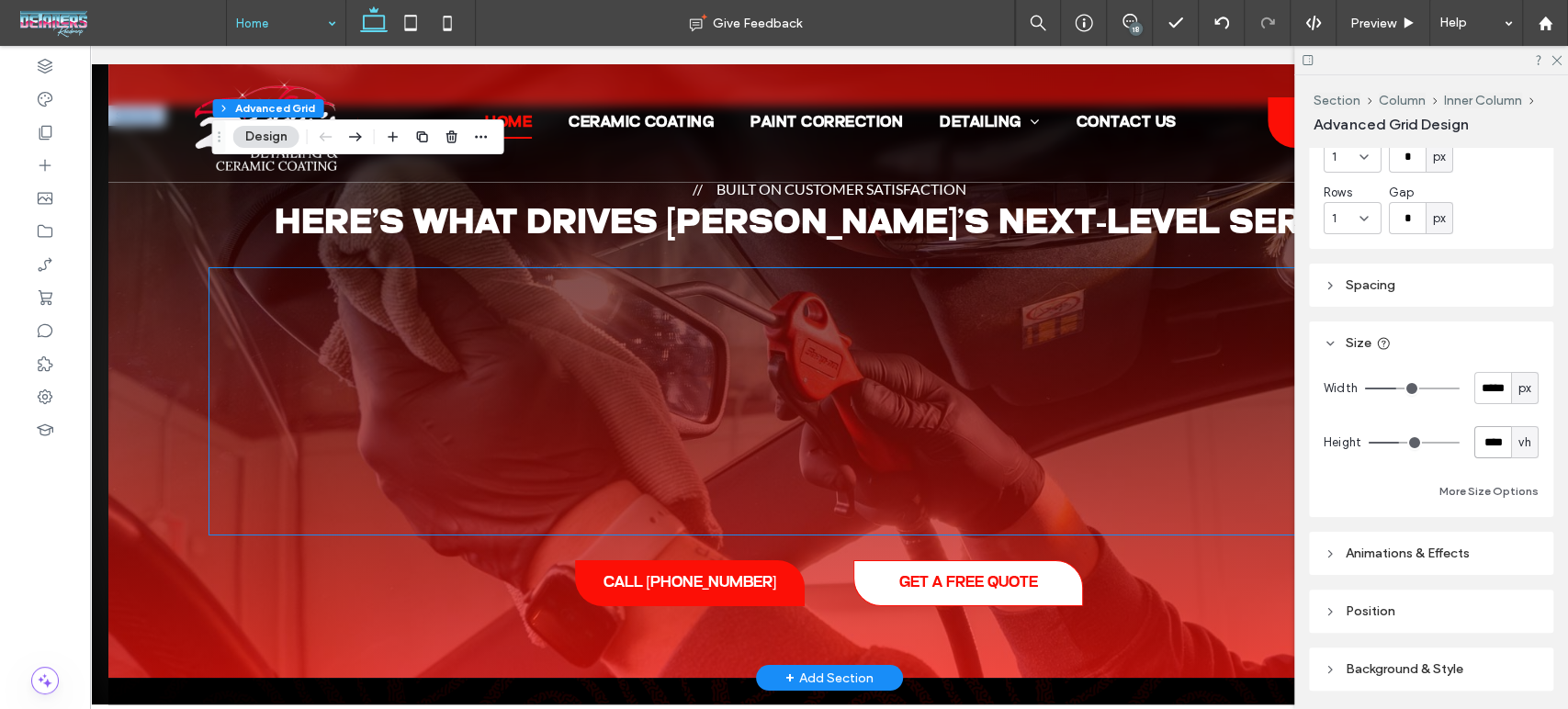
scroll to position [4271, 0]
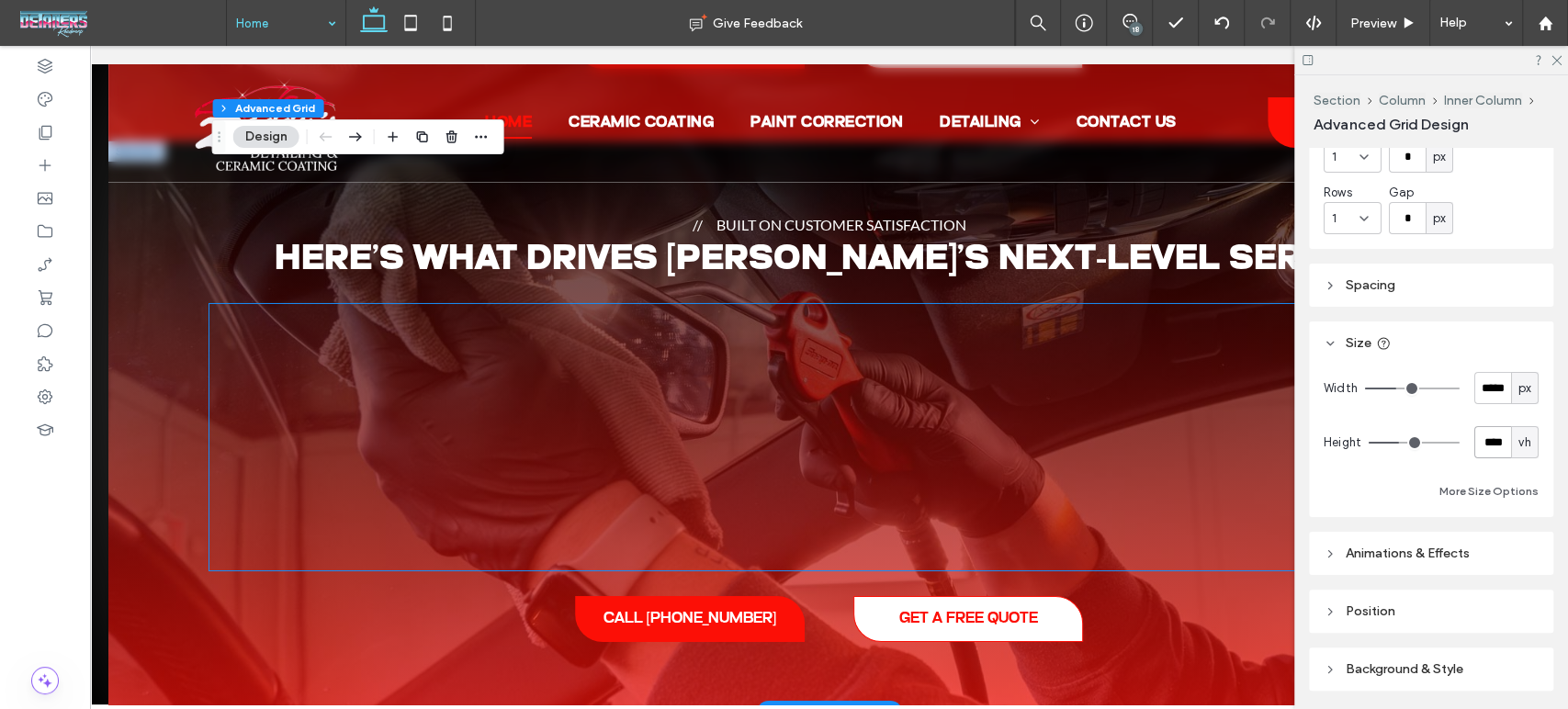
click at [528, 442] on div at bounding box center [416, 437] width 414 height 266
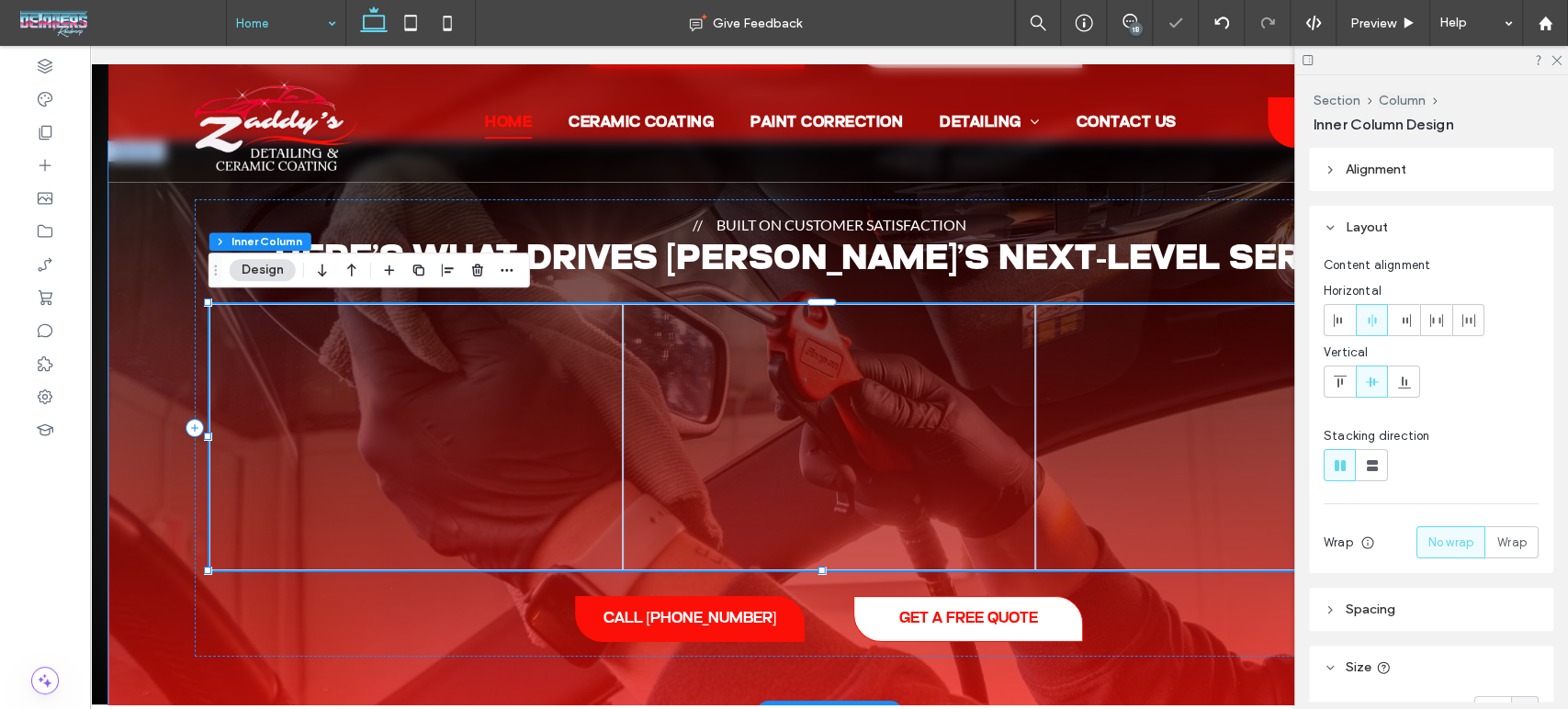
click at [528, 442] on div at bounding box center [416, 437] width 414 height 266
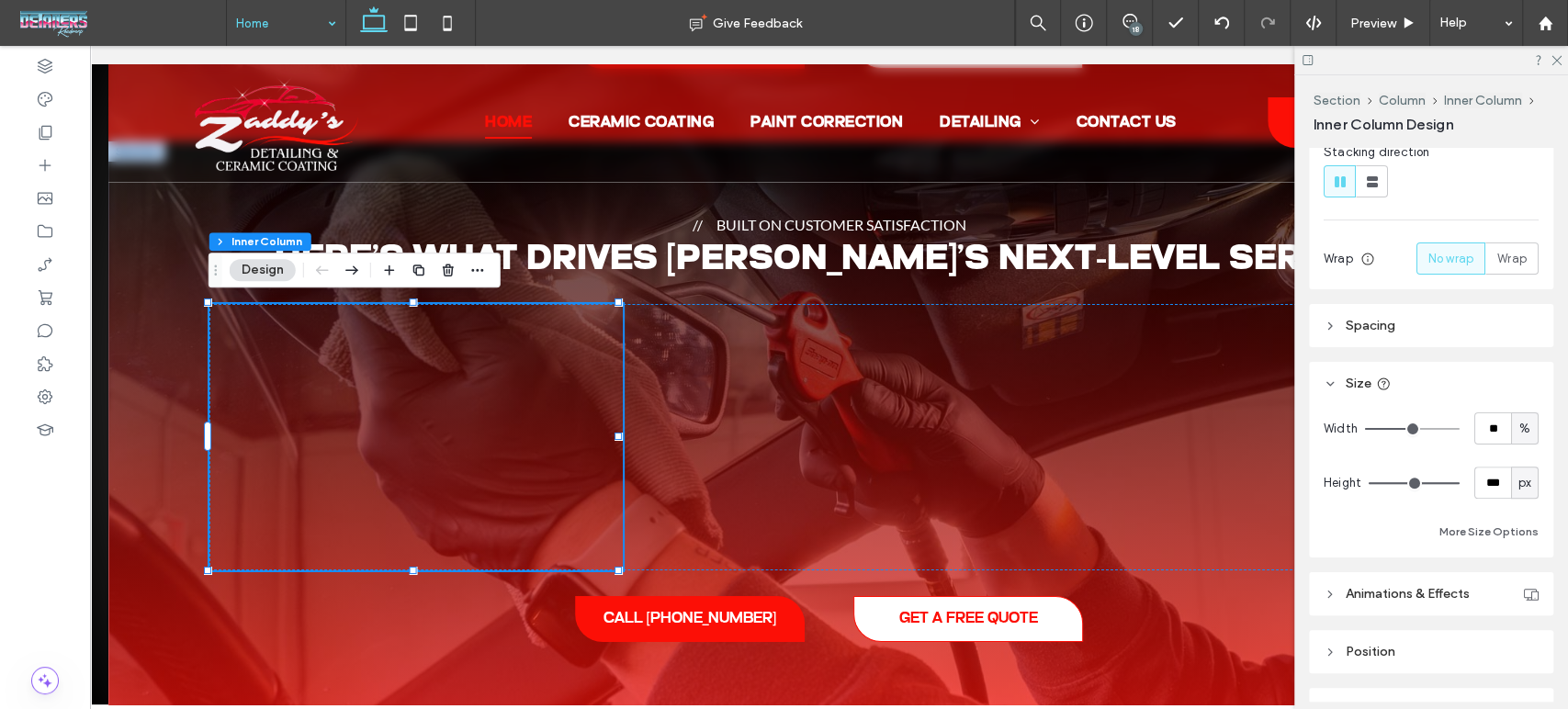
scroll to position [386, 0]
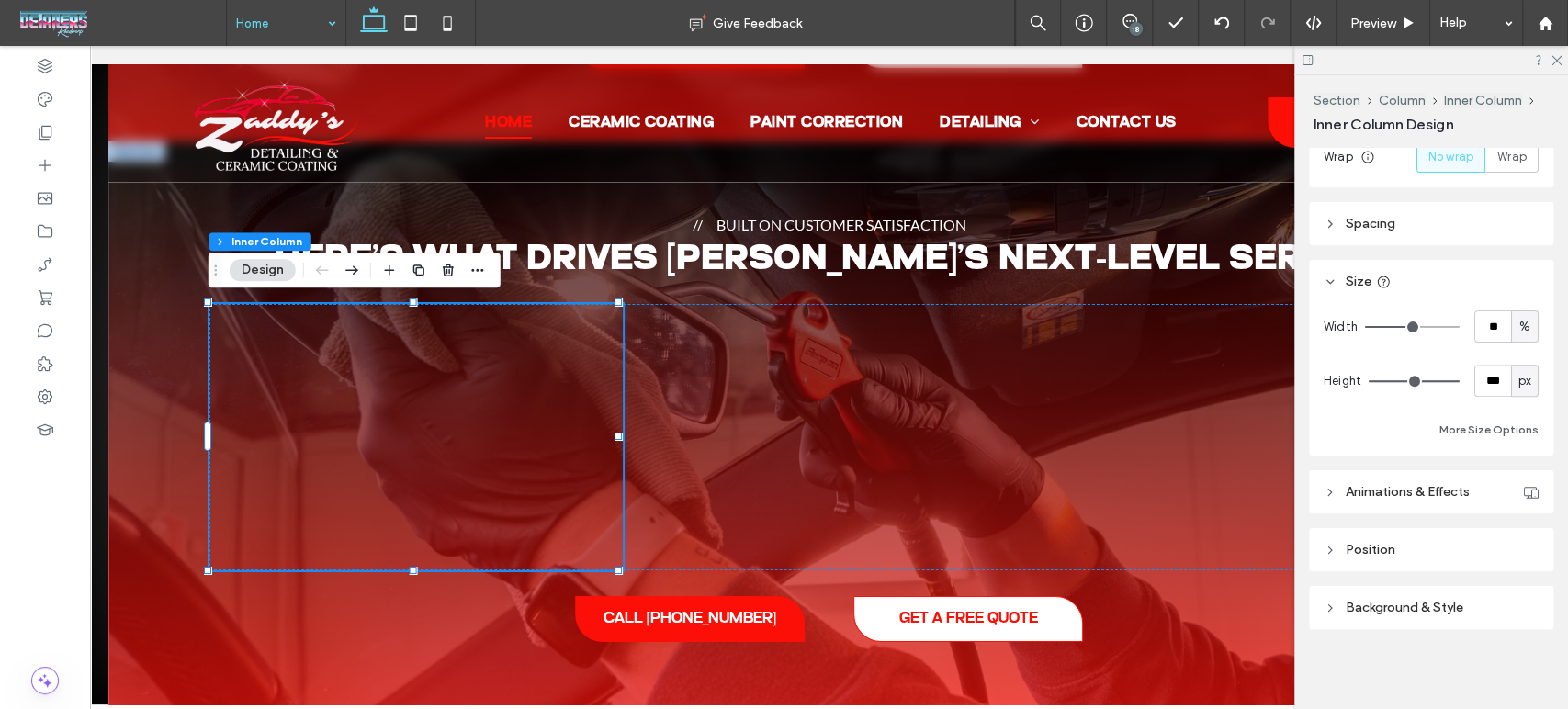
click at [1346, 618] on header "Background & Style" at bounding box center [1430, 607] width 244 height 43
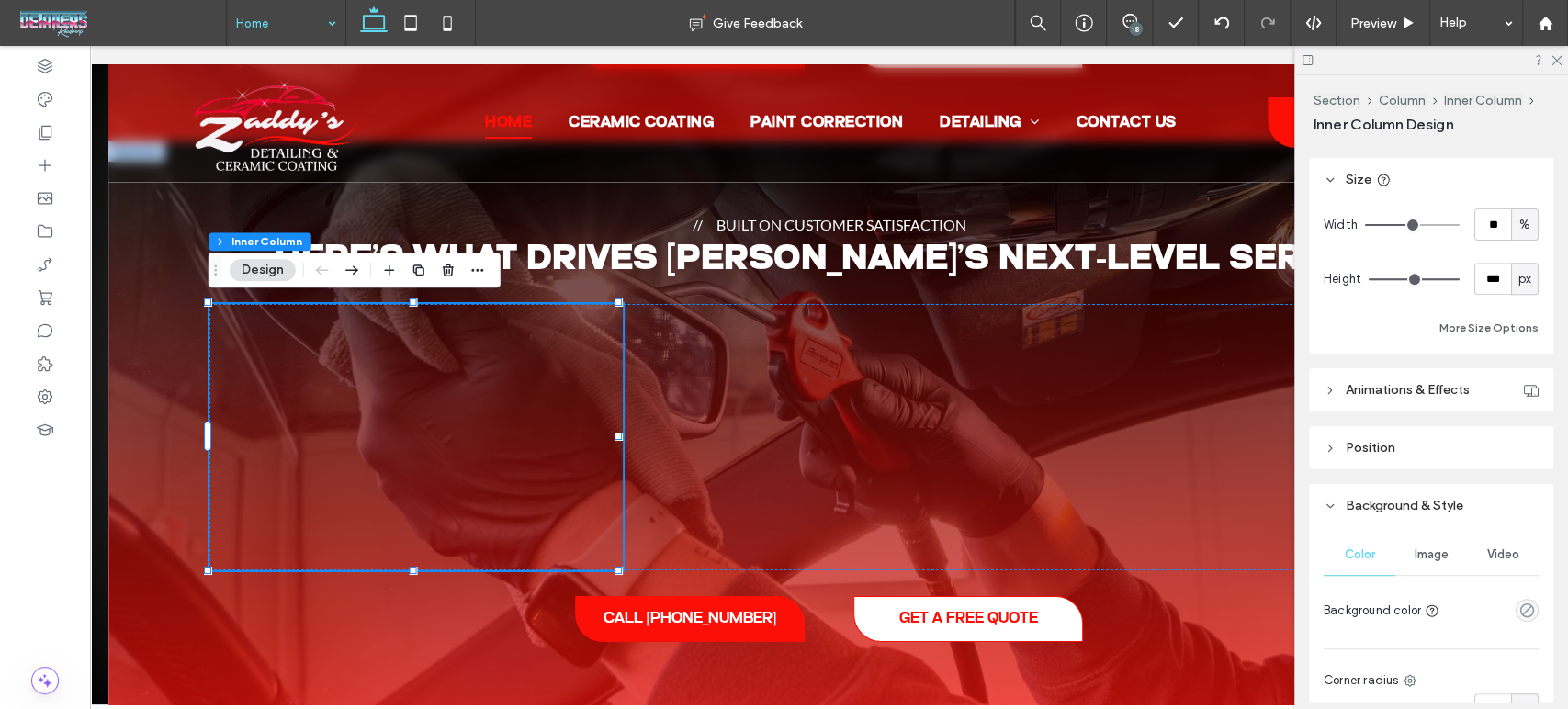
scroll to position [590, 0]
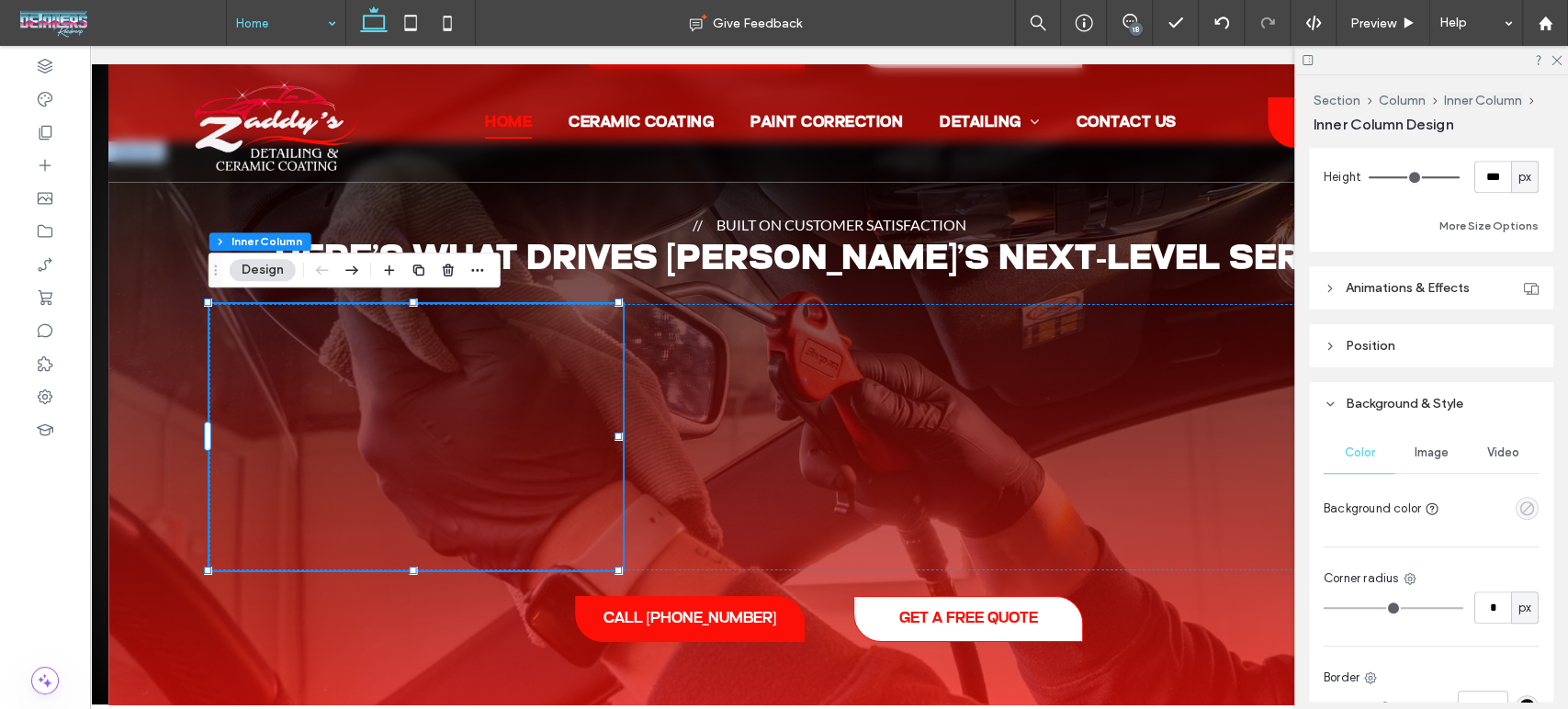
click at [1519, 511] on icon "empty color" at bounding box center [1527, 509] width 16 height 16
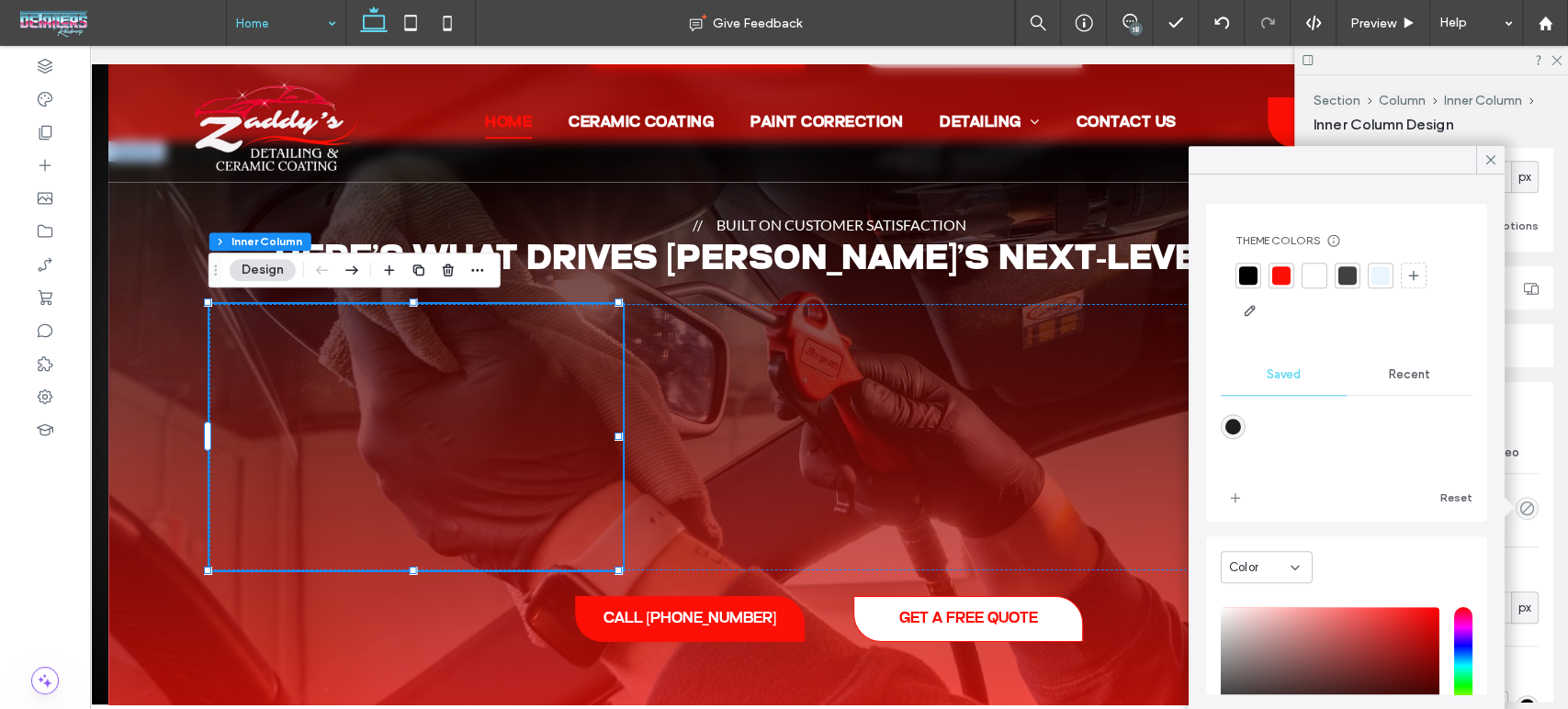
click at [1245, 283] on div at bounding box center [1248, 275] width 18 height 18
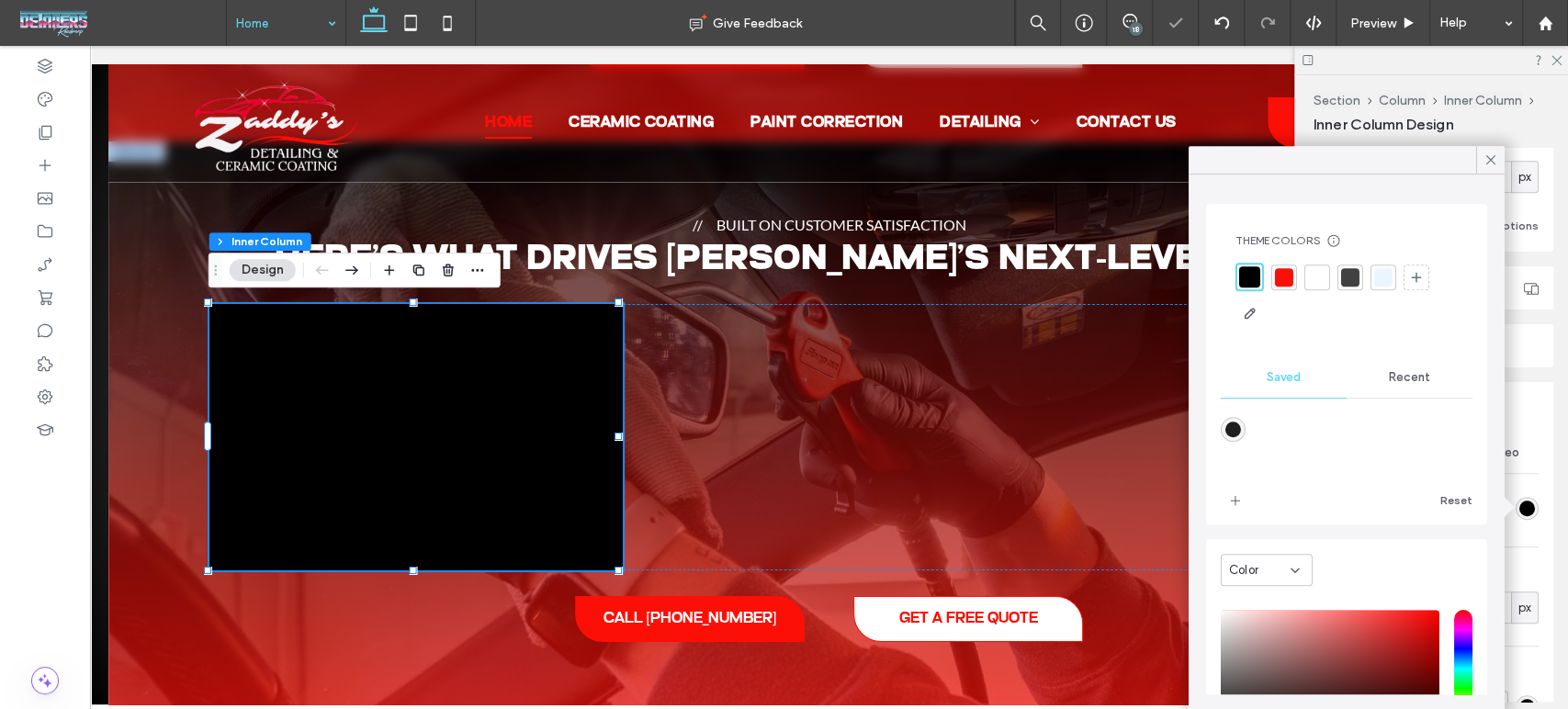
click at [1542, 415] on div "Alignment Layout Content alignment Horizontal Vertical Stacking direction Wrap …" at bounding box center [1436, 425] width 256 height 554
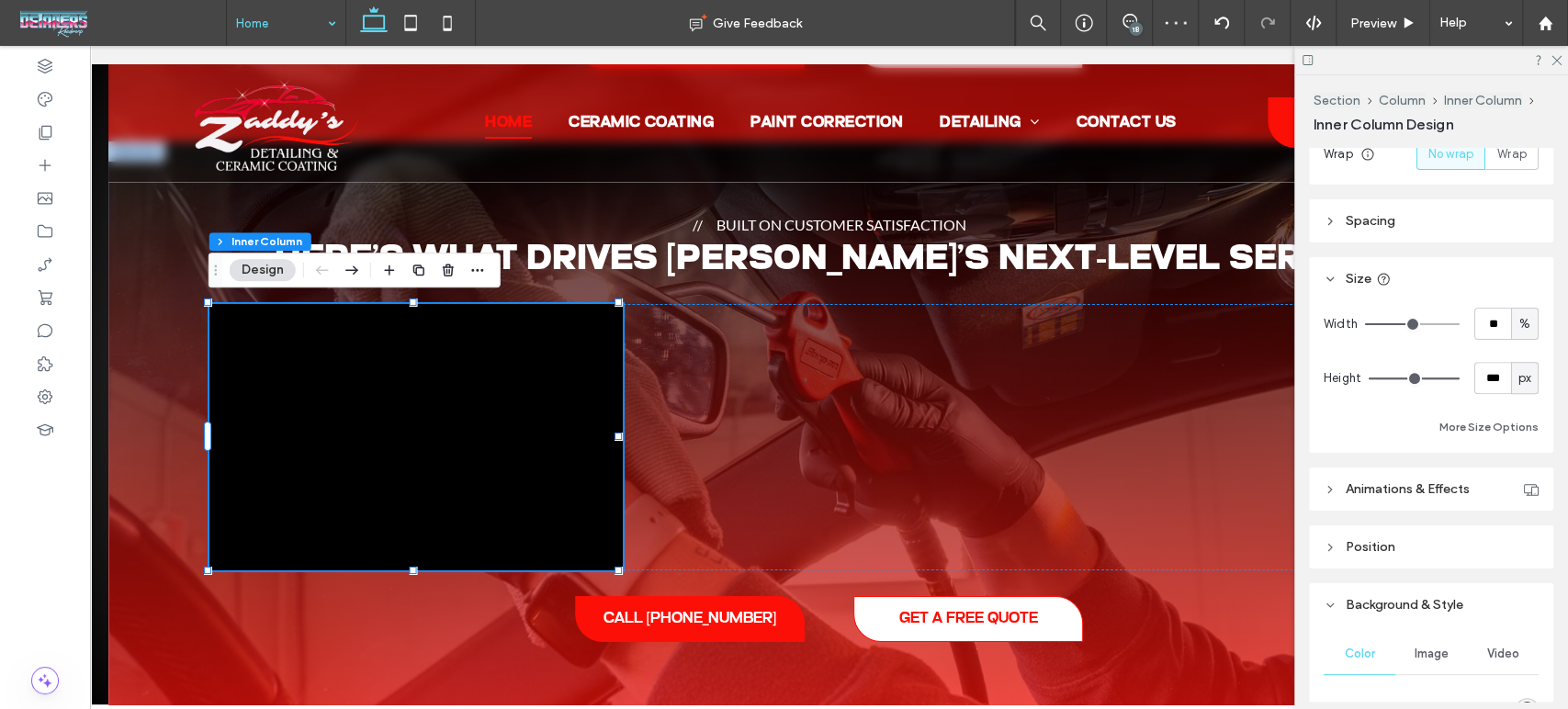
scroll to position [386, 0]
click at [1474, 383] on input "***" at bounding box center [1492, 381] width 37 height 32
paste input "*"
type input "****"
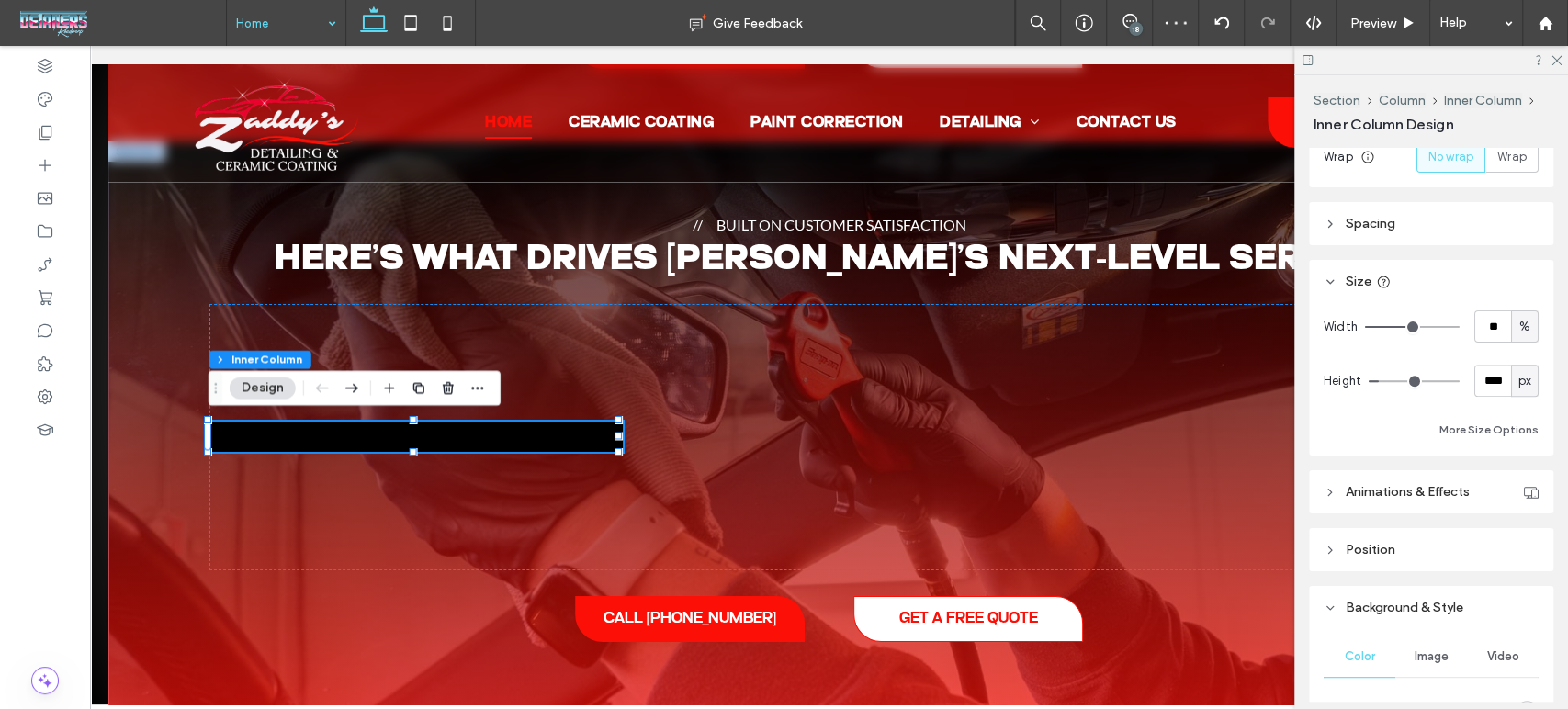
click at [1518, 388] on span "px" at bounding box center [1524, 381] width 13 height 18
click at [1511, 468] on span "vh" at bounding box center [1513, 477] width 12 height 18
type input "*"
type input "***"
click at [1518, 380] on span "vh" at bounding box center [1524, 381] width 12 height 18
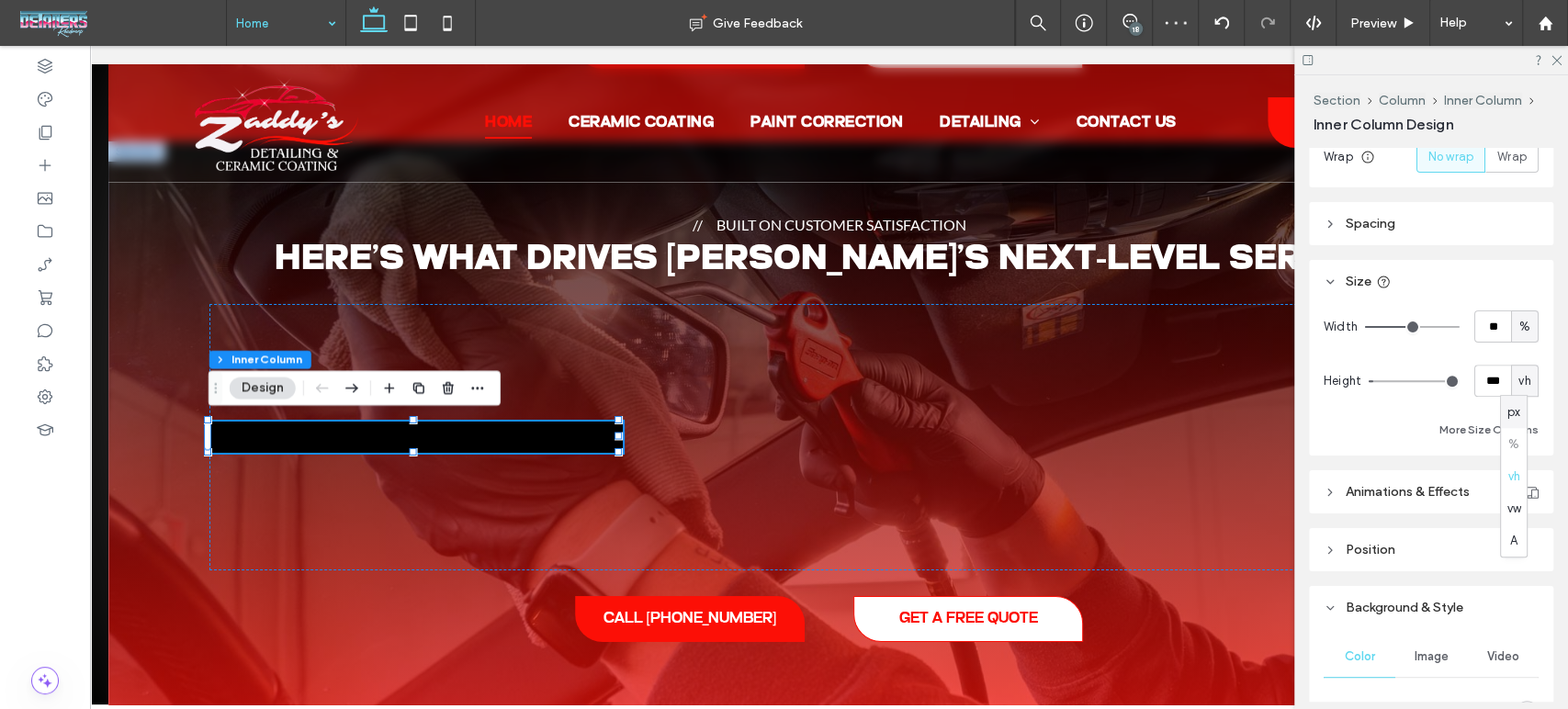
click at [1516, 405] on span "px" at bounding box center [1513, 412] width 13 height 18
type input "**"
type input "****"
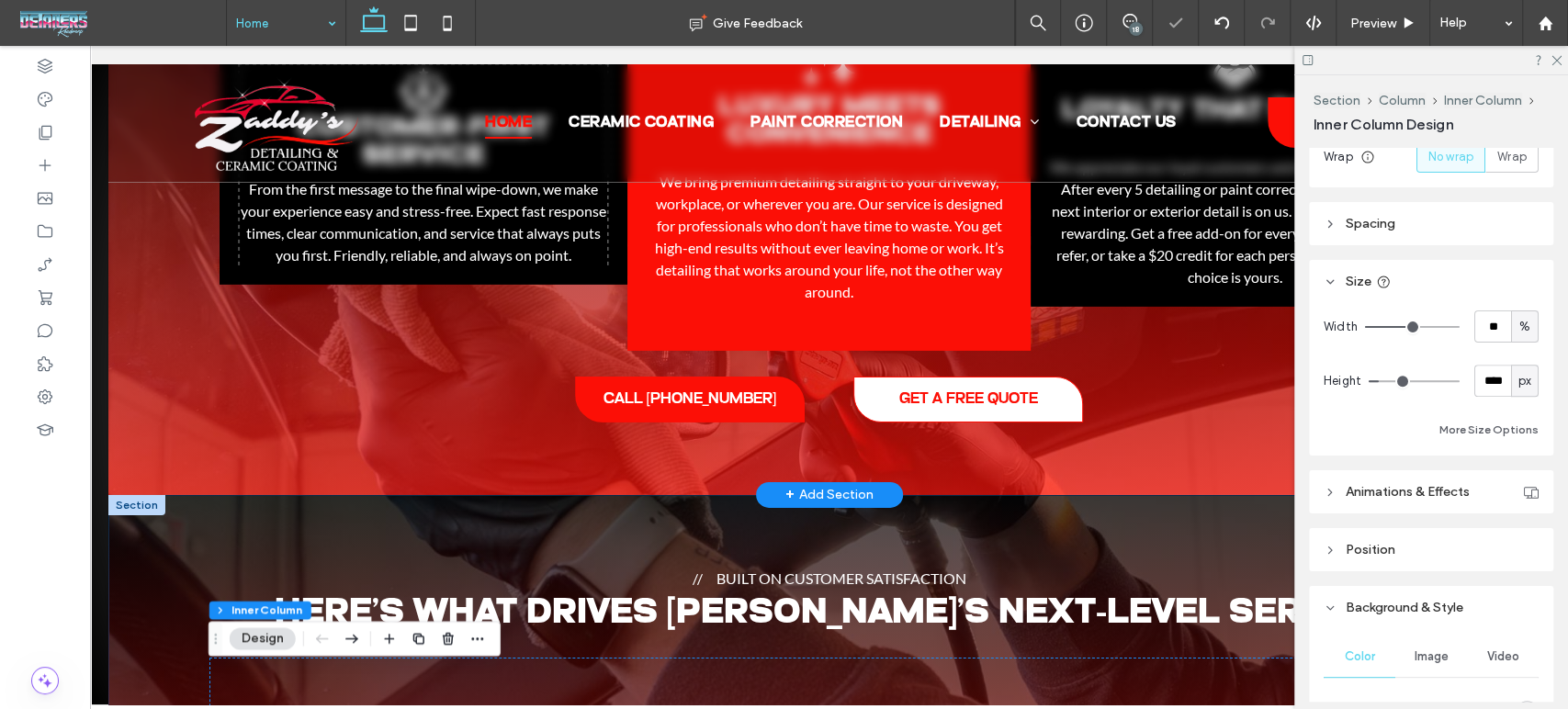
scroll to position [3863, 0]
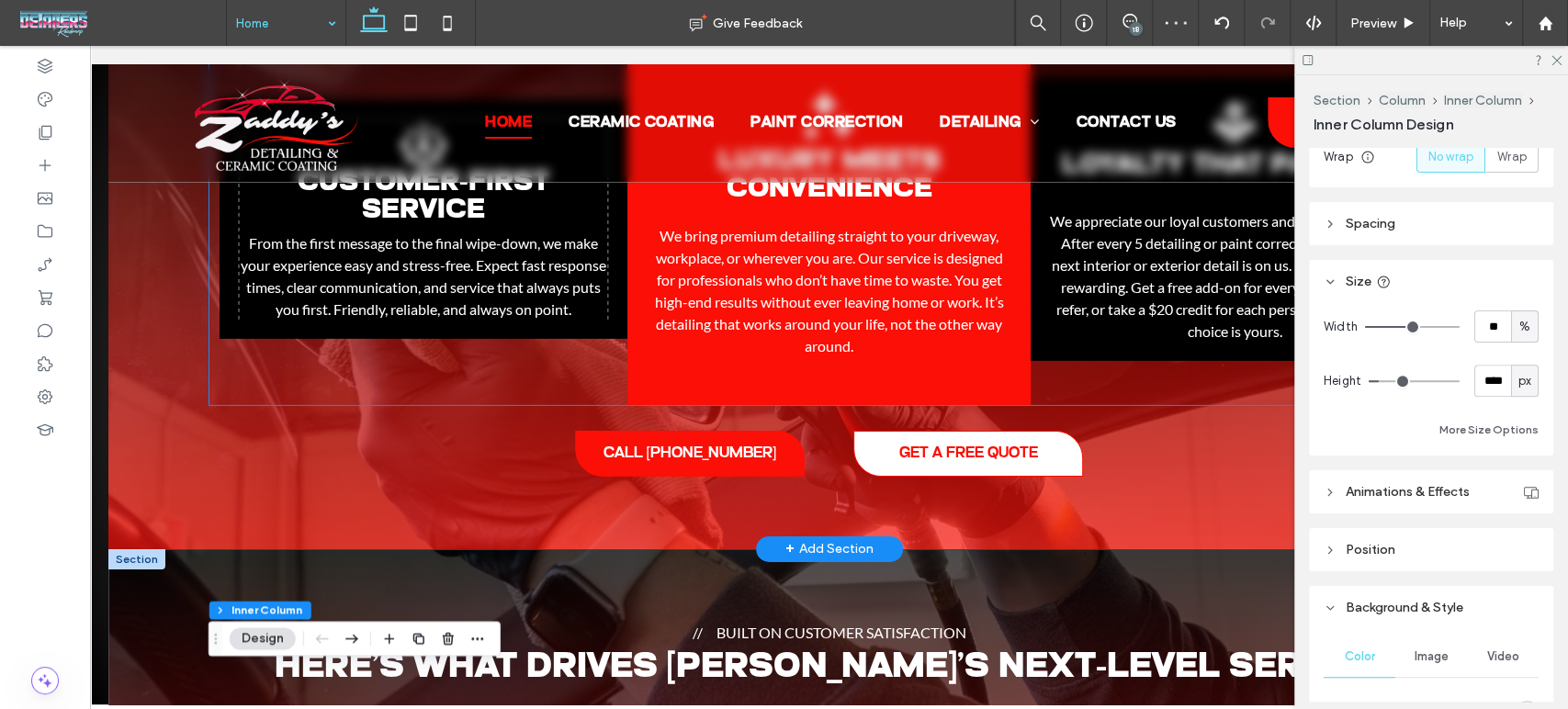
click at [590, 339] on div "Customer-First Service .st0-1206222708-1206222708{display:none;} .st1-120622270…" at bounding box center [423, 219] width 408 height 239
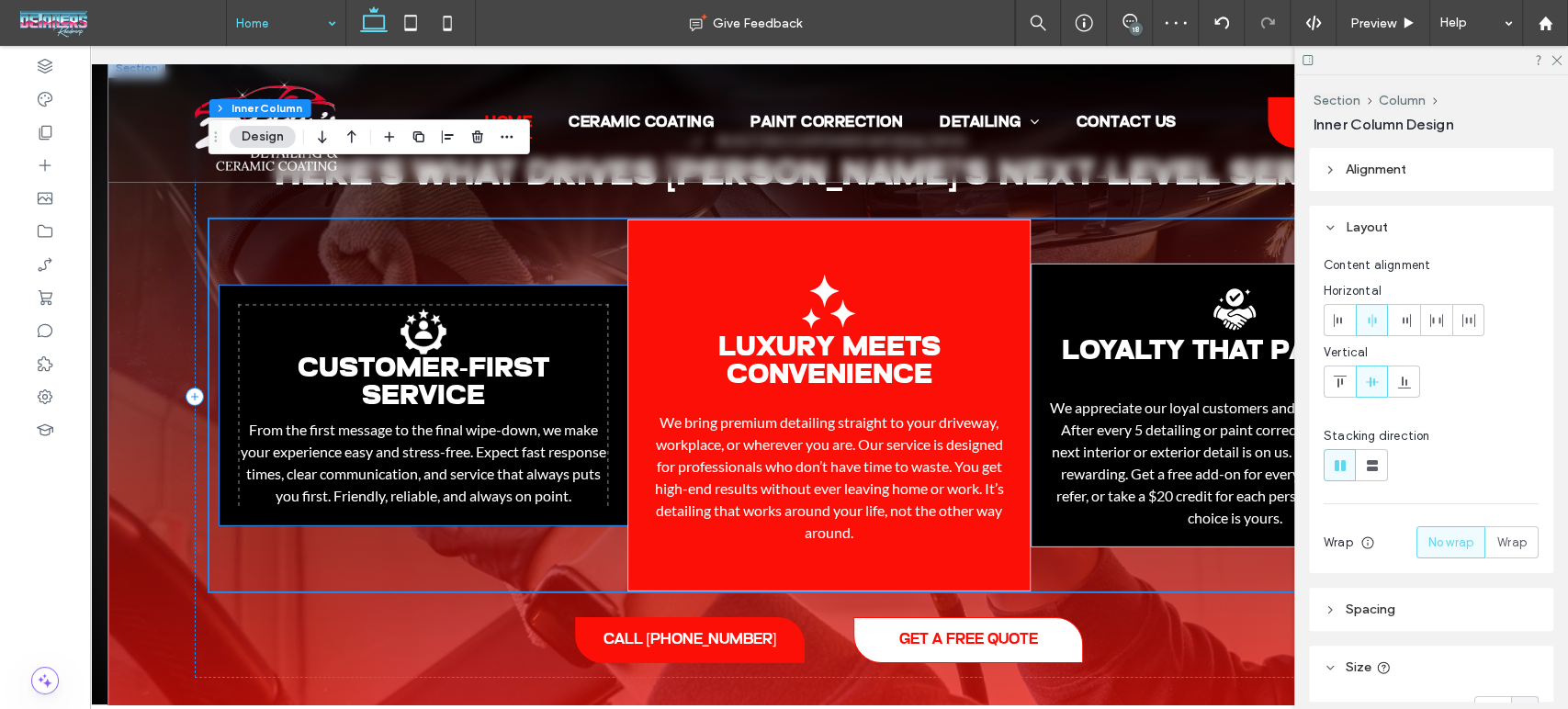
scroll to position [3660, 0]
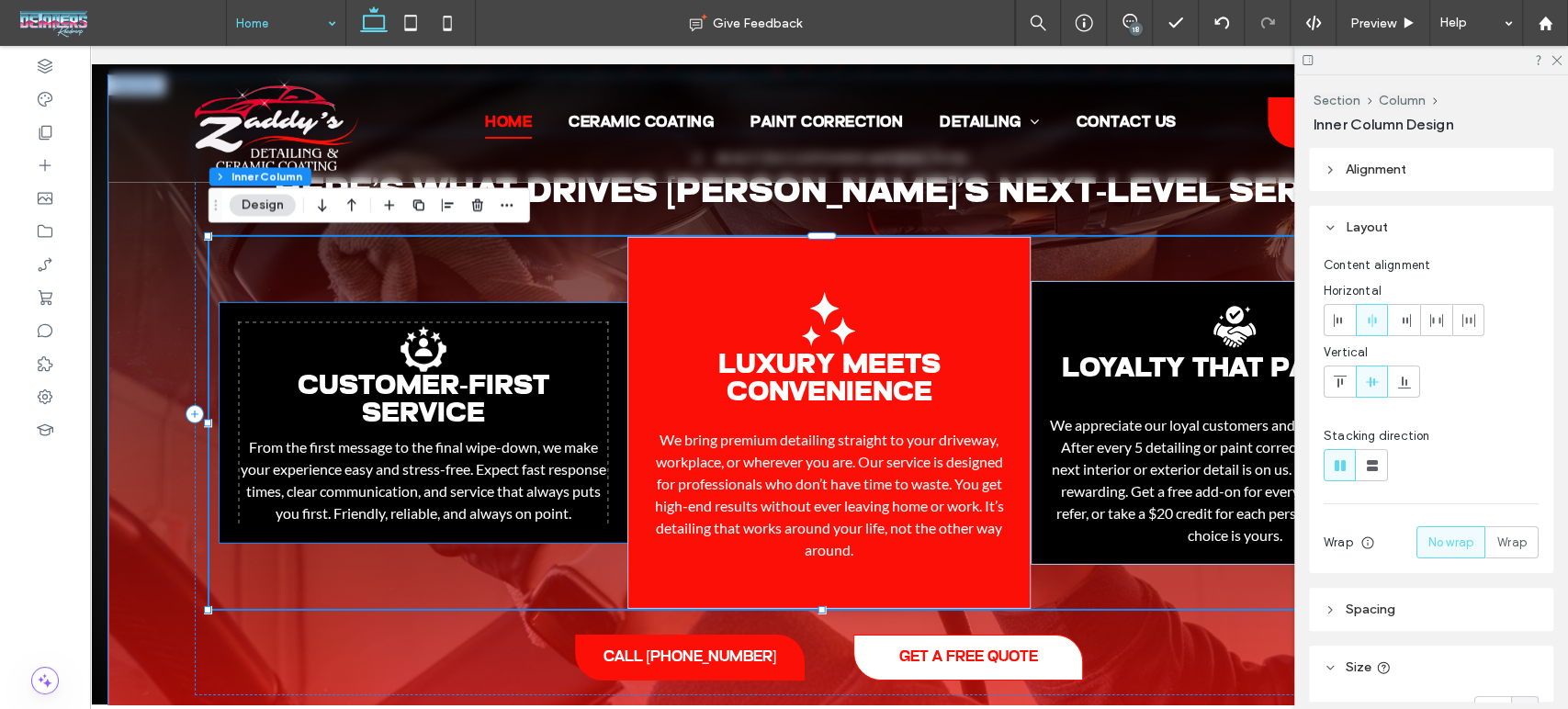
click at [422, 321] on icon ".st0-1206222708-1206222708{display:none;} .st1-1206222708-1206222708{display:in…" at bounding box center [423, 348] width 55 height 55
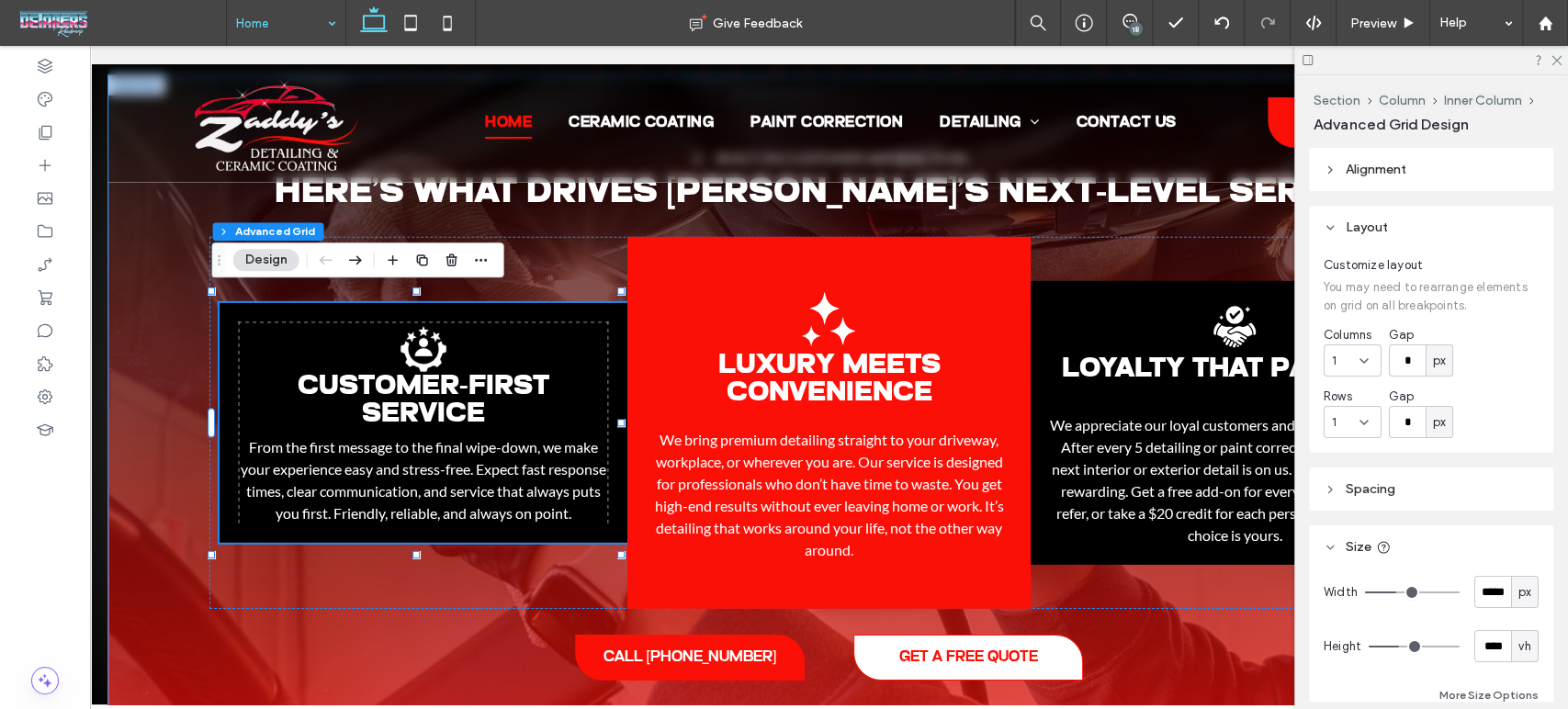
click at [416, 322] on icon ".st0-1206222708-1206222708{display:none;} .st1-1206222708-1206222708{display:in…" at bounding box center [423, 348] width 55 height 55
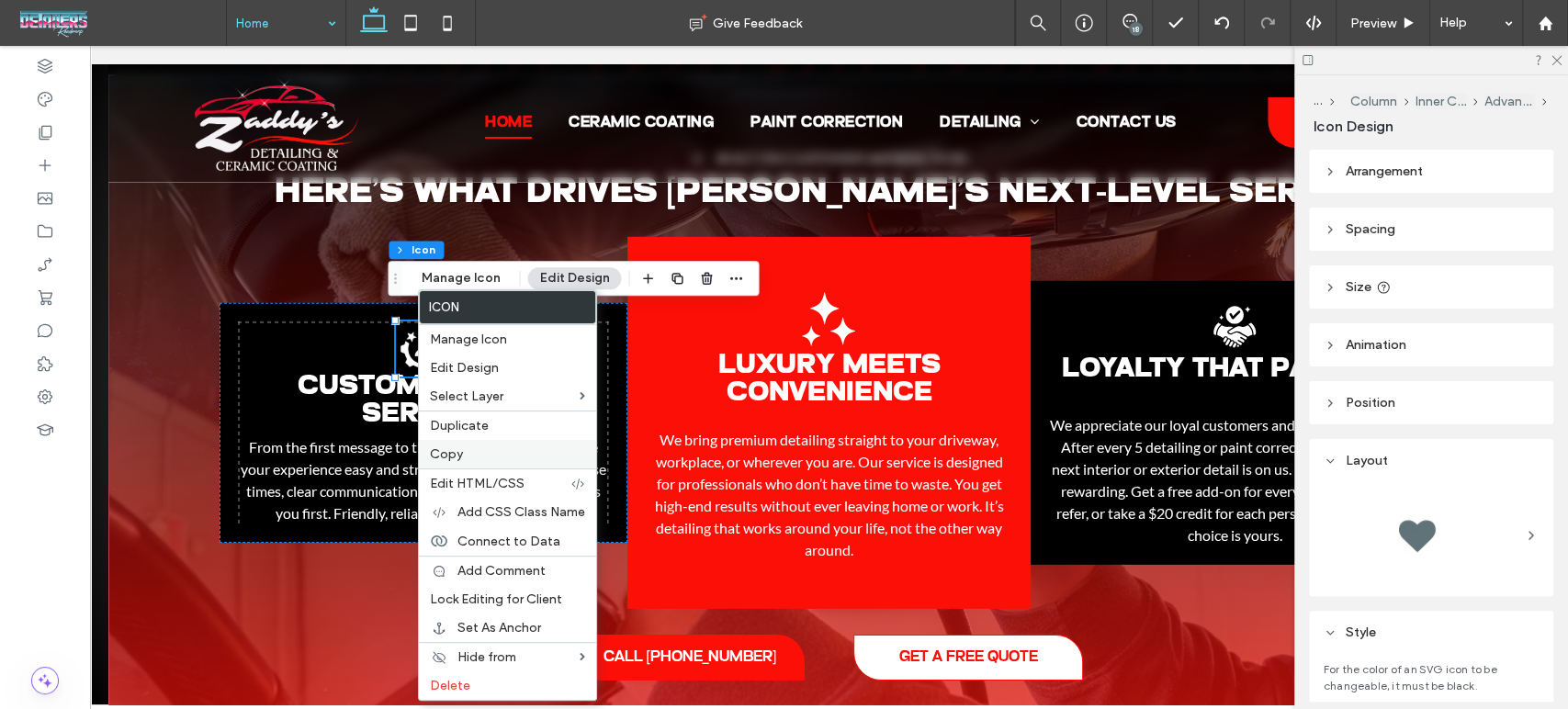
click at [454, 448] on span "Copy" at bounding box center [446, 455] width 33 height 16
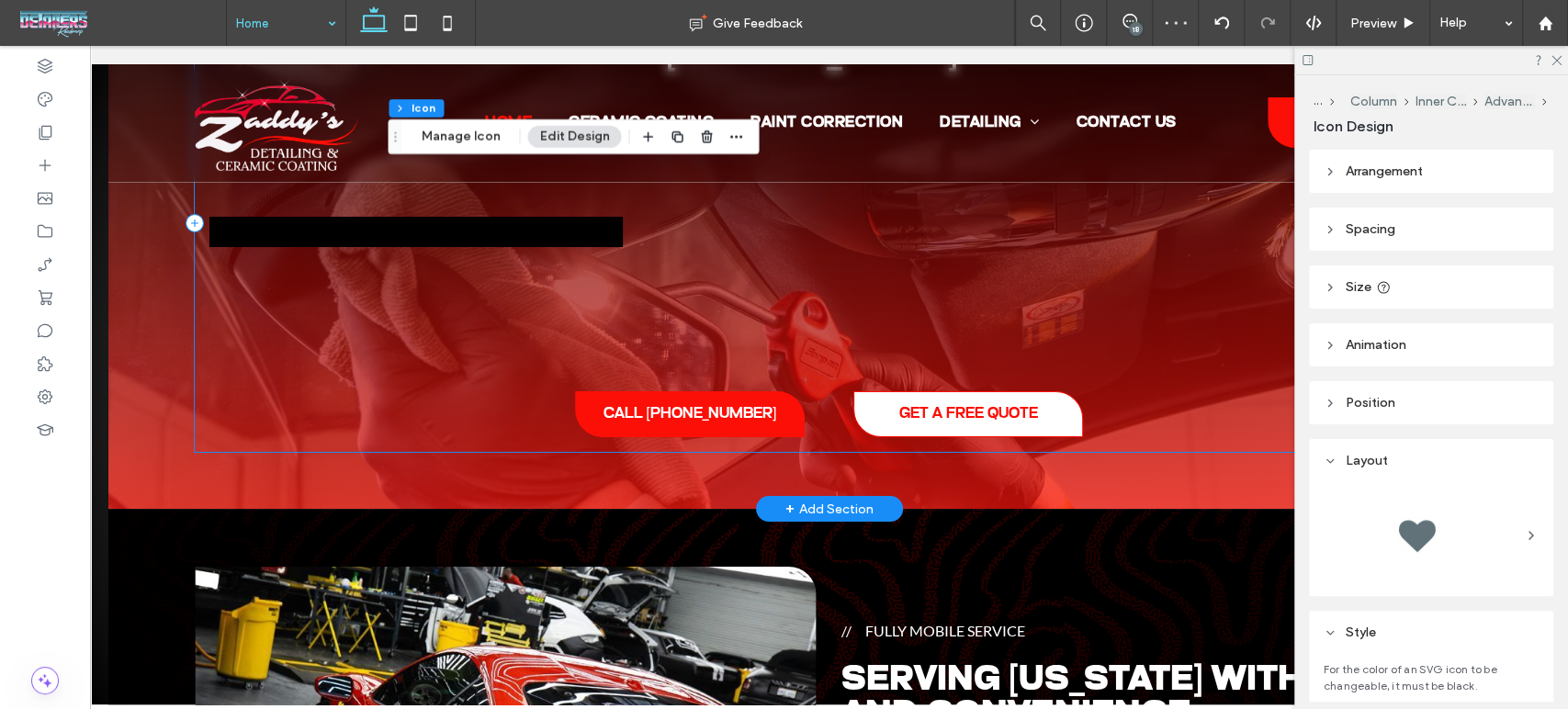
scroll to position [4271, 0]
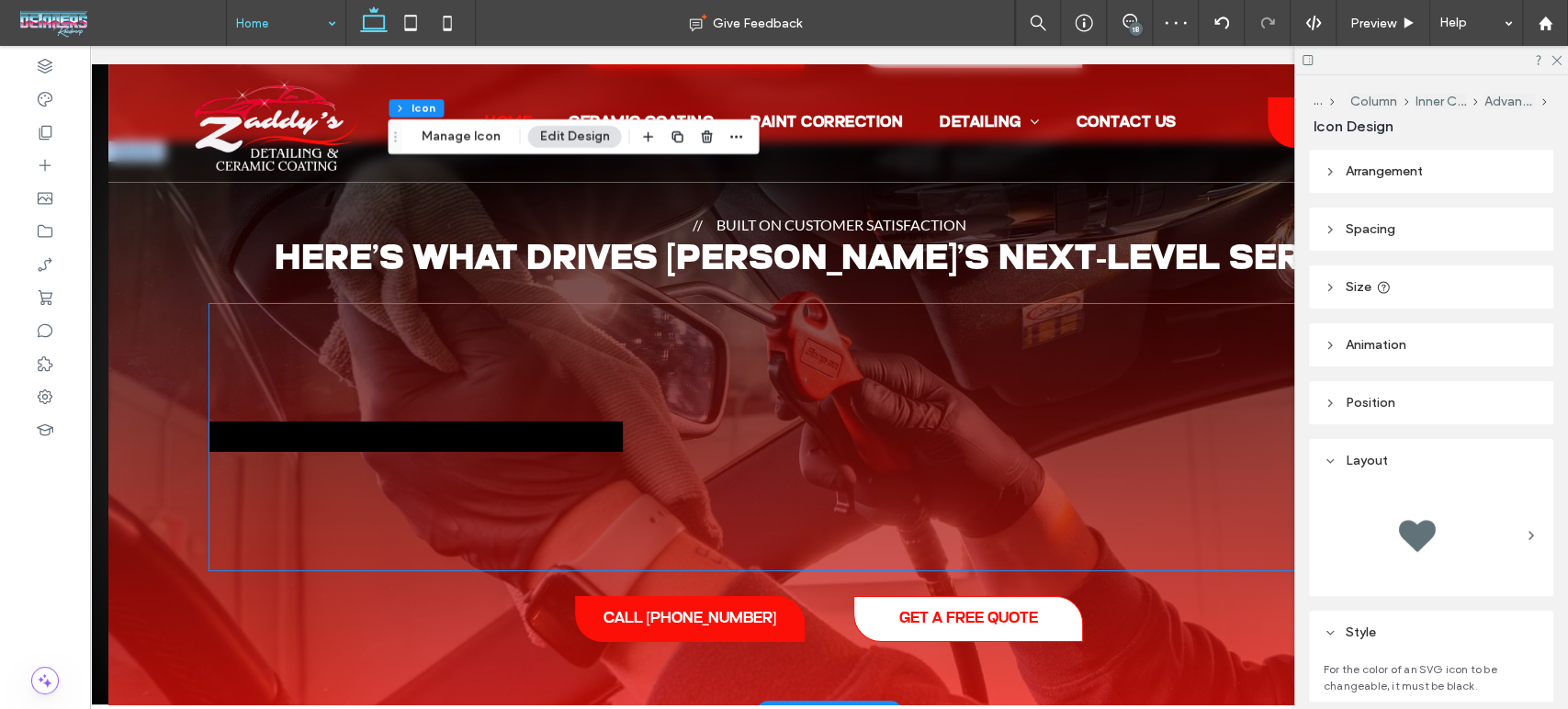
click at [427, 449] on div at bounding box center [416, 437] width 414 height 30
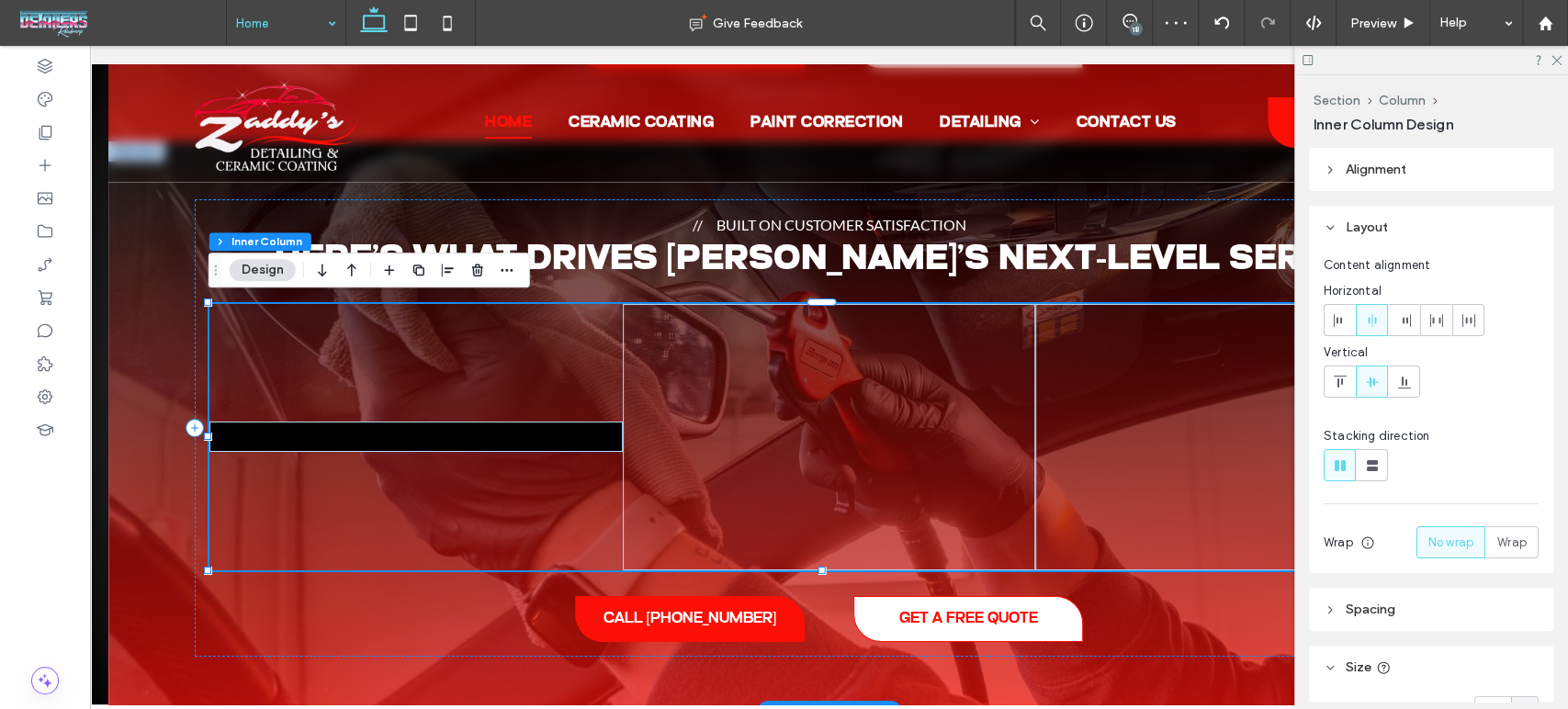
click at [426, 438] on div at bounding box center [416, 437] width 414 height 30
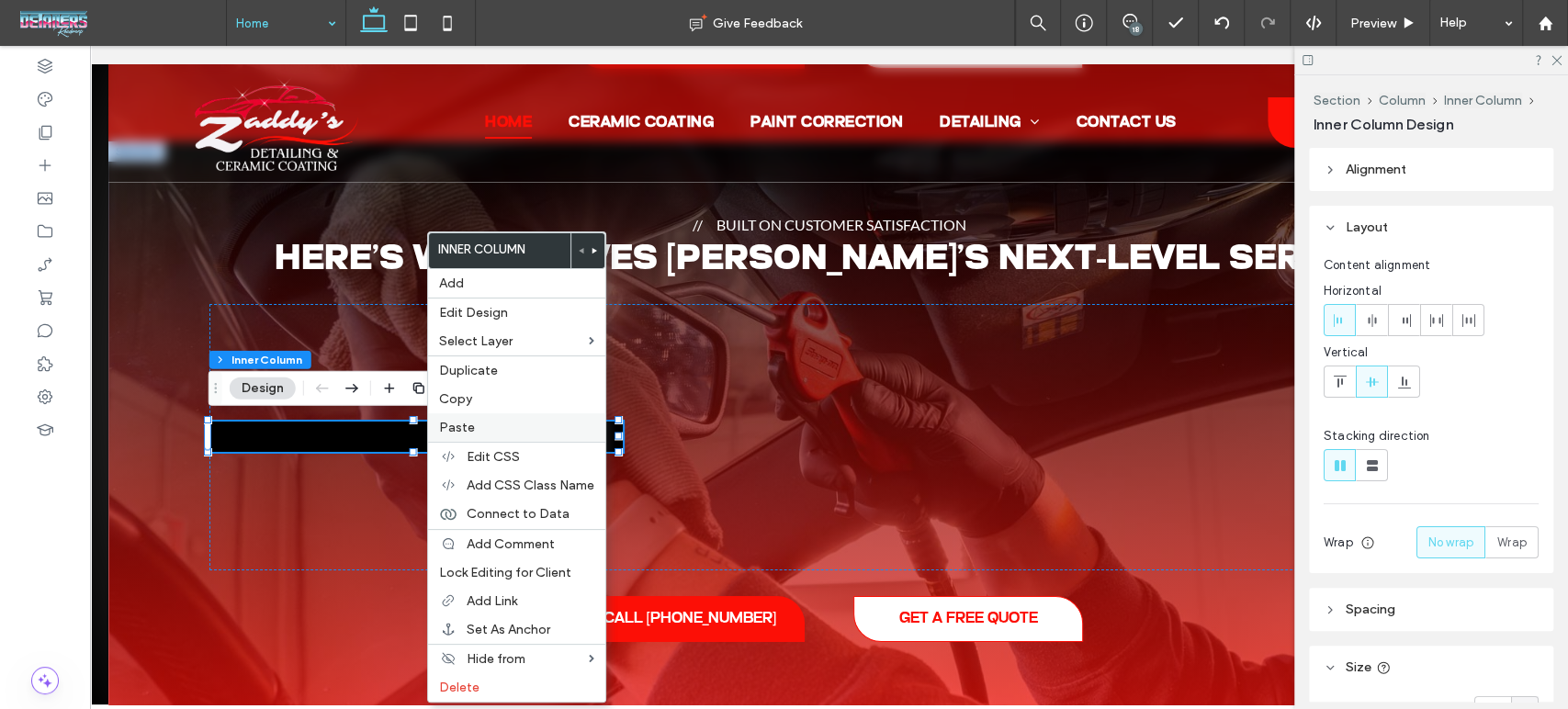
click at [441, 431] on span "Paste" at bounding box center [457, 428] width 36 height 16
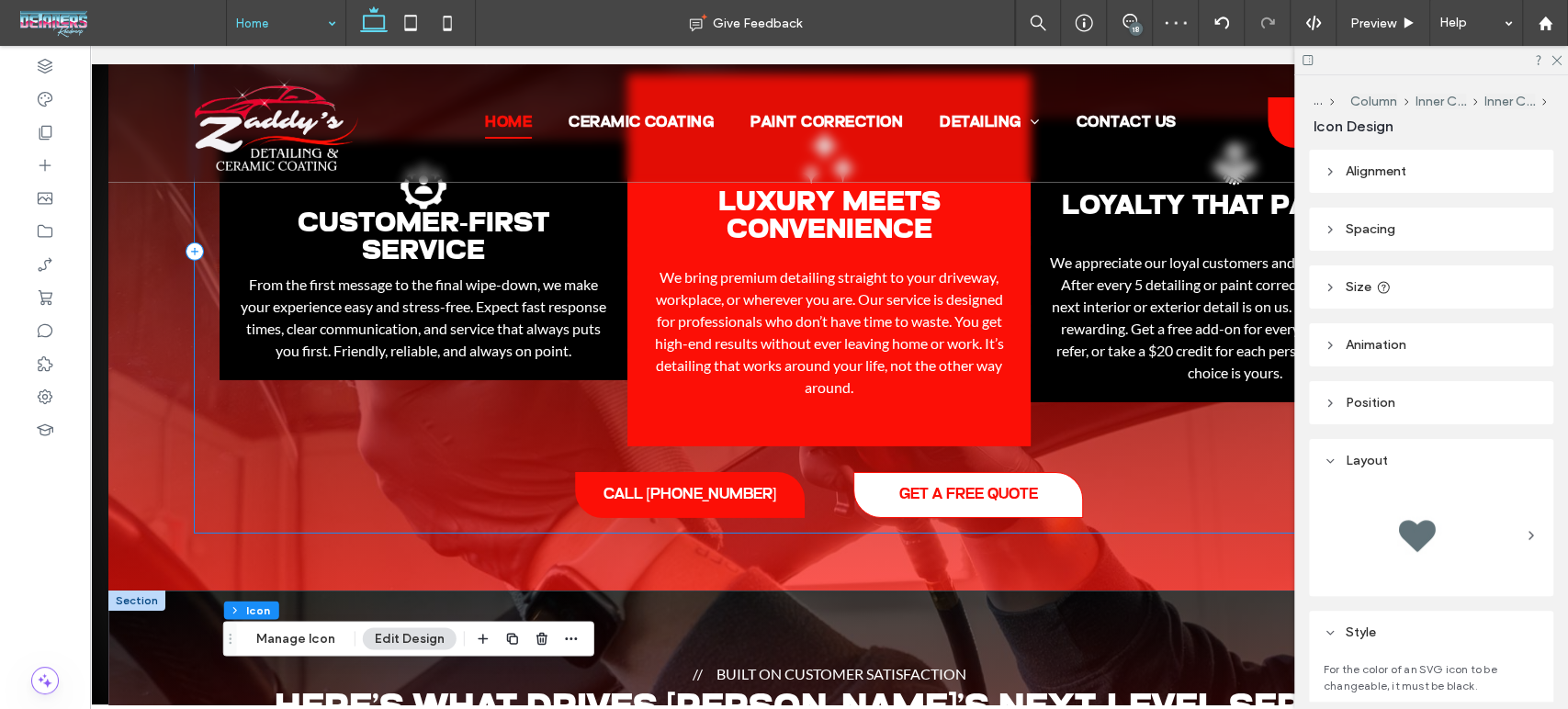
scroll to position [3761, 0]
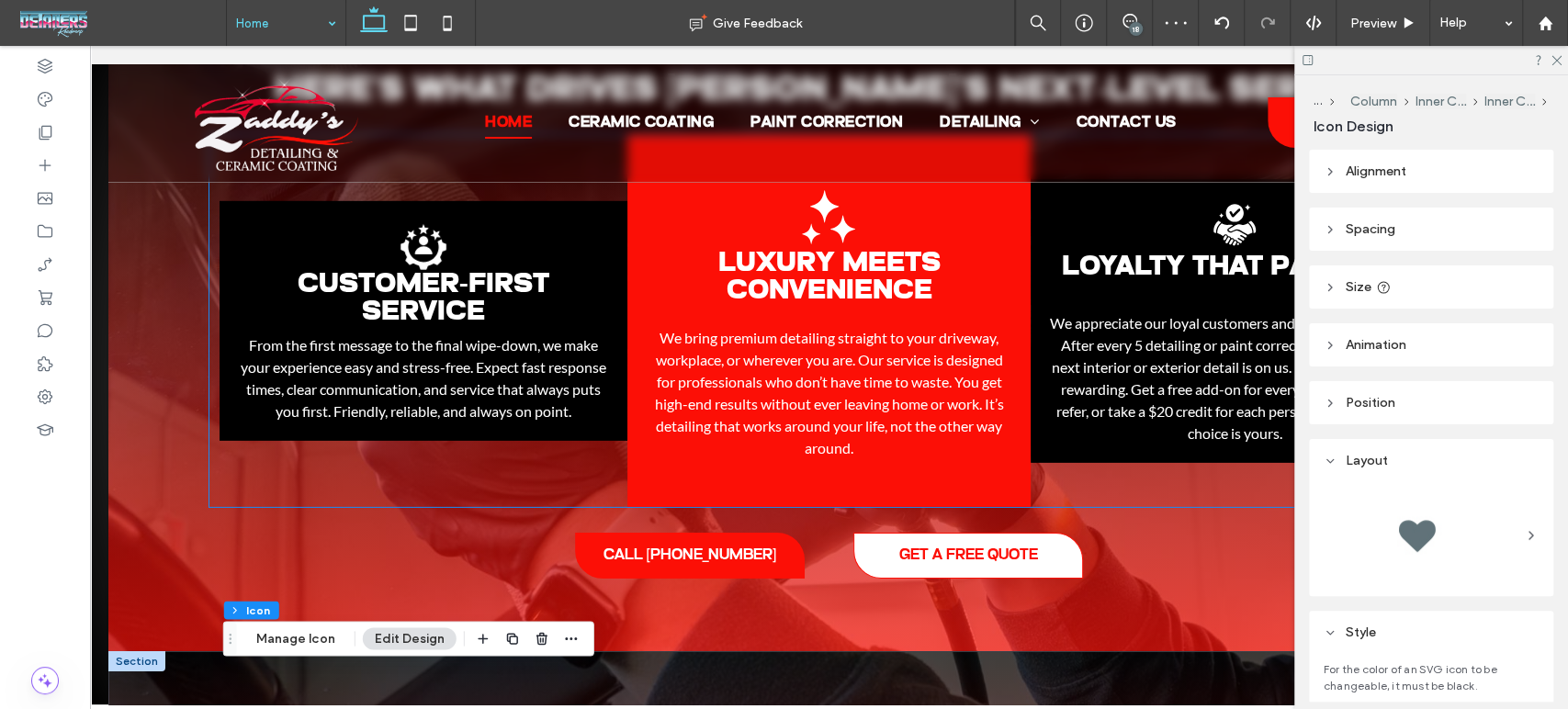
click at [453, 277] on span "Customer-First Service" at bounding box center [424, 299] width 251 height 56
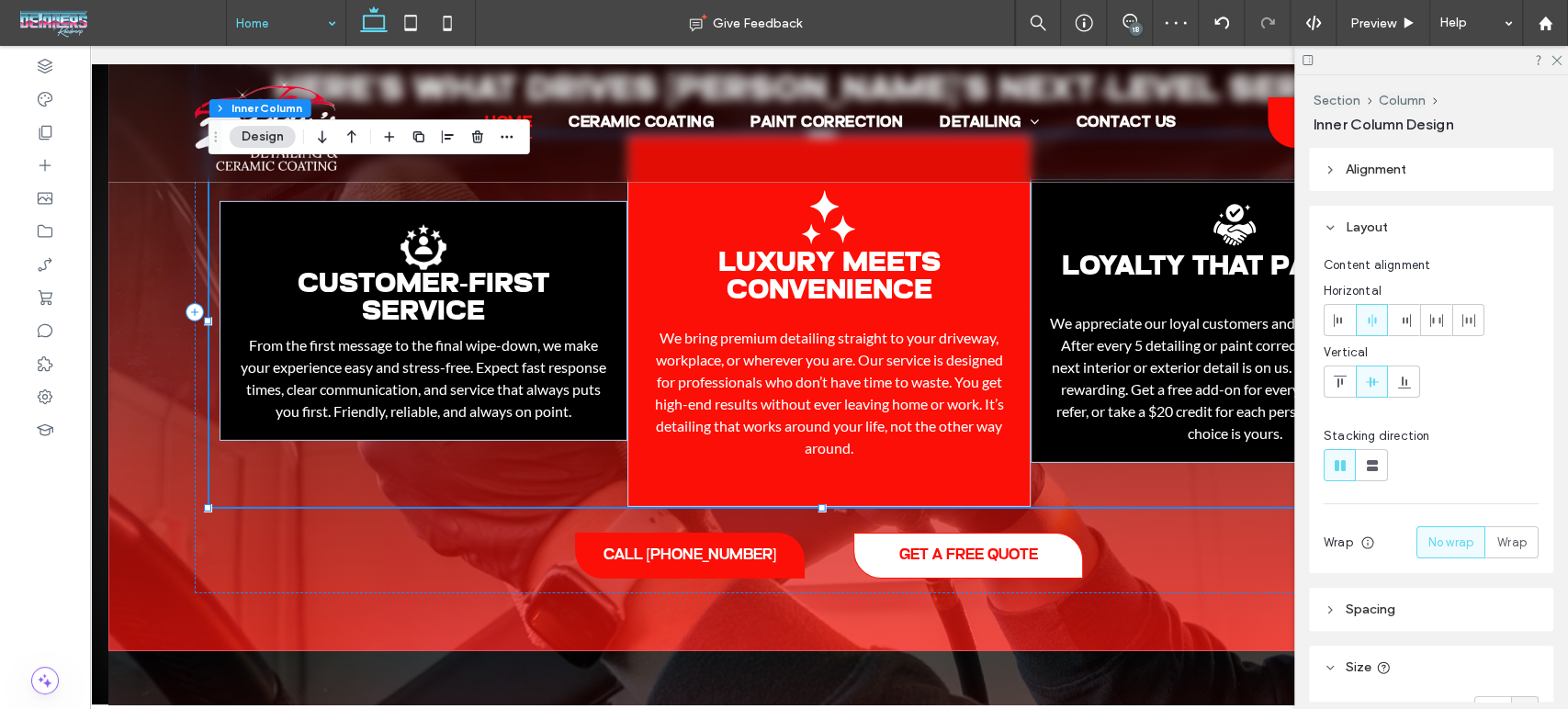
click at [453, 277] on span "Customer-First Service" at bounding box center [424, 299] width 251 height 56
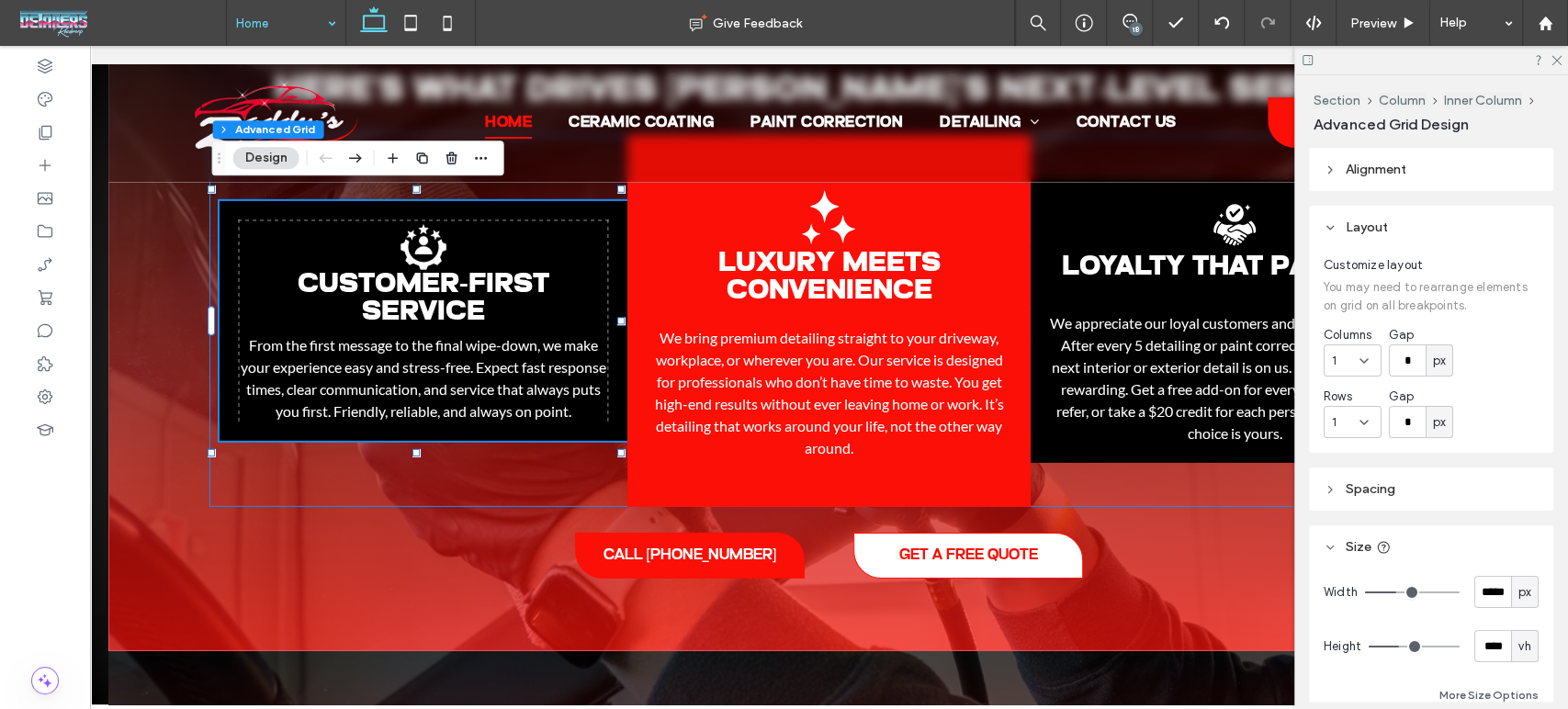
click at [453, 277] on span "Customer-First Service" at bounding box center [424, 299] width 251 height 56
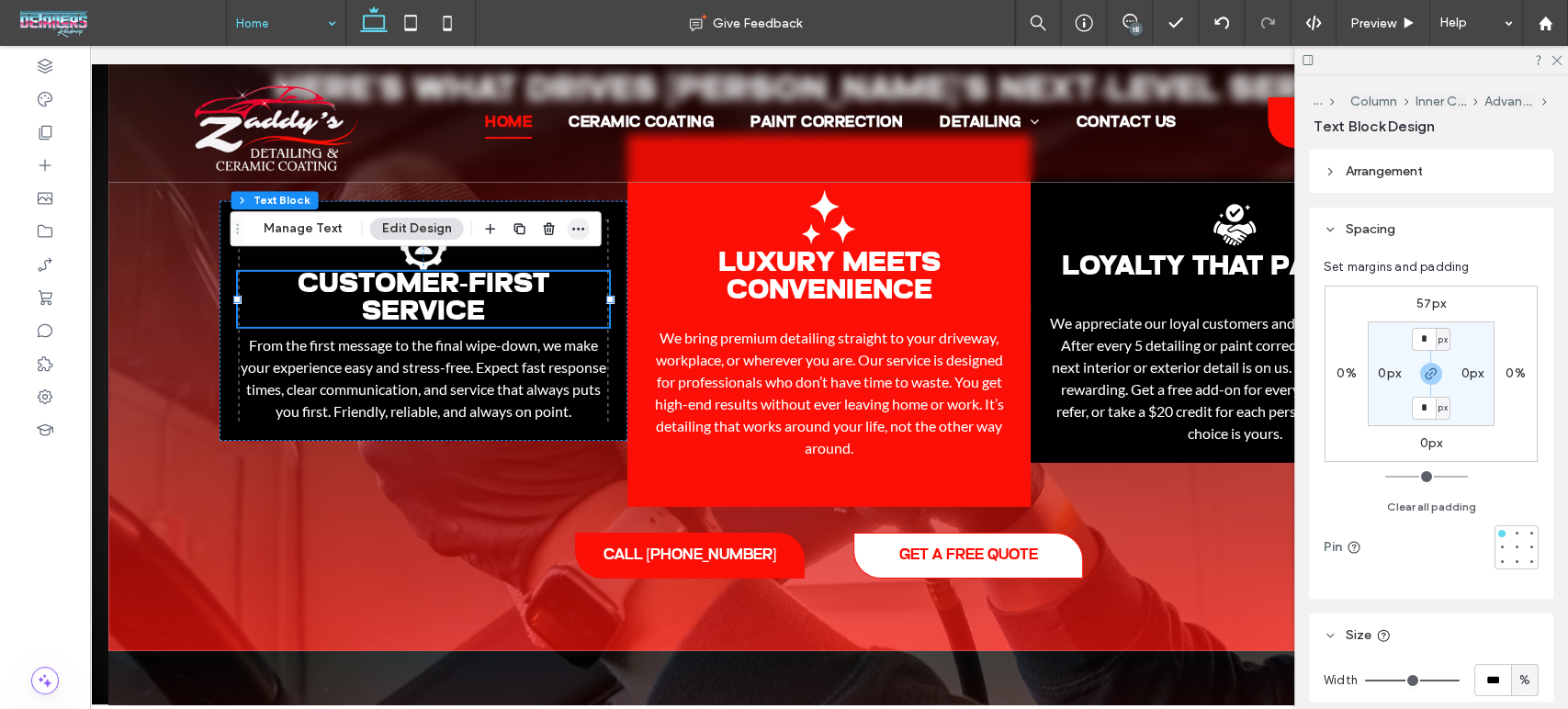
click at [574, 231] on icon "button" at bounding box center [578, 228] width 15 height 15
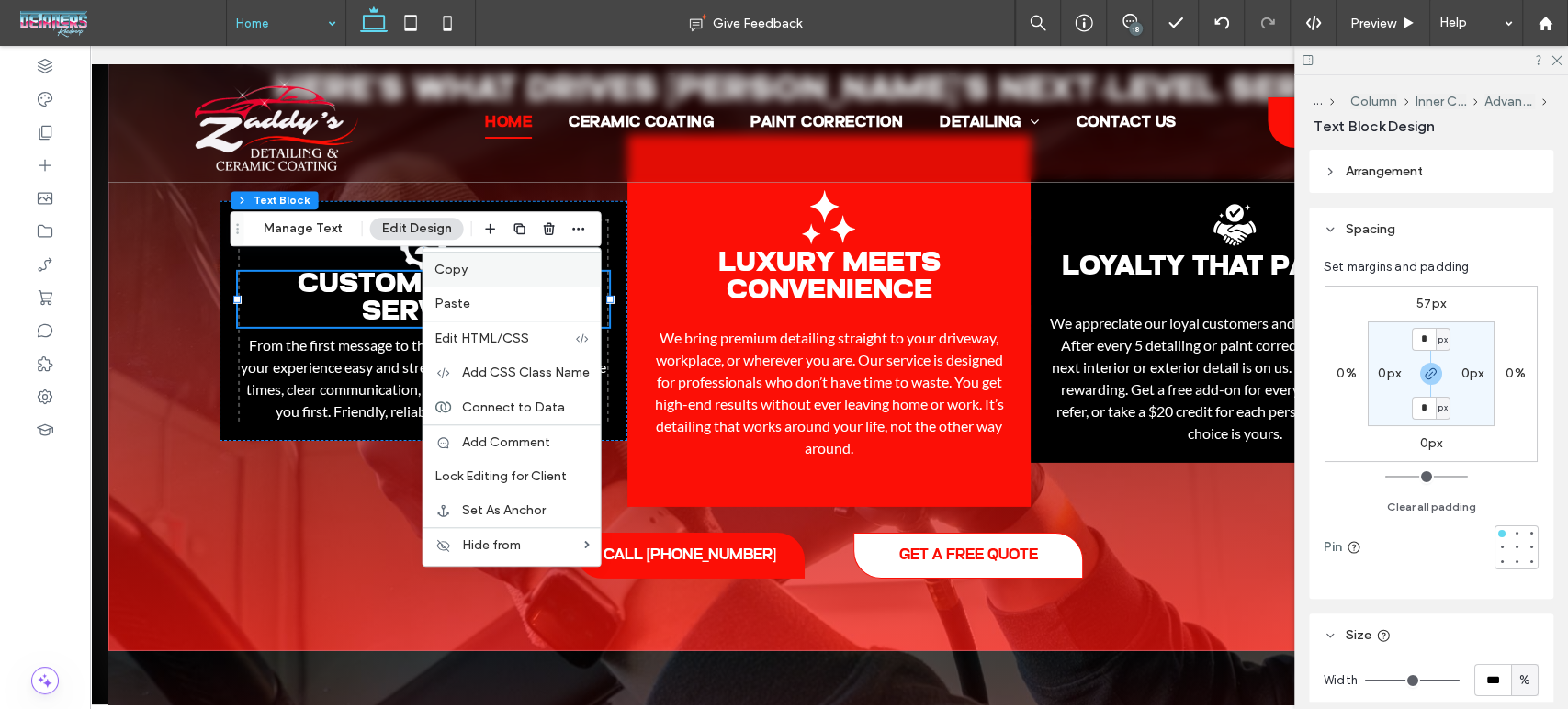
click at [444, 260] on div "Copy" at bounding box center [512, 268] width 177 height 35
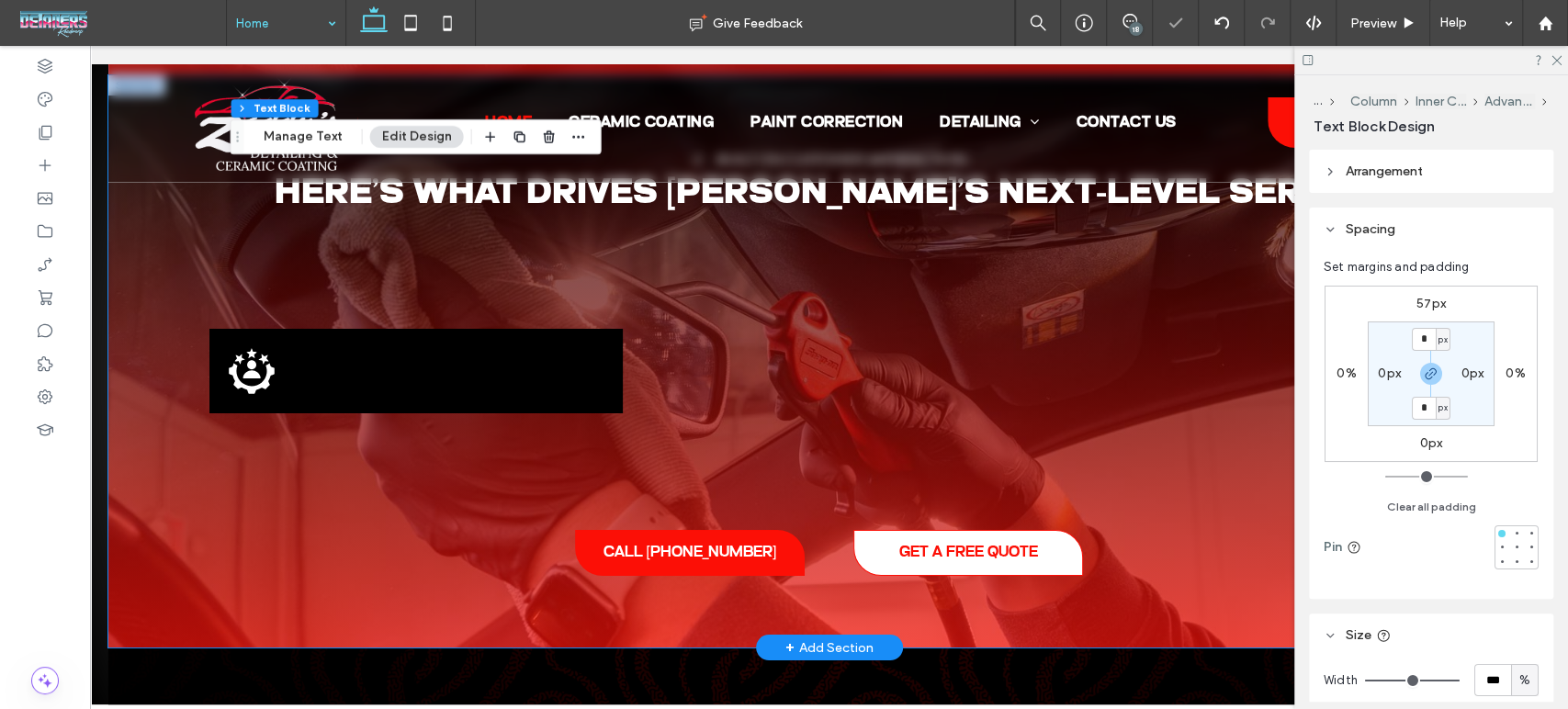
scroll to position [4271, 0]
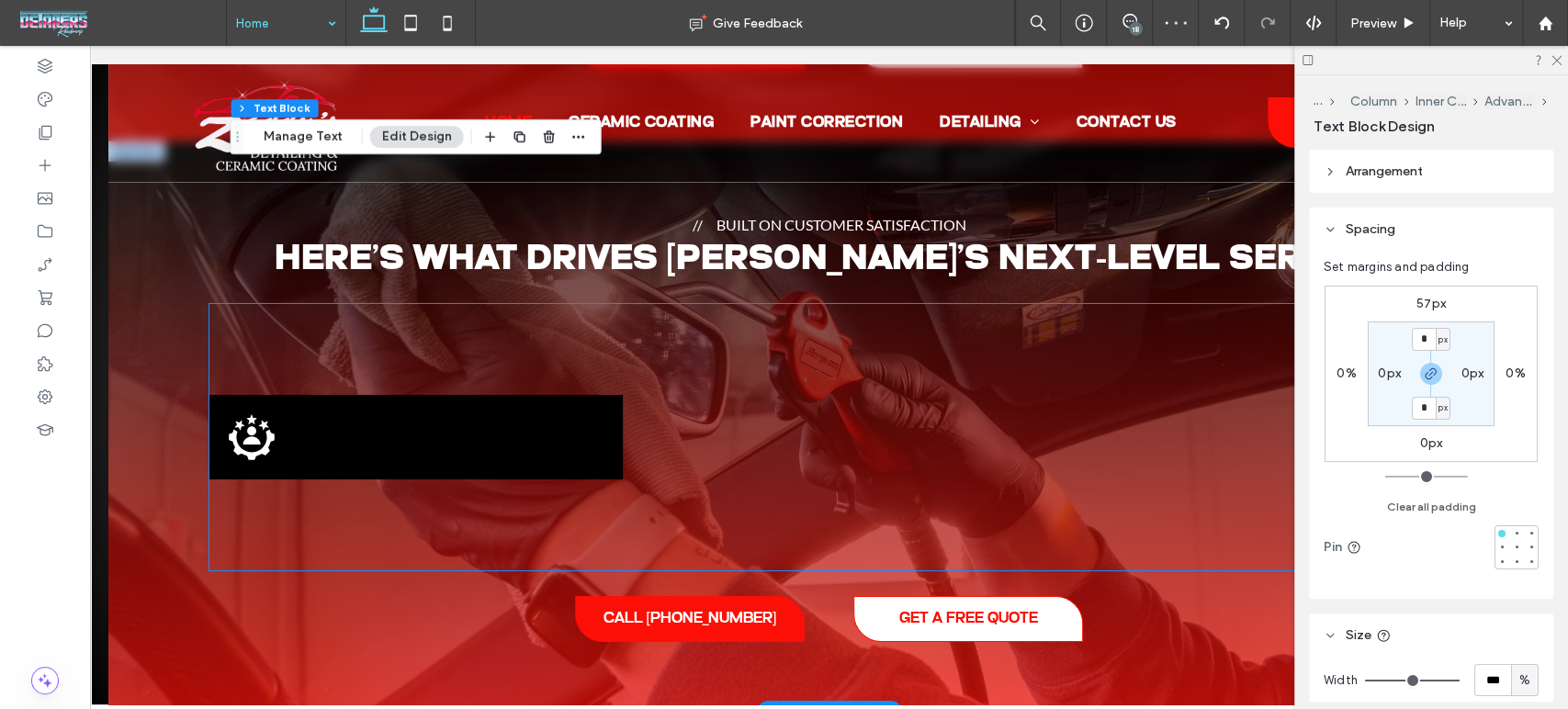
click at [263, 455] on icon ".st0-1206222708-1206222708{display:none;} .st1-1206222708-1206222708{display:in…" at bounding box center [251, 437] width 55 height 55
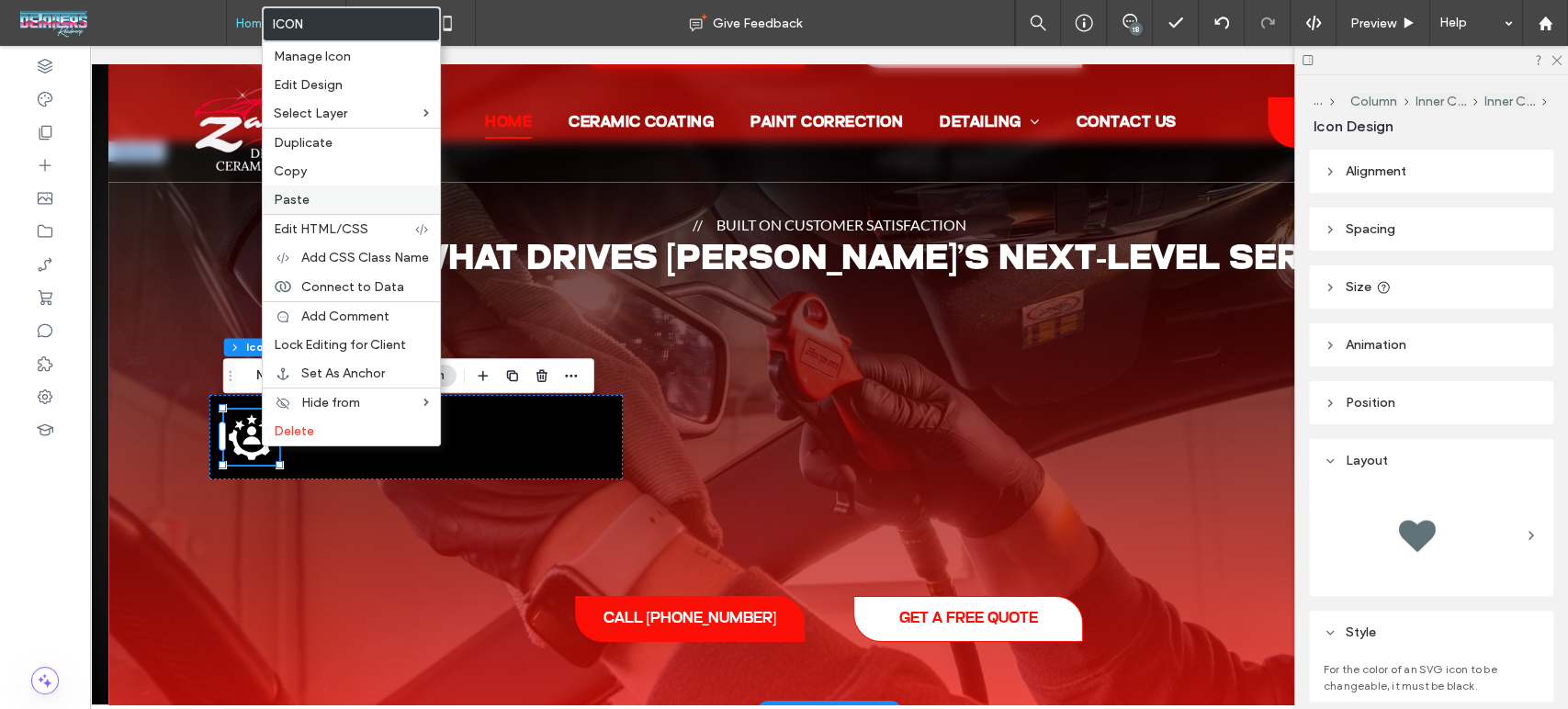
click at [323, 197] on label "Paste" at bounding box center [352, 200] width 156 height 16
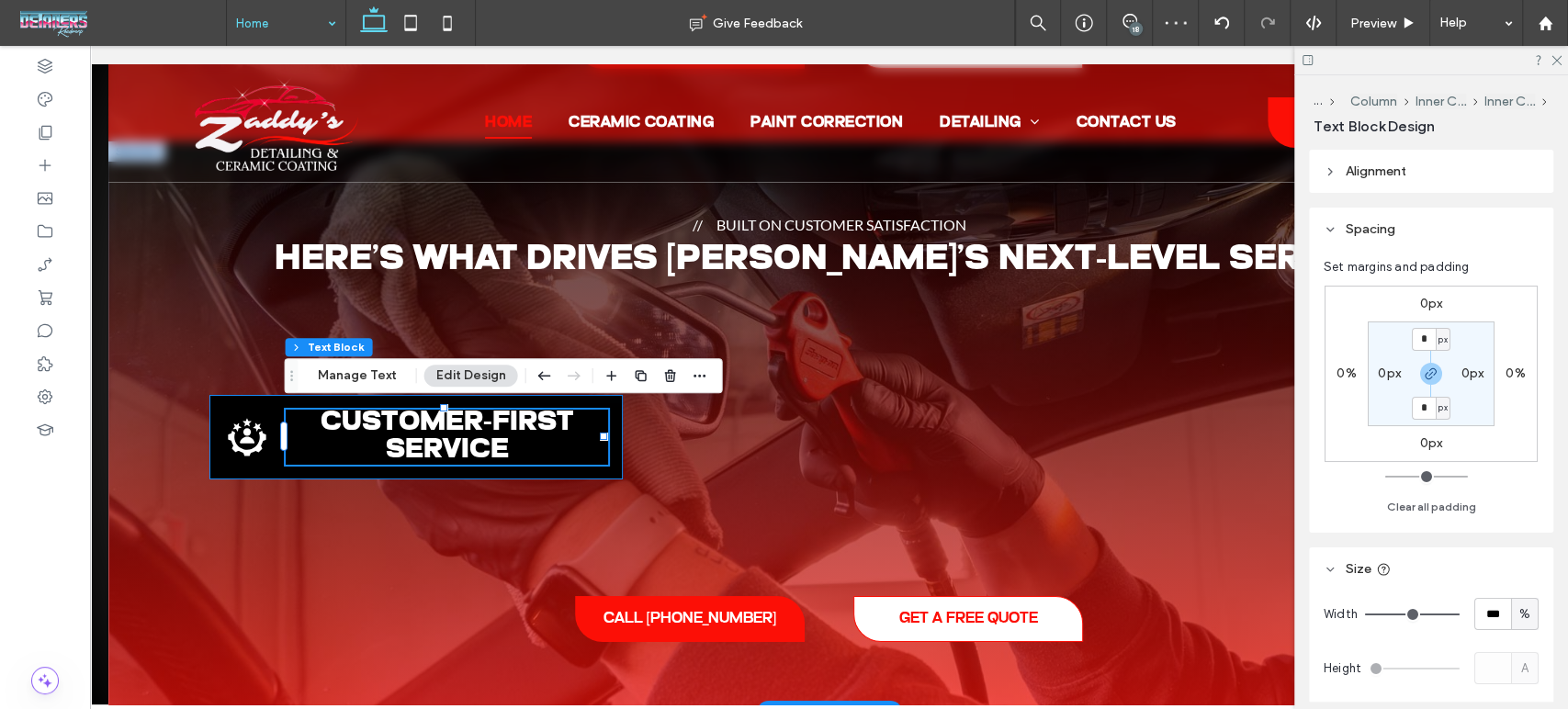
click at [271, 410] on div ".st0-1206222708-1206222708{display:none;} .st1-1206222708-1206222708{display:in…" at bounding box center [416, 437] width 414 height 85
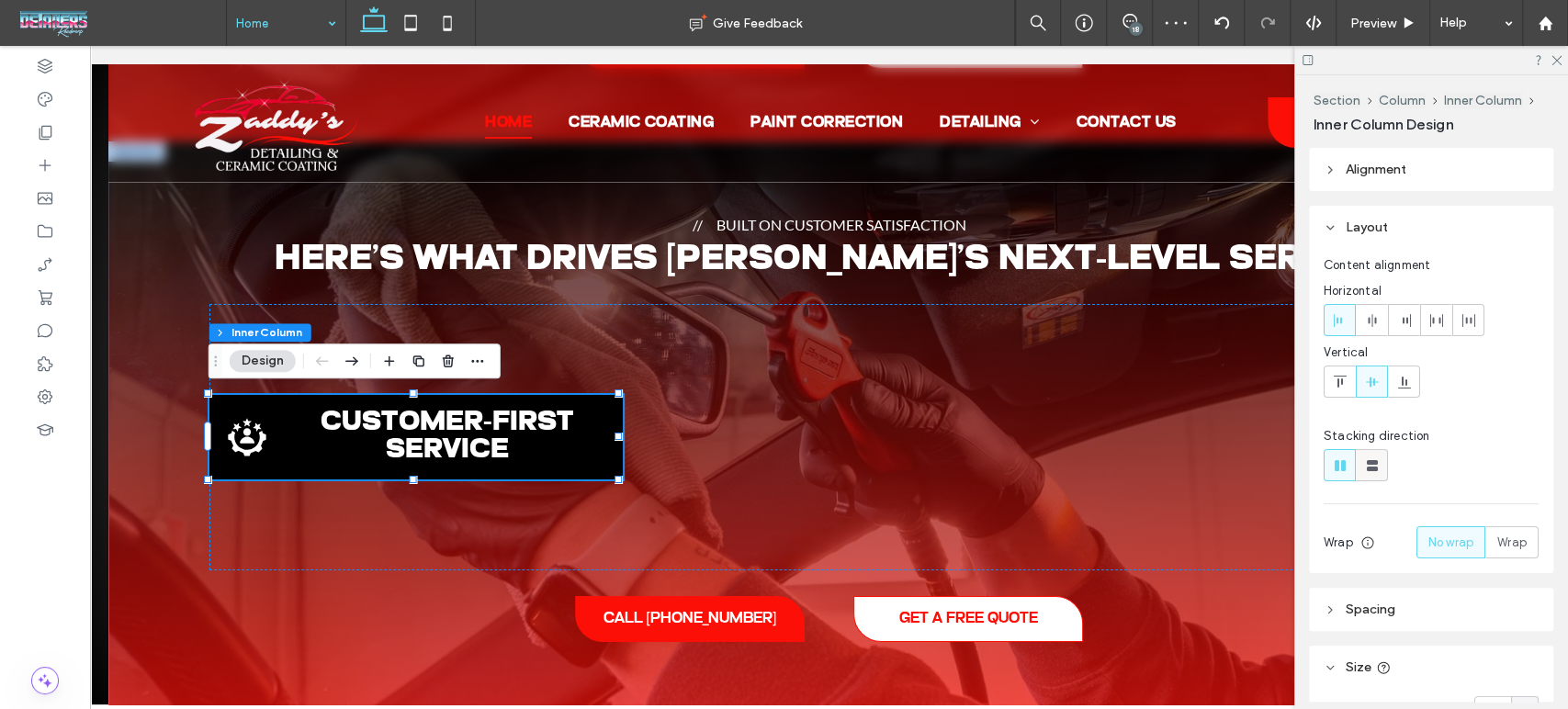
click at [1364, 480] on span at bounding box center [1372, 465] width 18 height 30
type input "**"
type input "****"
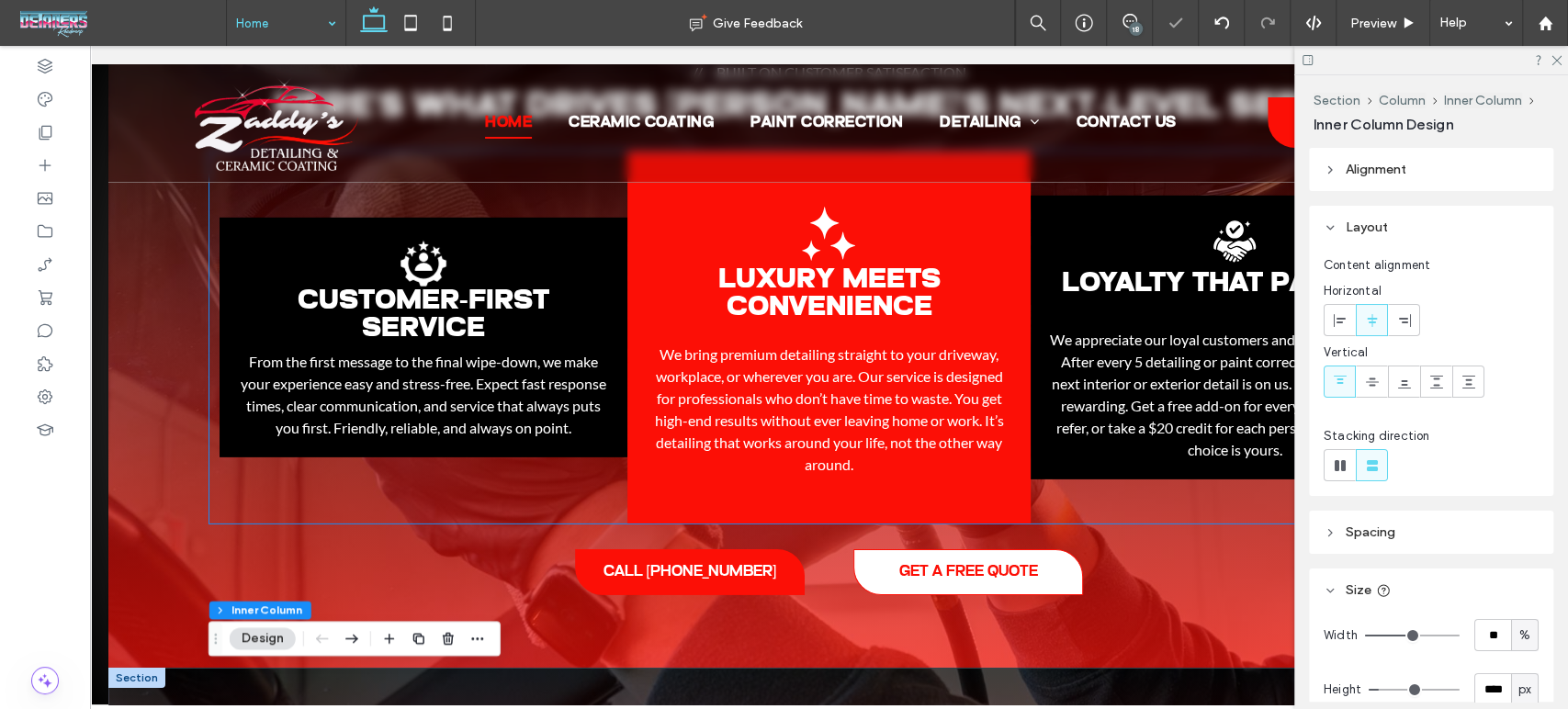
scroll to position [3660, 0]
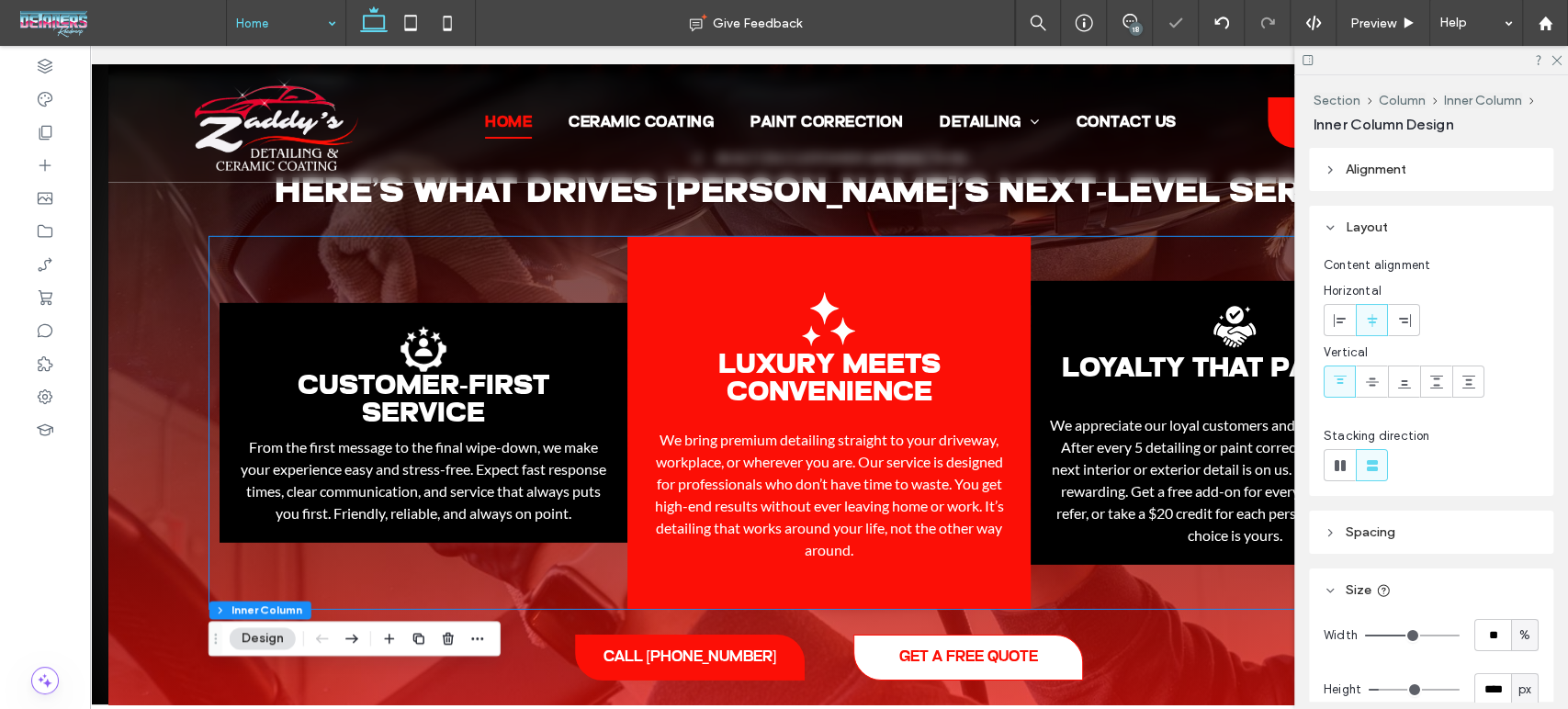
click at [526, 452] on span "From the first message to the final wipe-down, we make your experience easy and…" at bounding box center [423, 480] width 366 height 84
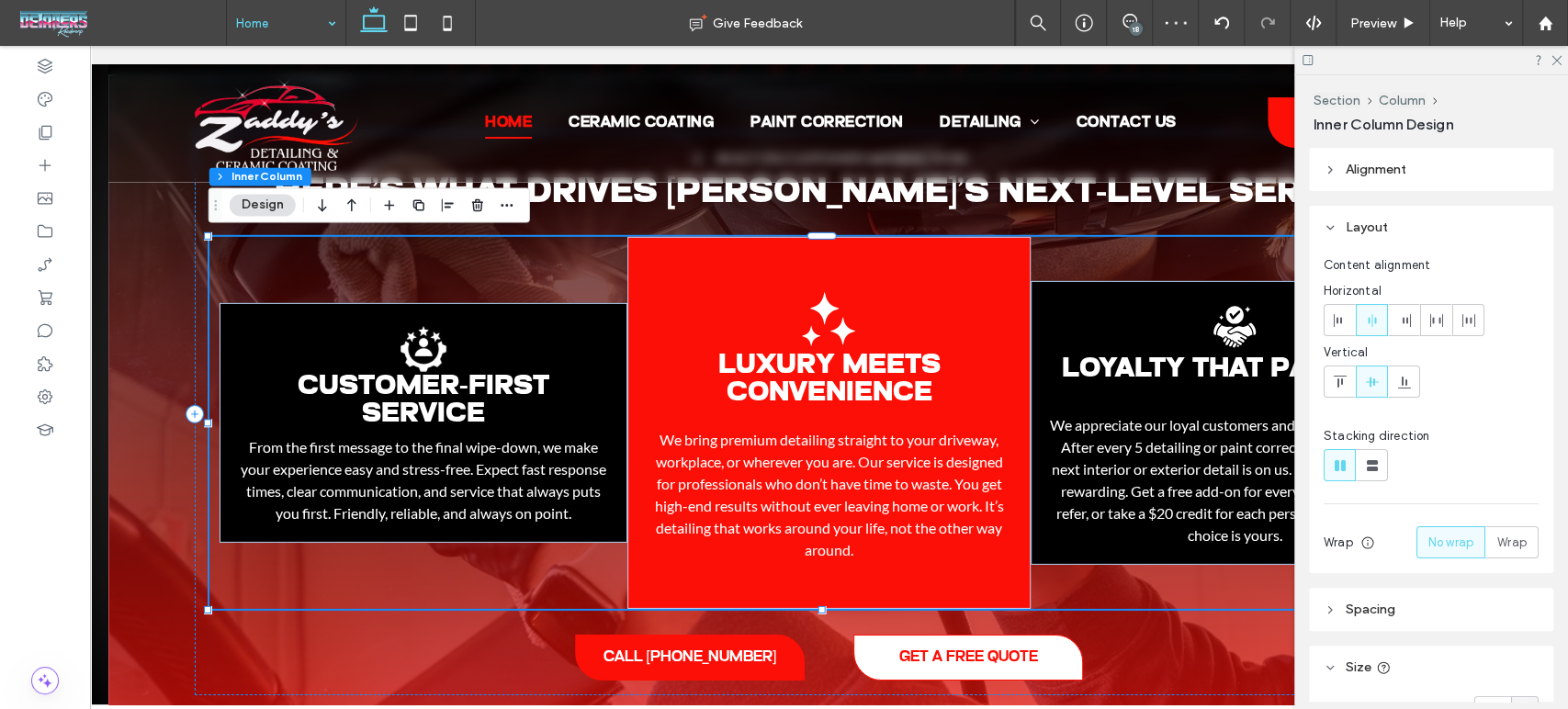
click at [526, 452] on span "From the first message to the final wipe-down, we make your experience easy and…" at bounding box center [423, 480] width 366 height 84
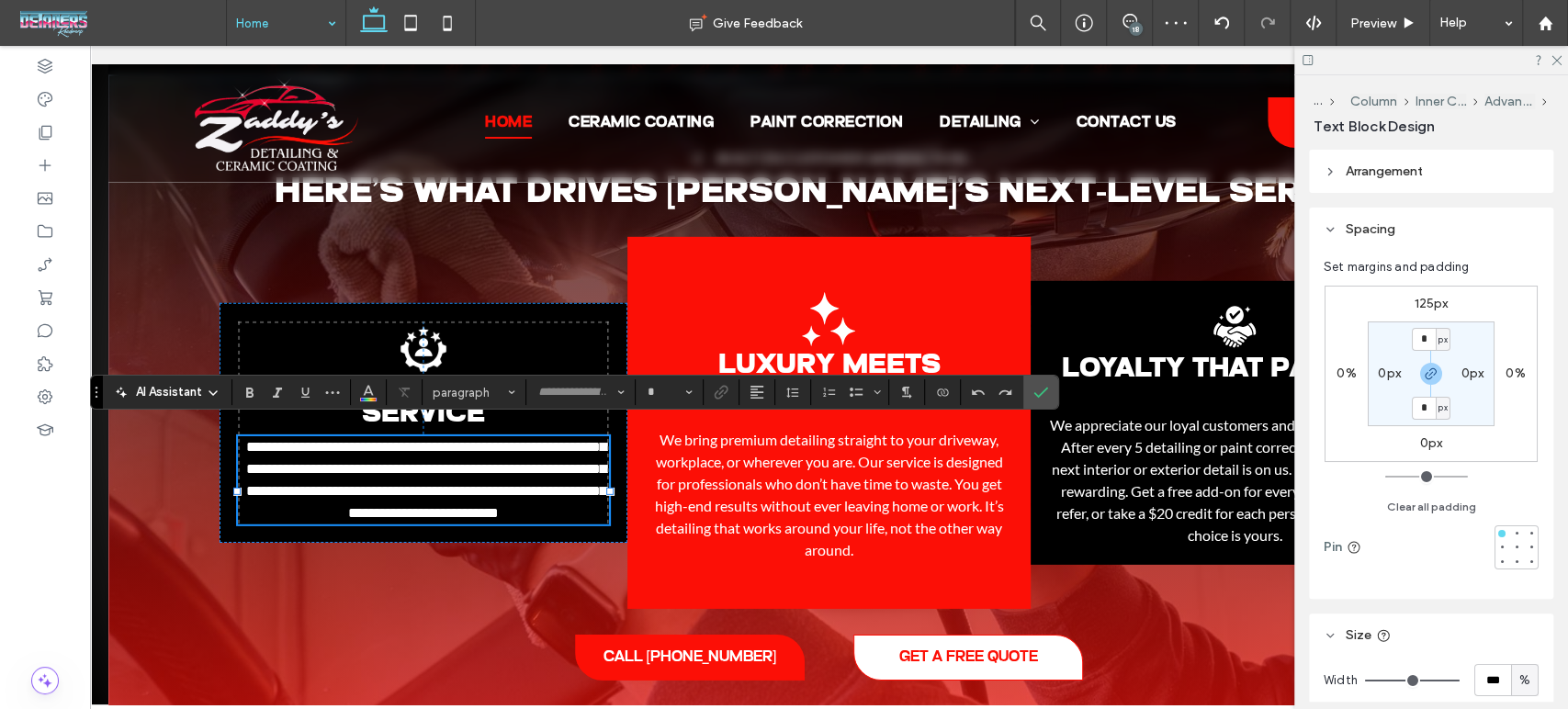
type input "****"
type input "**"
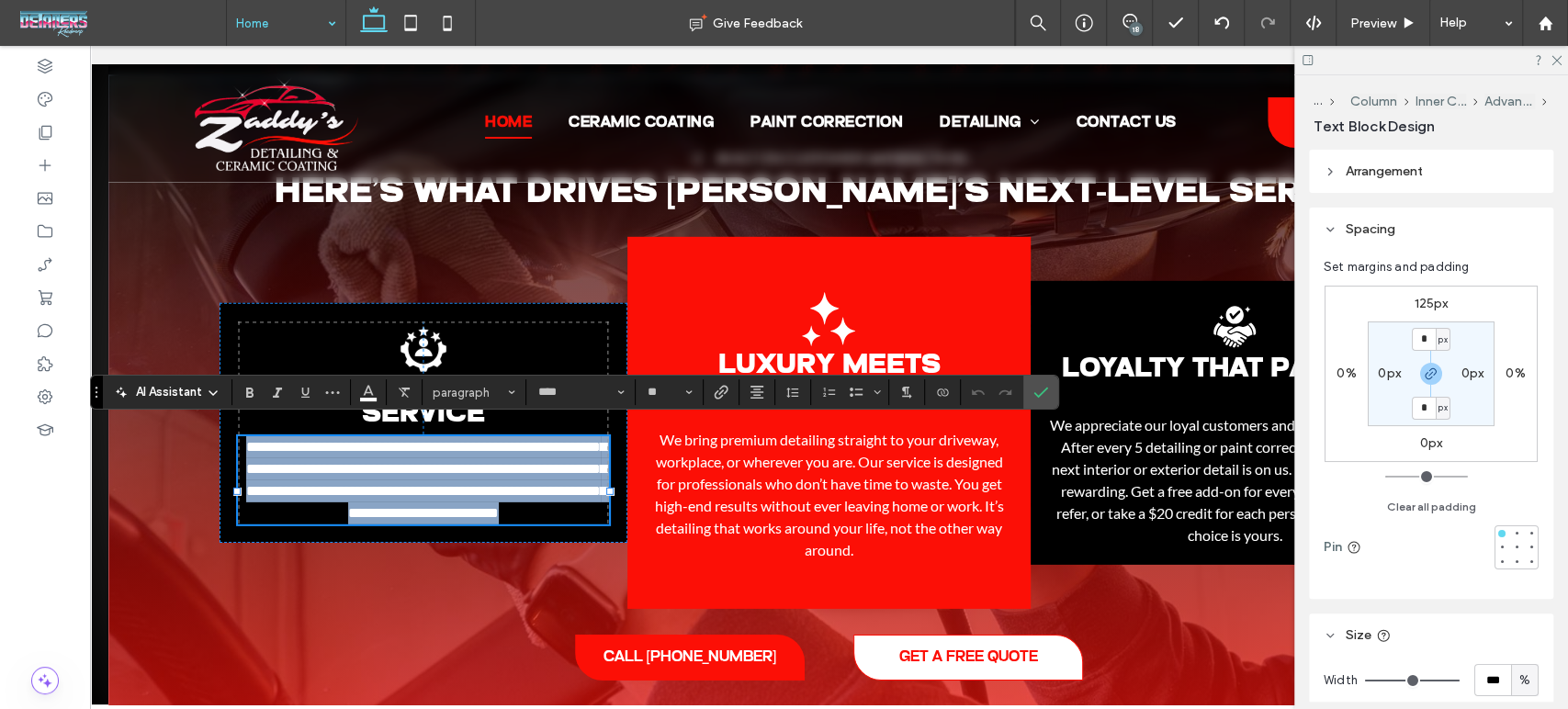
drag, startPoint x: 526, startPoint y: 452, endPoint x: 473, endPoint y: 317, distance: 145.0
click at [473, 317] on div "**********" at bounding box center [423, 423] width 408 height 239
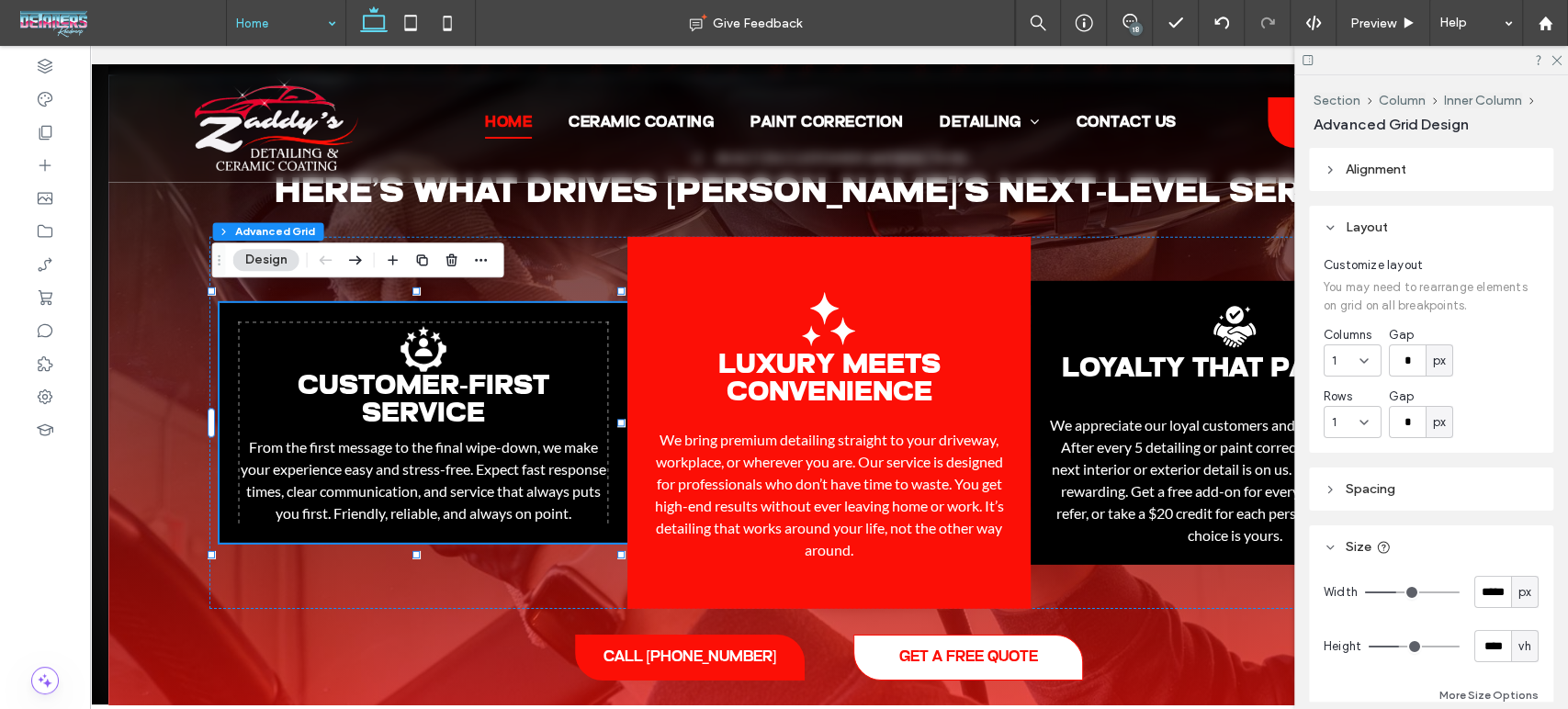
click at [563, 303] on div "Customer-First Service .st0-1206222708-1206222708{display:none;} .st1-120622270…" at bounding box center [423, 423] width 408 height 239
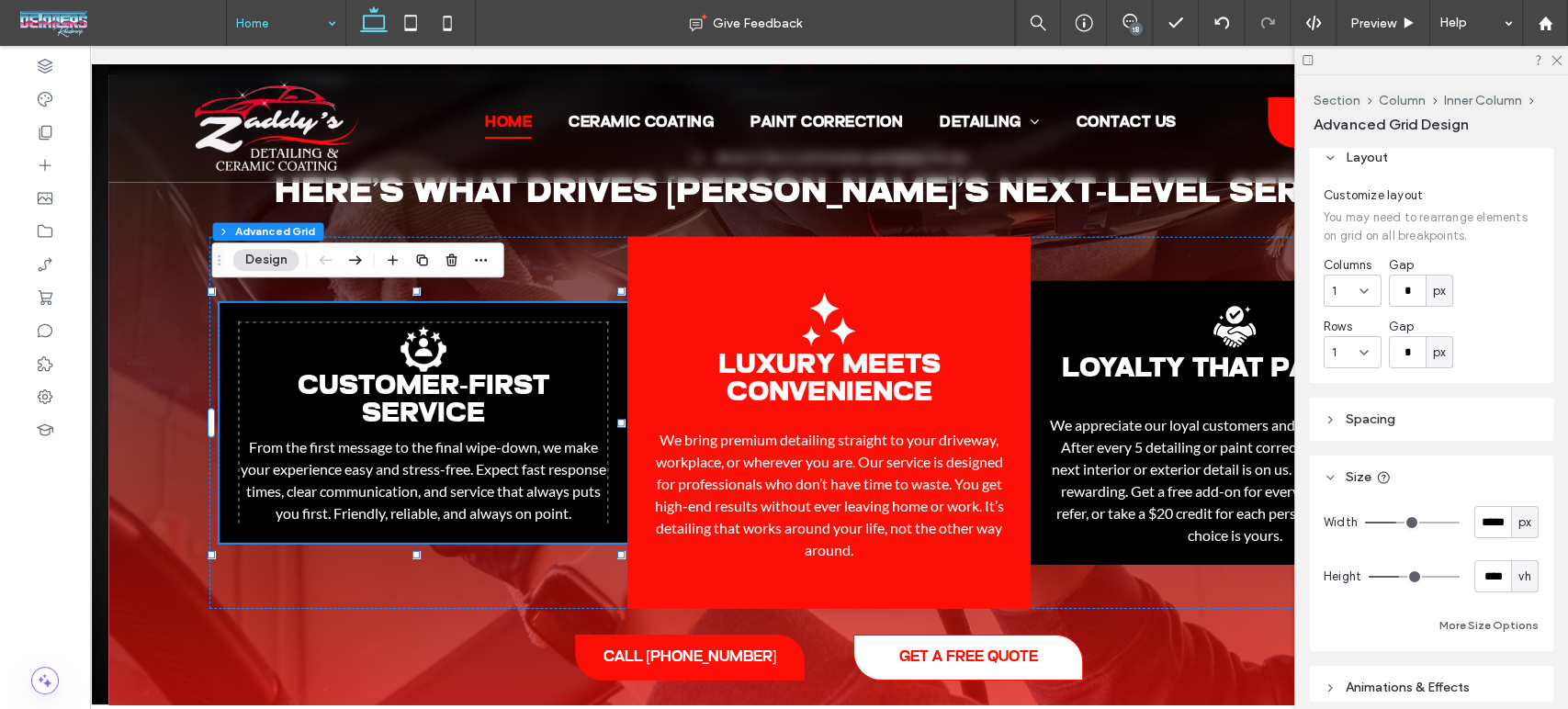
scroll to position [102, 0]
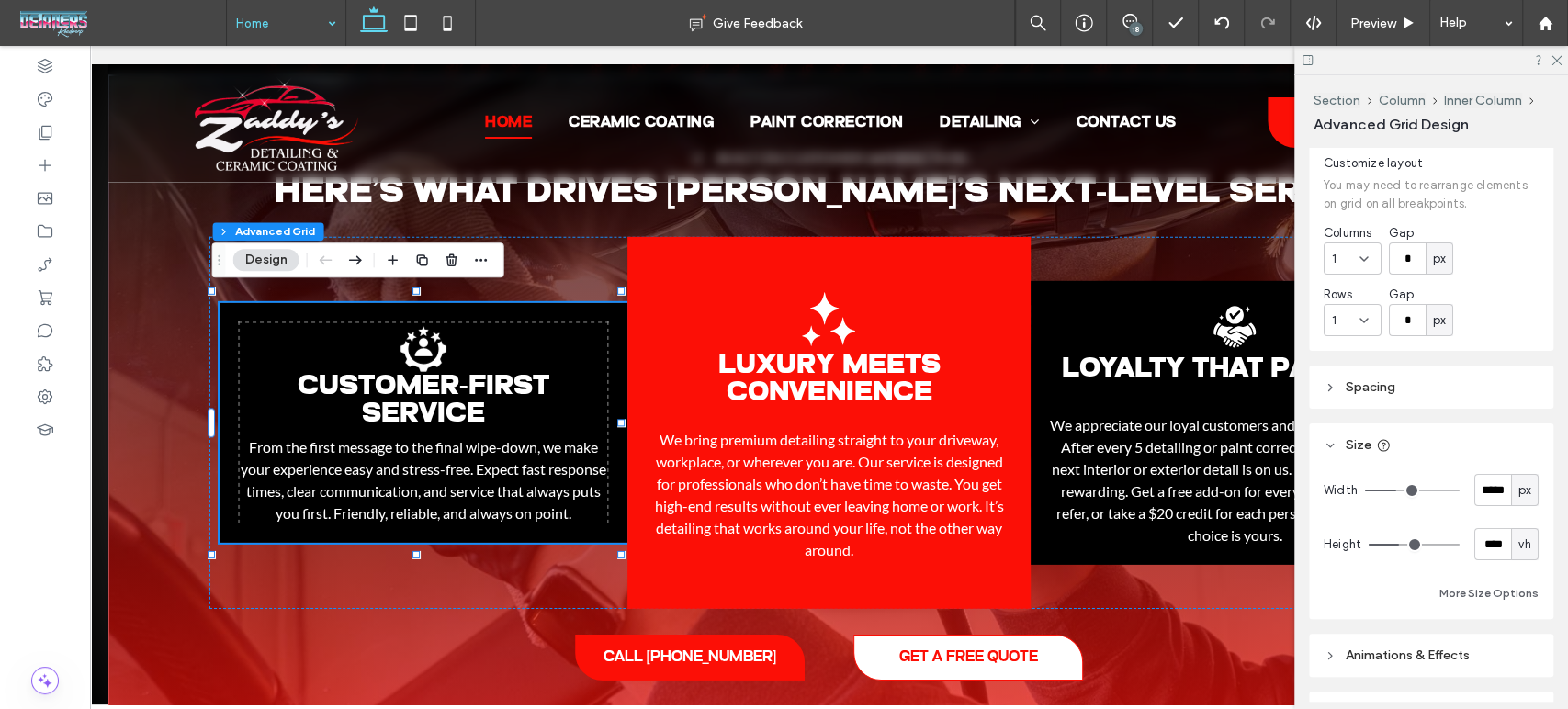
click at [1518, 541] on span "vh" at bounding box center [1524, 544] width 12 height 18
click at [1507, 571] on span "px" at bounding box center [1513, 575] width 13 height 18
type input "***"
click at [527, 580] on div "Customer-First Service .st0-1206222708-1206222708{display:none;} .st1-120622270…" at bounding box center [828, 423] width 1239 height 372
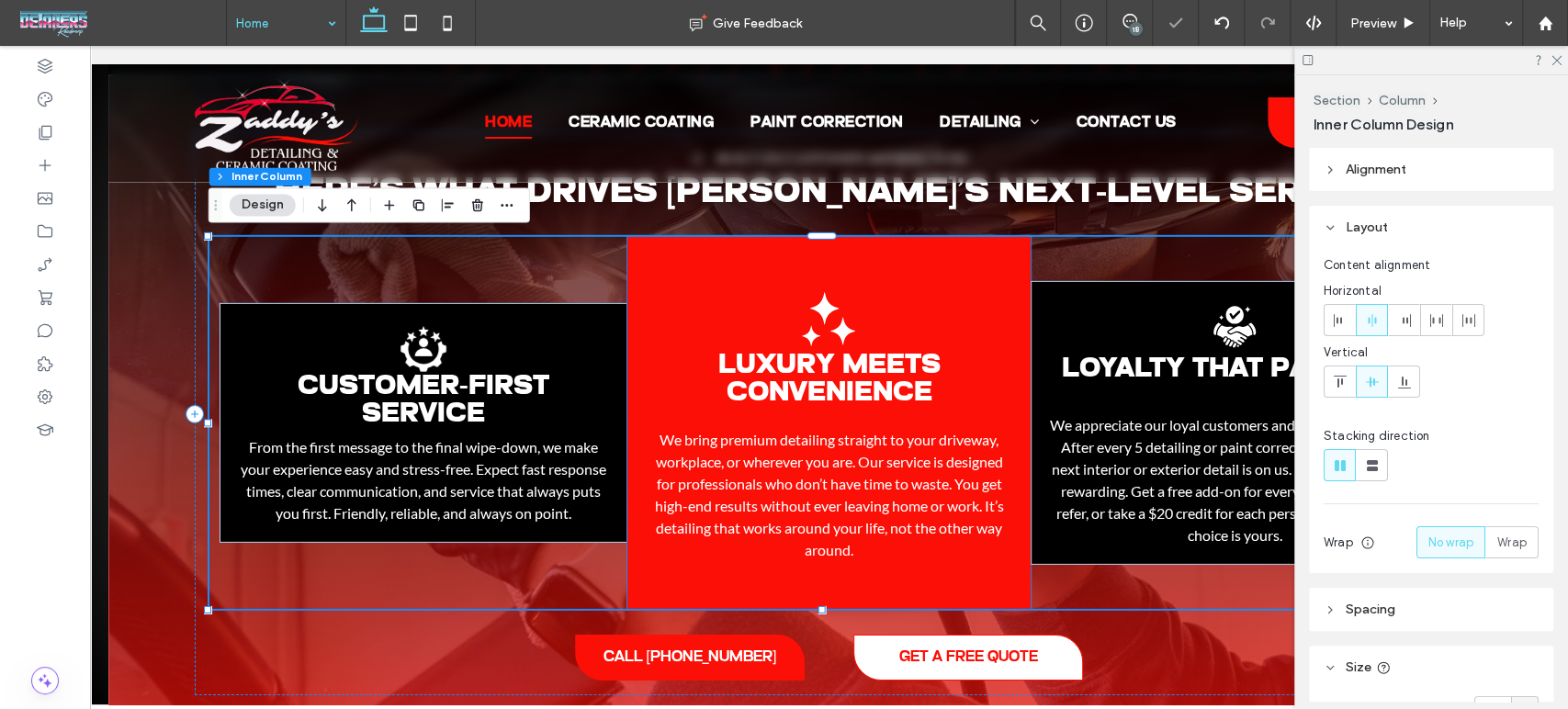
click at [992, 308] on div "Luxury Meets Convenience Black dot pattern in concentric circles, radiating out…" at bounding box center [828, 423] width 403 height 372
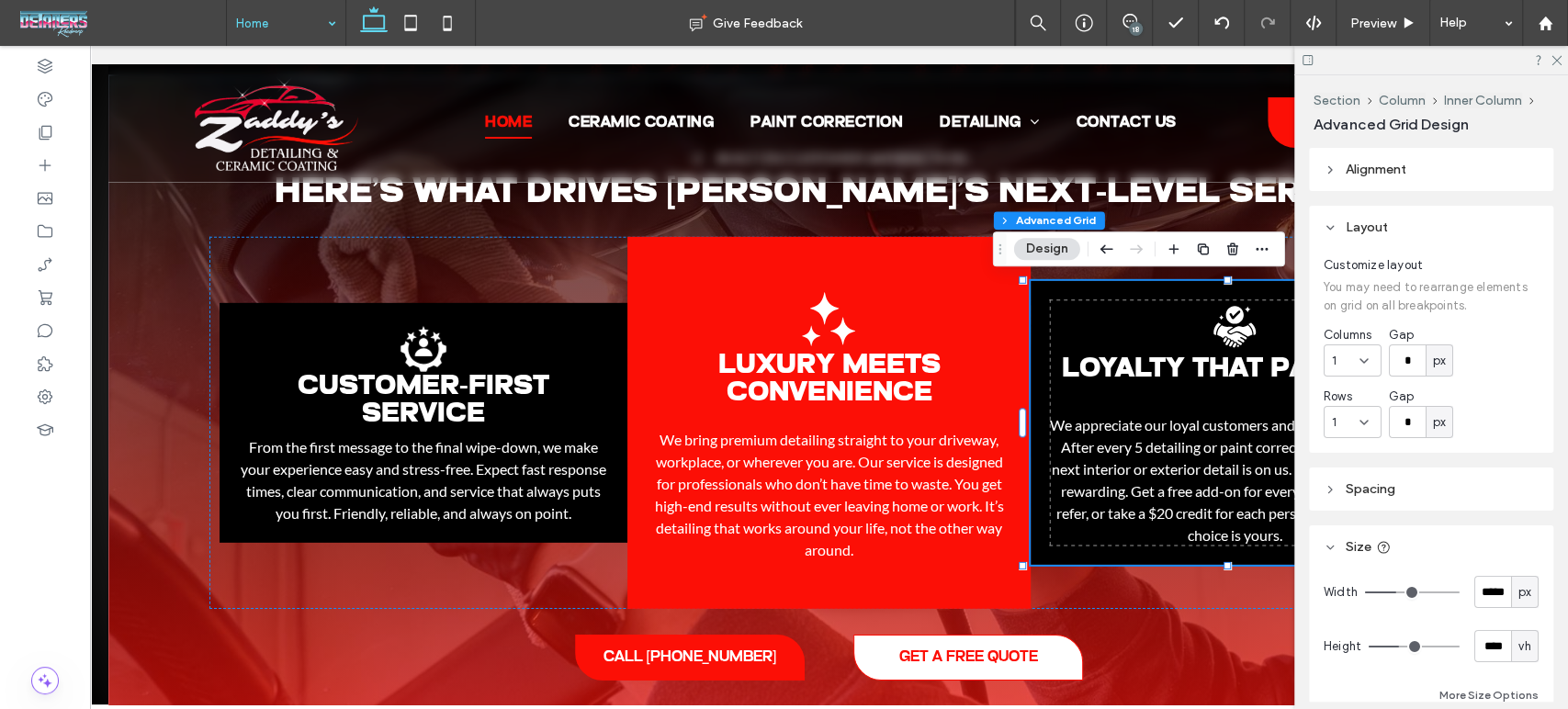
click at [1518, 645] on span "vh" at bounding box center [1524, 646] width 12 height 18
click at [1515, 584] on span "px" at bounding box center [1513, 581] width 13 height 18
type input "***"
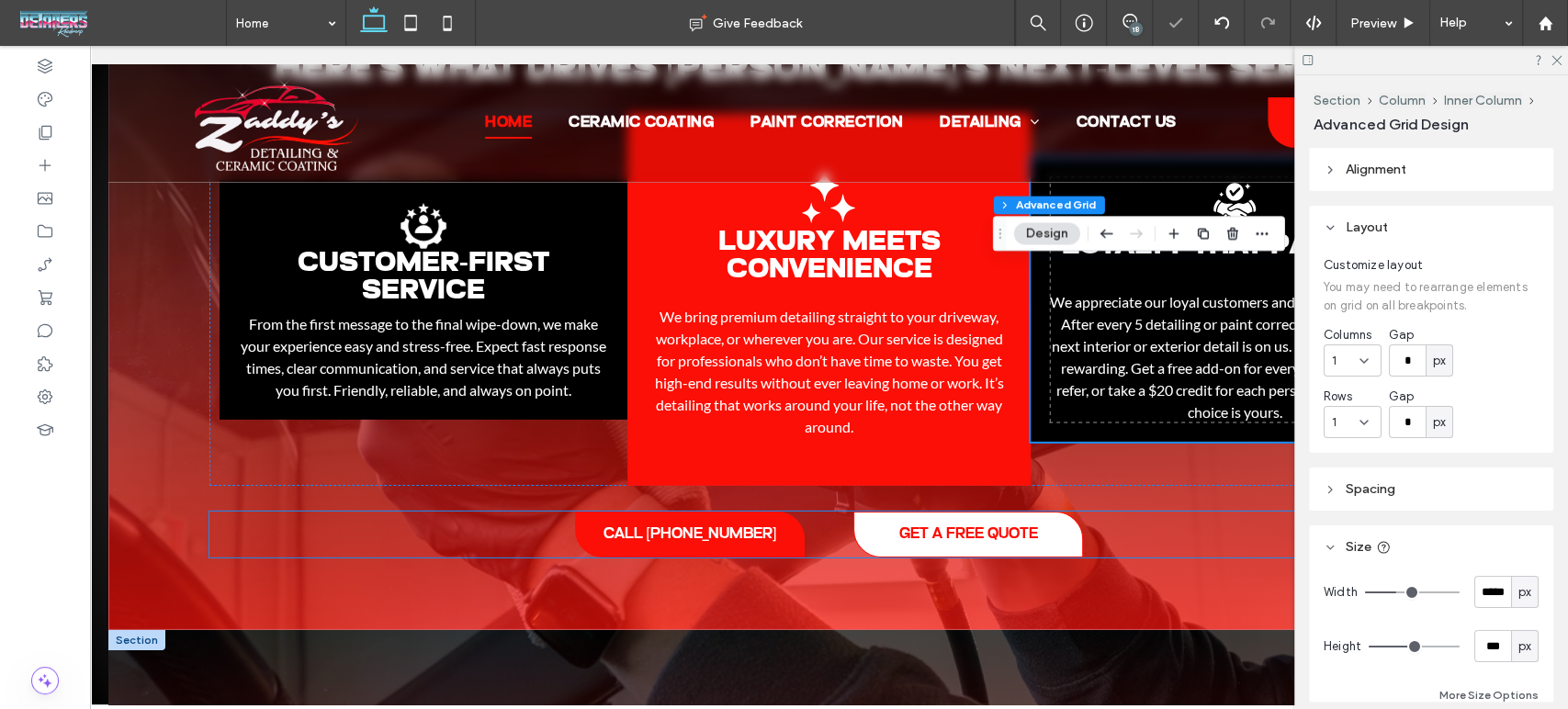
scroll to position [4169, 0]
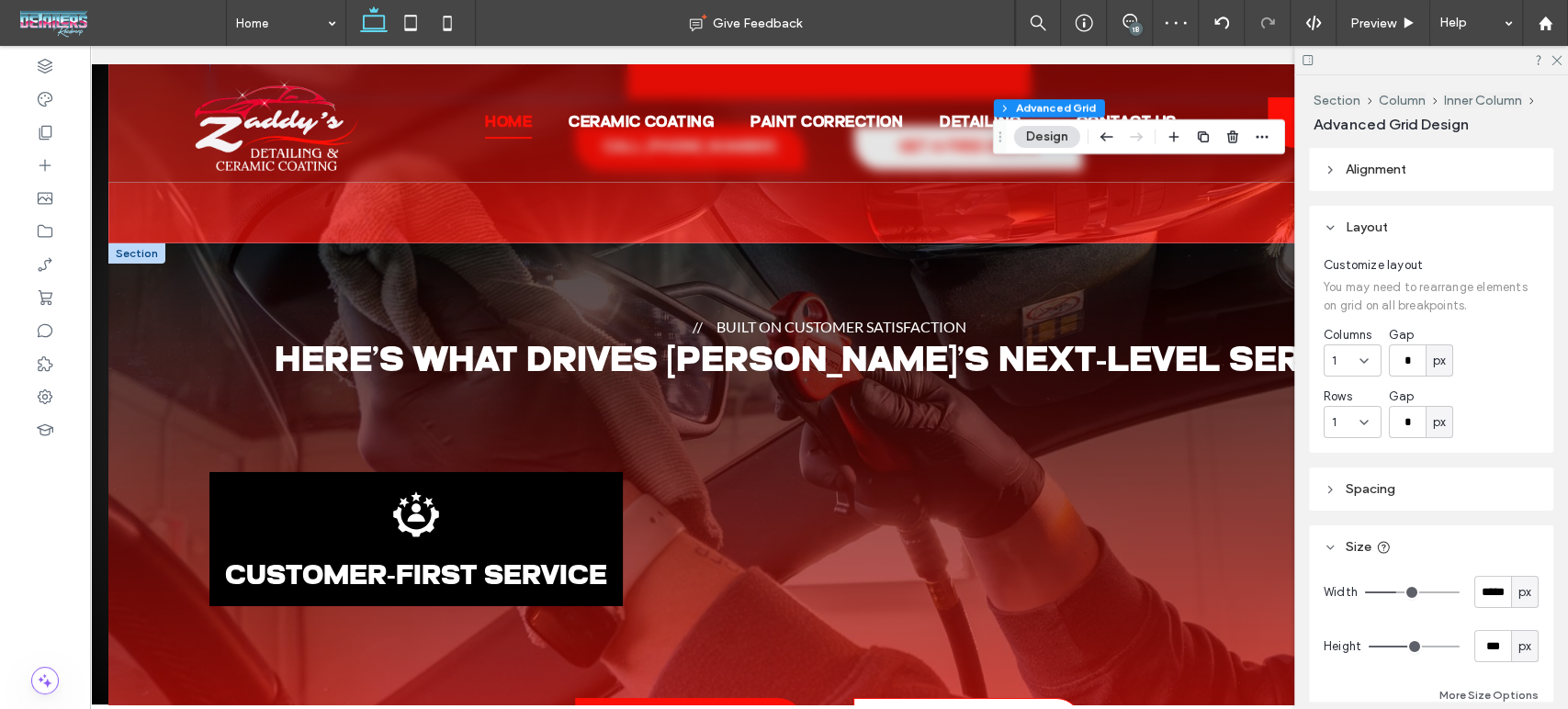
click at [138, 256] on div at bounding box center [137, 253] width 57 height 20
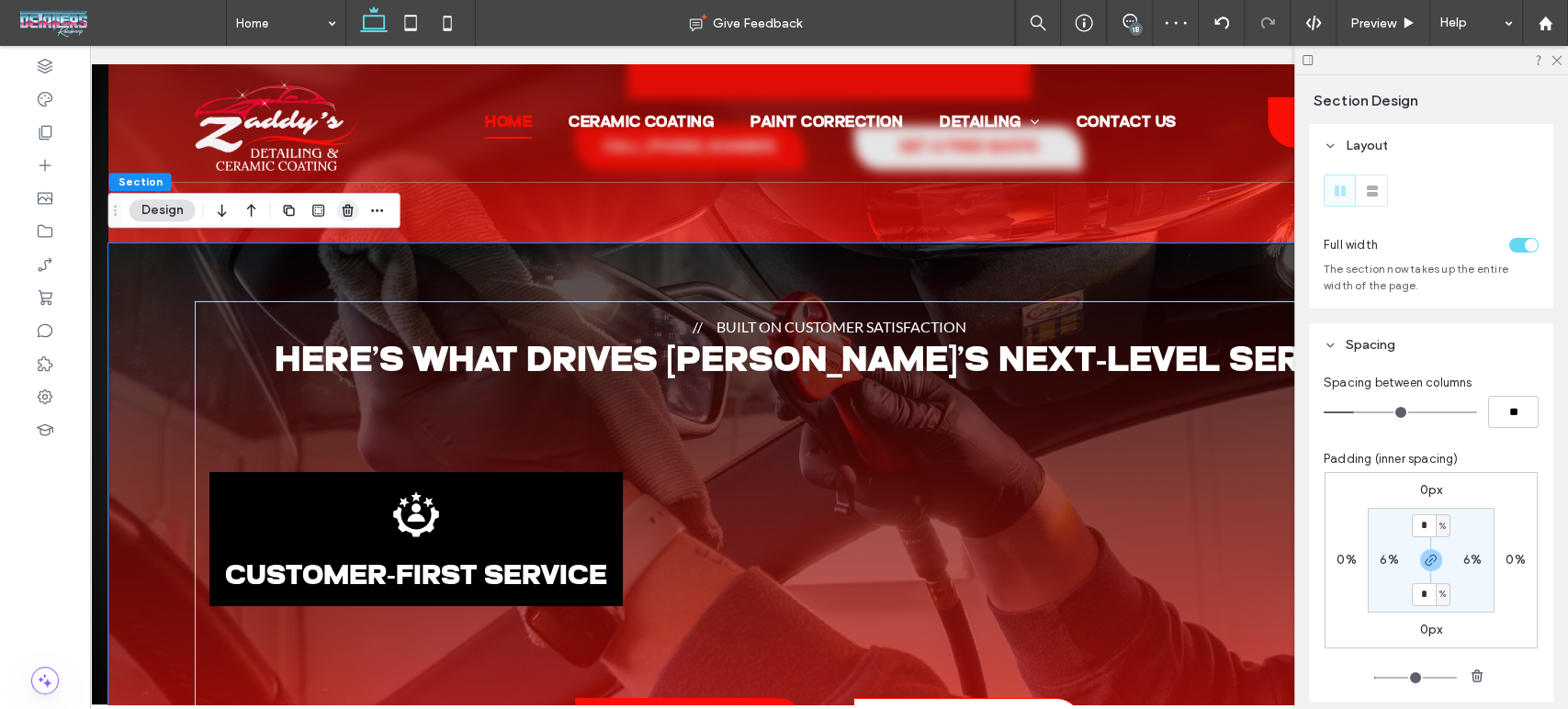
click at [348, 215] on icon "button" at bounding box center [348, 210] width 15 height 15
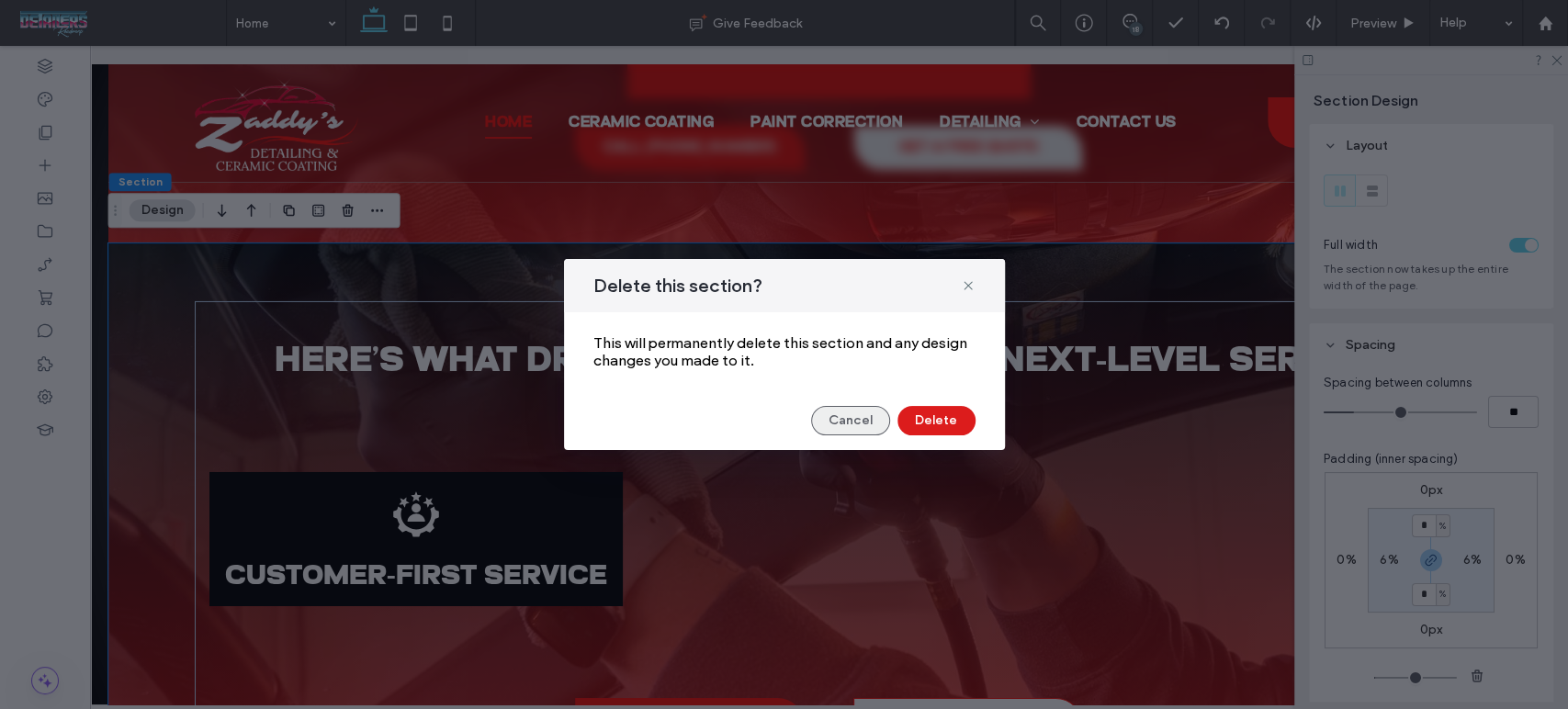
drag, startPoint x: 852, startPoint y: 420, endPoint x: 29, endPoint y: 258, distance: 838.8
click at [852, 419] on button "Cancel" at bounding box center [850, 420] width 79 height 29
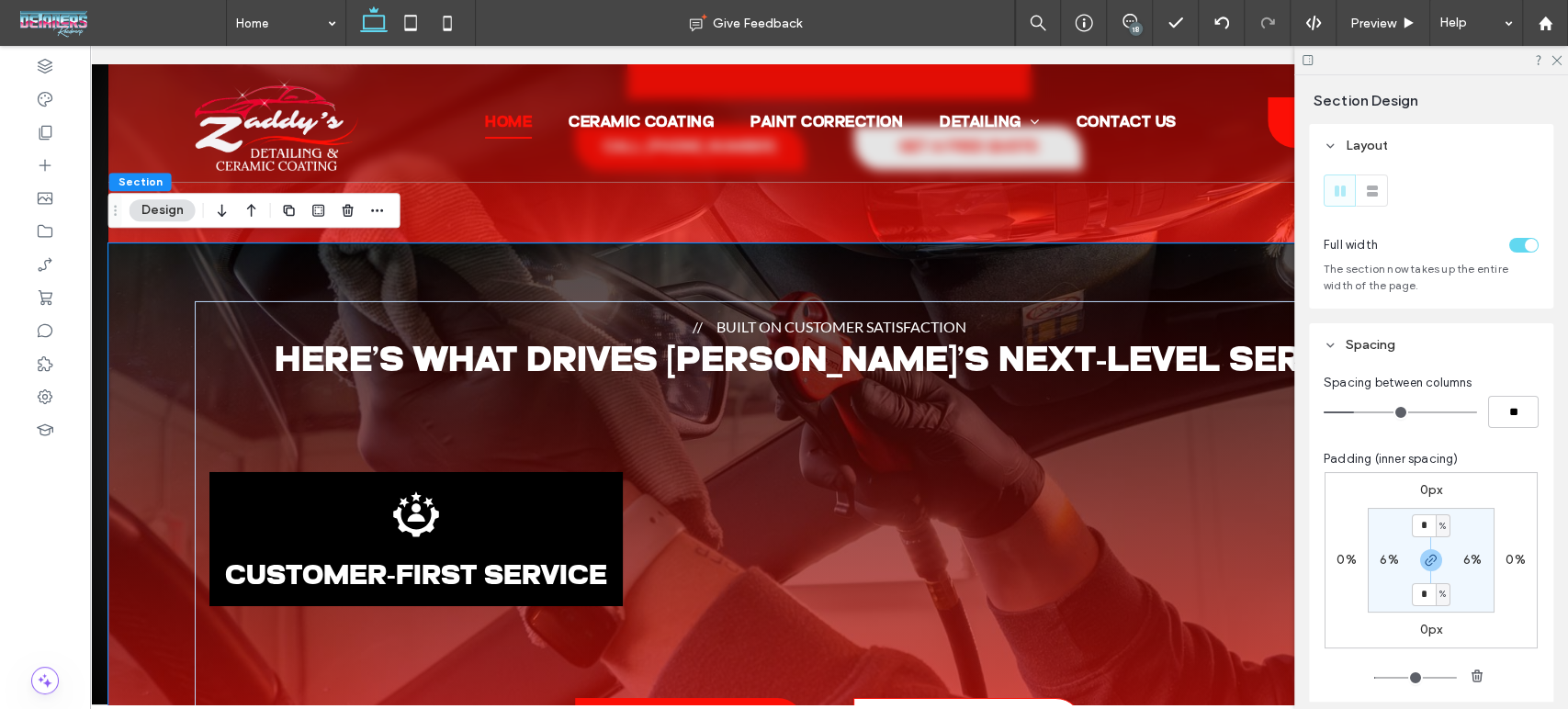
click at [149, 300] on div "Built on Customer Satisfaction Here’s What Drives Zaddy’s Next-Level Service .s…" at bounding box center [829, 530] width 1441 height 573
click at [151, 300] on div "Built on Customer Satisfaction Here’s What Drives Zaddy’s Next-Level Service .s…" at bounding box center [829, 530] width 1441 height 573
click at [341, 216] on icon "button" at bounding box center [348, 210] width 15 height 15
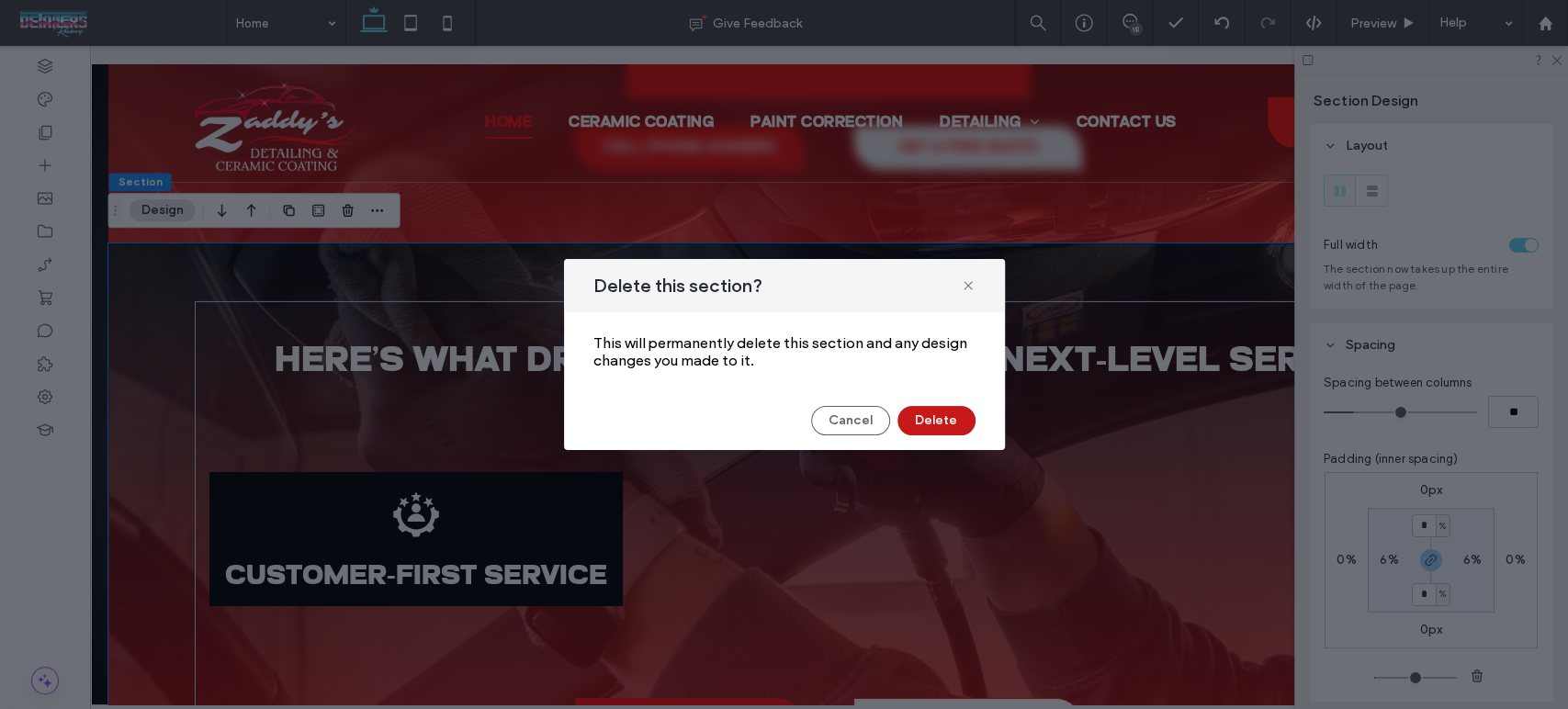
click at [933, 419] on button "Delete" at bounding box center [936, 420] width 78 height 29
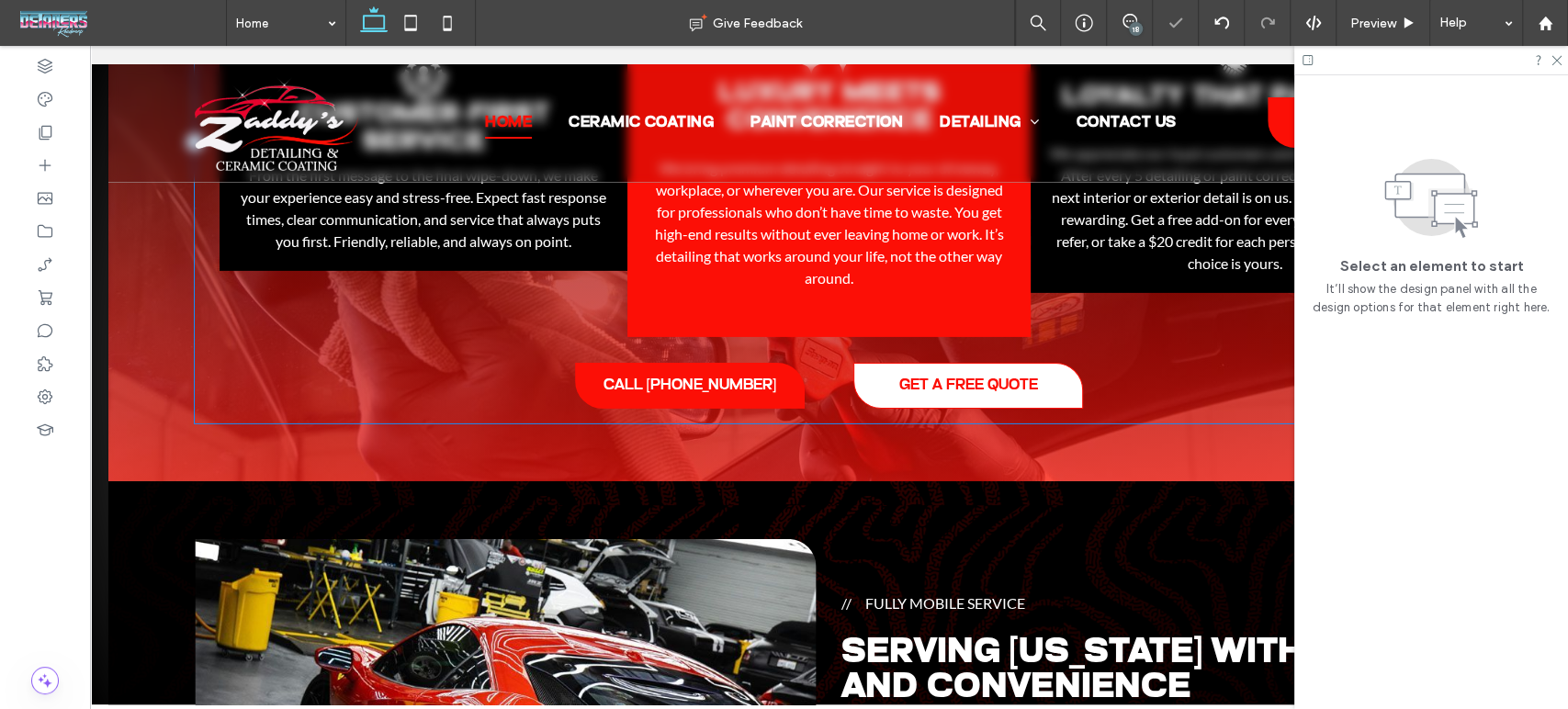
scroll to position [3761, 0]
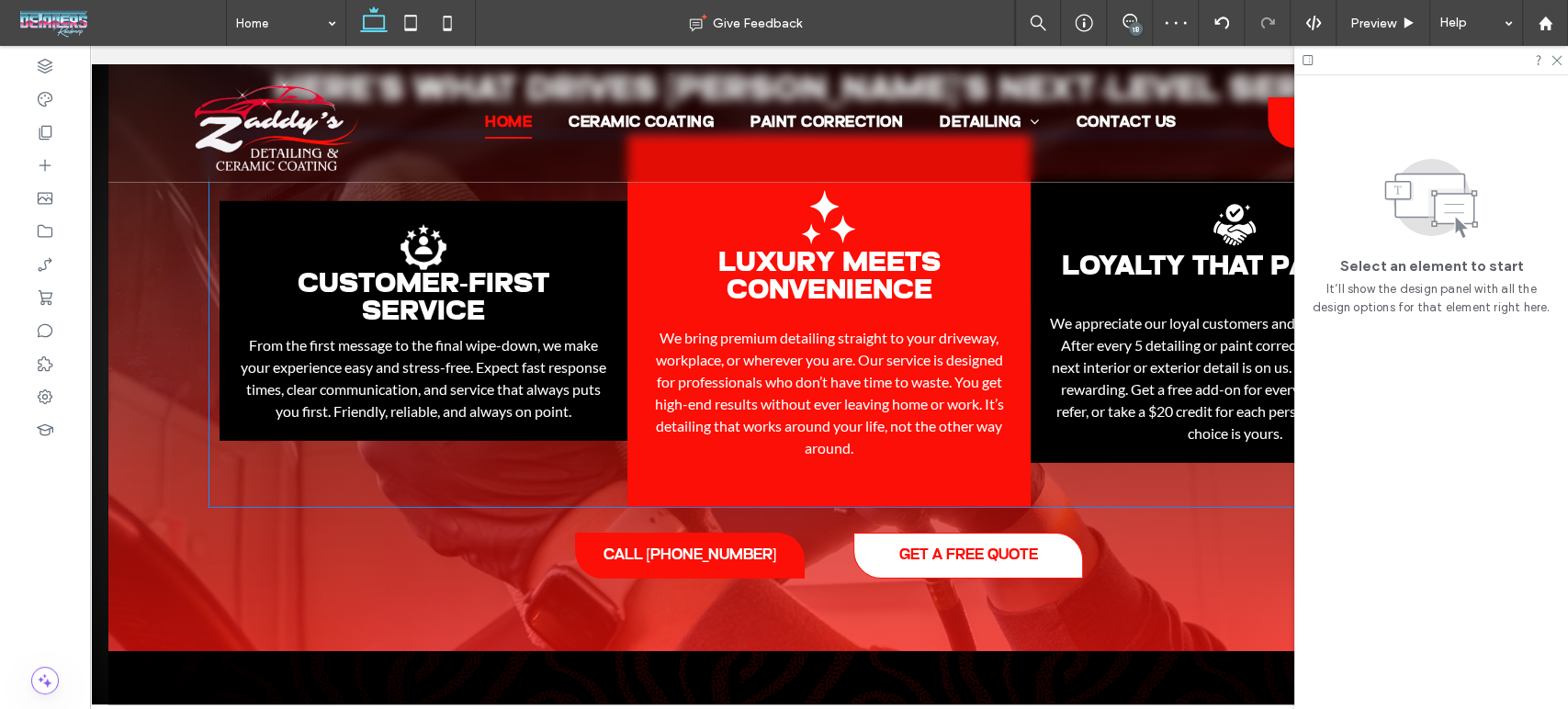
click at [843, 389] on p "We bring premium detailing straight to your driveway, workplace, or wherever yo…" at bounding box center [829, 393] width 367 height 133
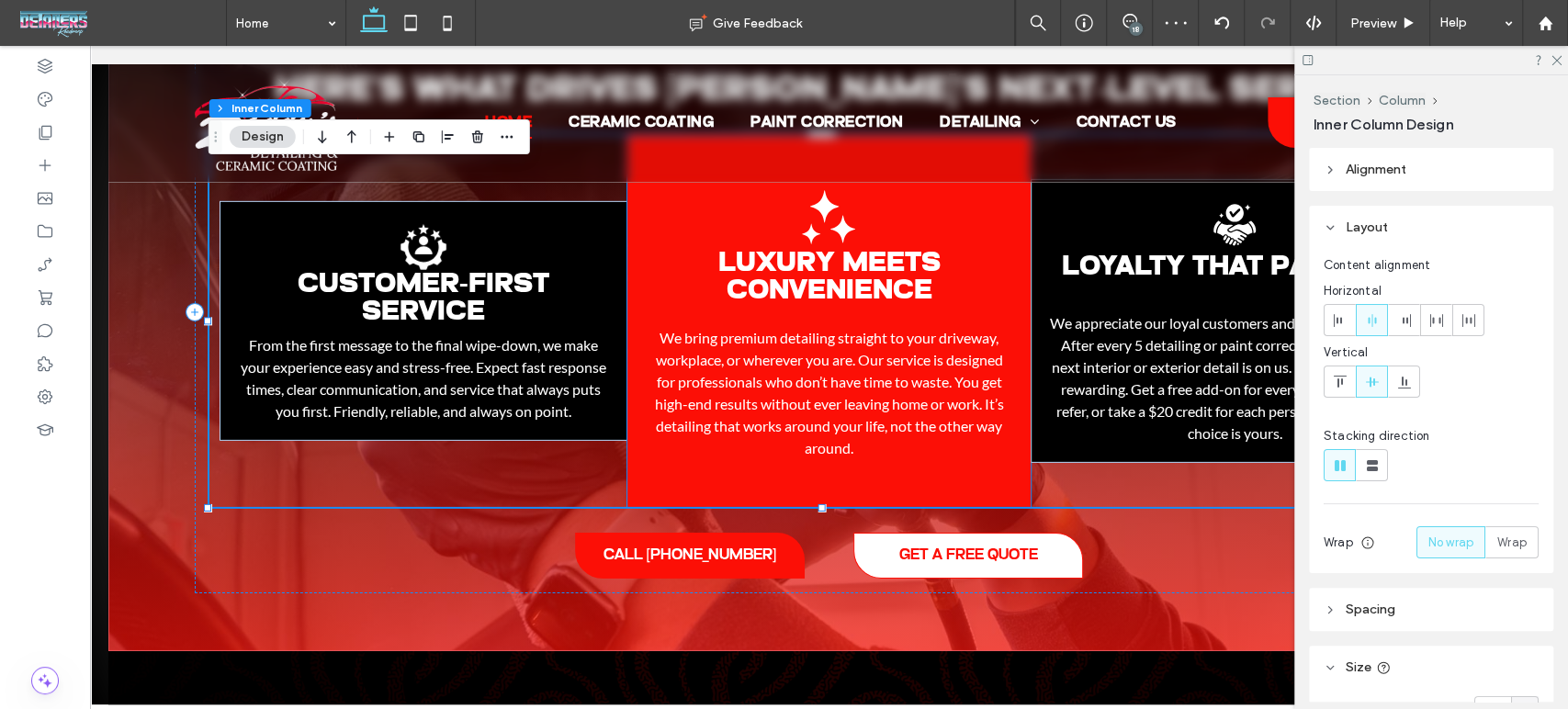
click at [813, 268] on span "Luxury Meets Convenience" at bounding box center [828, 278] width 222 height 56
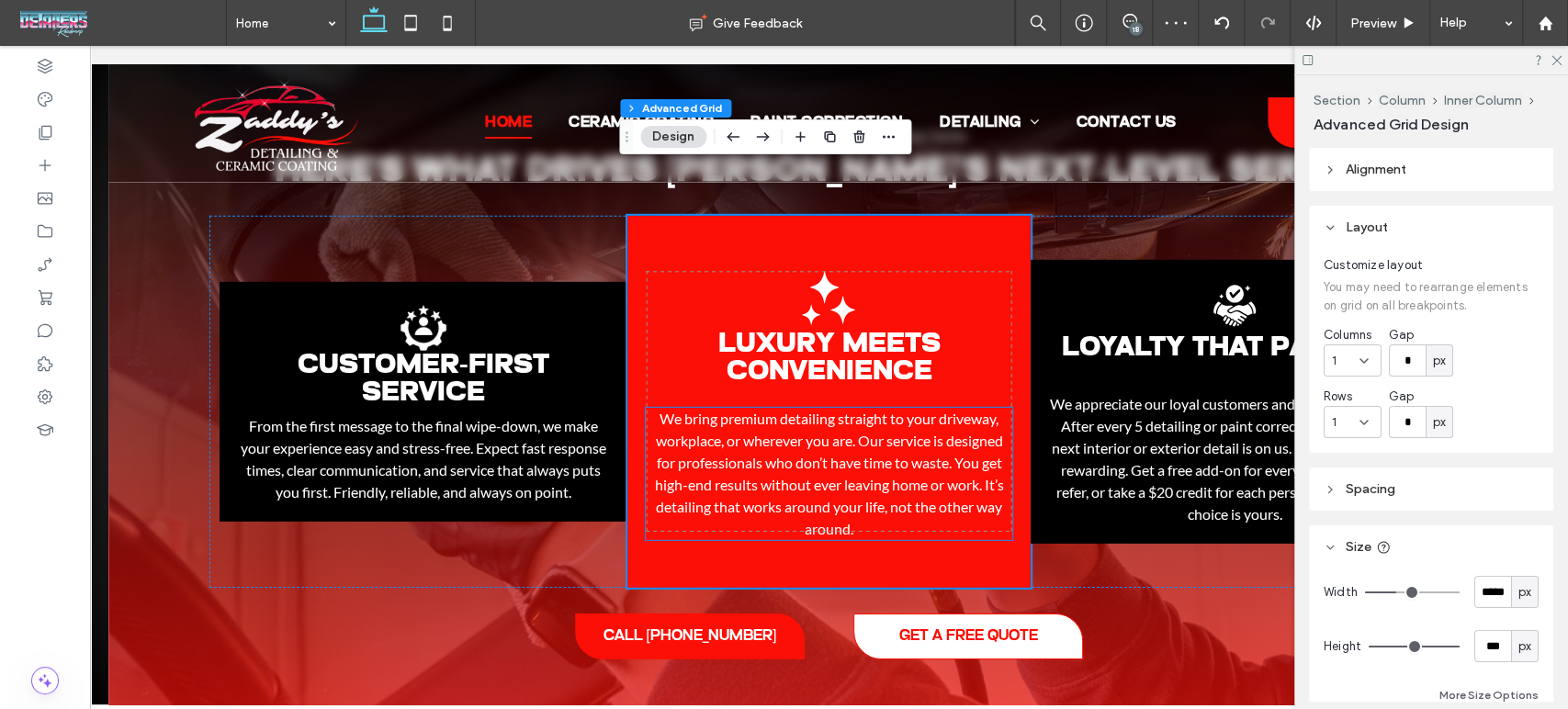
scroll to position [3660, 0]
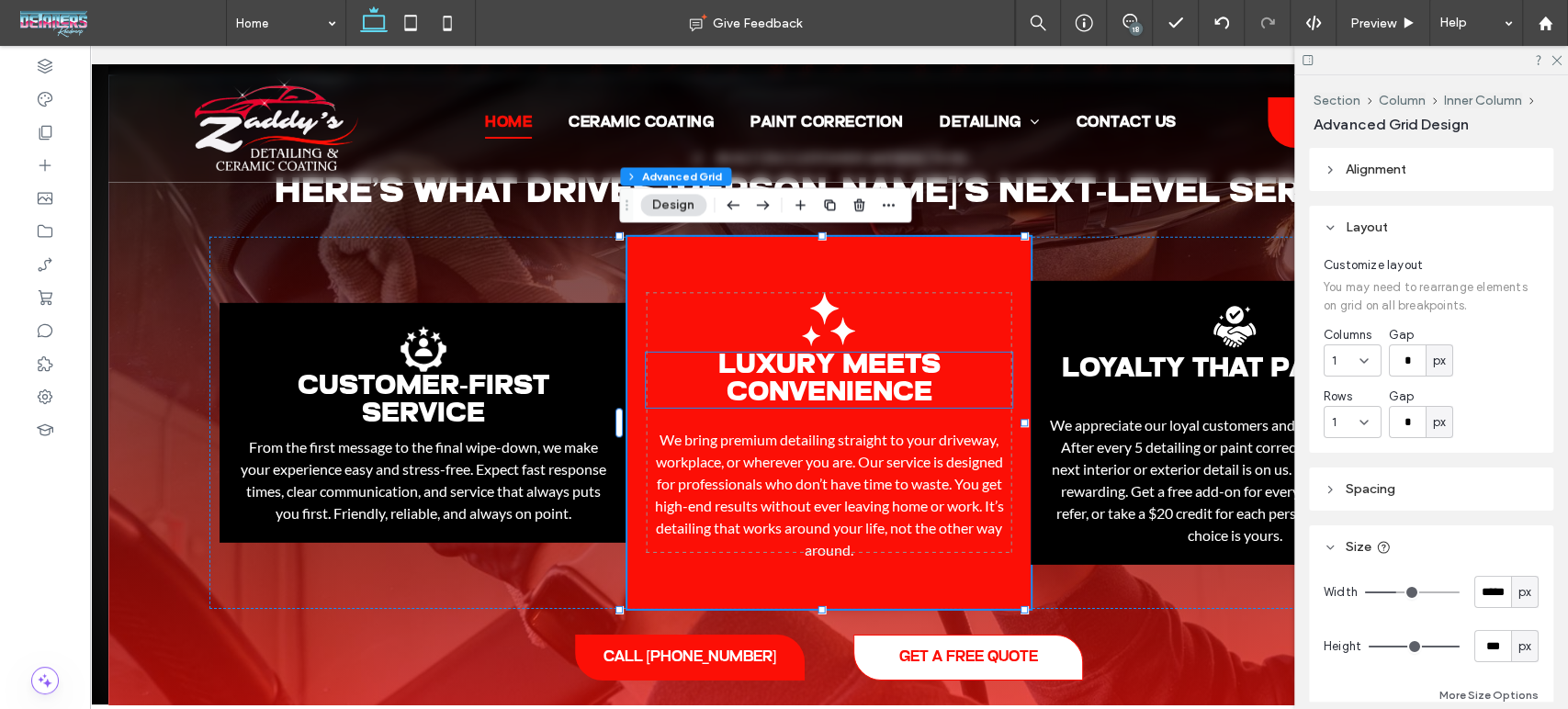
click at [834, 368] on span "Luxury Meets Convenience" at bounding box center [828, 380] width 222 height 56
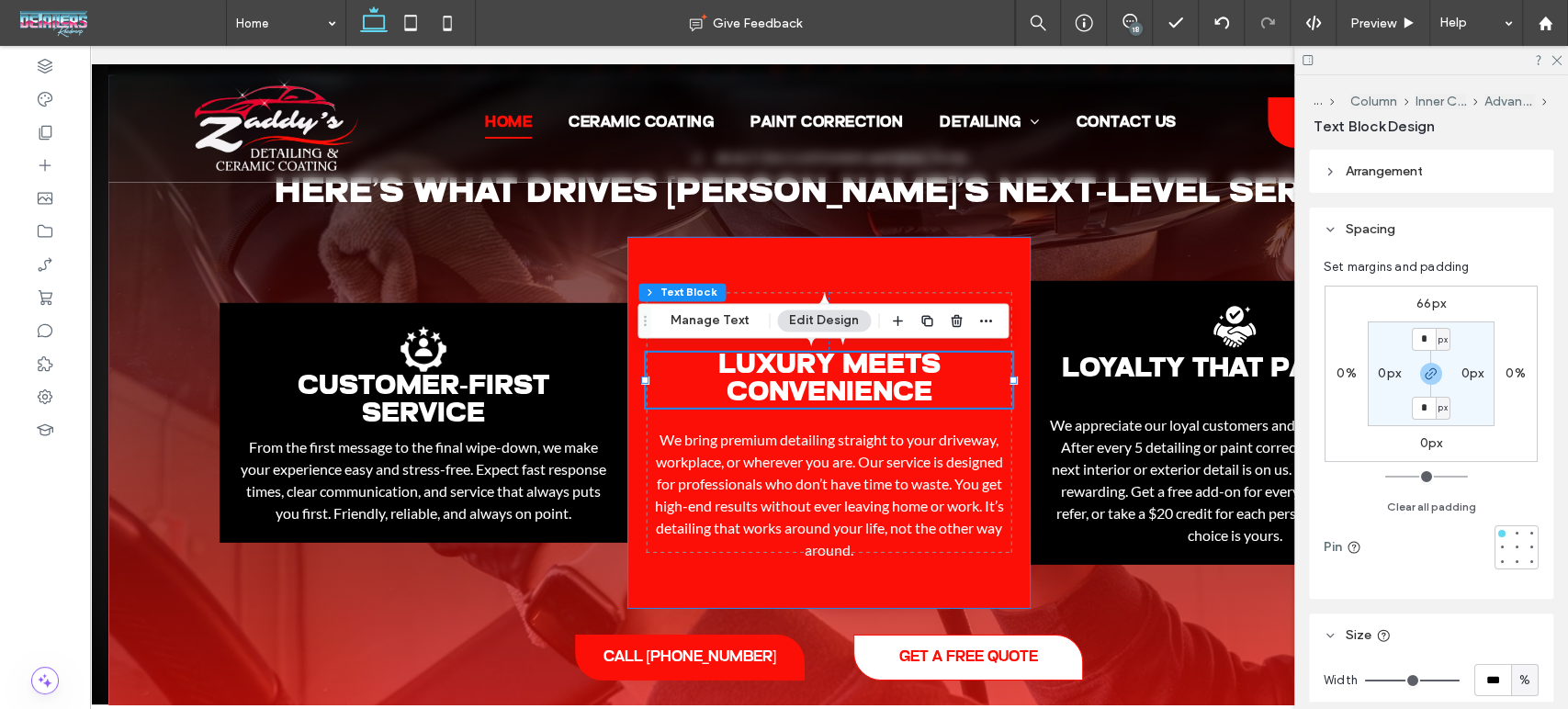
click at [902, 270] on div "Luxury Meets Convenience Black dot pattern in concentric circles, radiating out…" at bounding box center [828, 423] width 403 height 372
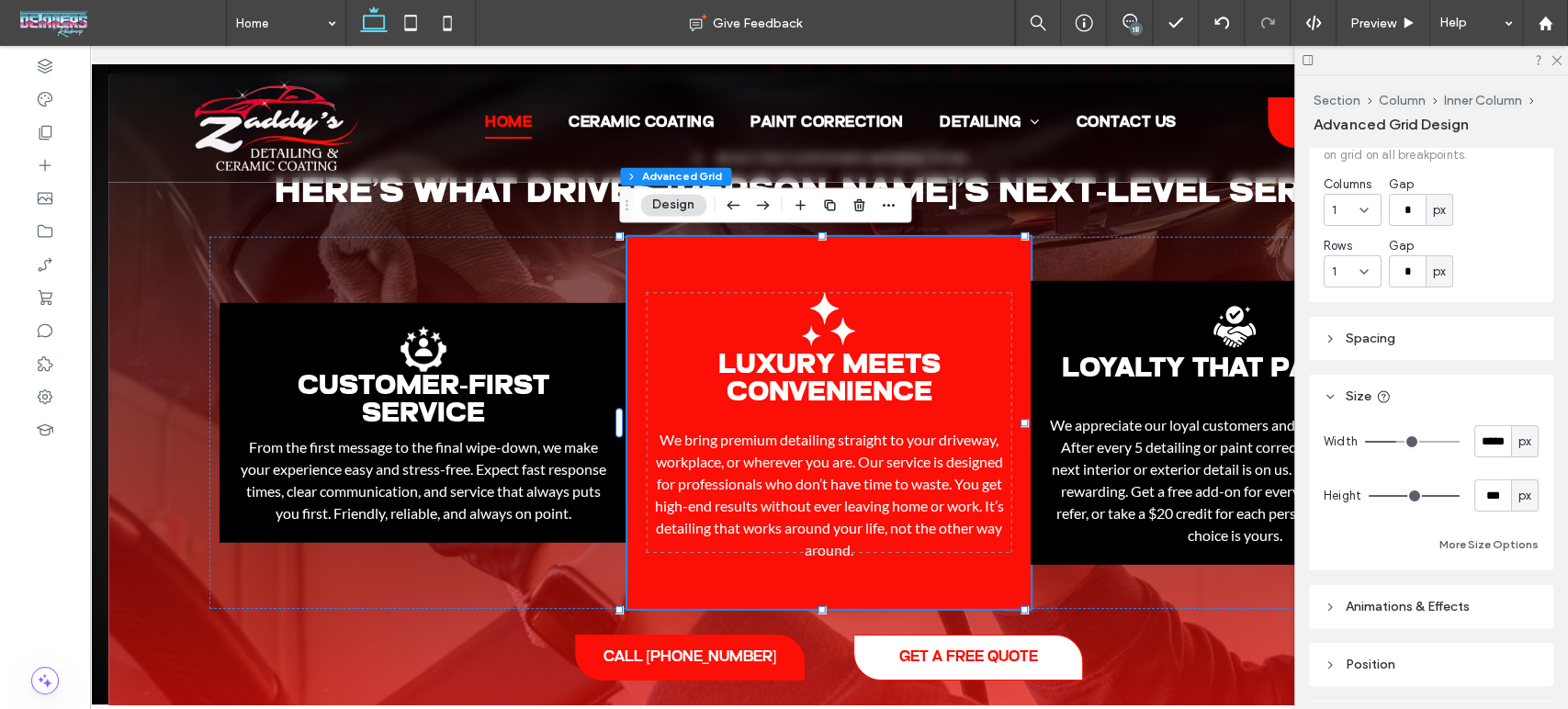
scroll to position [102, 0]
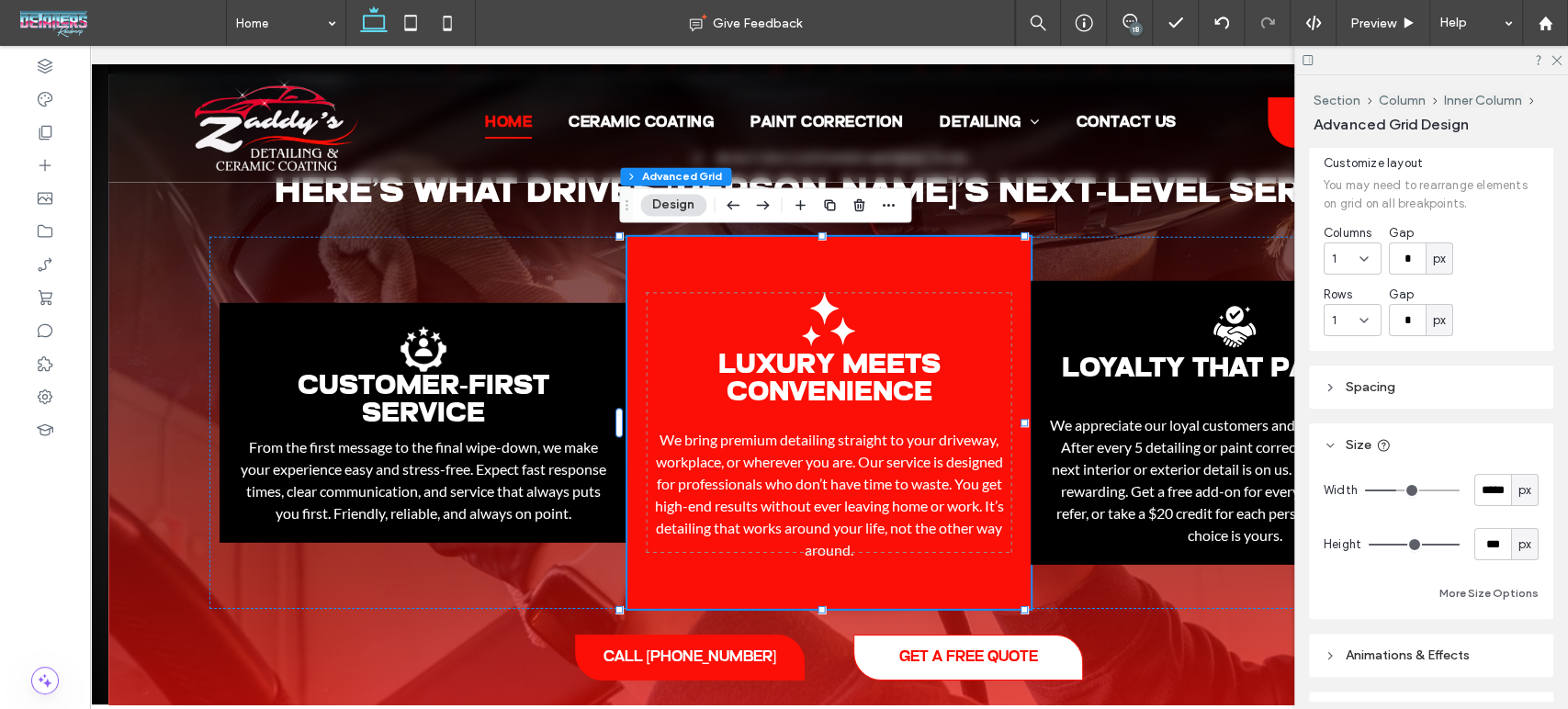
click at [1333, 392] on icon at bounding box center [1330, 387] width 13 height 13
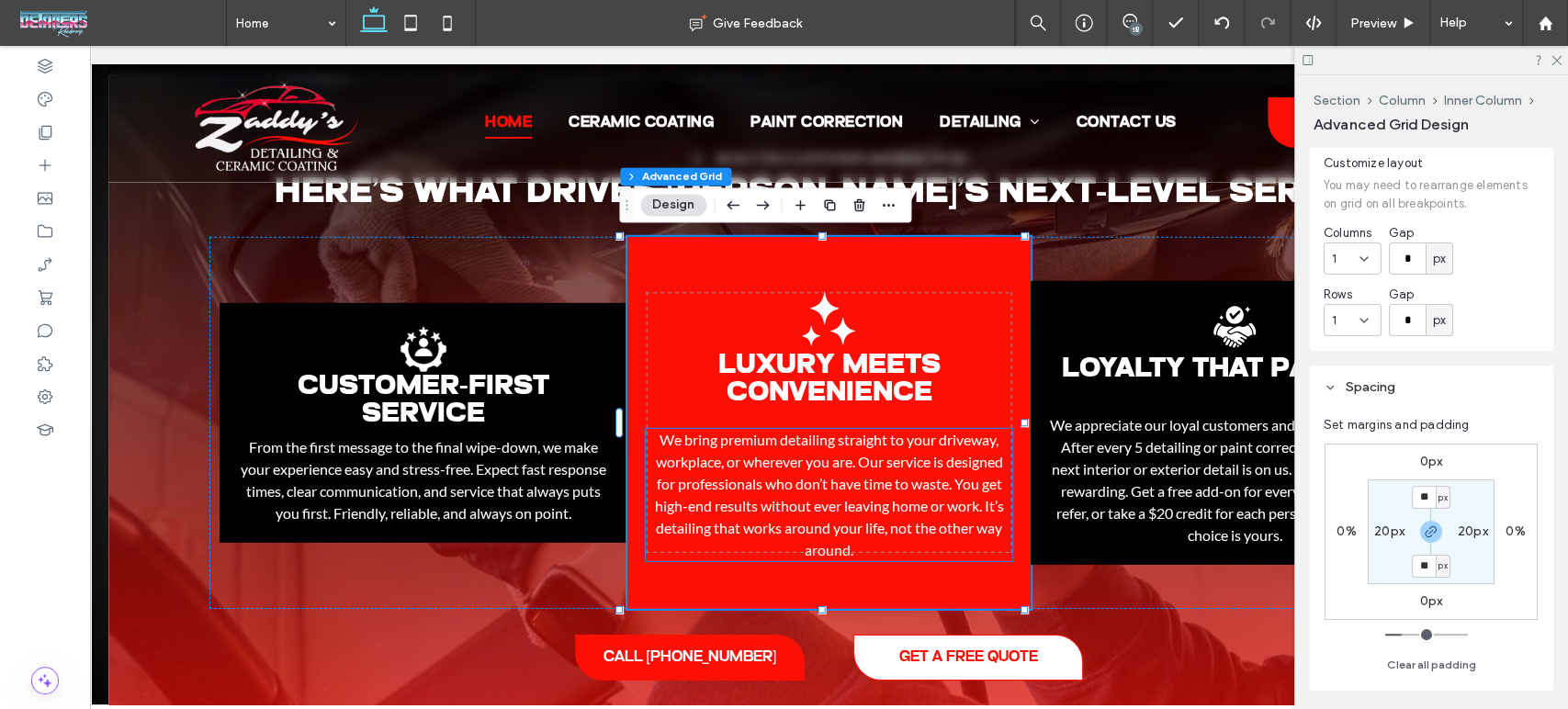
click at [926, 477] on span "We bring premium detailing straight to your driveway, workplace, or wherever yo…" at bounding box center [828, 495] width 349 height 128
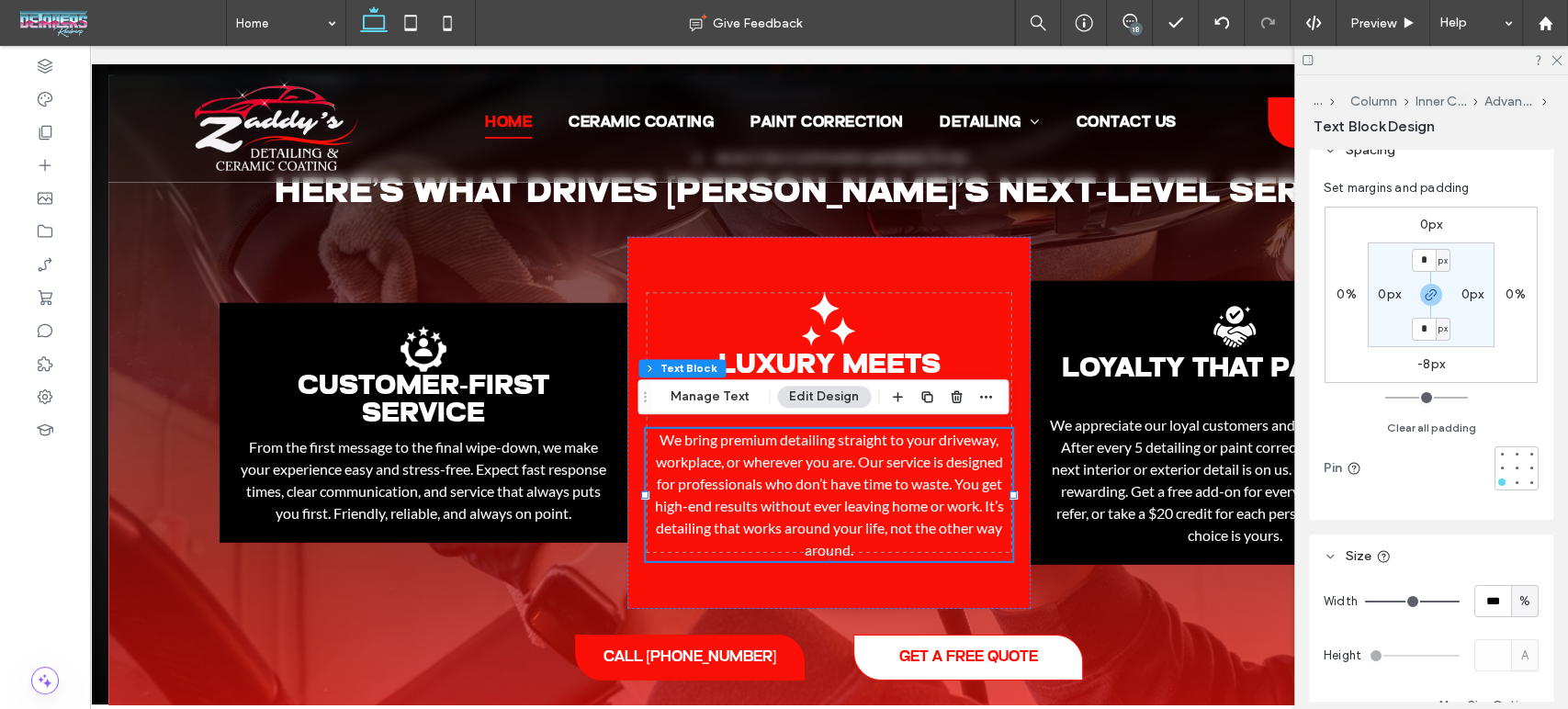
scroll to position [204, 0]
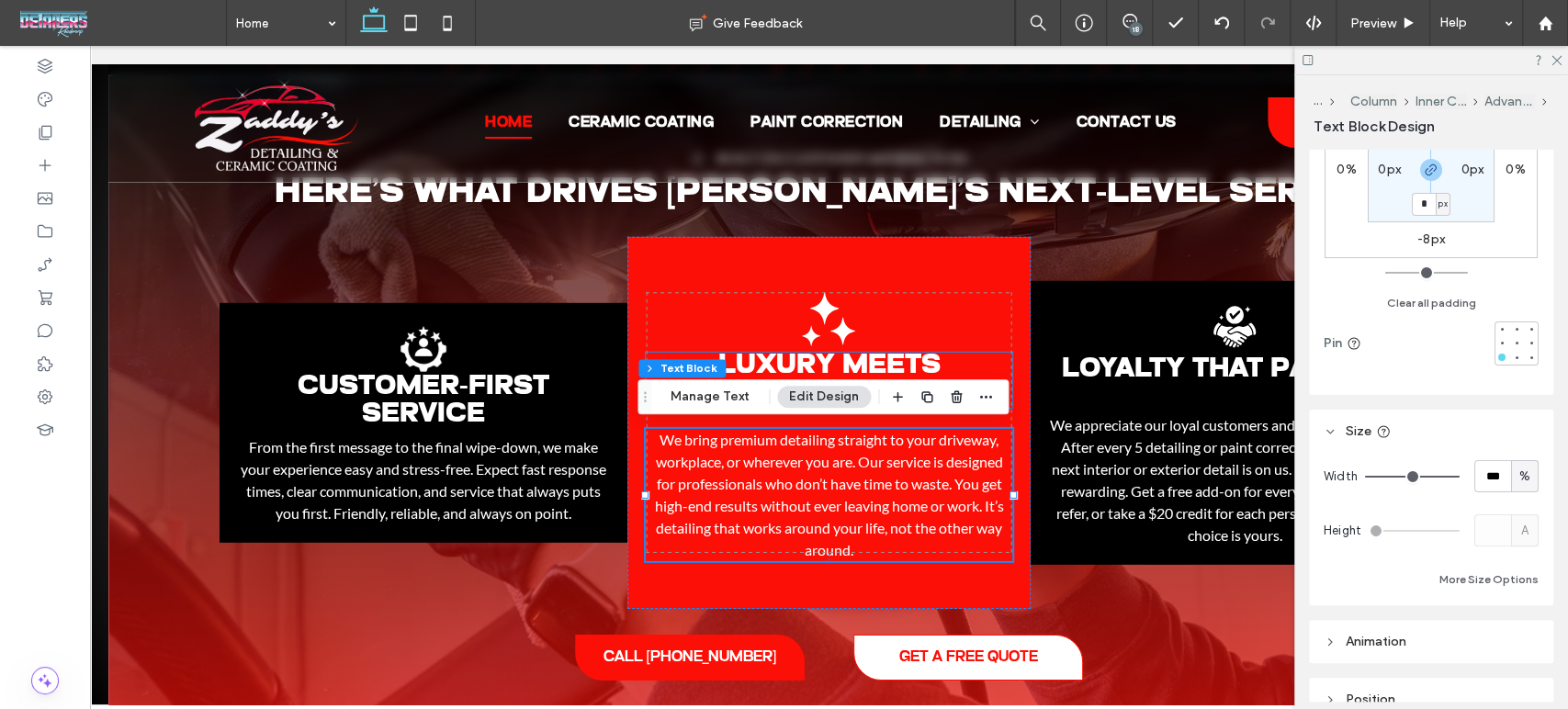
click at [893, 364] on span "Luxury Meets Convenience" at bounding box center [828, 380] width 222 height 56
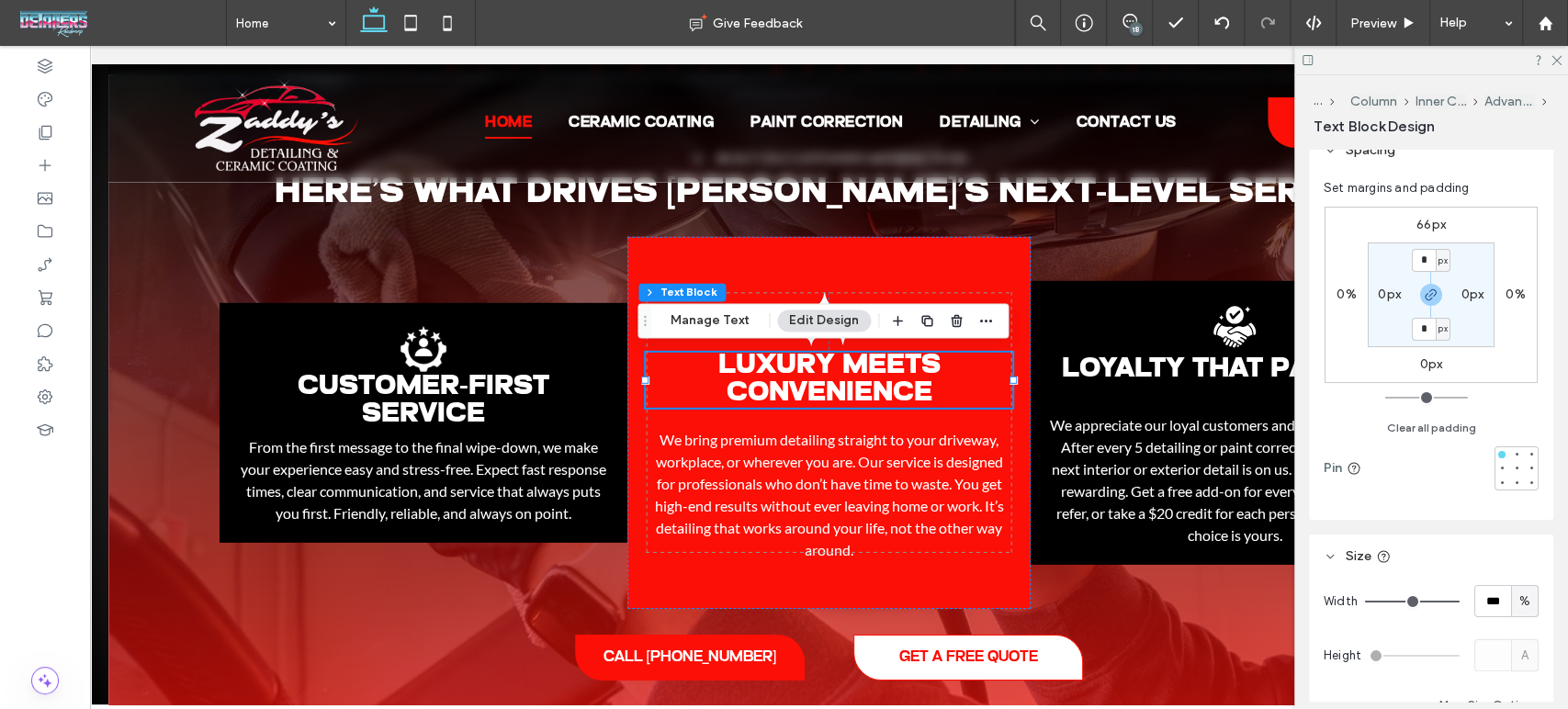
scroll to position [102, 0]
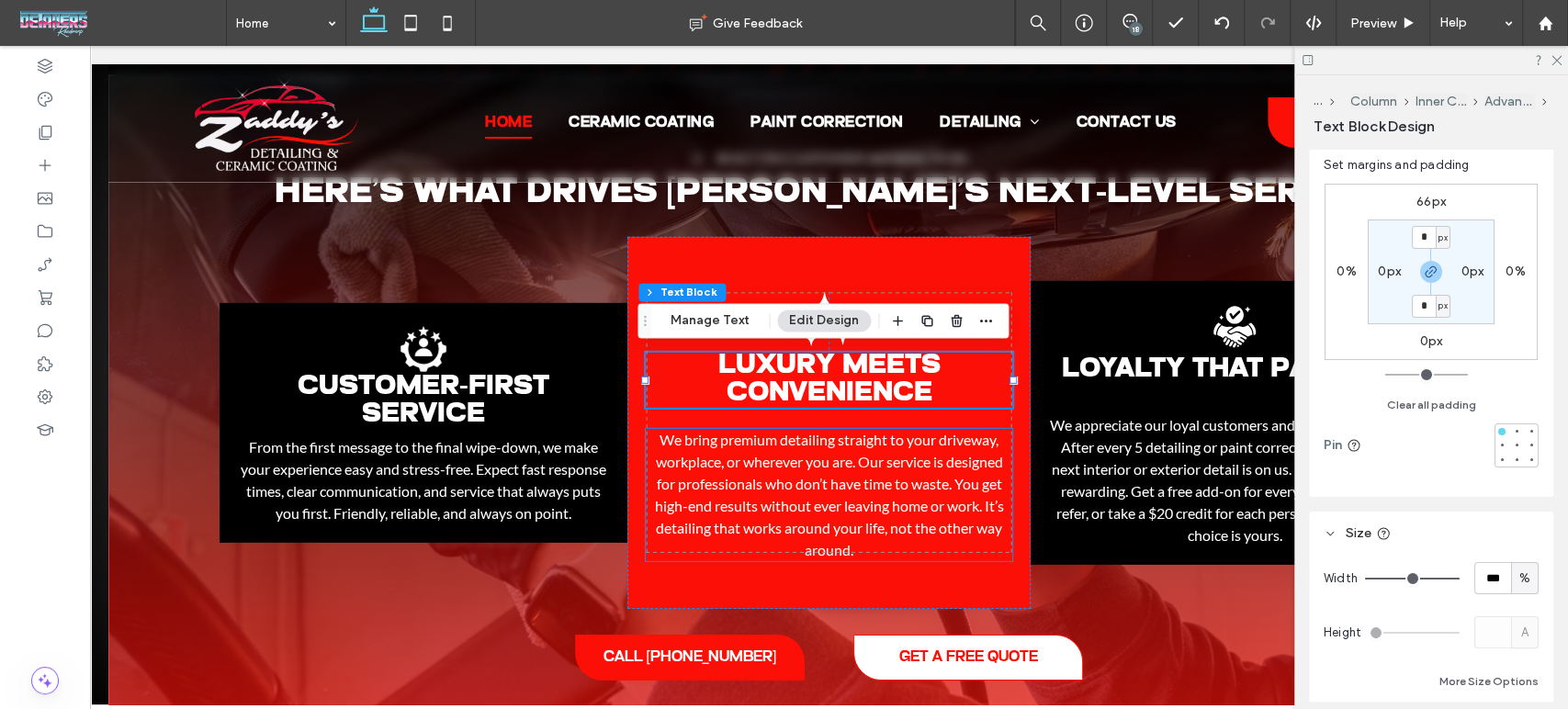
click at [960, 474] on span "We bring premium detailing straight to your driveway, workplace, or wherever yo…" at bounding box center [828, 495] width 349 height 128
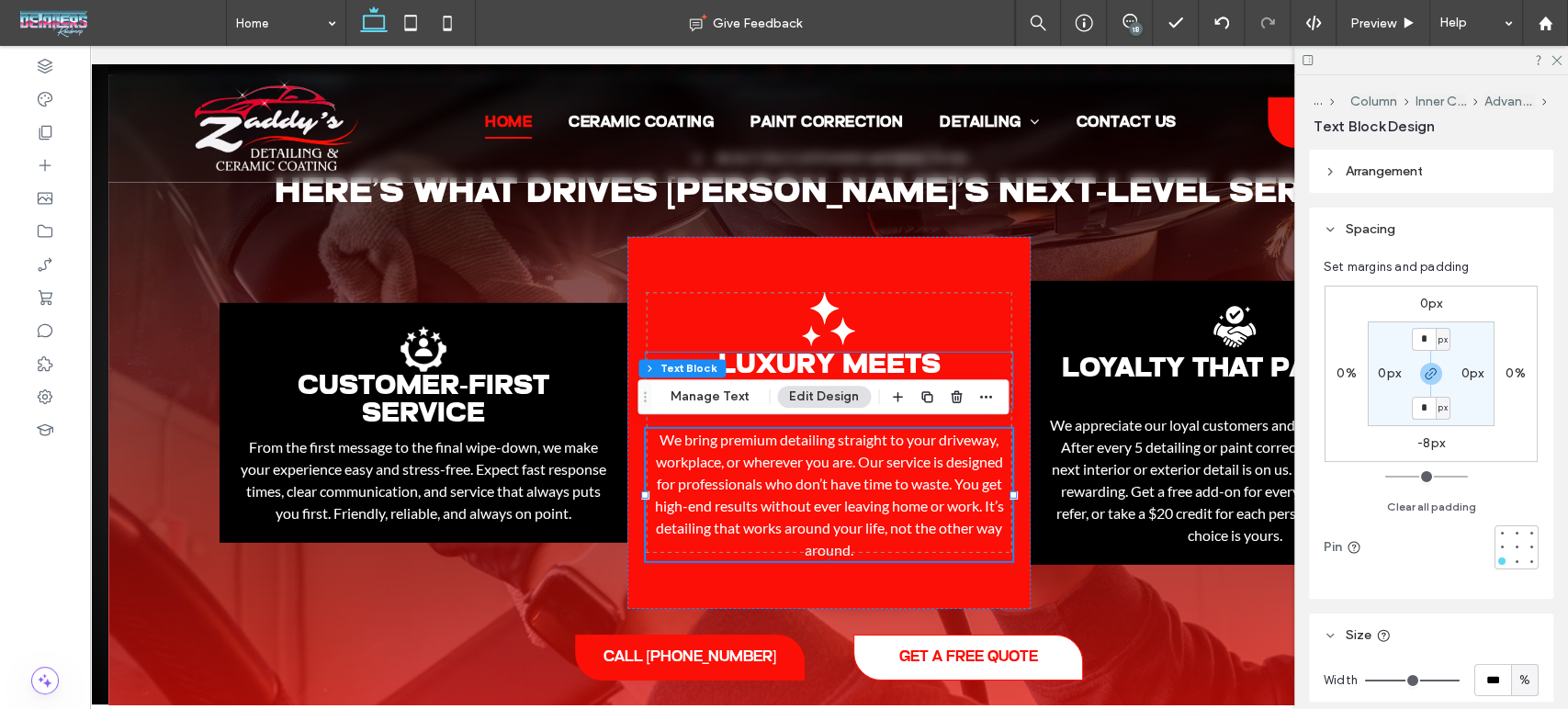
click at [904, 362] on span "Luxury Meets Convenience" at bounding box center [828, 380] width 222 height 56
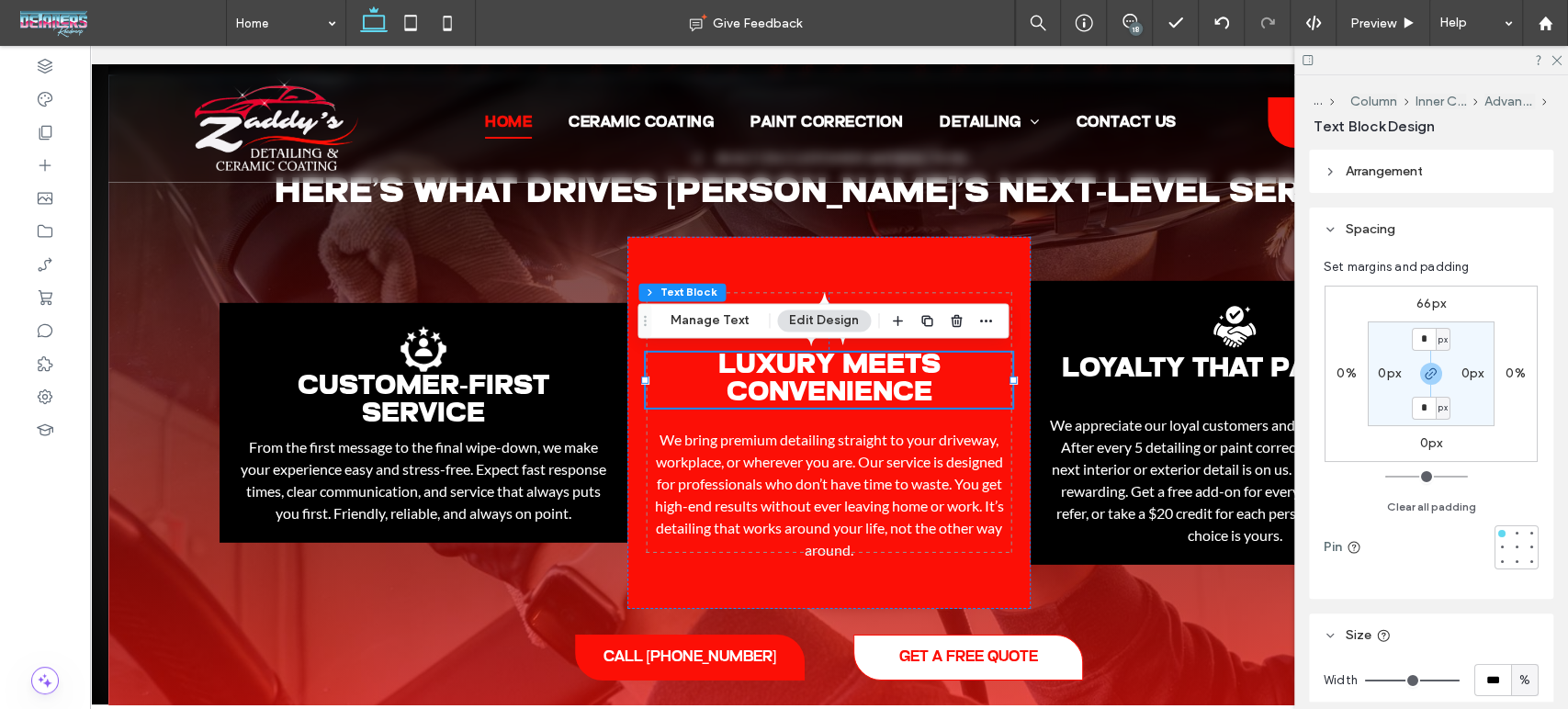
click at [1421, 307] on label "66px" at bounding box center [1430, 304] width 29 height 16
type input "**"
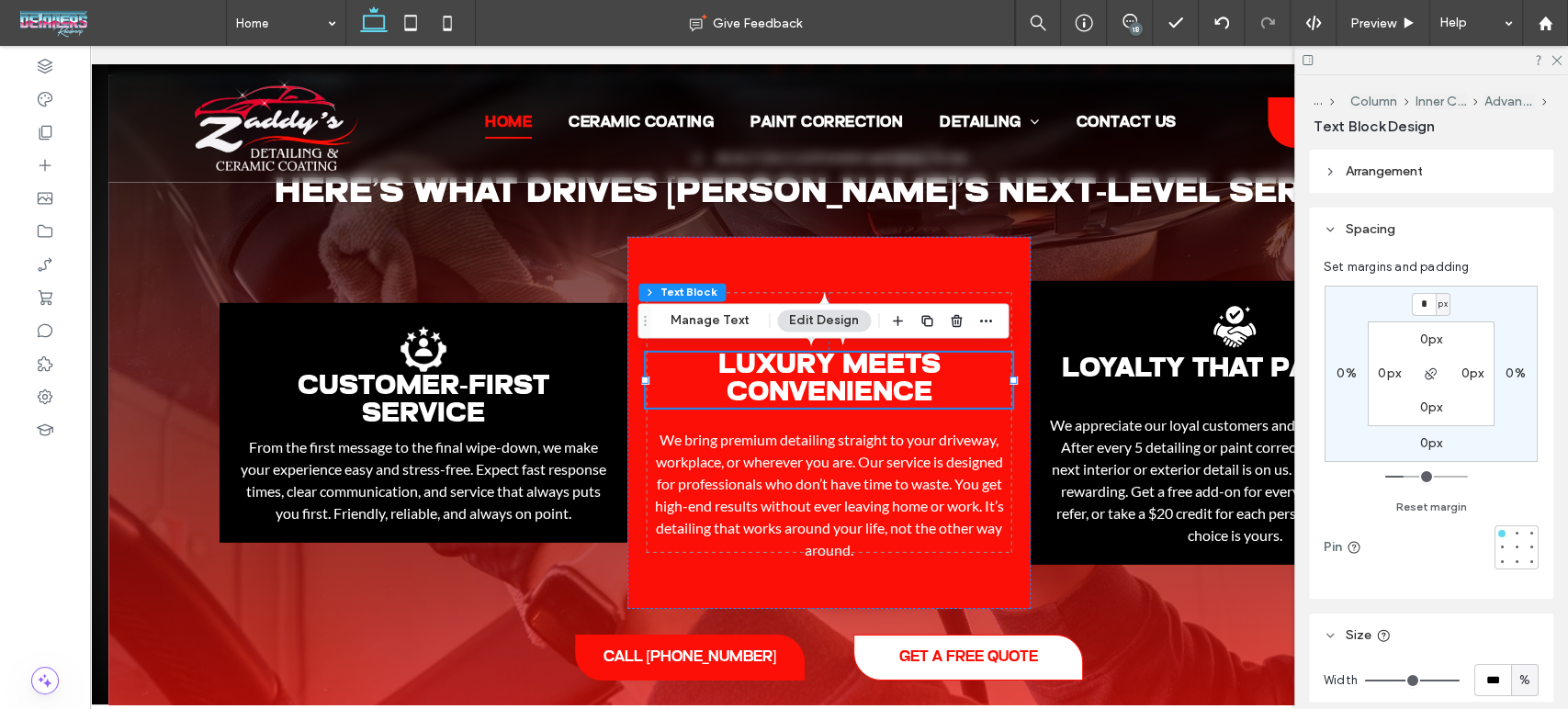
type input "*"
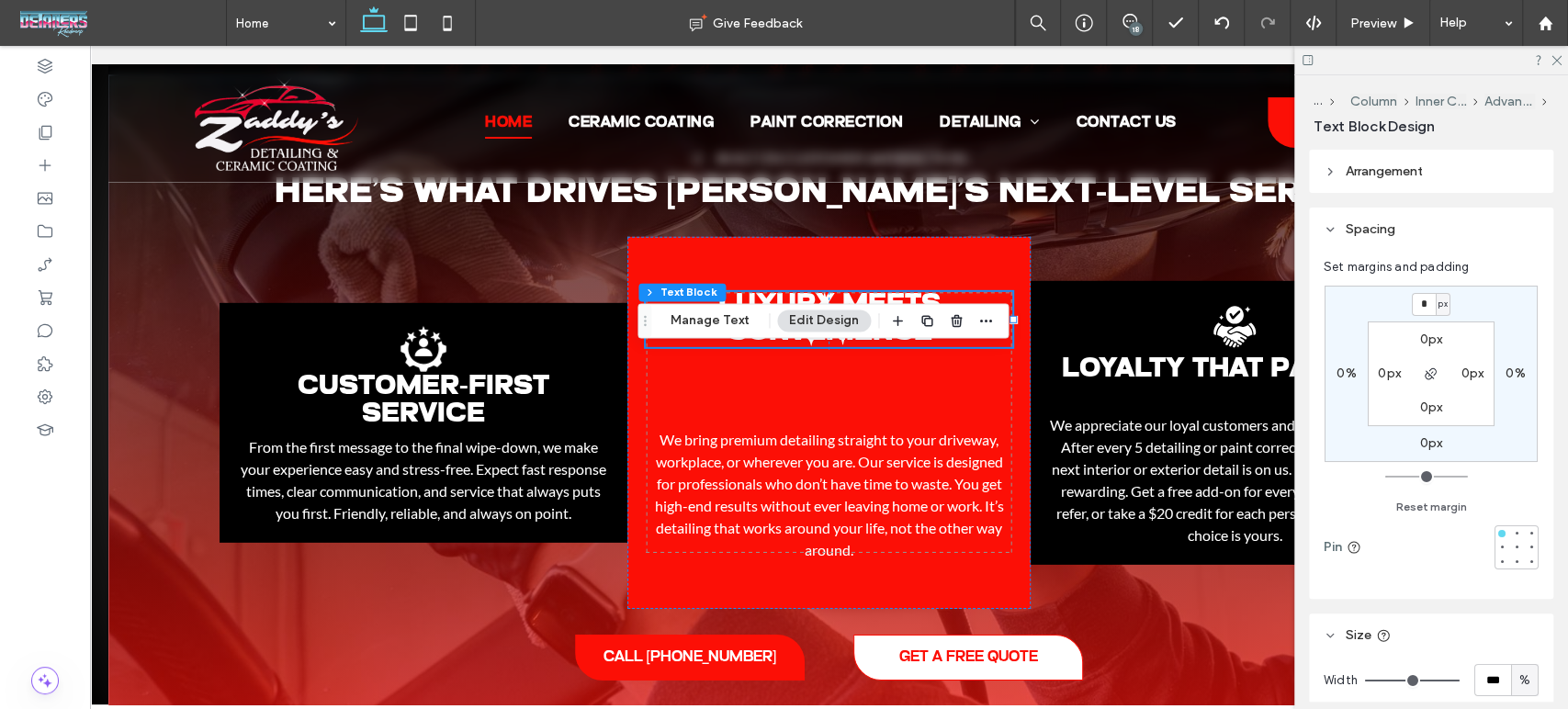
click at [1338, 175] on header "Arrangement" at bounding box center [1430, 171] width 244 height 43
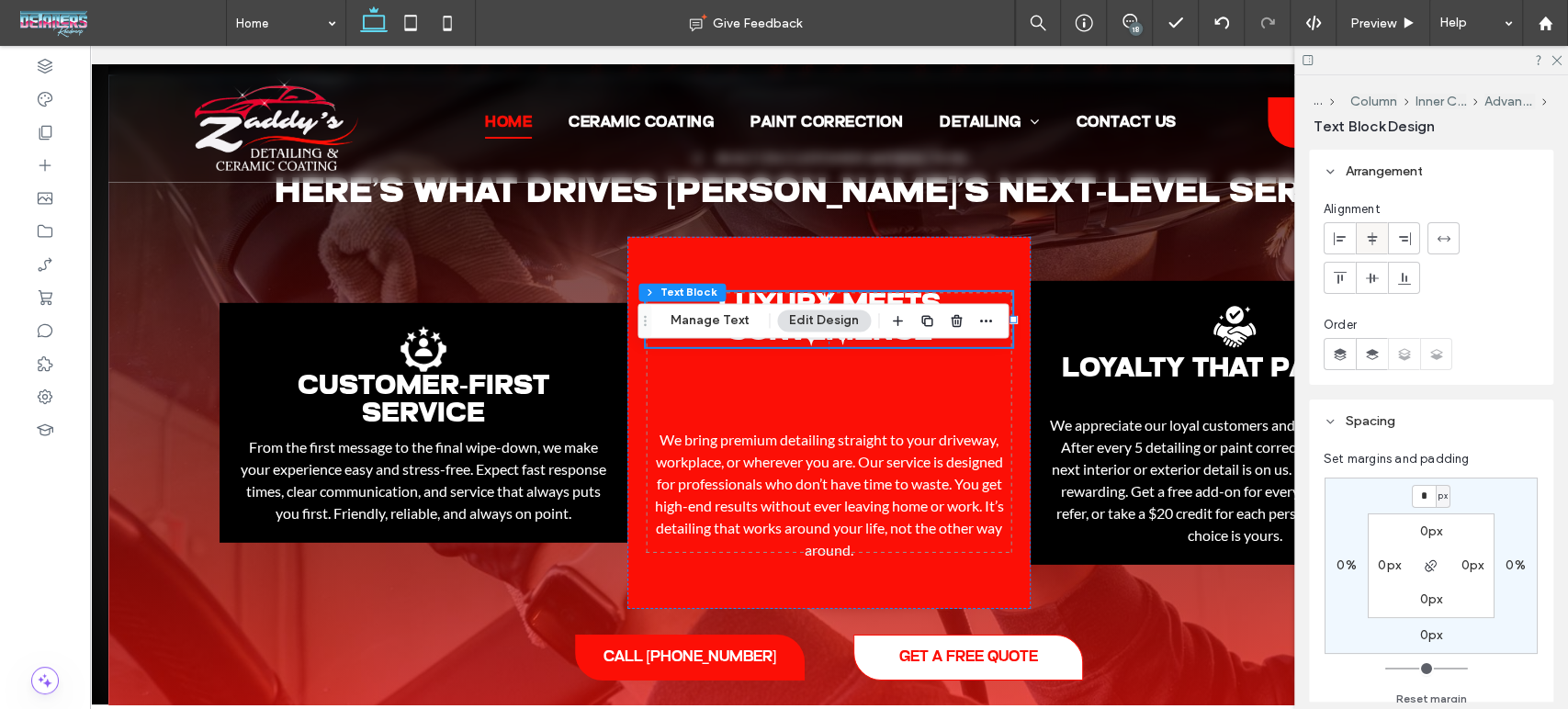
click at [1369, 239] on use at bounding box center [1372, 237] width 10 height 13
click at [1367, 285] on span at bounding box center [1372, 278] width 15 height 30
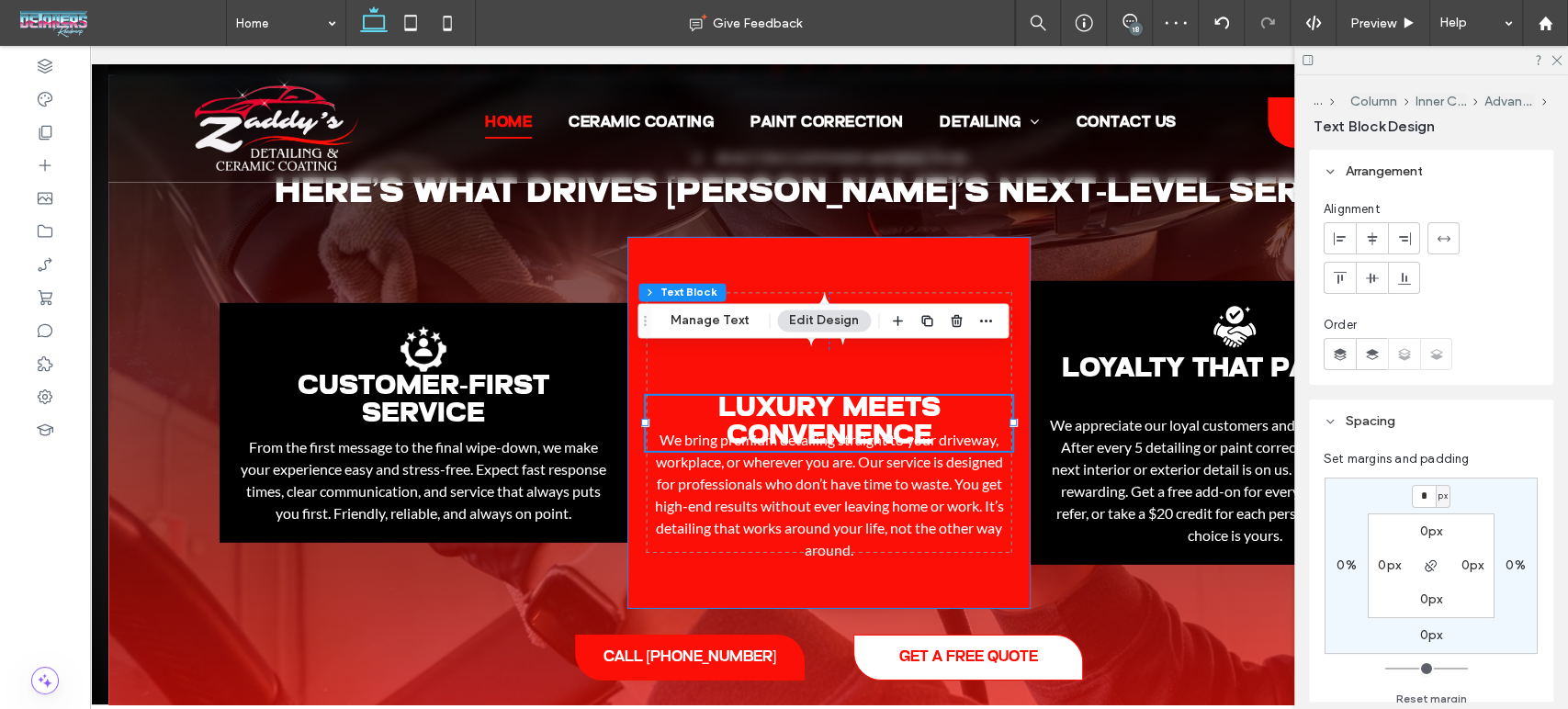
click at [879, 375] on div "Luxury Meets Convenience Black dot pattern in concentric circles, radiating out…" at bounding box center [828, 423] width 403 height 372
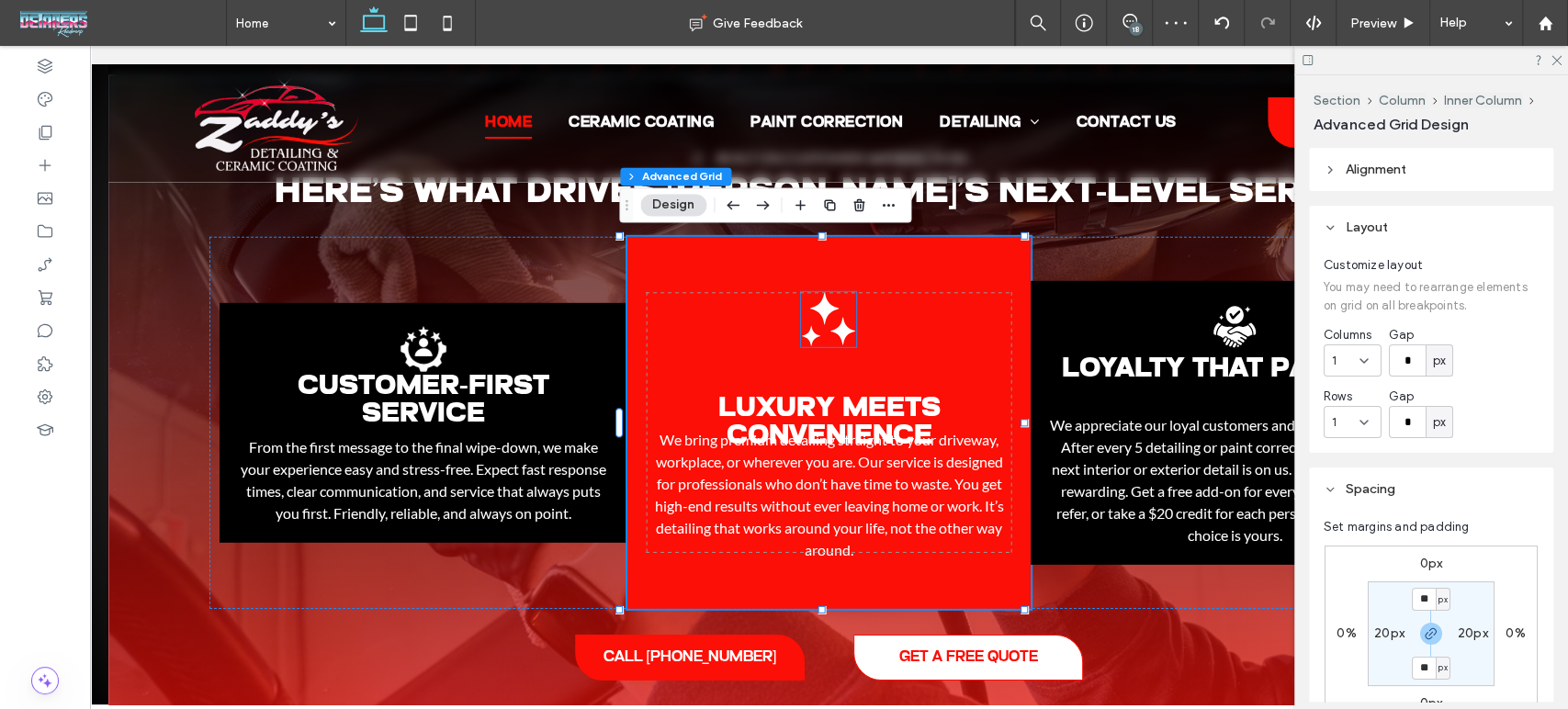
click at [840, 328] on icon at bounding box center [842, 332] width 25 height 28
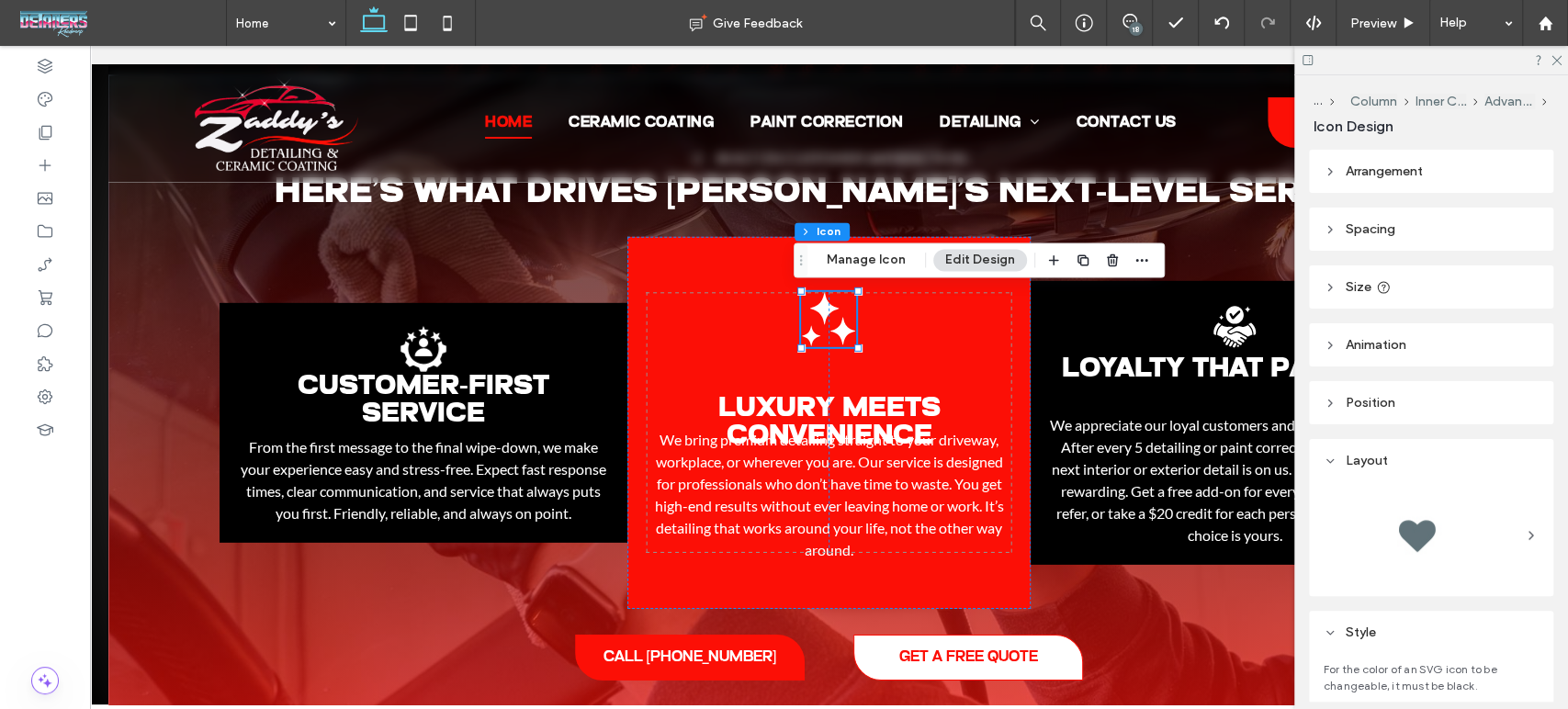
click at [1345, 183] on header "Arrangement" at bounding box center [1430, 171] width 244 height 43
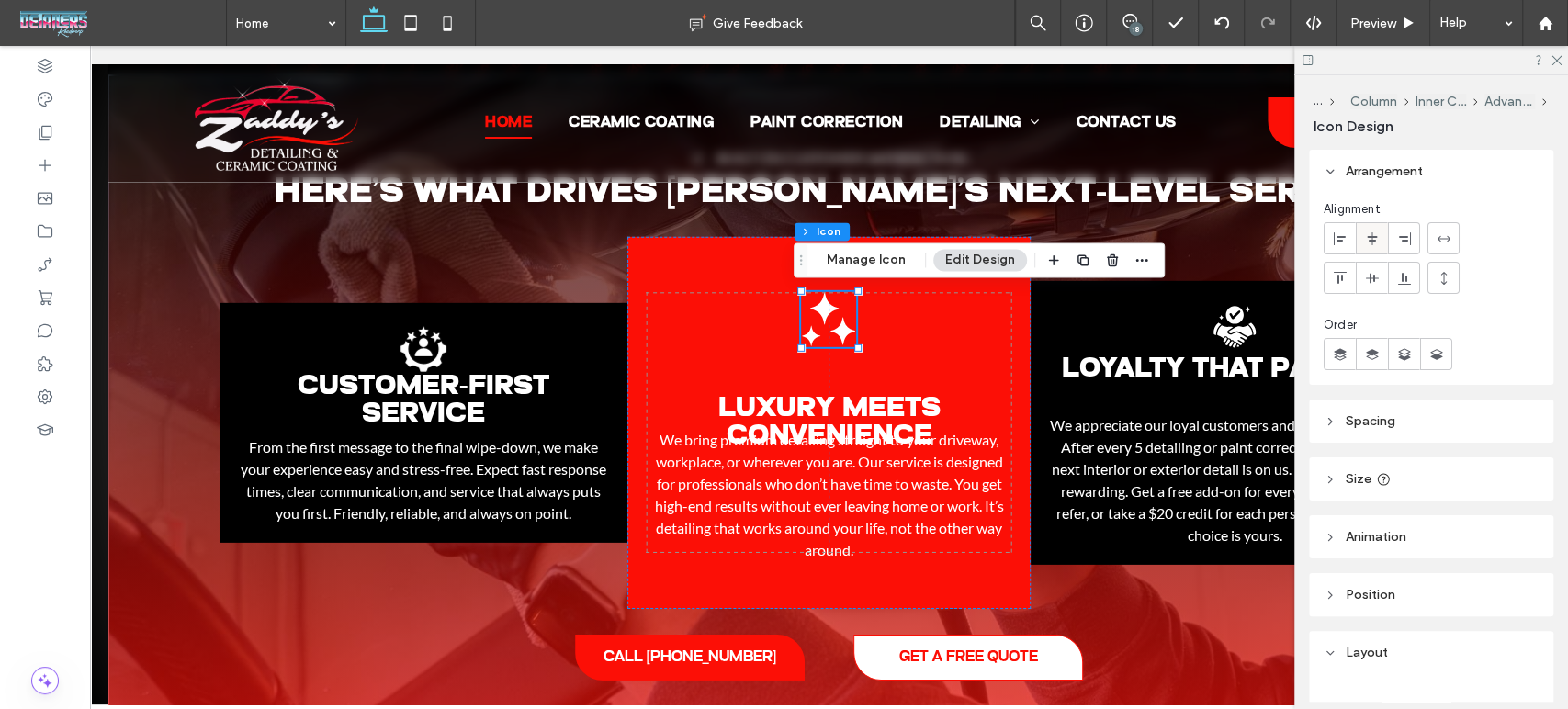
click at [1373, 236] on use at bounding box center [1372, 237] width 10 height 13
click at [1367, 276] on icon at bounding box center [1372, 278] width 15 height 15
click at [1016, 331] on div "Luxury Meets Convenience Black dot pattern in concentric circles, radiating out…" at bounding box center [828, 423] width 403 height 372
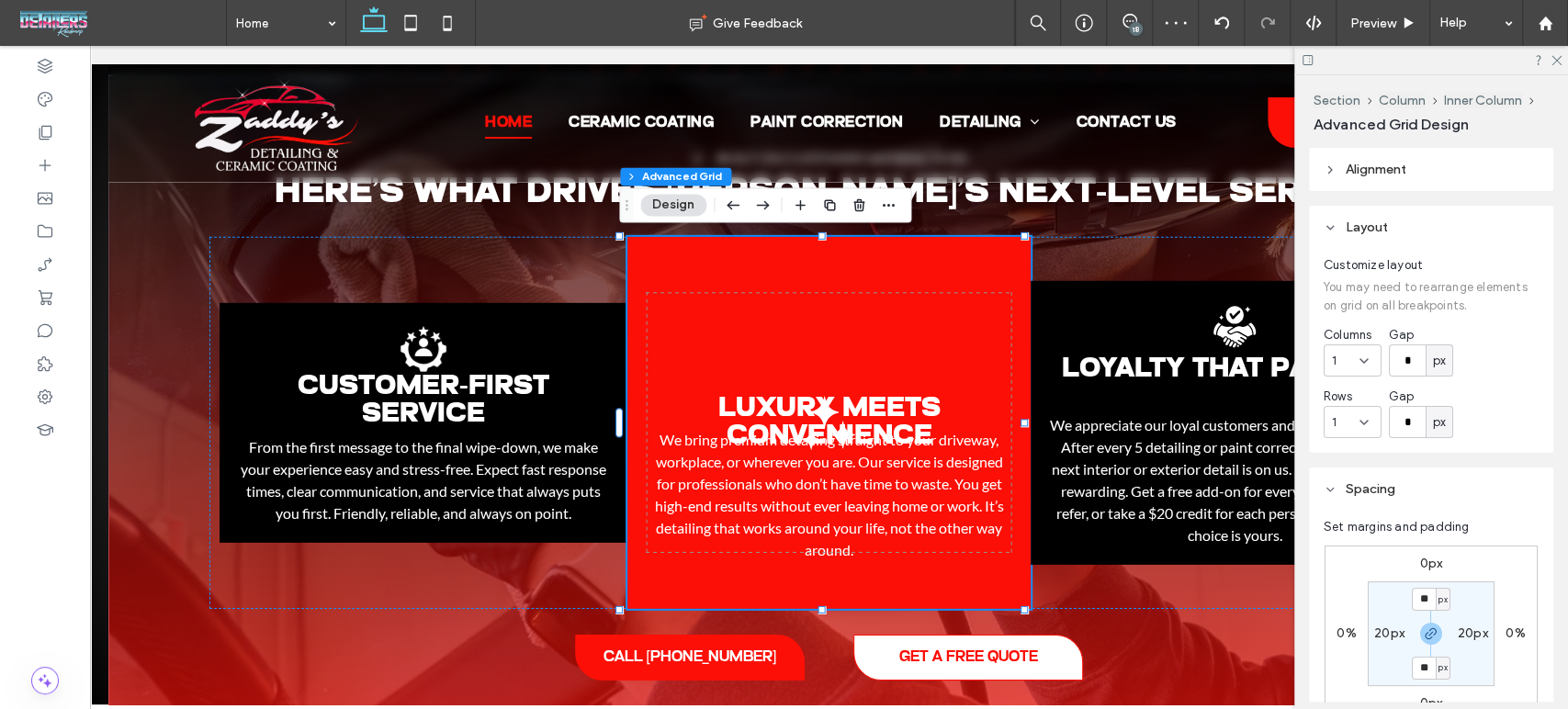
click at [1321, 160] on header "Alignment" at bounding box center [1430, 169] width 244 height 43
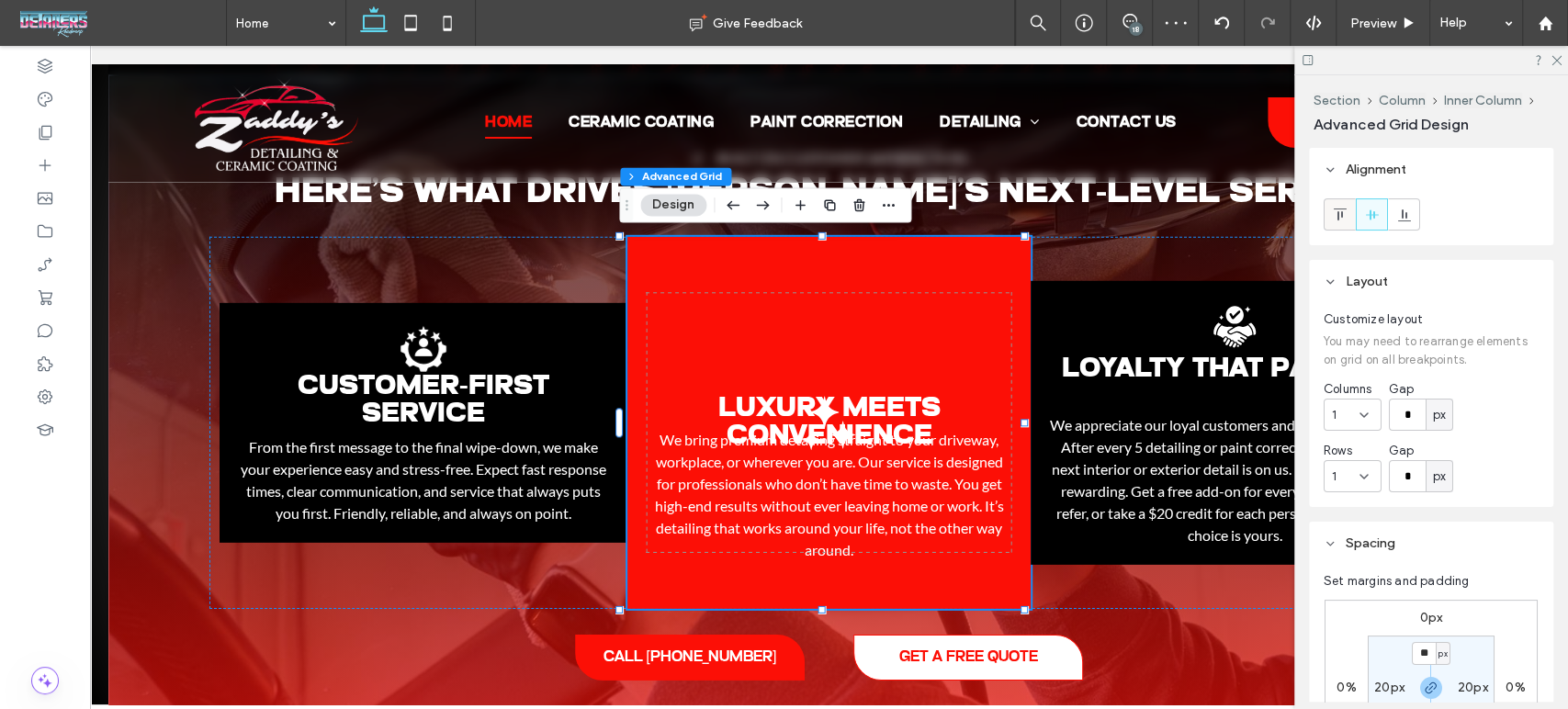
click at [1339, 221] on icon at bounding box center [1340, 214] width 15 height 15
click at [1365, 218] on icon at bounding box center [1372, 214] width 15 height 15
click at [906, 588] on div "Luxury Meets Convenience Black dot pattern in concentric circles, radiating out…" at bounding box center [828, 423] width 403 height 372
click at [947, 364] on div "Luxury Meets Convenience Black dot pattern in concentric circles, radiating out…" at bounding box center [828, 423] width 403 height 372
click at [867, 432] on span "We bring premium detailing straight to your driveway, workplace, or wherever yo…" at bounding box center [828, 495] width 349 height 128
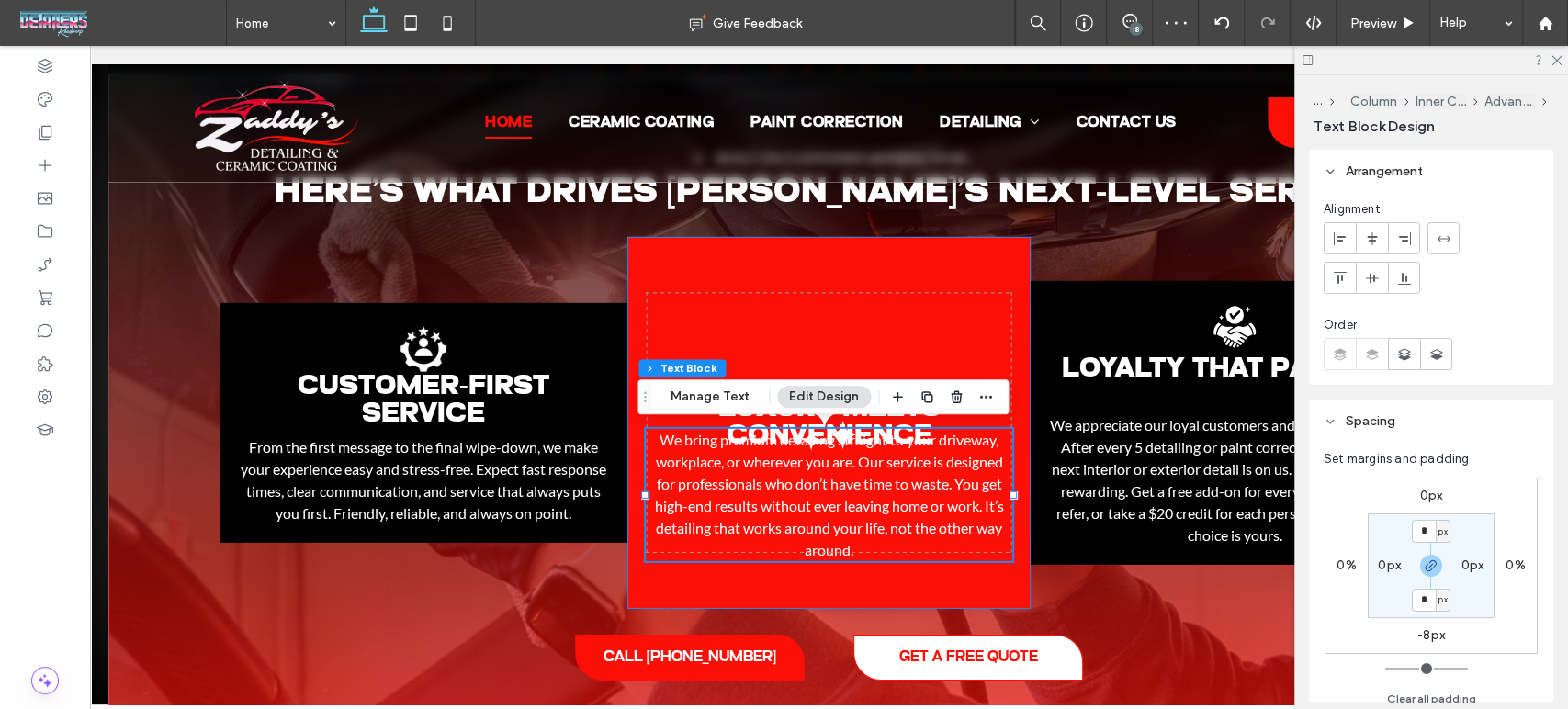
click at [940, 298] on div "Luxury Meets Convenience Black dot pattern in concentric circles, radiating out…" at bounding box center [828, 423] width 403 height 372
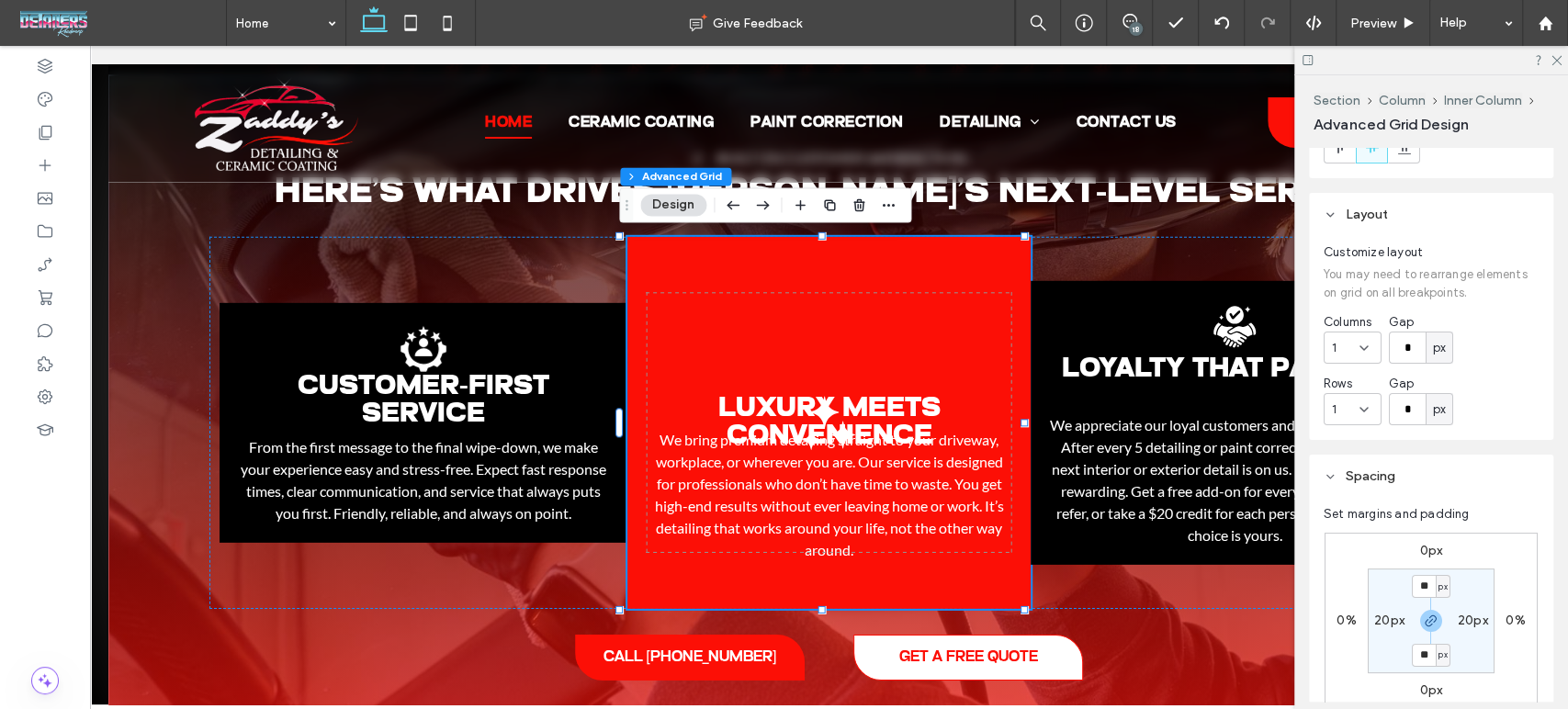
scroll to position [204, 0]
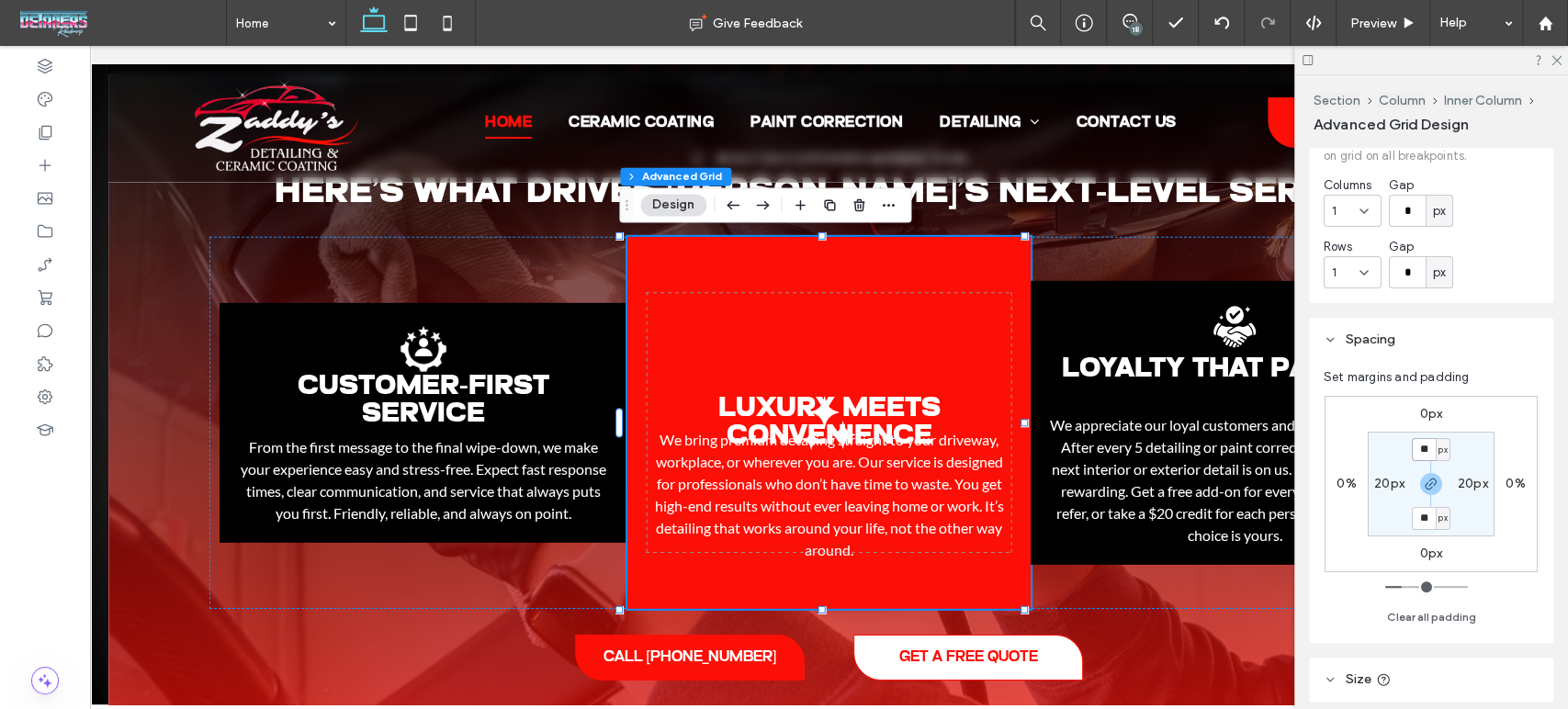
click at [1429, 459] on input "**" at bounding box center [1423, 449] width 24 height 23
type input "*"
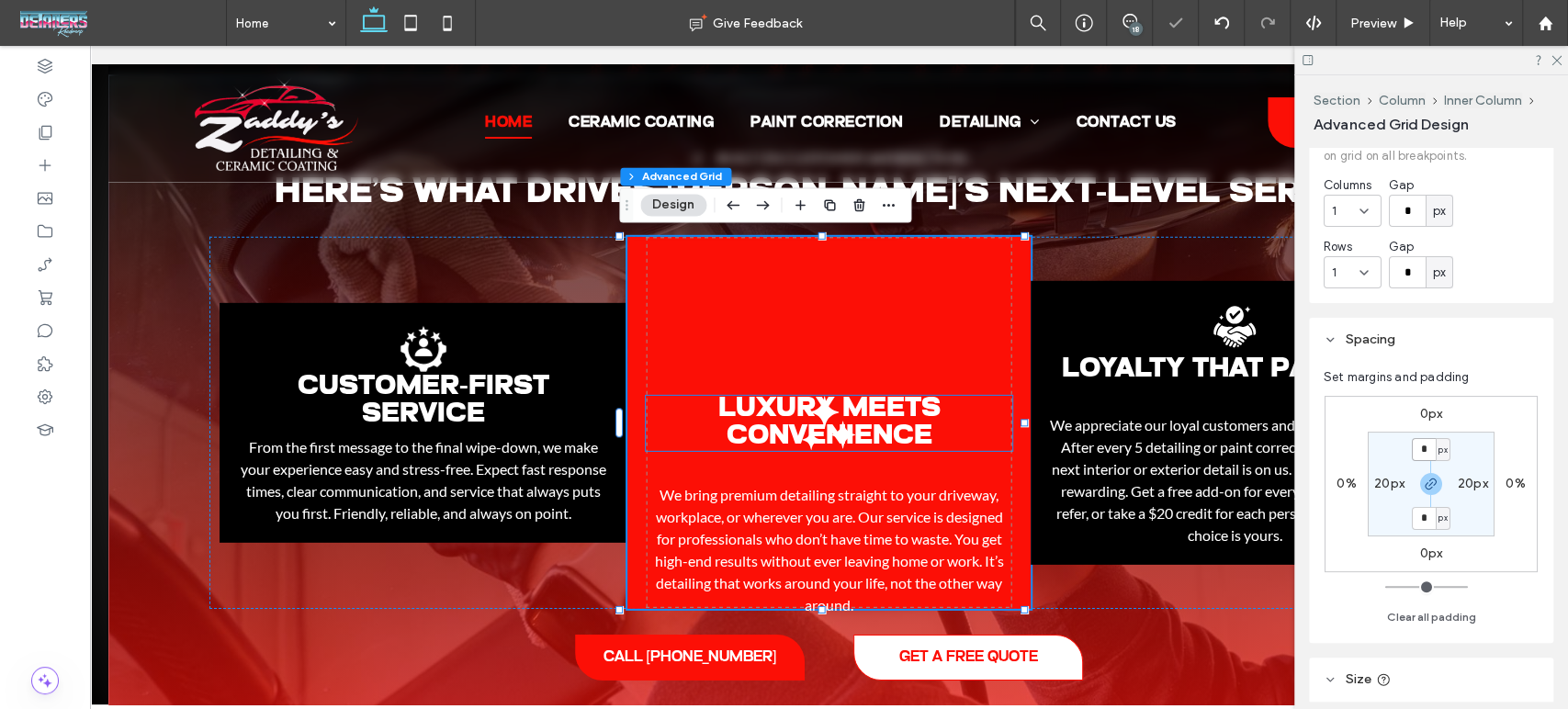
click at [878, 427] on span "Luxury Meets Convenience" at bounding box center [828, 423] width 222 height 56
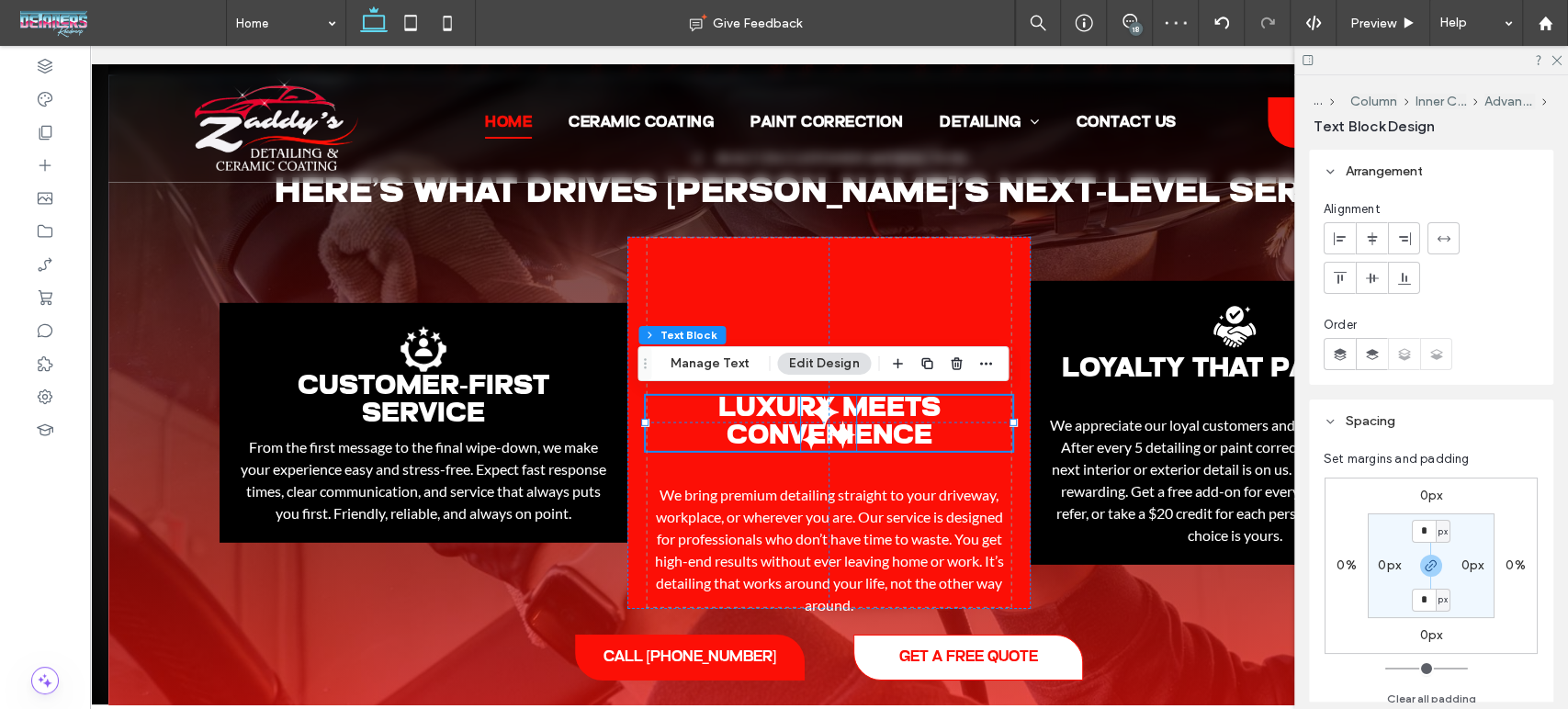
click at [809, 424] on icon "Black dot pattern in concentric circles, radiating outward." at bounding box center [827, 423] width 55 height 55
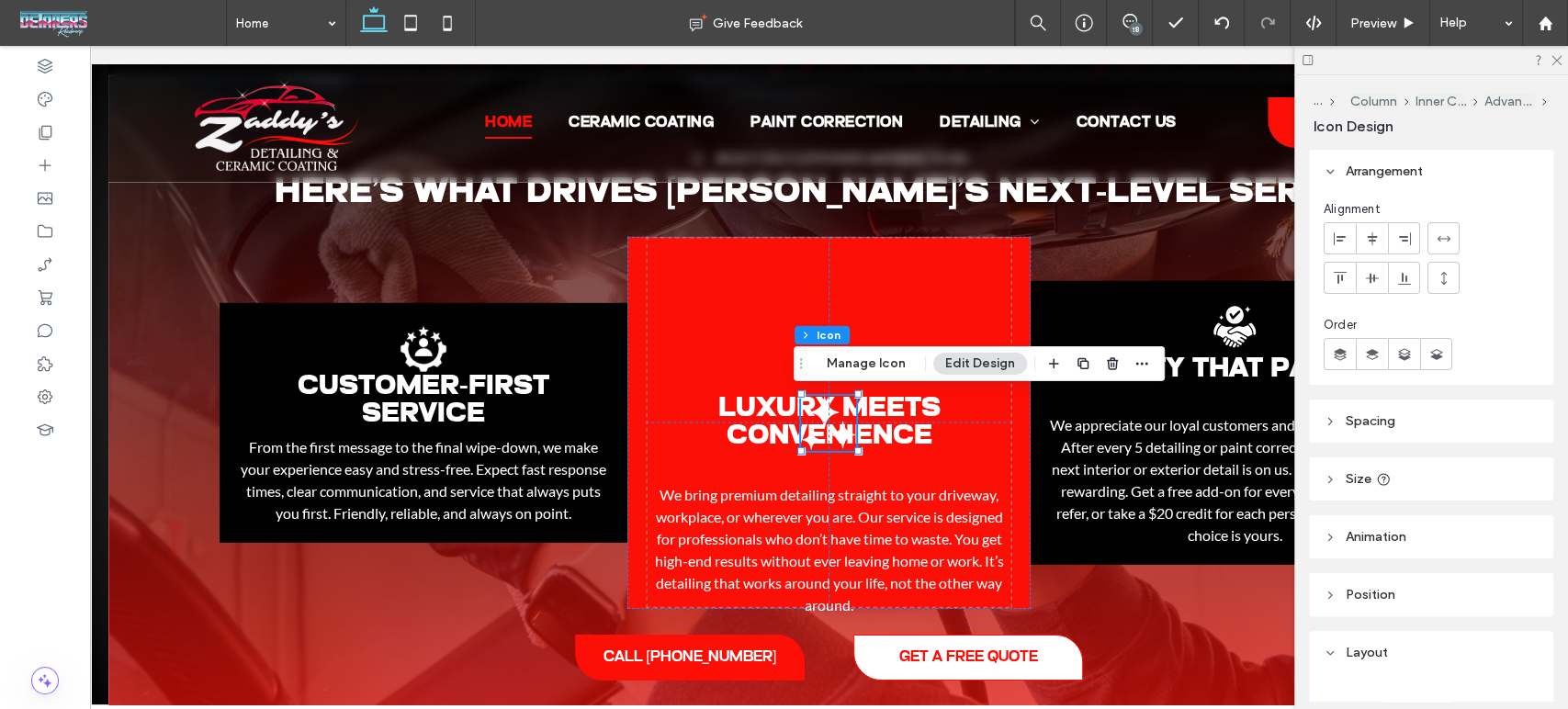
click at [1330, 423] on use at bounding box center [1330, 421] width 4 height 6
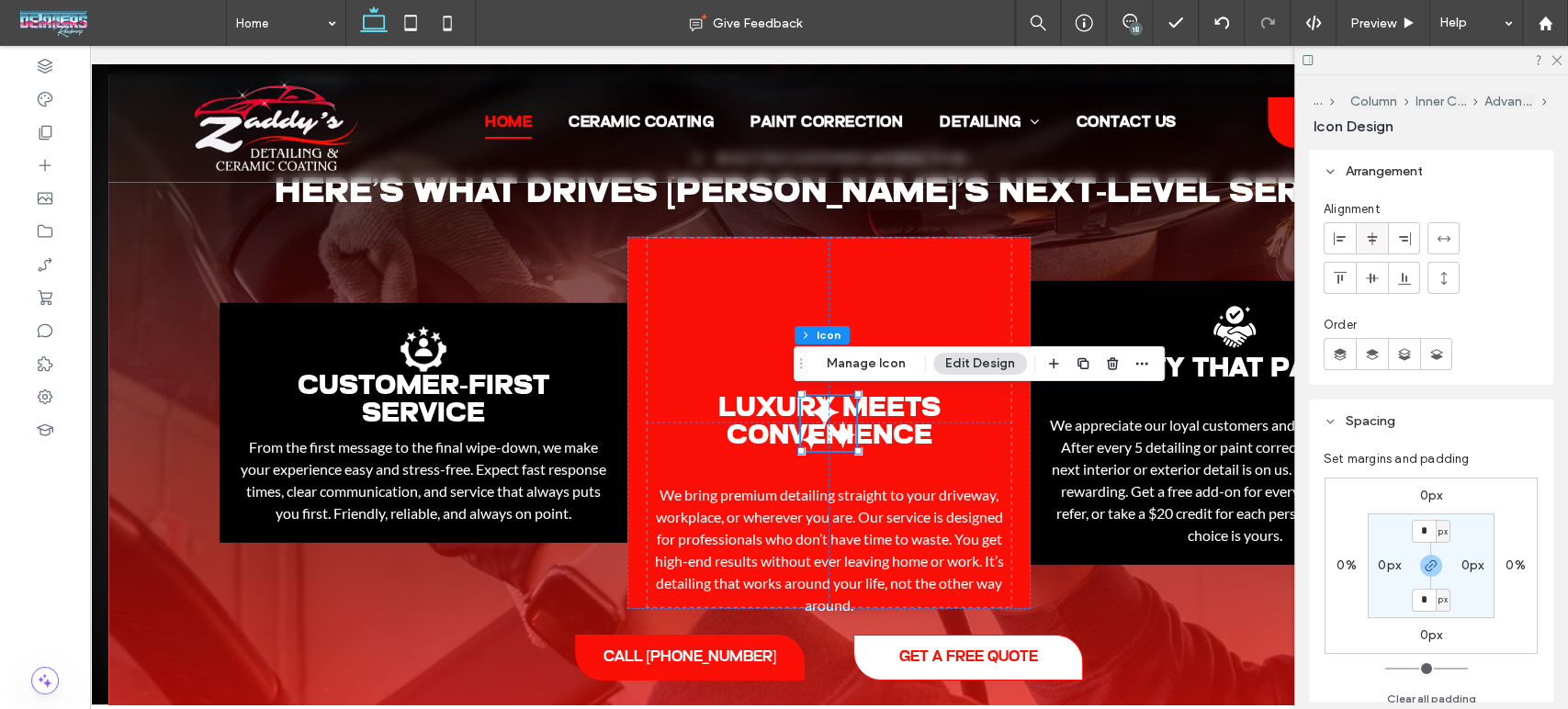
click at [1368, 248] on span at bounding box center [1372, 238] width 15 height 30
click at [1373, 240] on div "Middle" at bounding box center [1371, 235] width 65 height 31
click at [1374, 282] on icon at bounding box center [1372, 278] width 15 height 15
click at [1524, 249] on div at bounding box center [1431, 258] width 215 height 72
click at [1373, 241] on icon at bounding box center [1372, 238] width 15 height 15
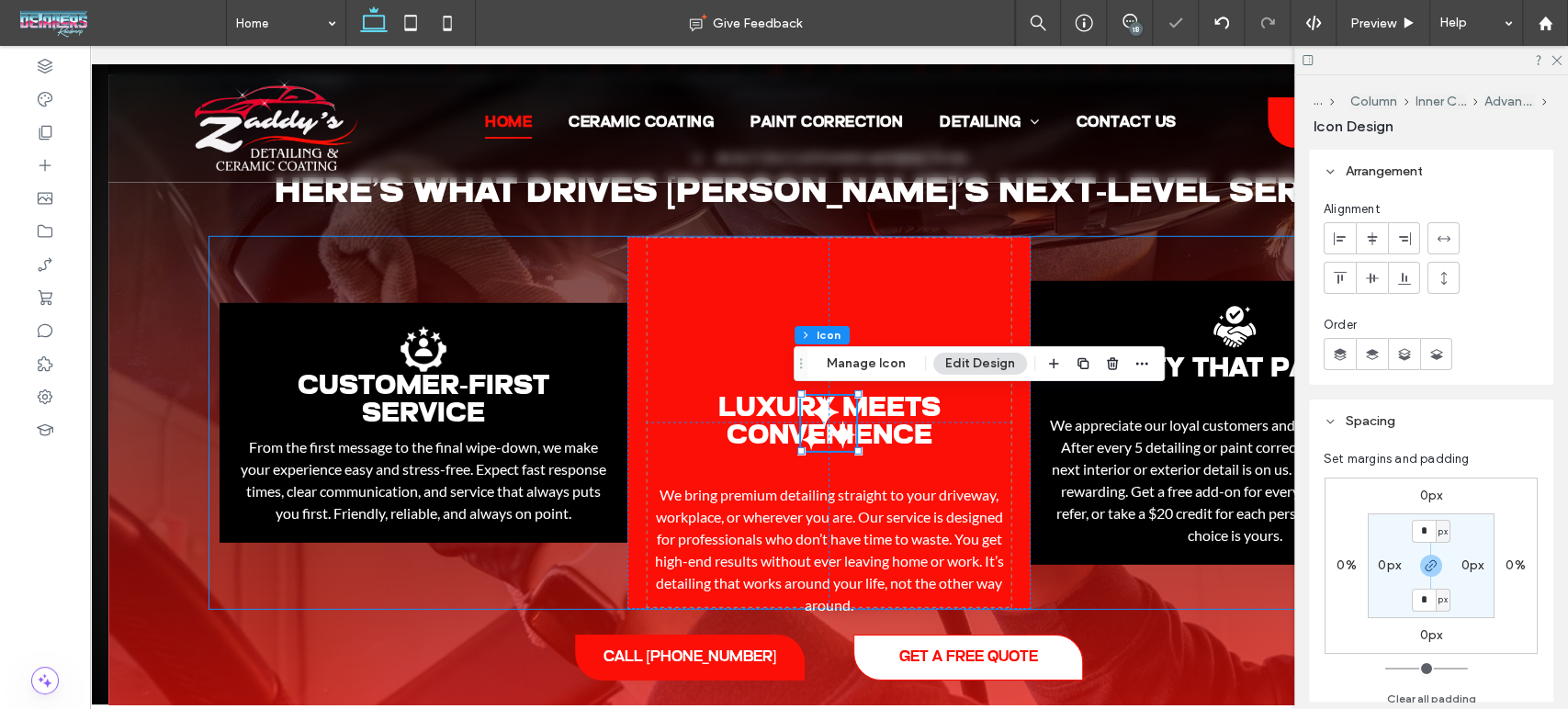
click at [1124, 263] on div "Customer-First Service .st0-1206222708-1206222708{display:none;} .st1-120622270…" at bounding box center [828, 423] width 1239 height 372
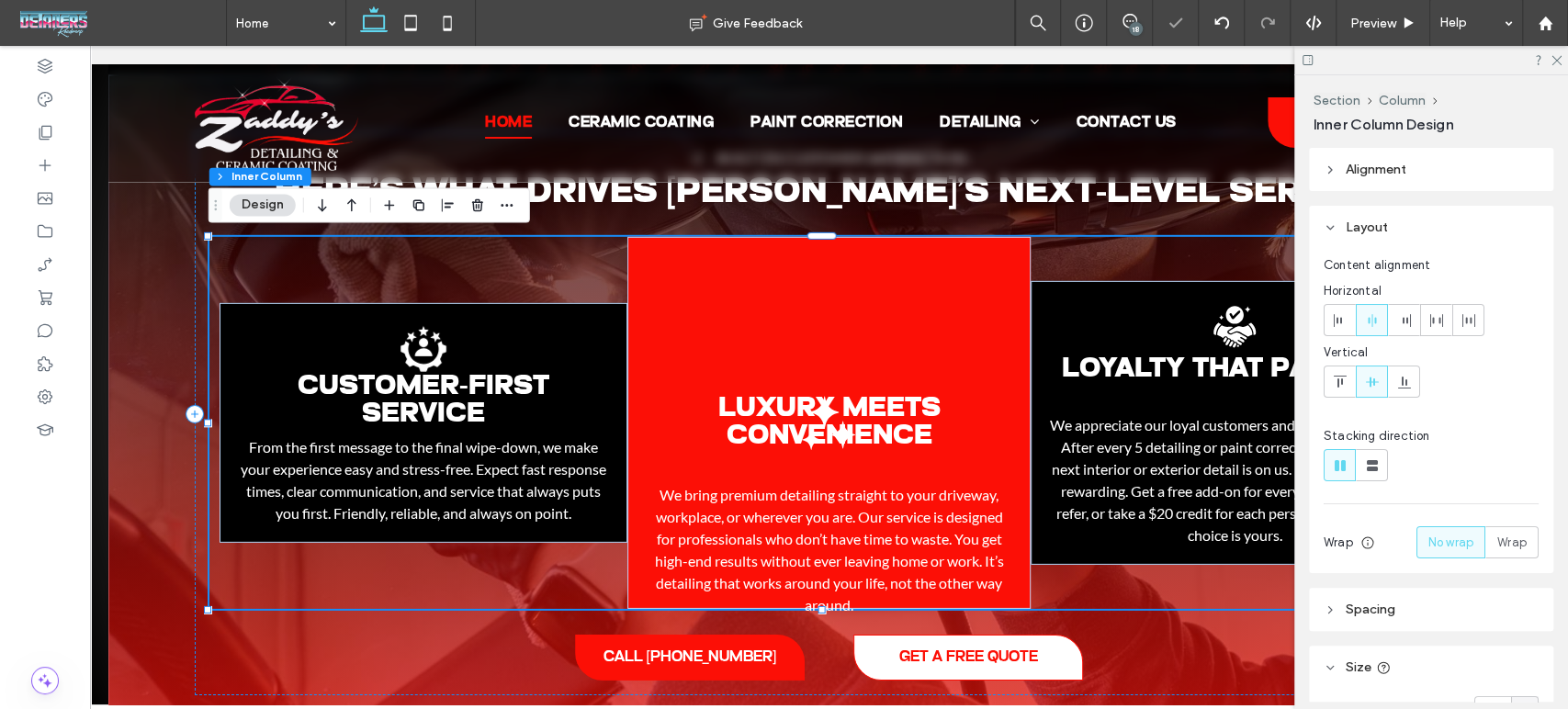
click at [1366, 181] on header "Alignment" at bounding box center [1430, 169] width 244 height 43
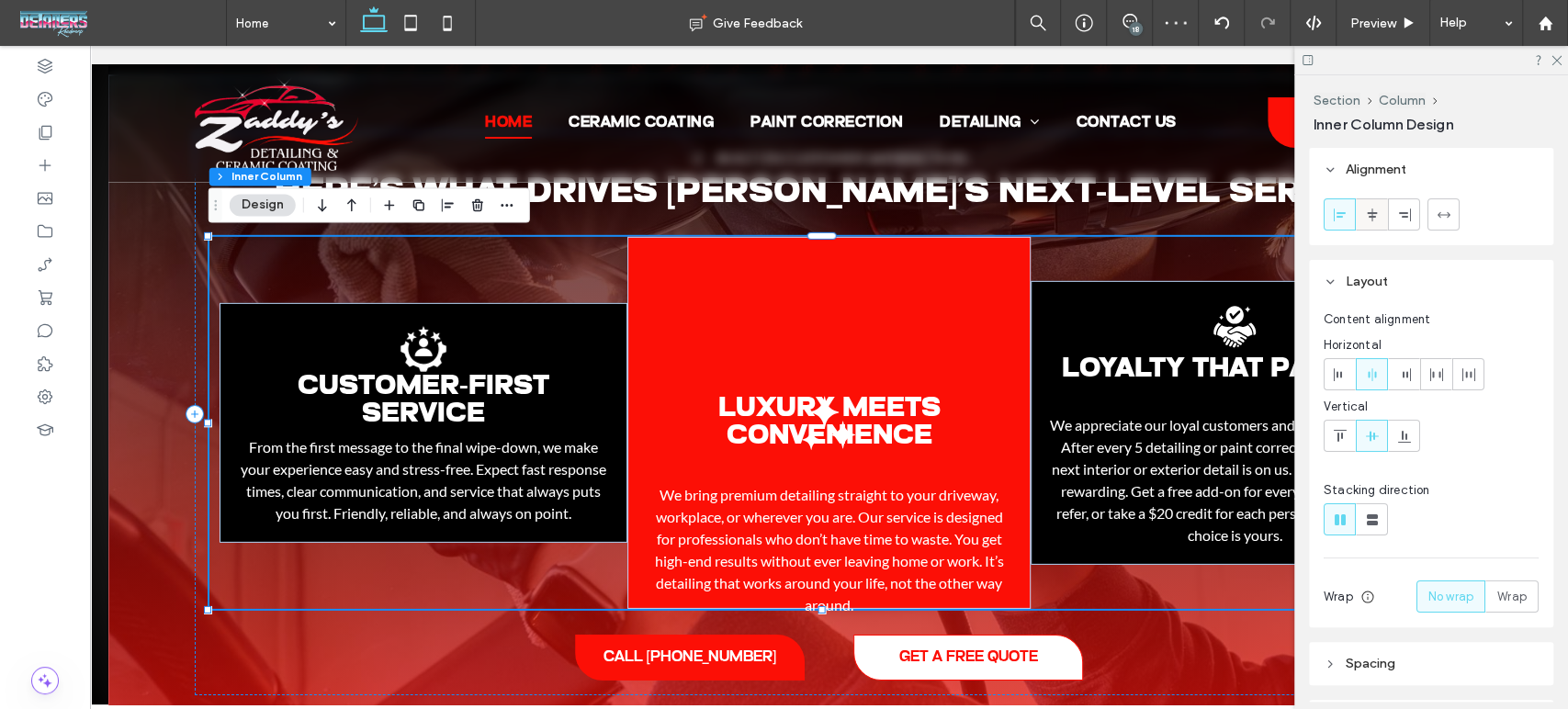
click at [1379, 225] on div at bounding box center [1372, 214] width 30 height 30
click at [810, 417] on icon "Black dot pattern in concentric circles, radiating outward." at bounding box center [827, 423] width 55 height 55
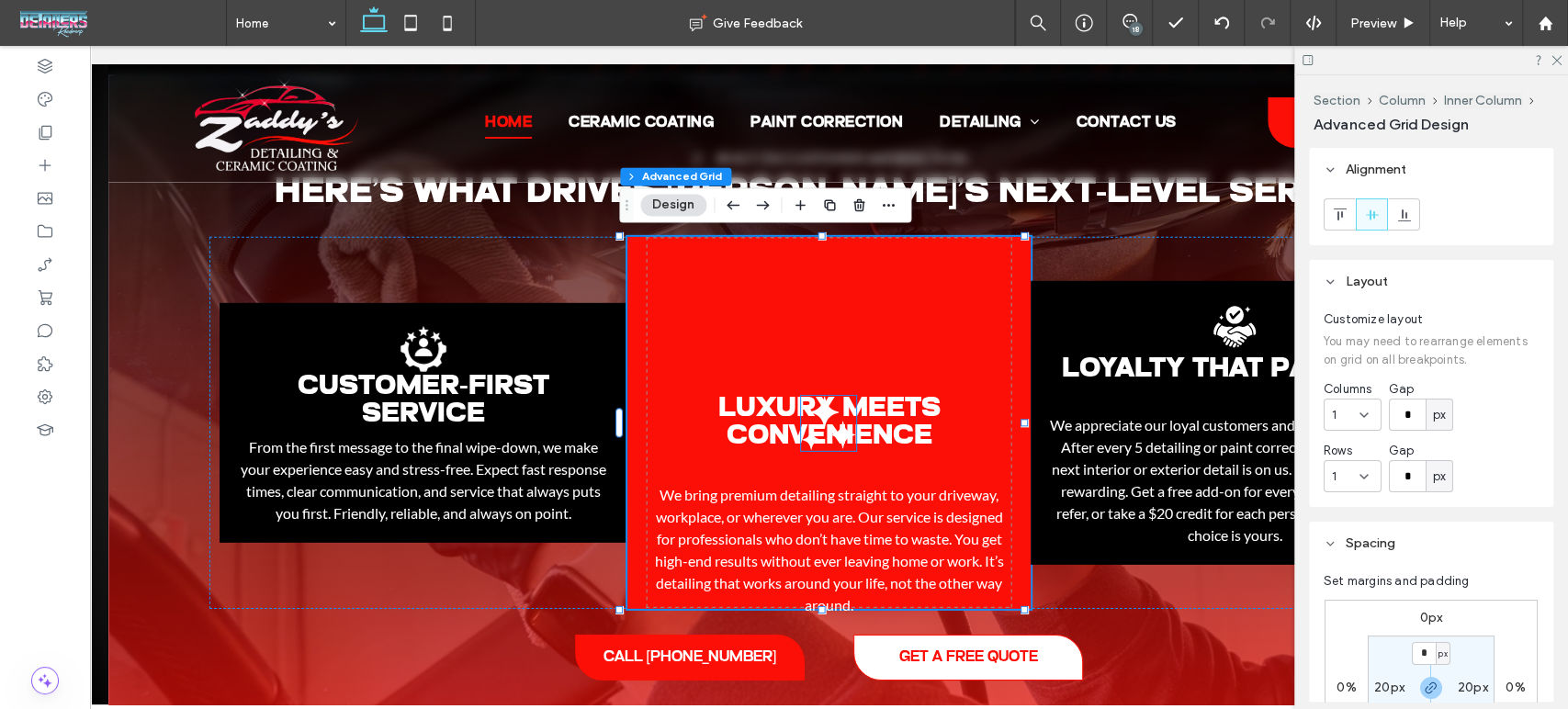
click at [826, 417] on icon "Black dot pattern in concentric circles, radiating outward." at bounding box center [827, 423] width 55 height 55
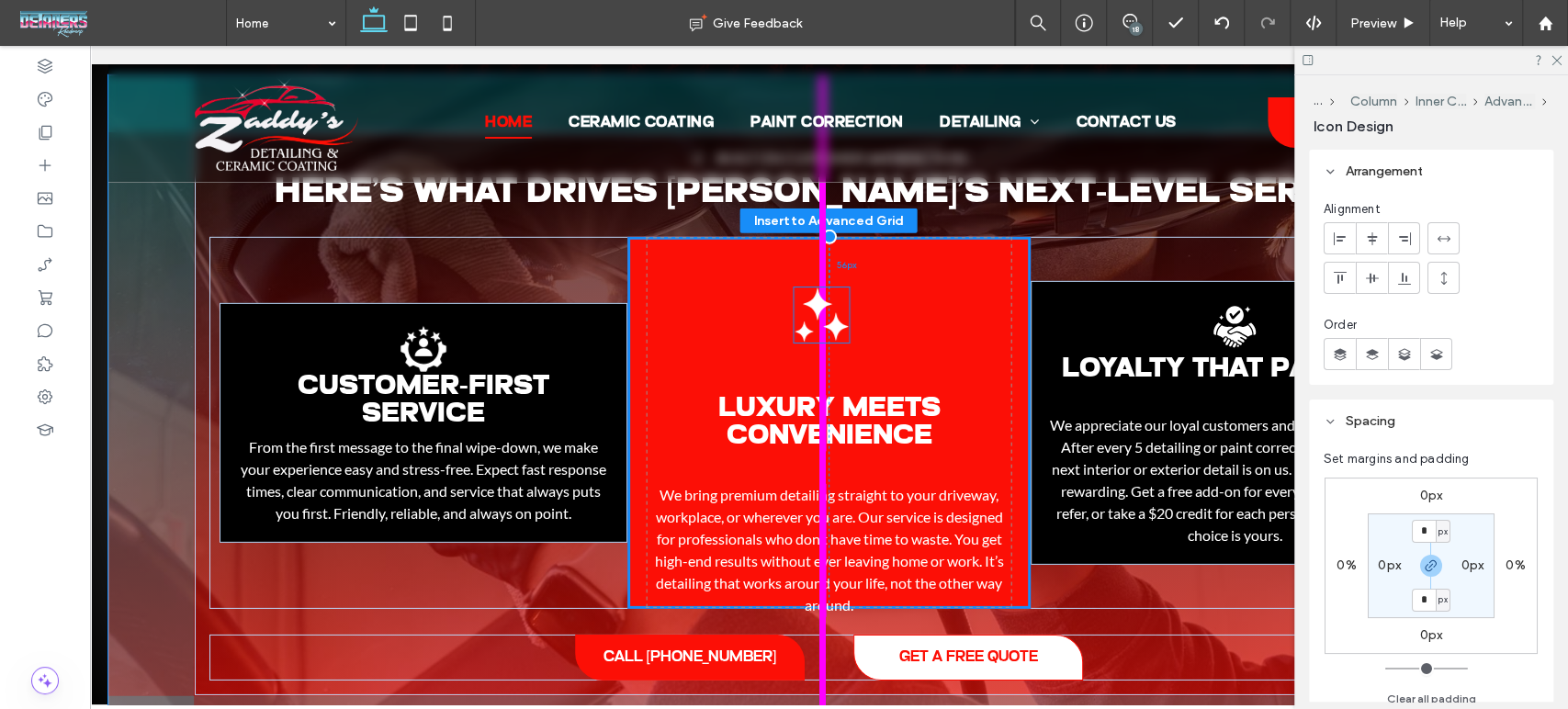
drag, startPoint x: 819, startPoint y: 431, endPoint x: 821, endPoint y: 324, distance: 107.0
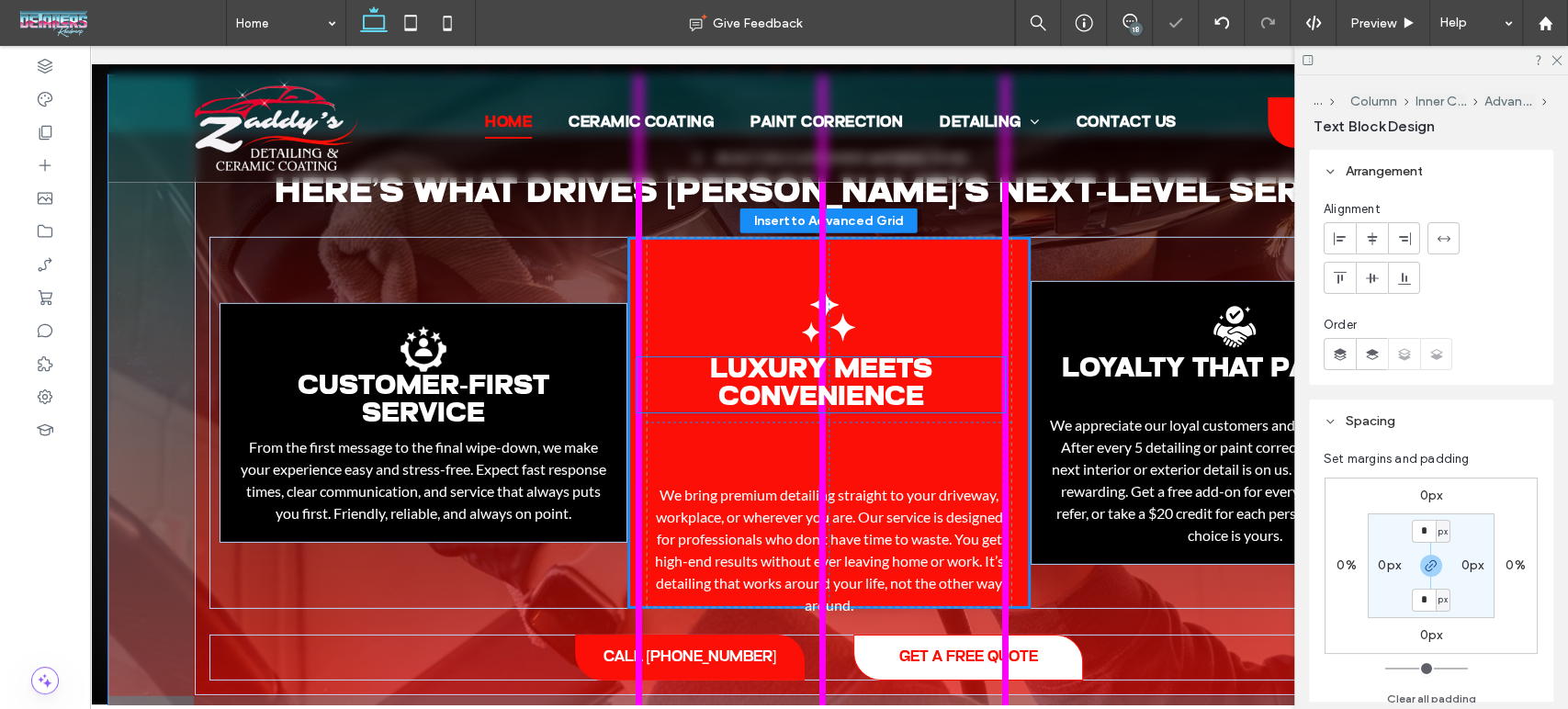
drag, startPoint x: 824, startPoint y: 411, endPoint x: 824, endPoint y: 374, distance: 37.0
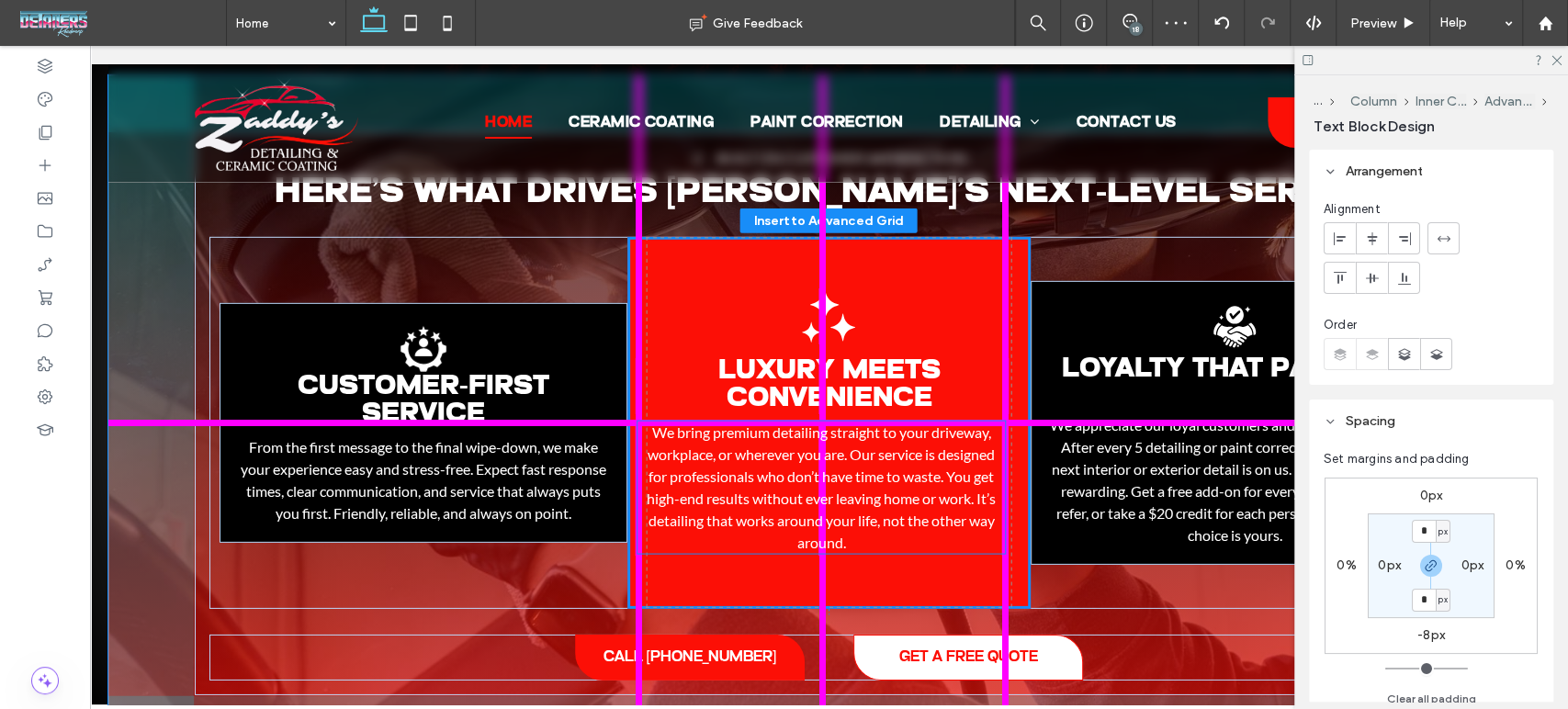
drag, startPoint x: 816, startPoint y: 523, endPoint x: 819, endPoint y: 464, distance: 59.1
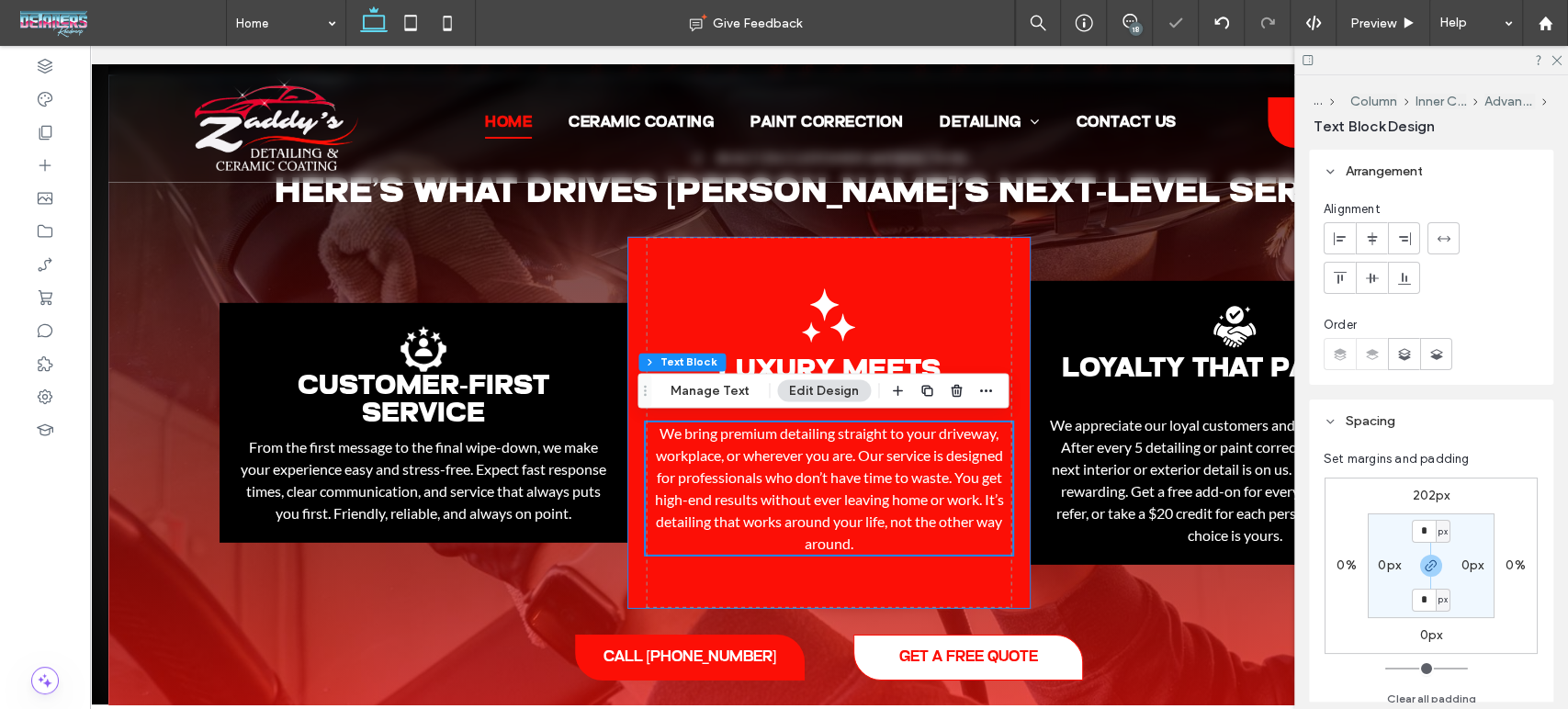
click at [923, 311] on div "Luxury Meets Convenience Black dot pattern in concentric circles, radiating out…" at bounding box center [828, 423] width 403 height 372
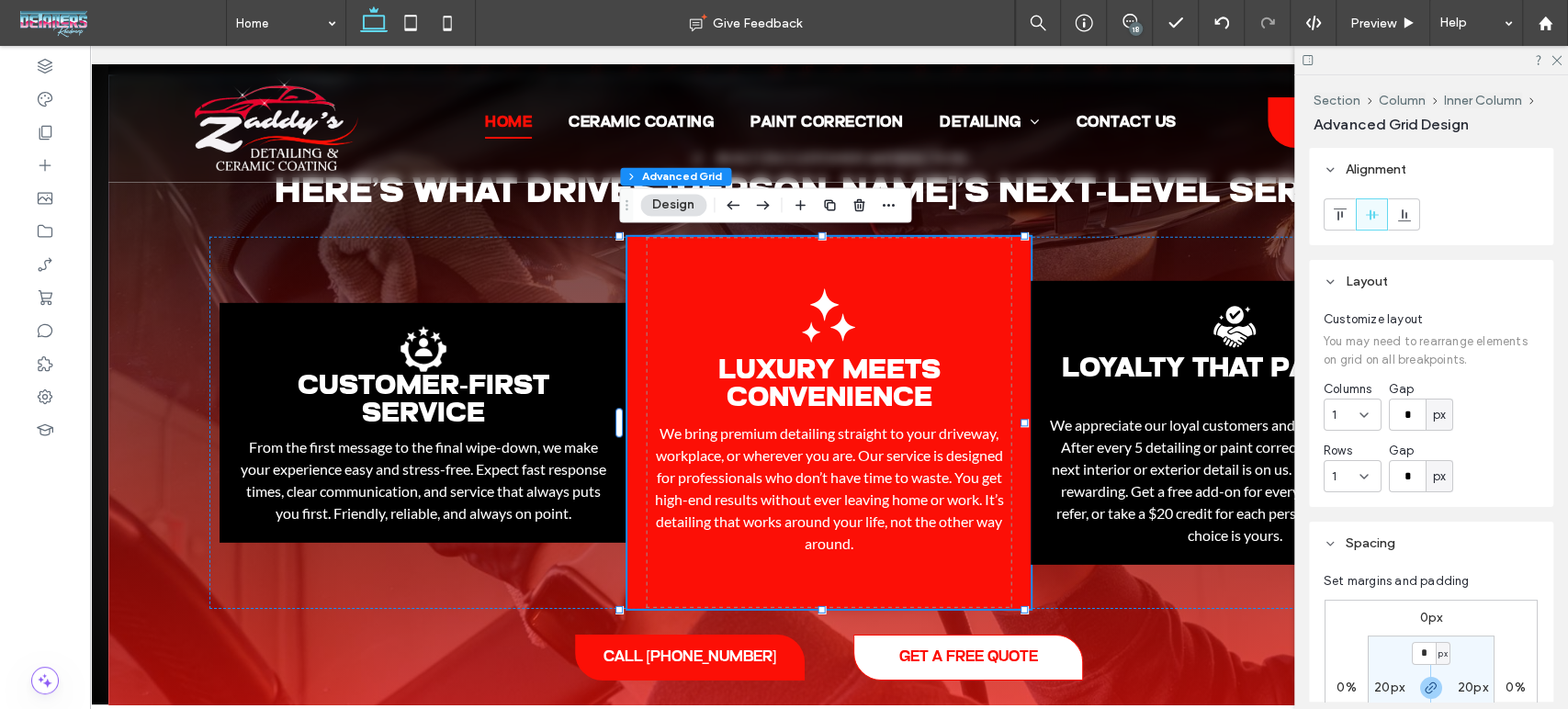
click at [961, 285] on div "Luxury Meets Convenience Black dot pattern in concentric circles, radiating out…" at bounding box center [828, 423] width 403 height 372
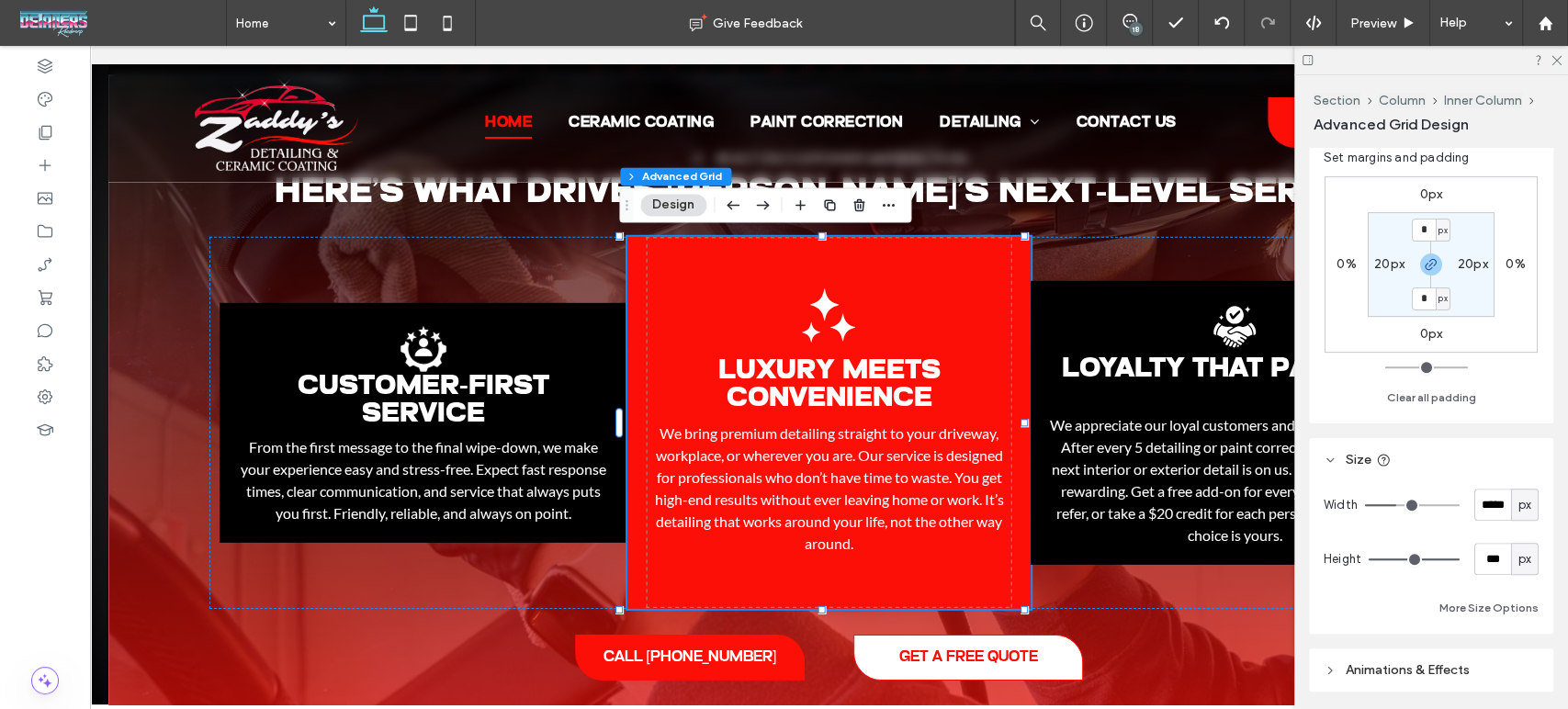
scroll to position [510, 0]
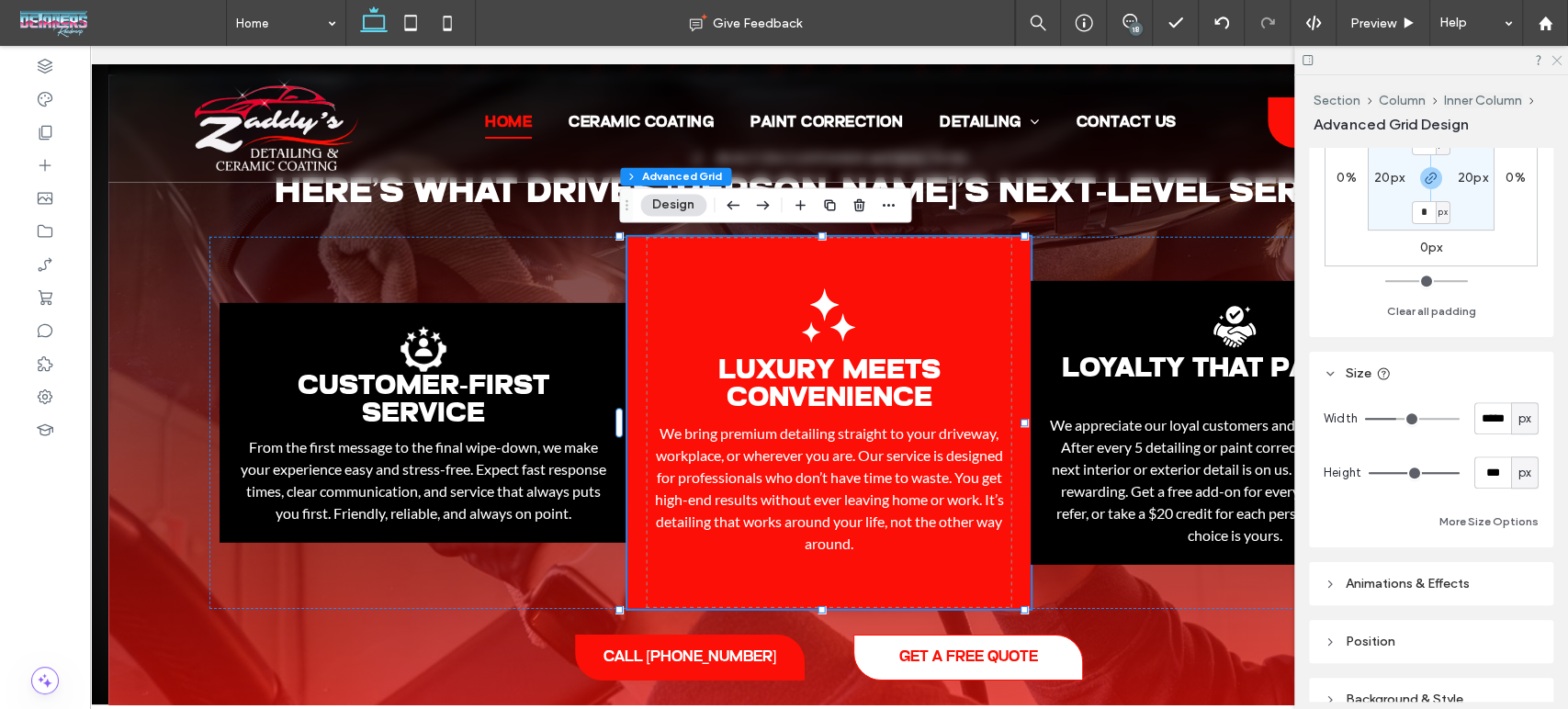
click at [1556, 60] on use at bounding box center [1556, 61] width 10 height 10
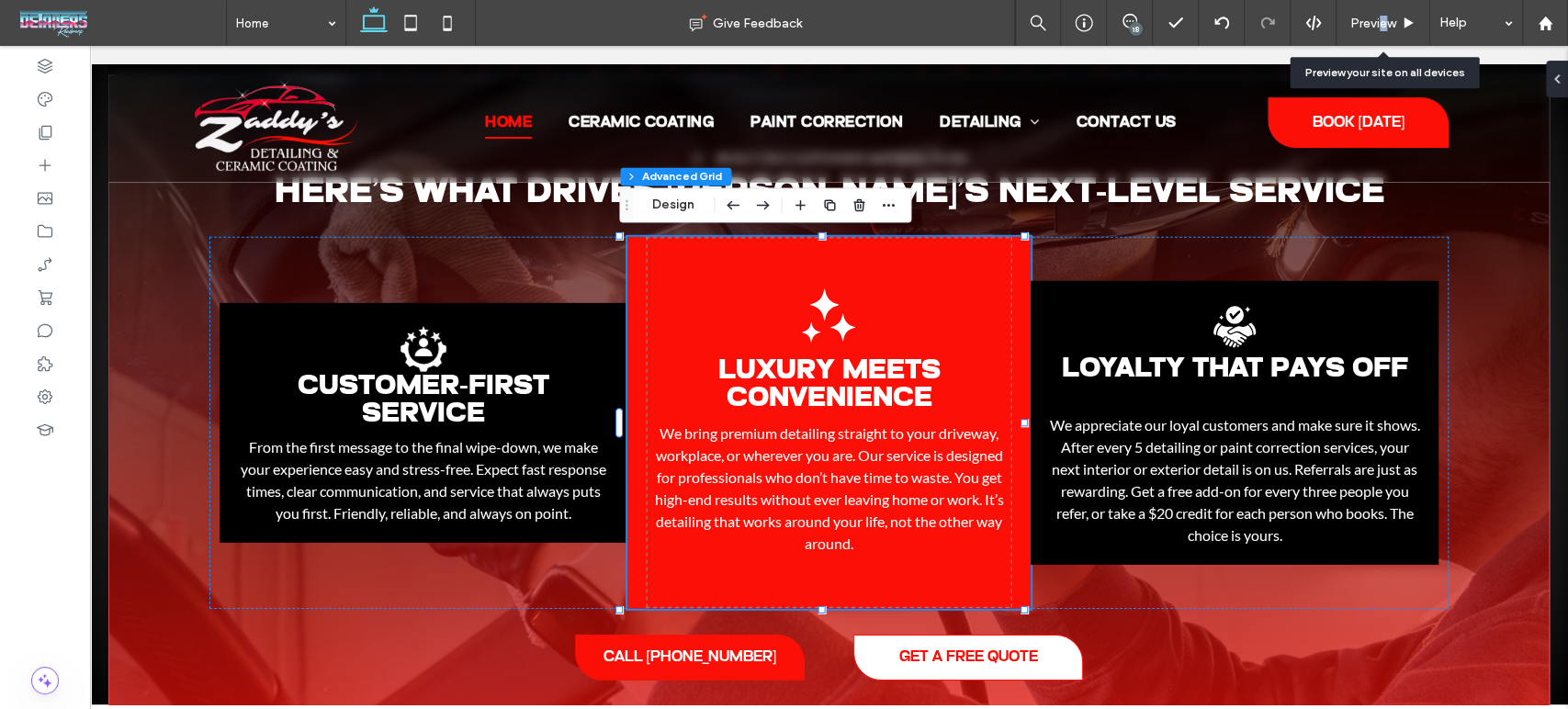
drag, startPoint x: 1383, startPoint y: 28, endPoint x: 1341, endPoint y: 79, distance: 66.1
click at [1382, 28] on span "Preview" at bounding box center [1373, 24] width 46 height 16
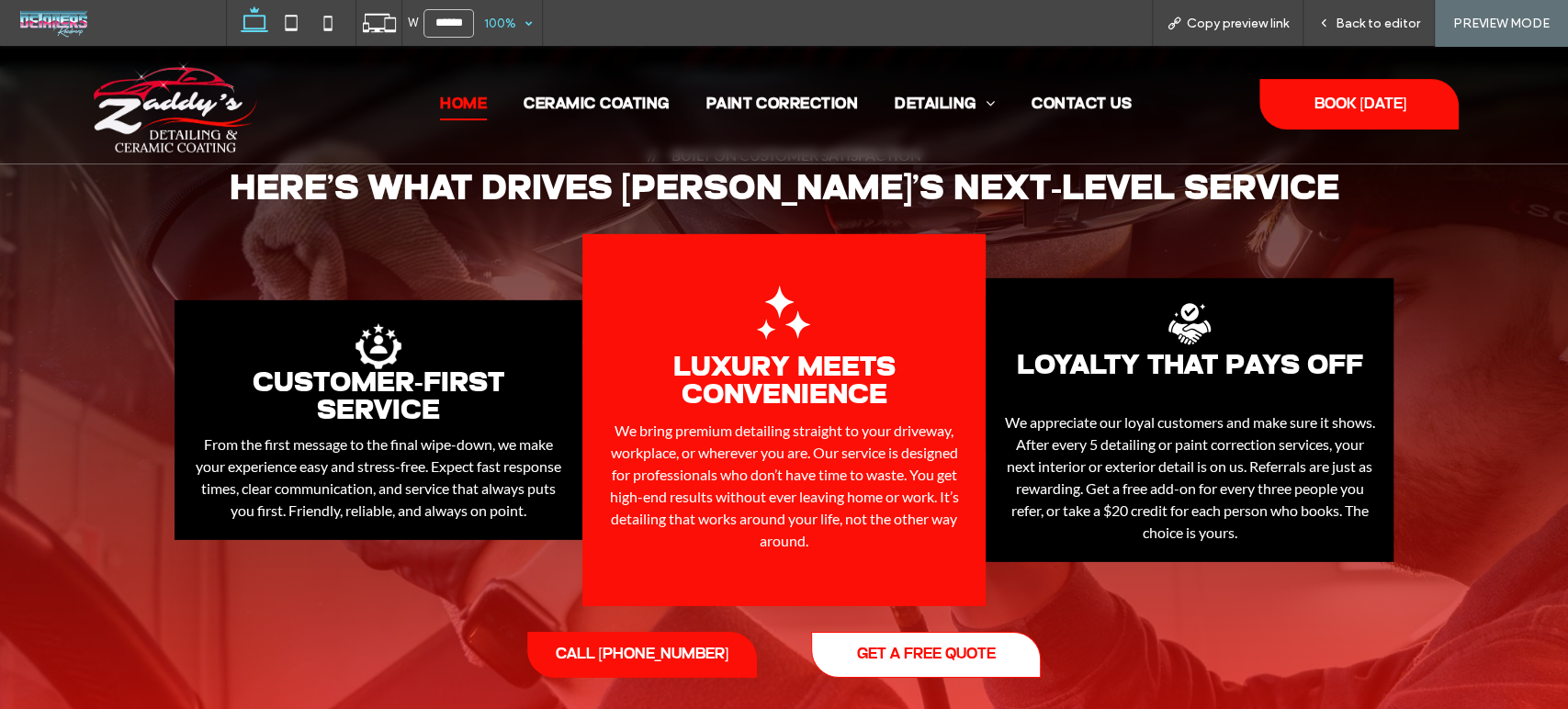
click at [500, 24] on div "100%" at bounding box center [499, 23] width 52 height 46
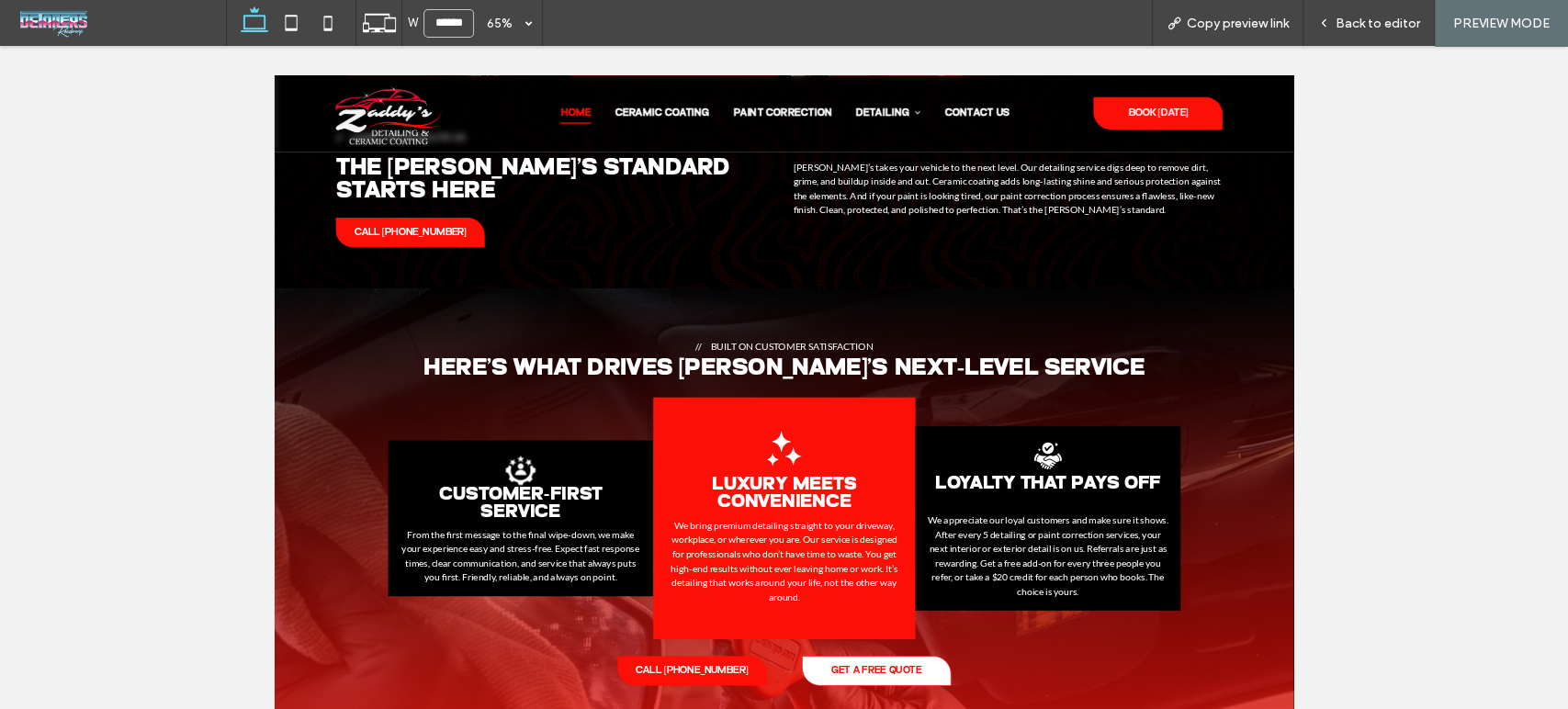
scroll to position [3454, 0]
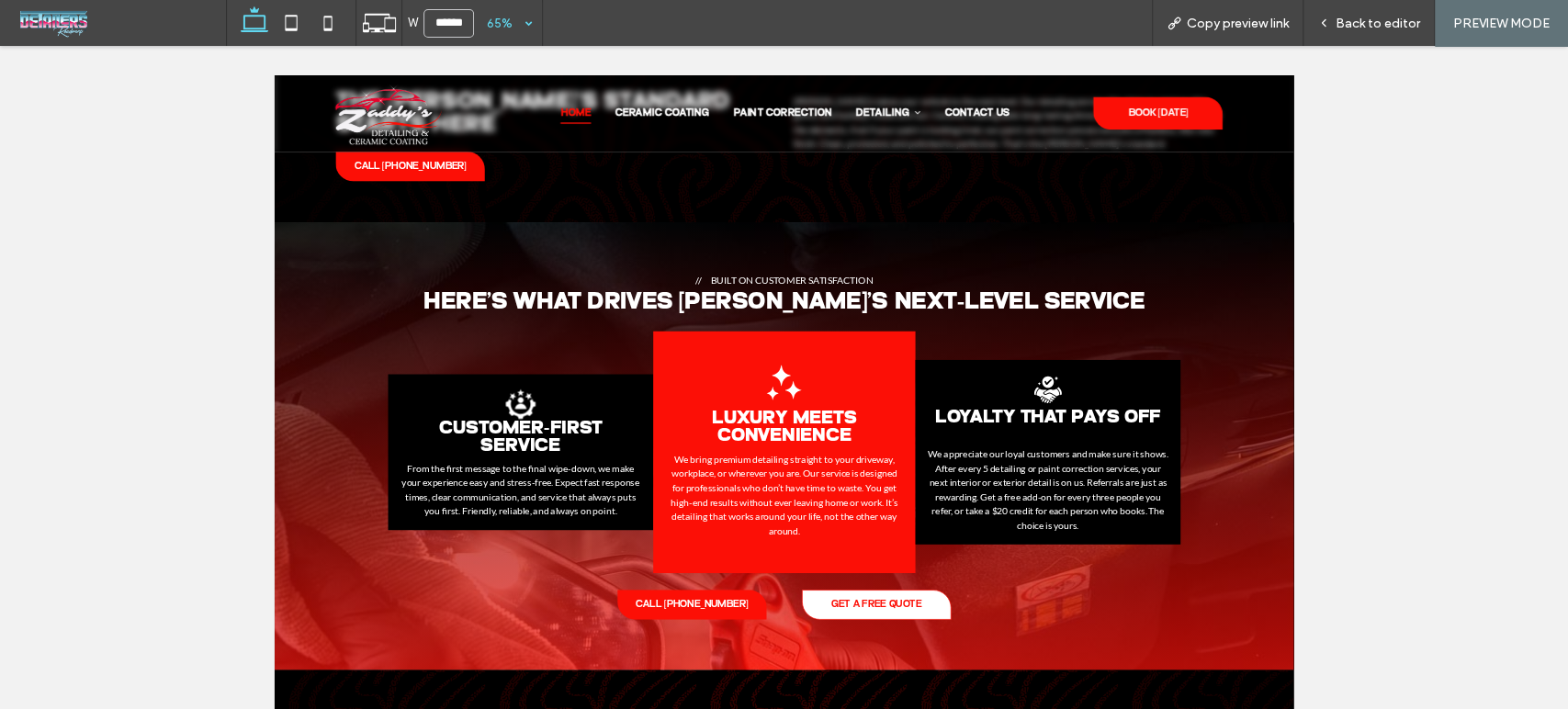
click at [514, 30] on div "65%" at bounding box center [499, 23] width 52 height 46
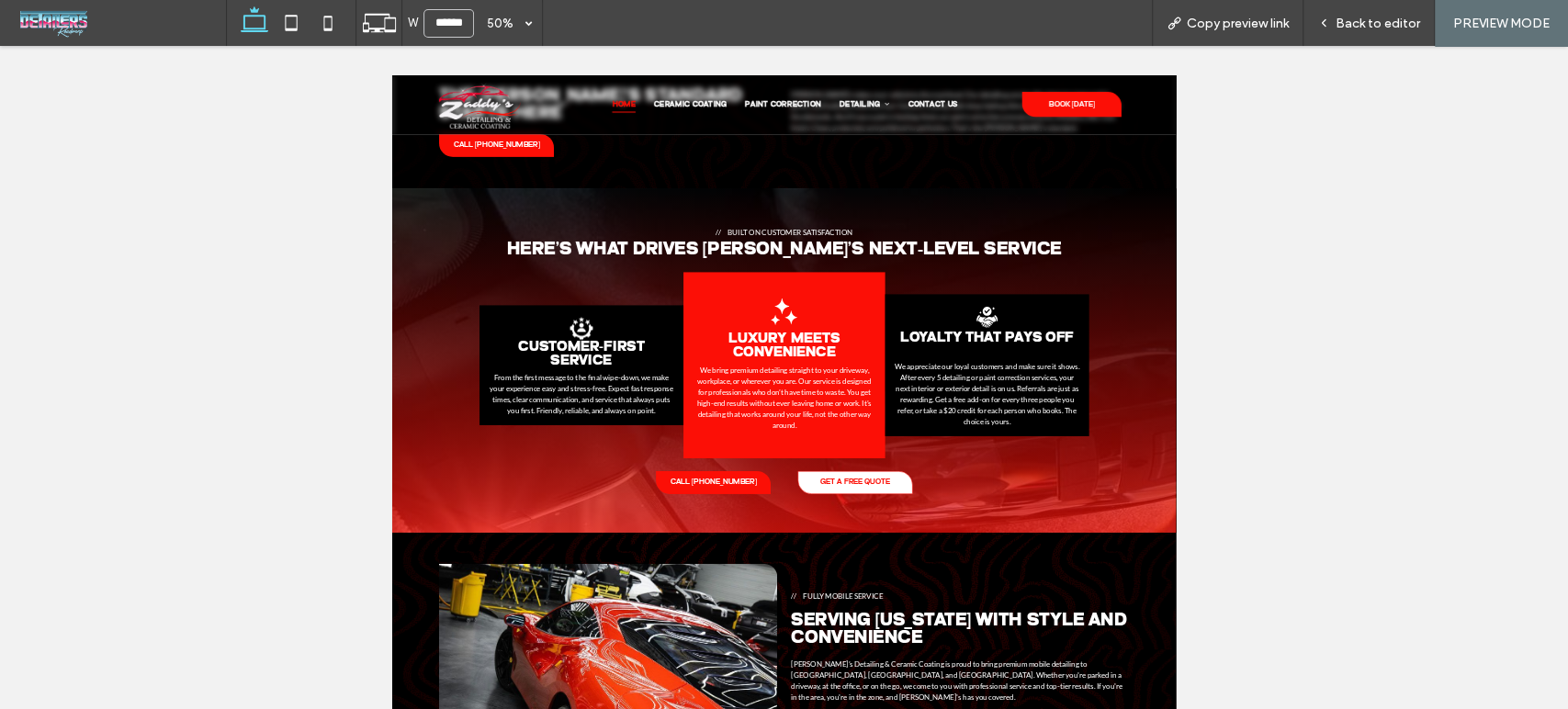
scroll to position [3353, 0]
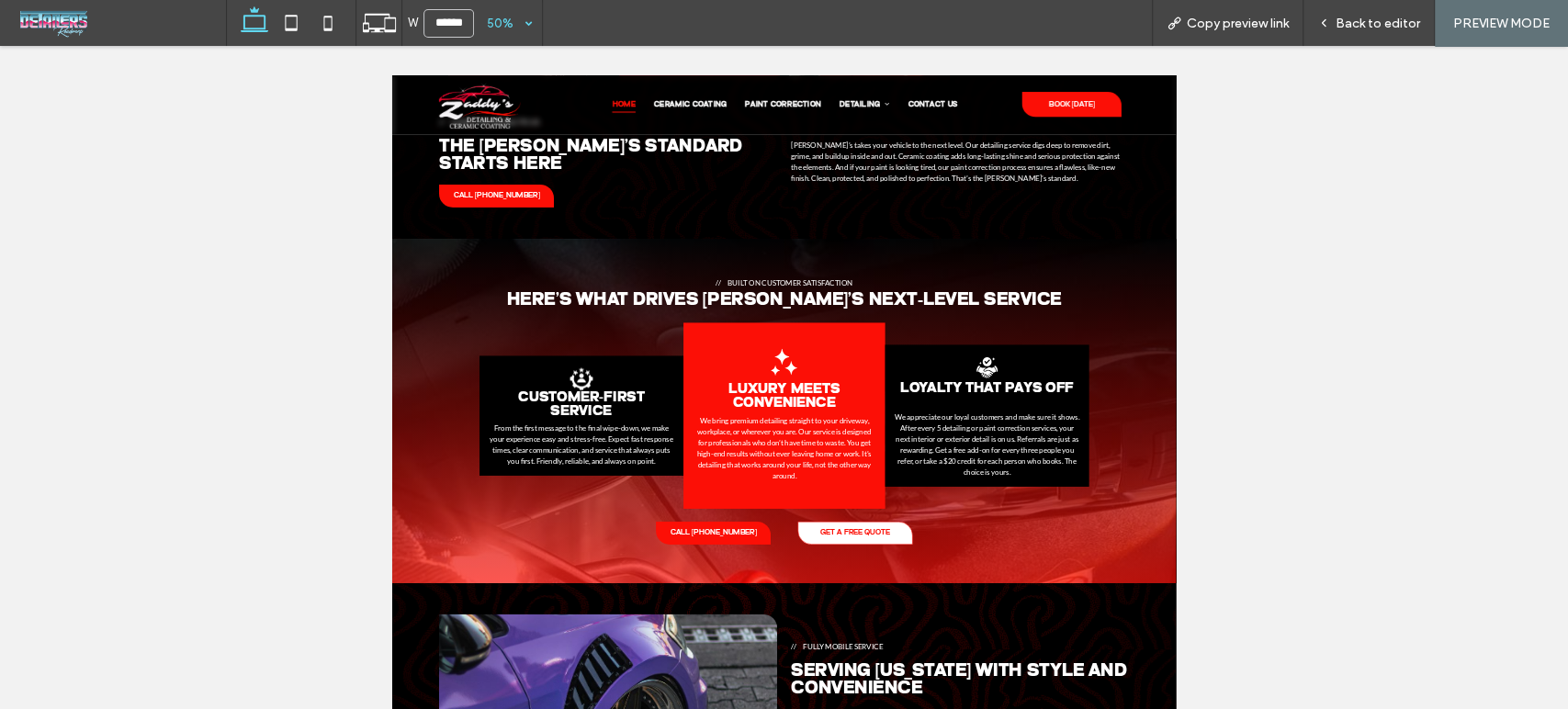
click at [515, 20] on div "50%" at bounding box center [499, 23] width 52 height 46
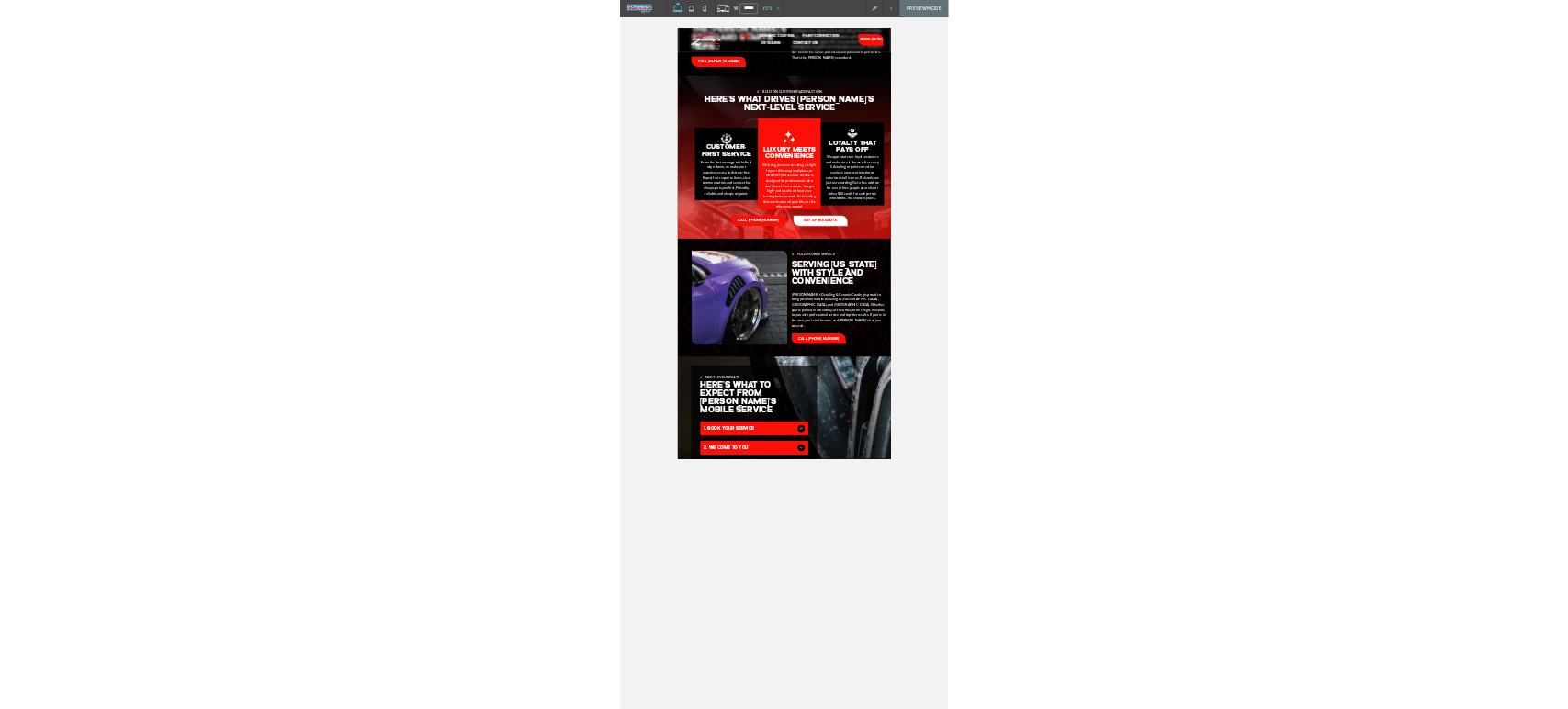
scroll to position [3160, 0]
